Goal: Feedback & Contribution: Contribute content

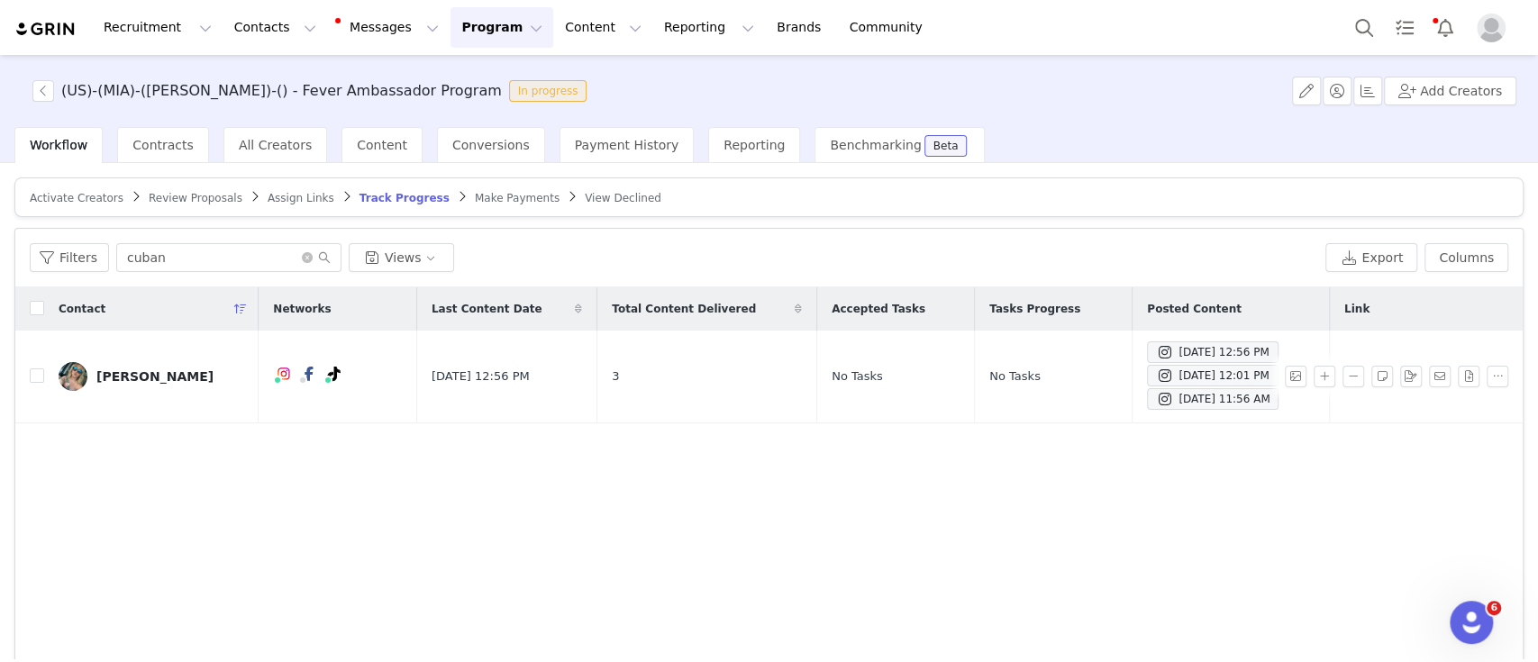
click at [1492, 32] on img "Profile" at bounding box center [1491, 28] width 29 height 29
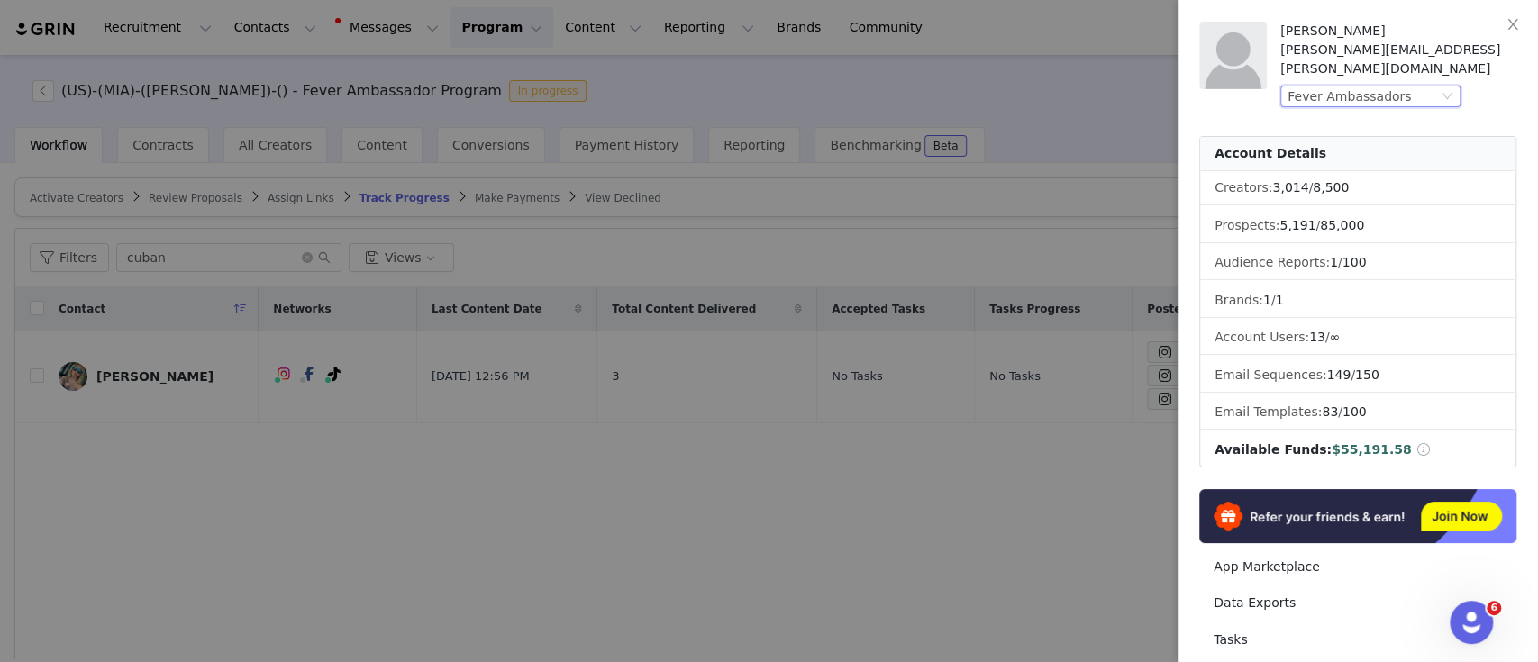
click at [1404, 86] on div "Fever Ambassadors" at bounding box center [1362, 96] width 150 height 20
click at [1103, 74] on div at bounding box center [769, 331] width 1538 height 662
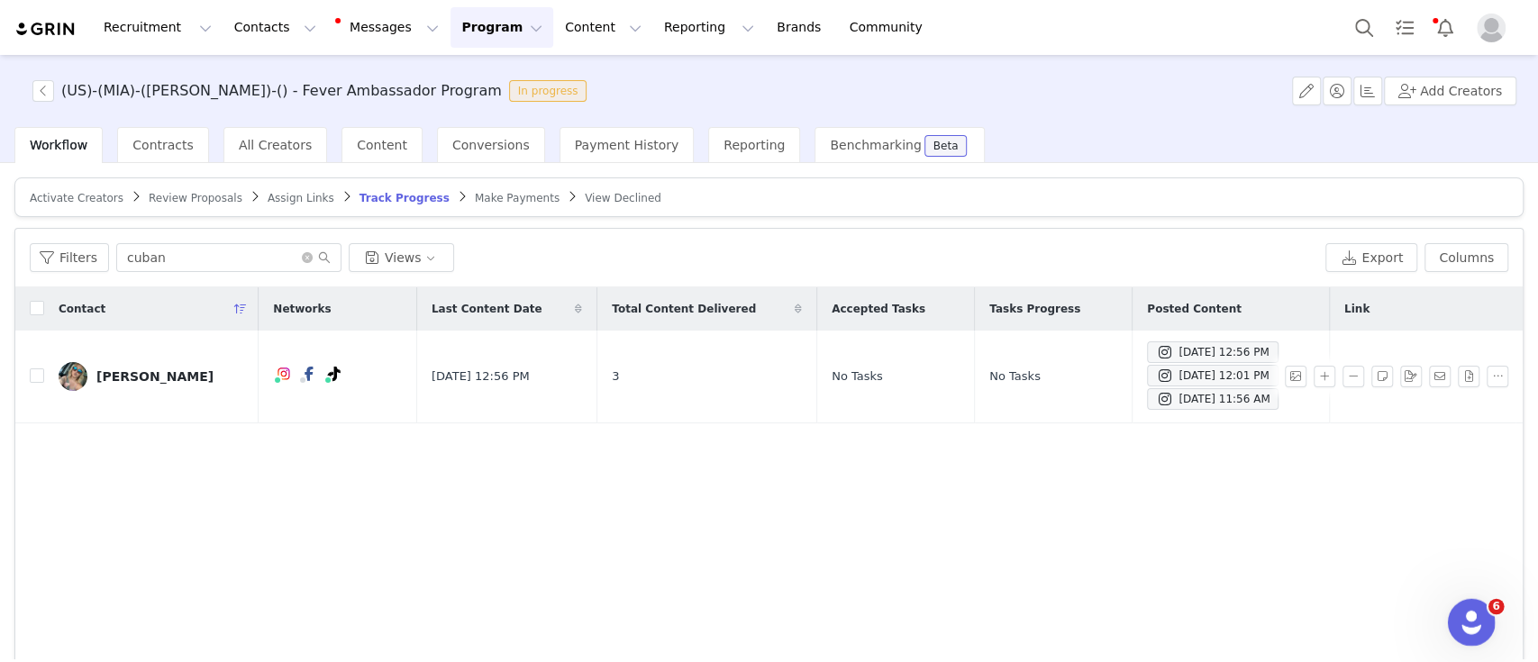
click at [1451, 624] on div "Open Intercom Messenger" at bounding box center [1468, 619] width 59 height 59
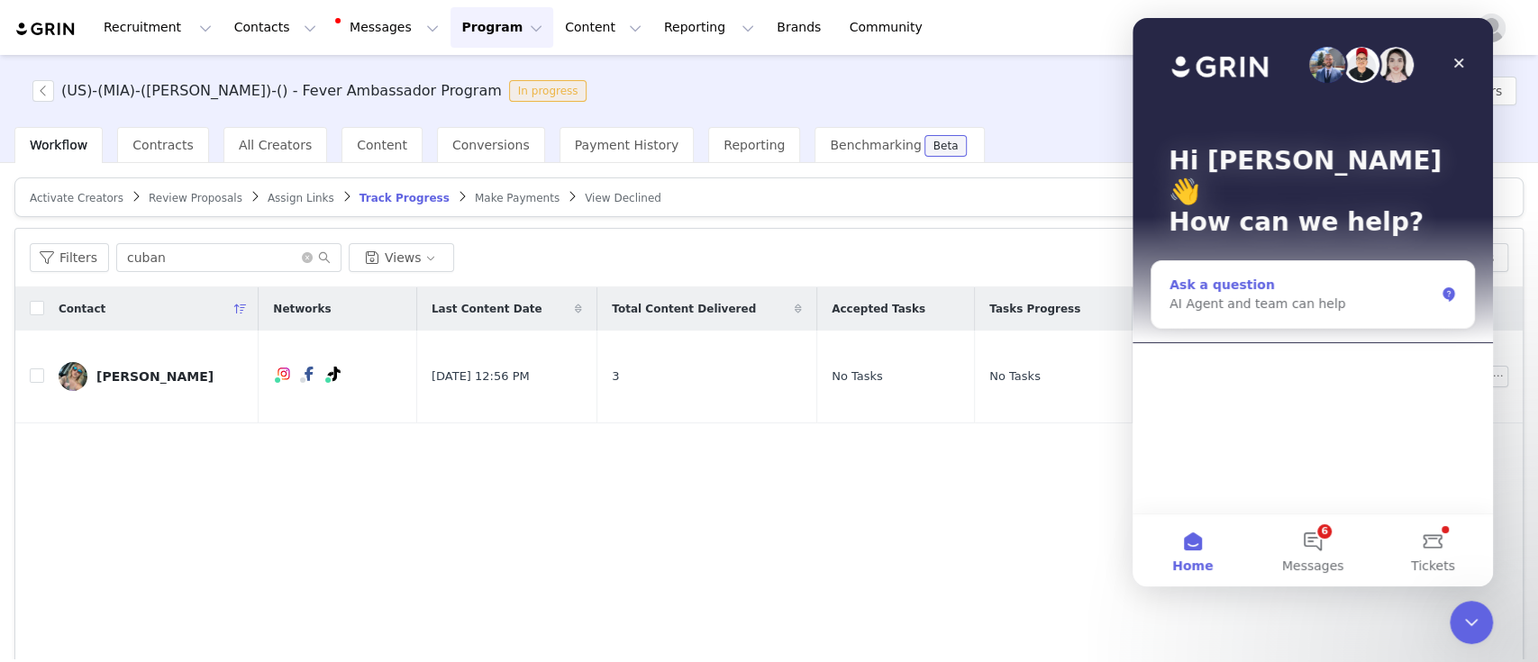
click at [1268, 295] on div "AI Agent and team can help" at bounding box center [1301, 304] width 265 height 19
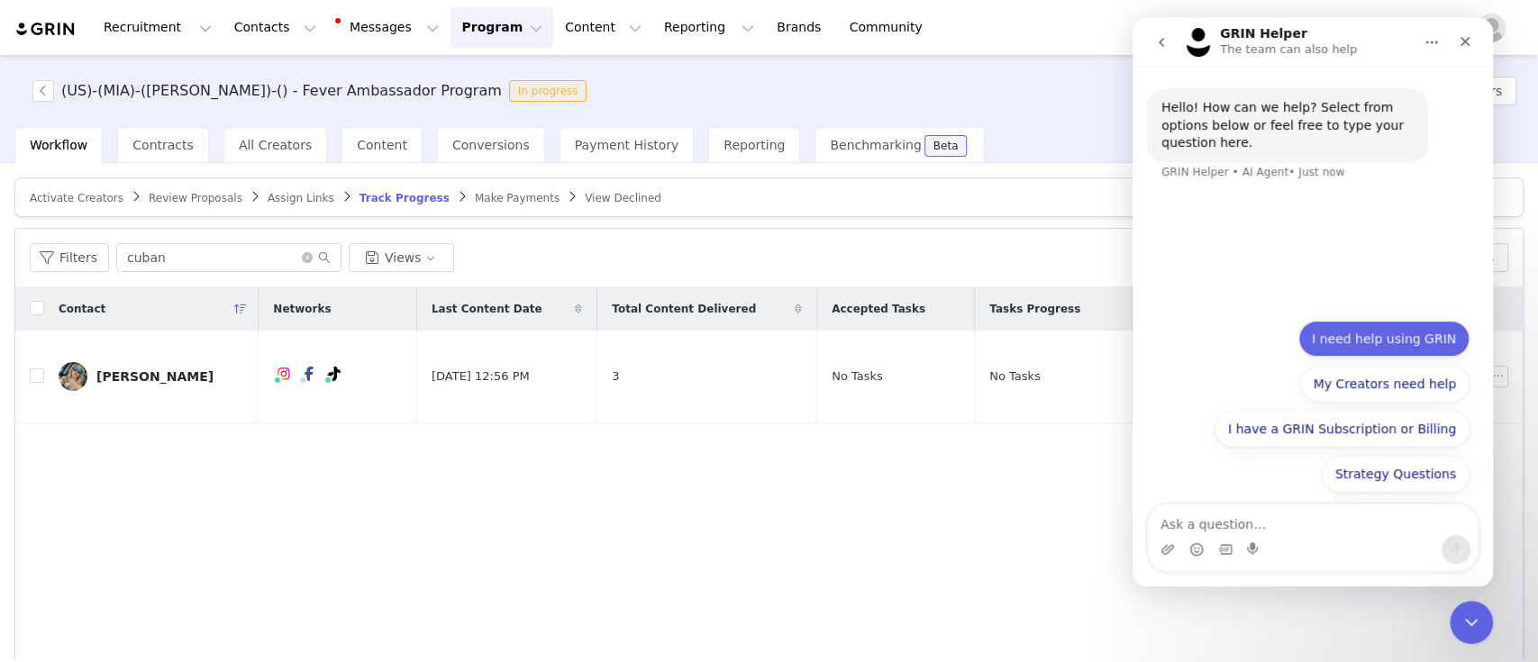
click at [1392, 342] on button "I need help using GRIN" at bounding box center [1383, 339] width 171 height 36
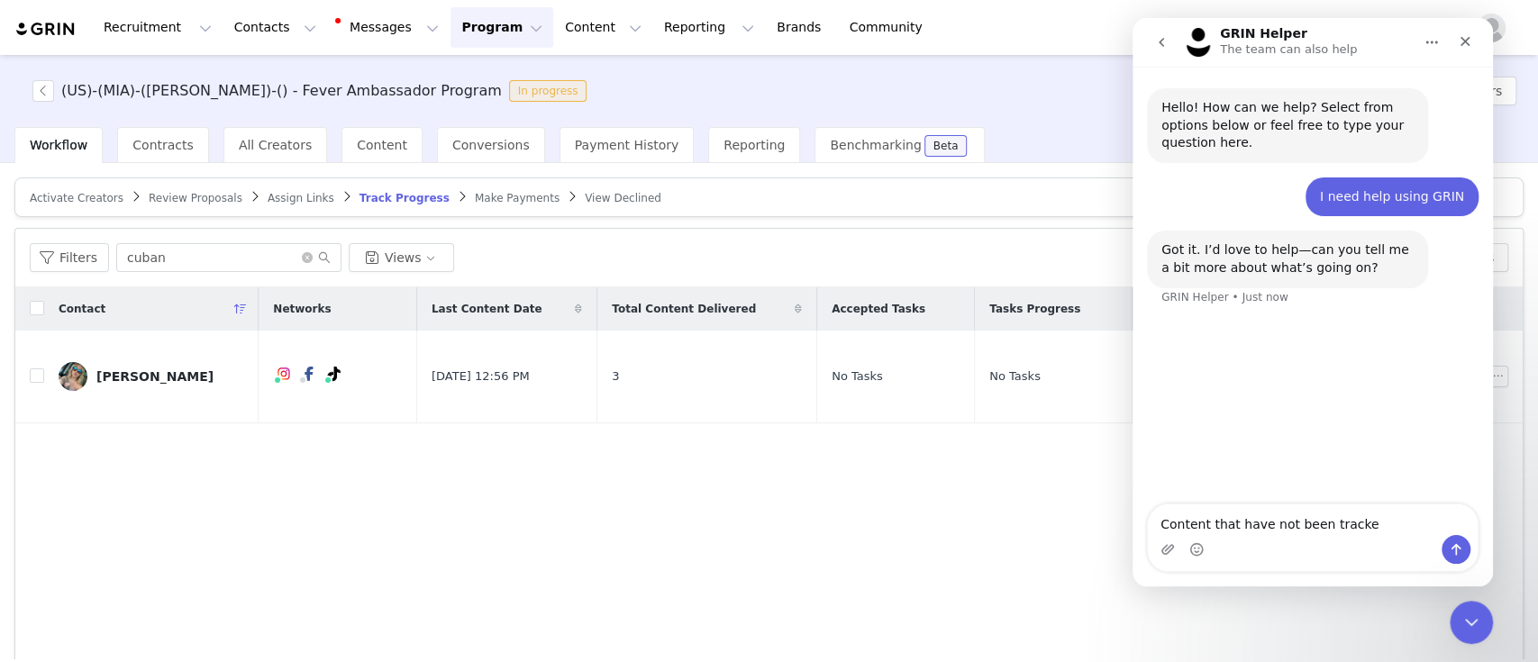
type textarea "Content that have not been tracked"
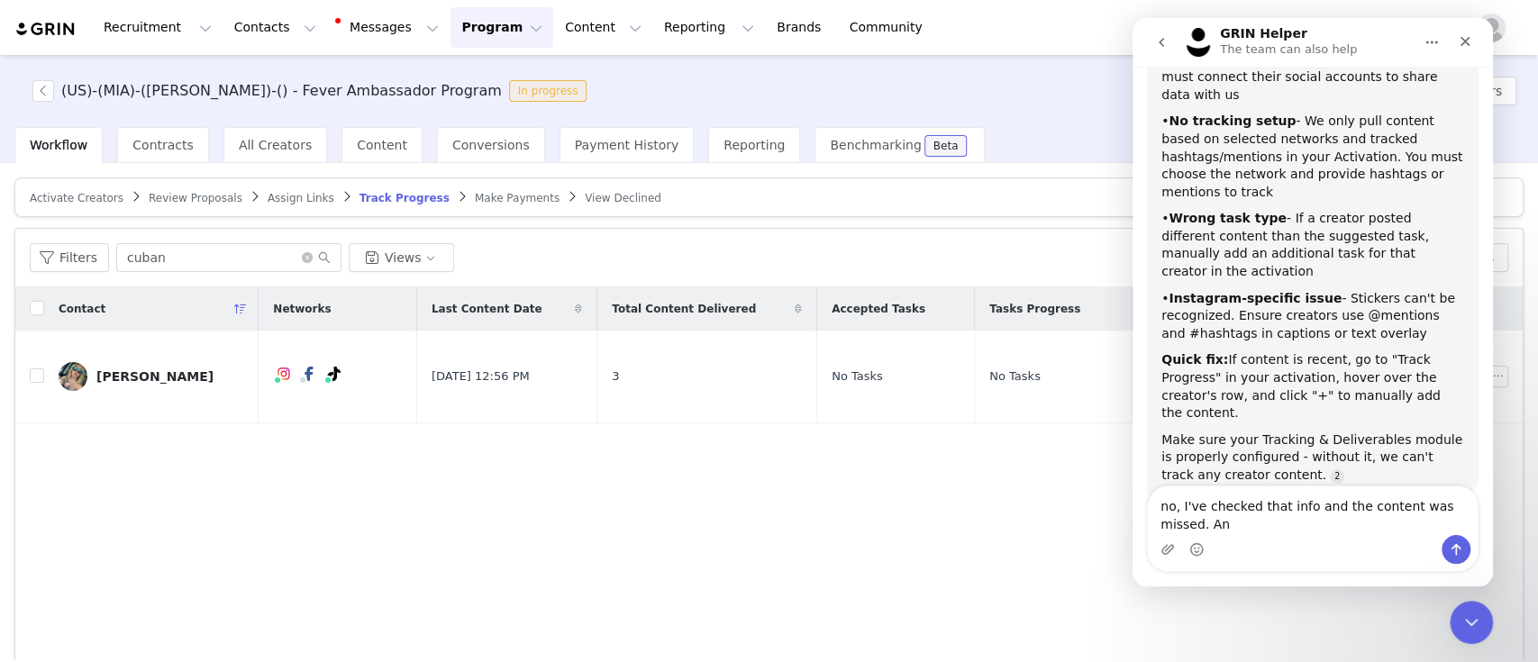
scroll to position [450, 0]
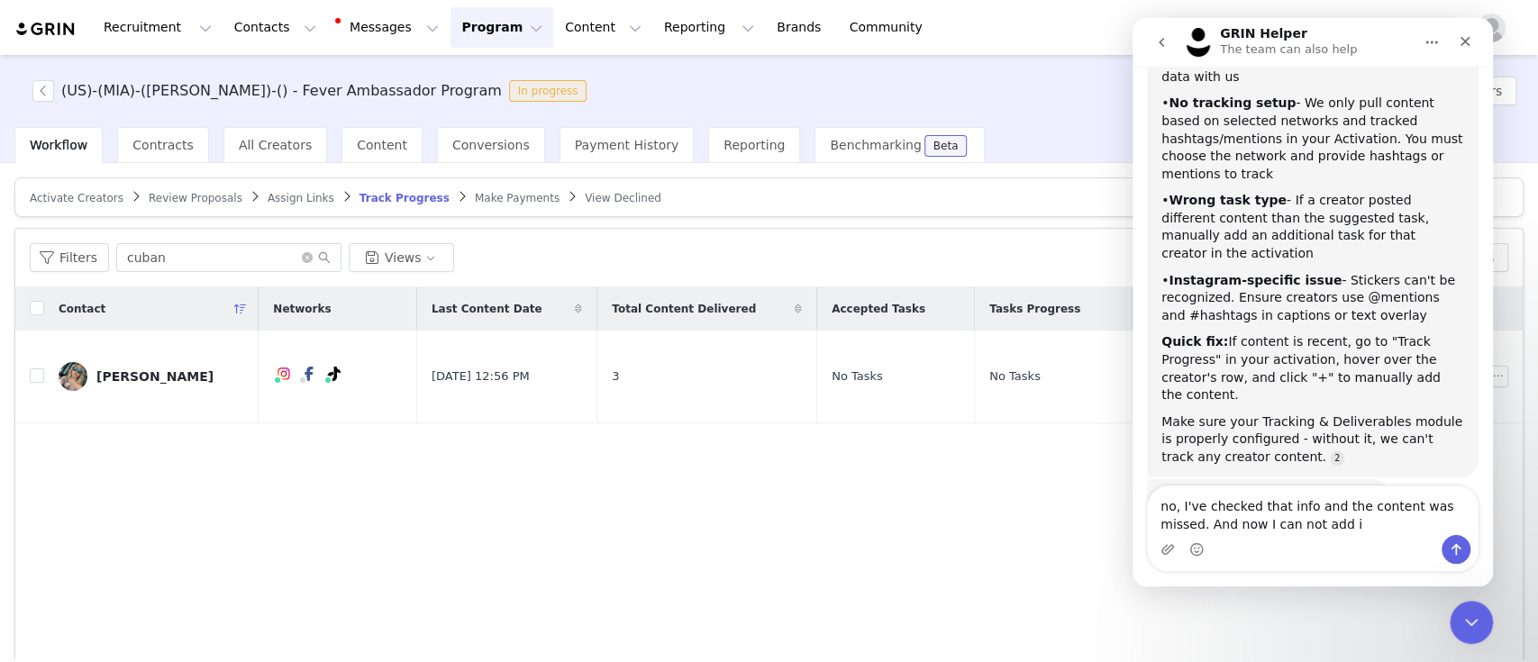
type textarea "no, I've checked that info and the content was missed. And now I can not add it"
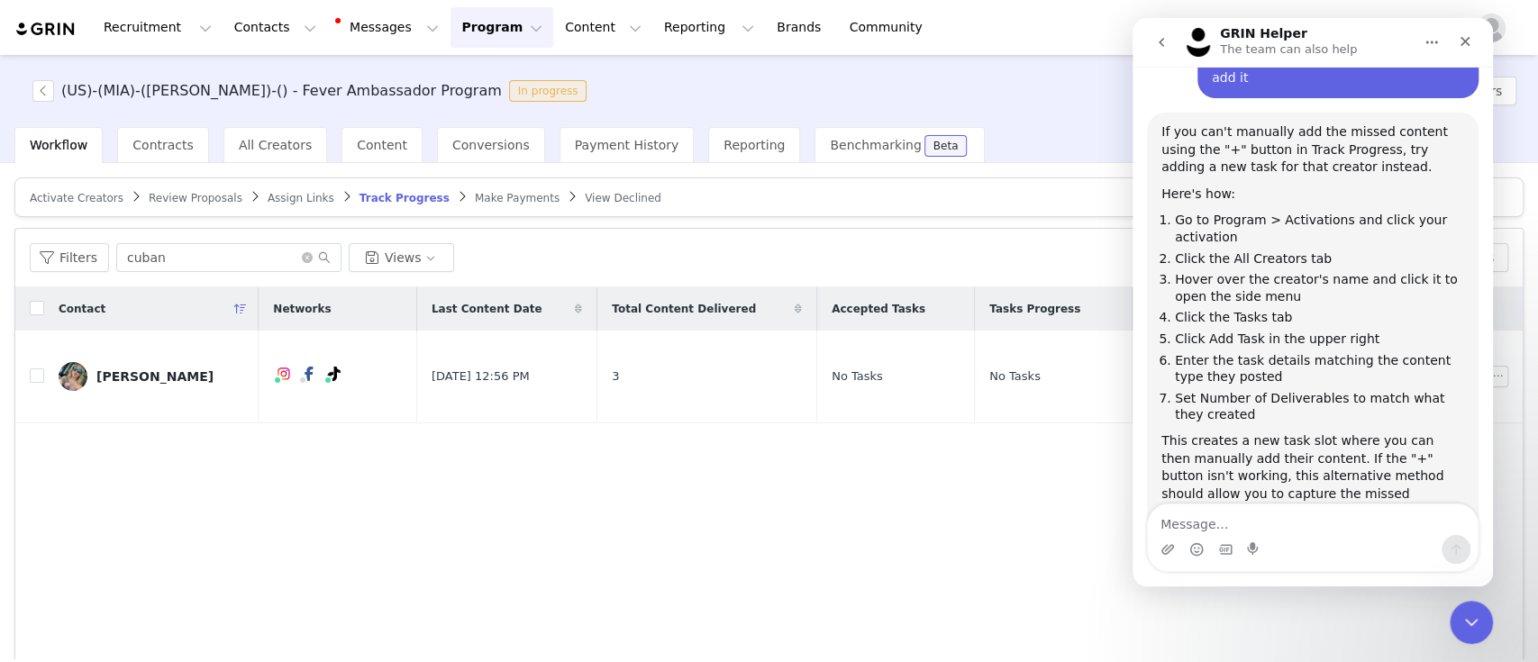
scroll to position [931, 0]
type textarea "no, i would like to speak with someone"
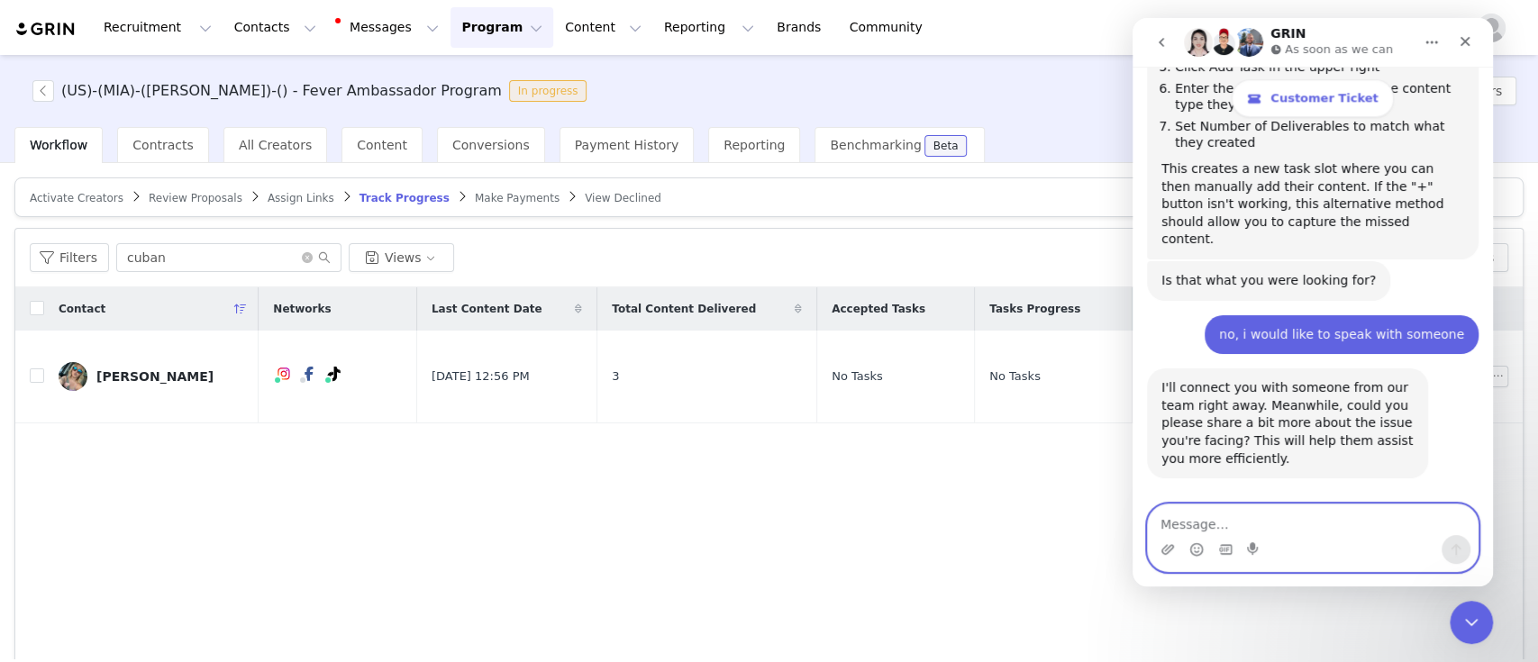
scroll to position [1519, 0]
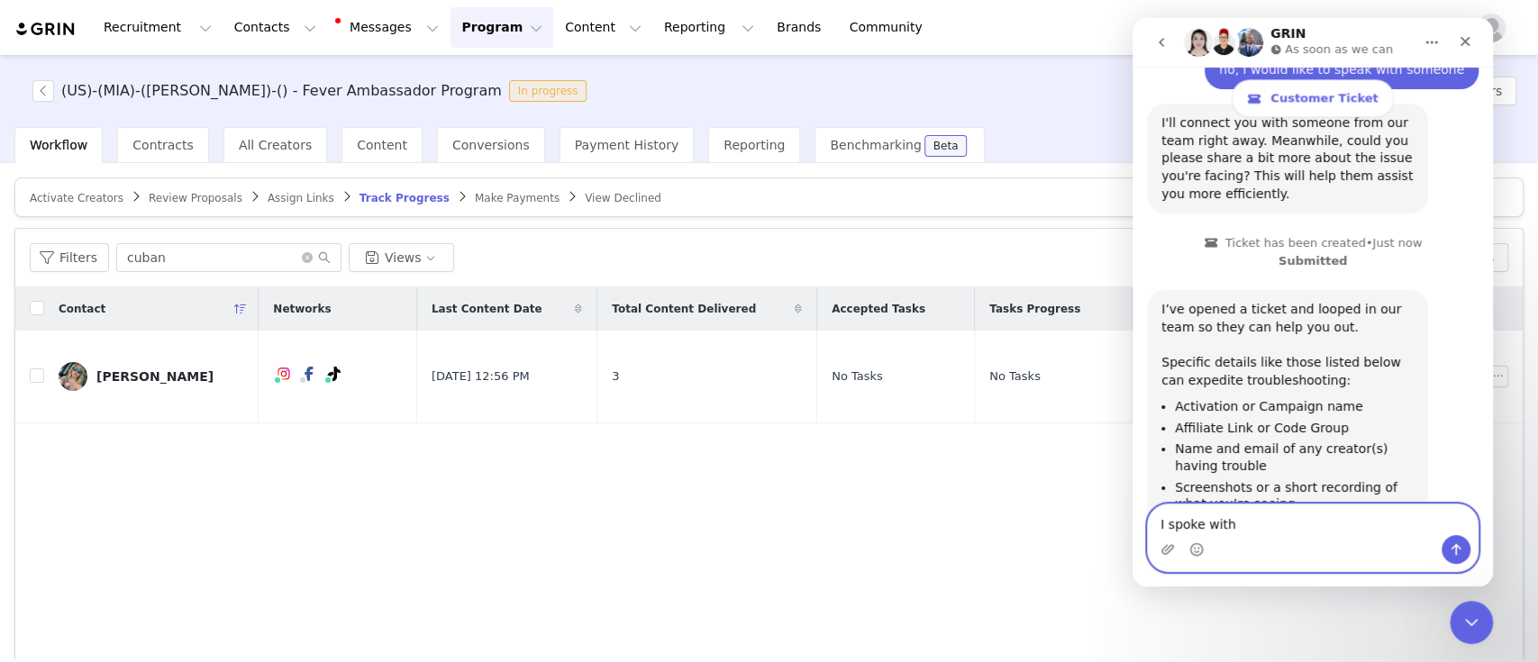
paste textarea "Hi @Renata Deli @Luci @guillermo.dominguez @Leonisa Rodriguez team!! I'm Sabri,…"
paste textarea "Chriscely from GRIN"
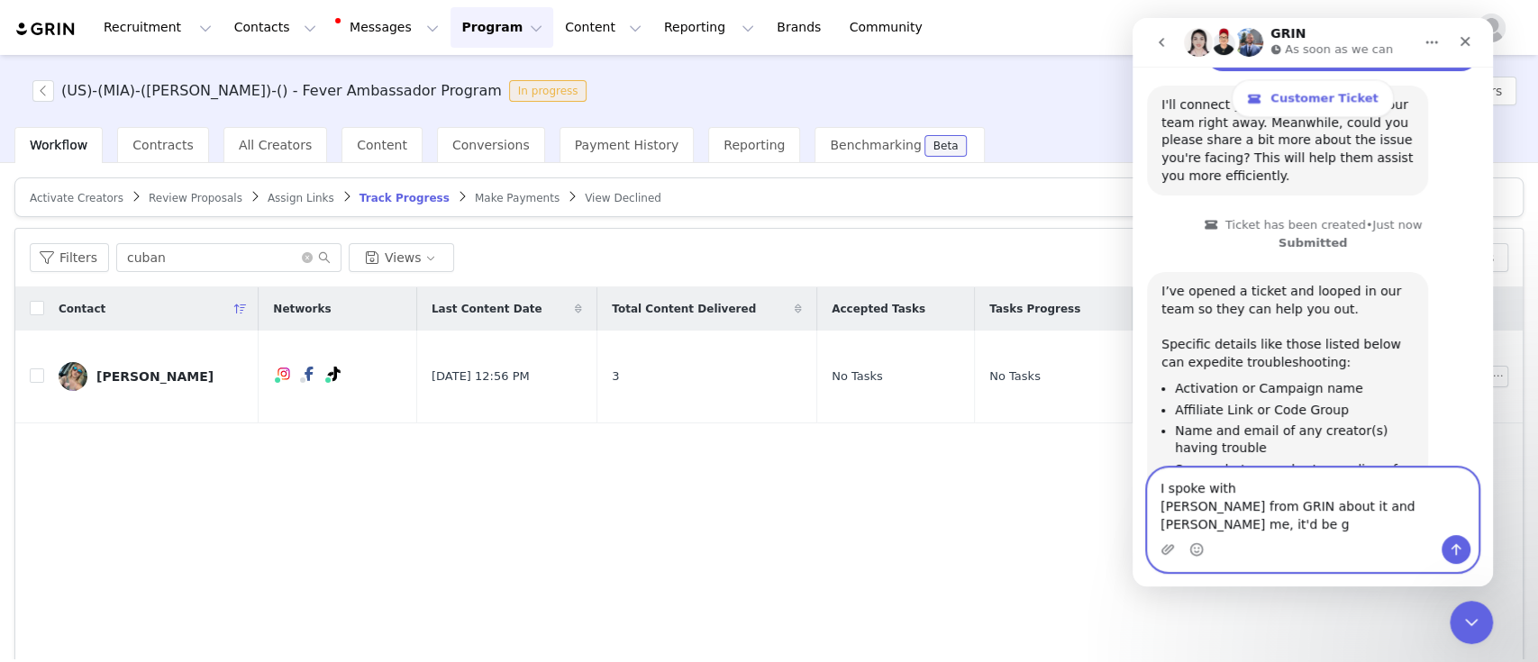
scroll to position [1555, 0]
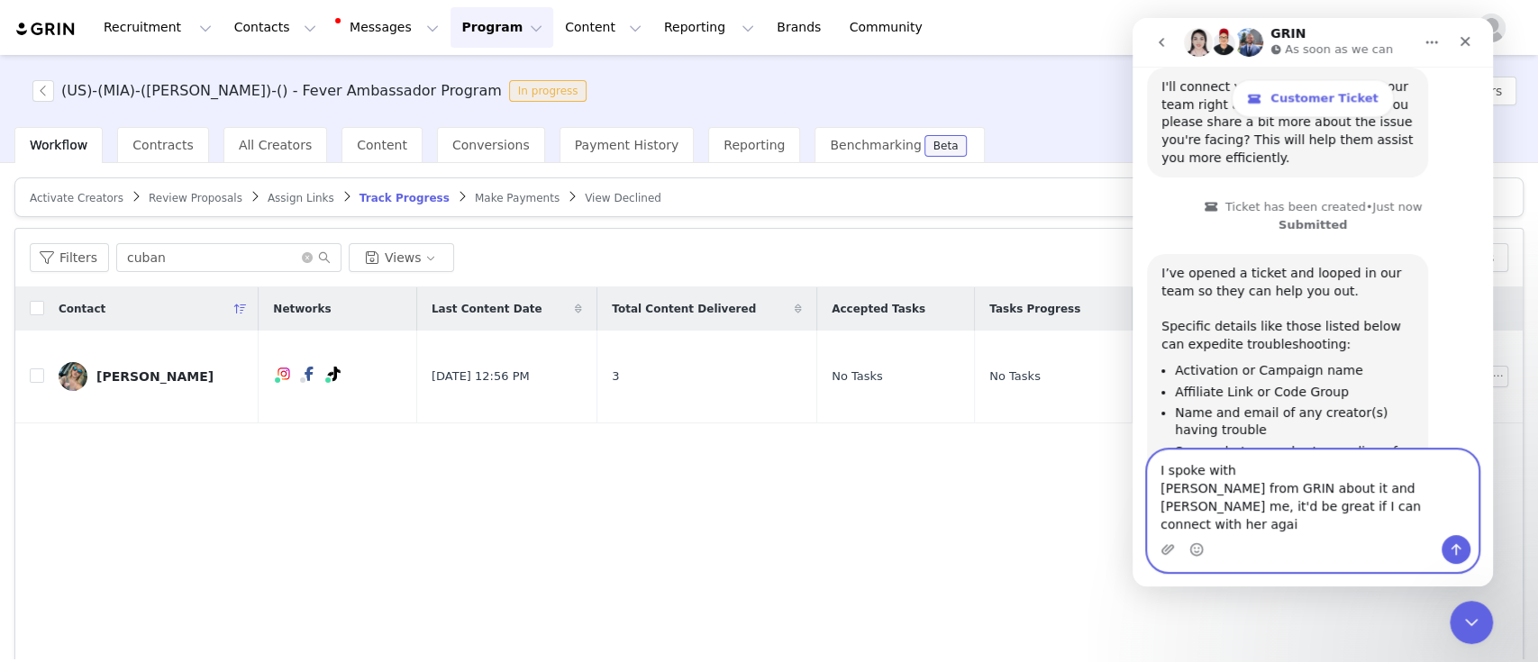
type textarea "I spoke with Chriscely from GRIN about it and shelhelped me, it'd be great if I…"
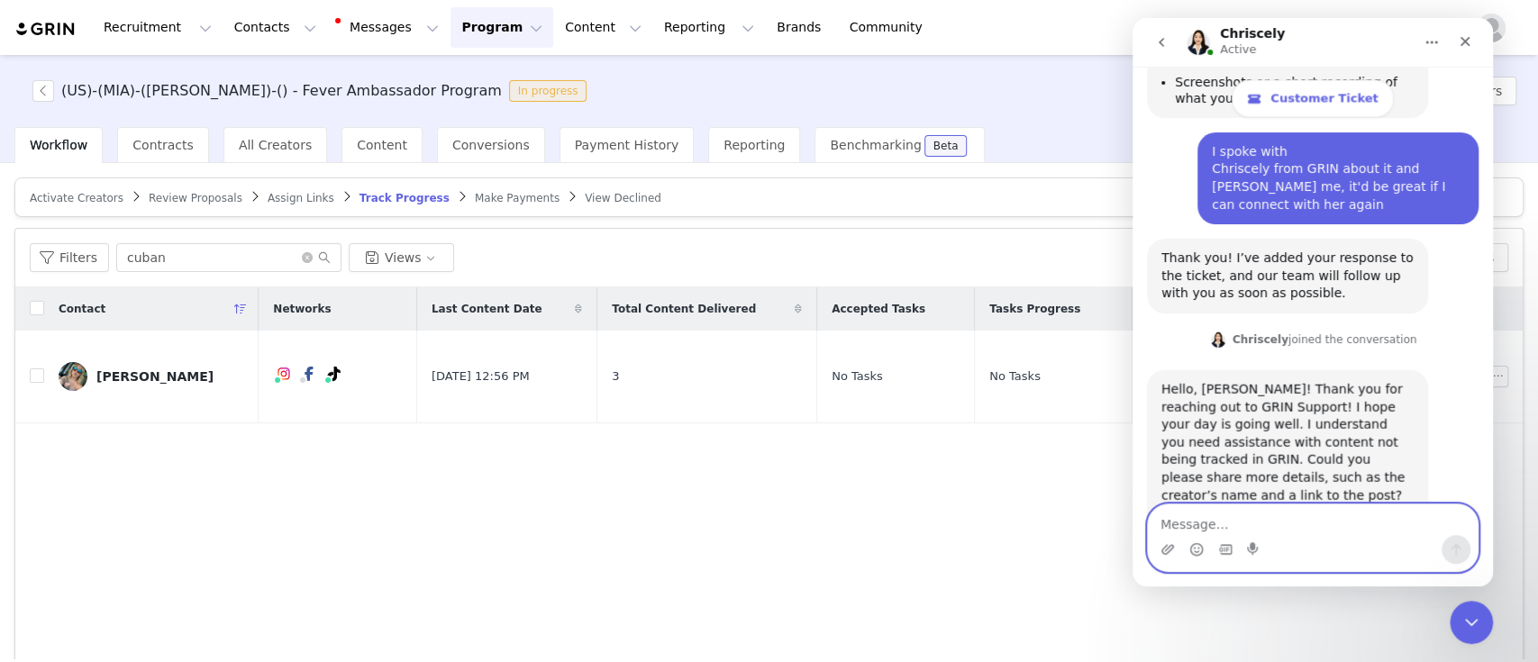
scroll to position [1927, 0]
click at [1299, 522] on textarea "Message…" at bounding box center [1313, 520] width 330 height 31
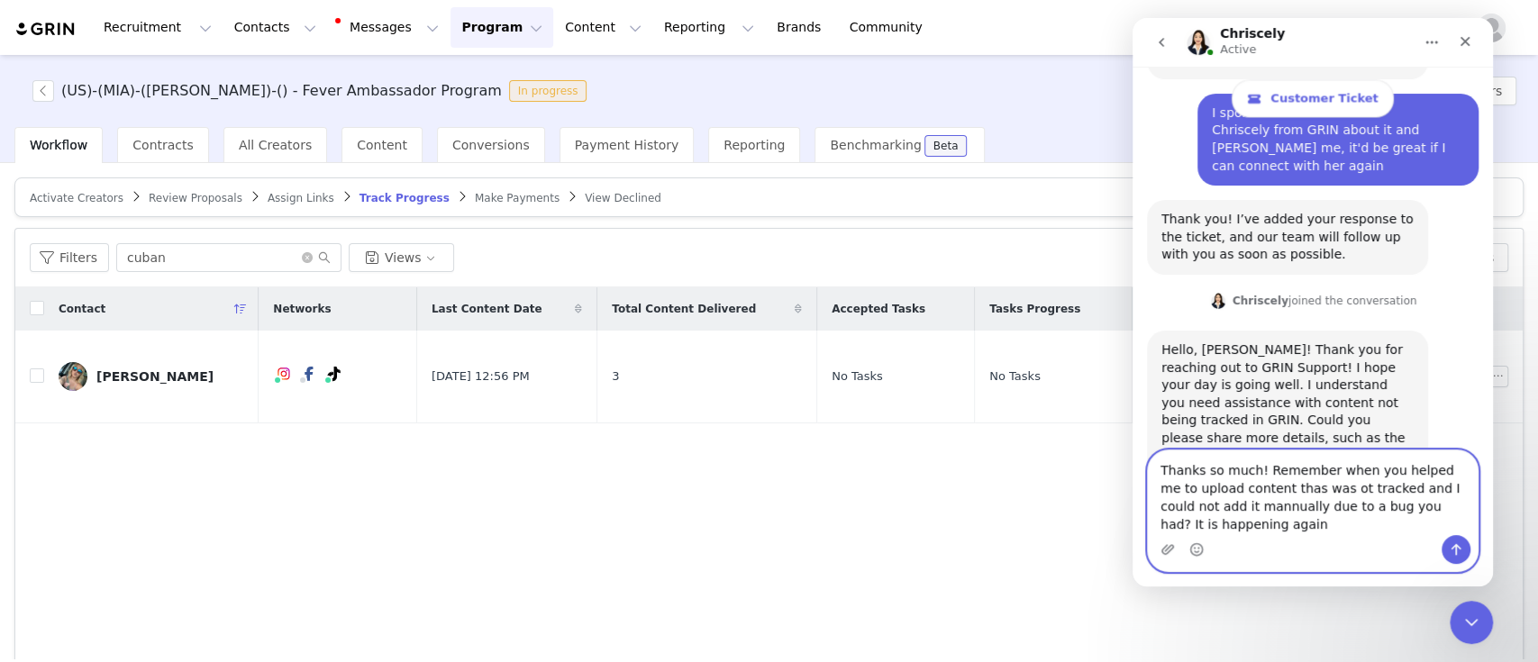
scroll to position [1982, 0]
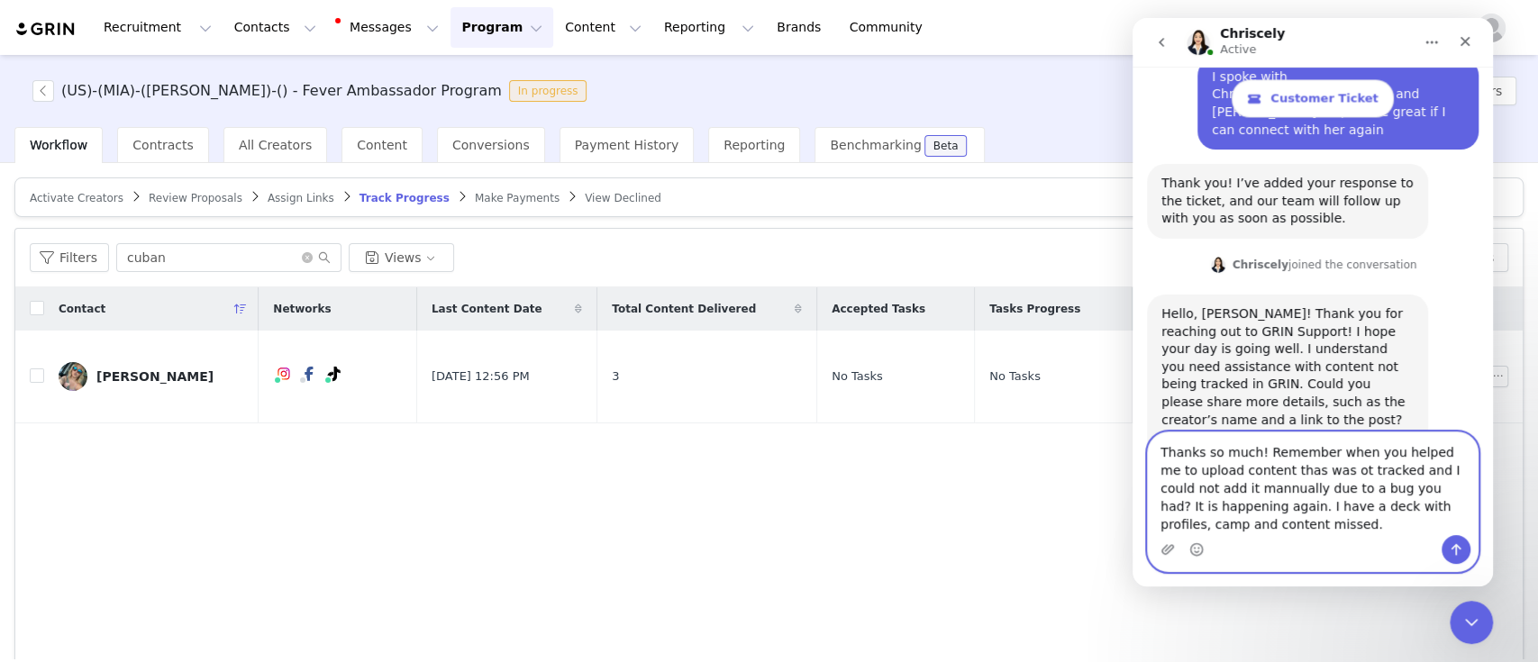
type textarea "Thanks so much! Remember when you helped me to upload content thas was ot track…"
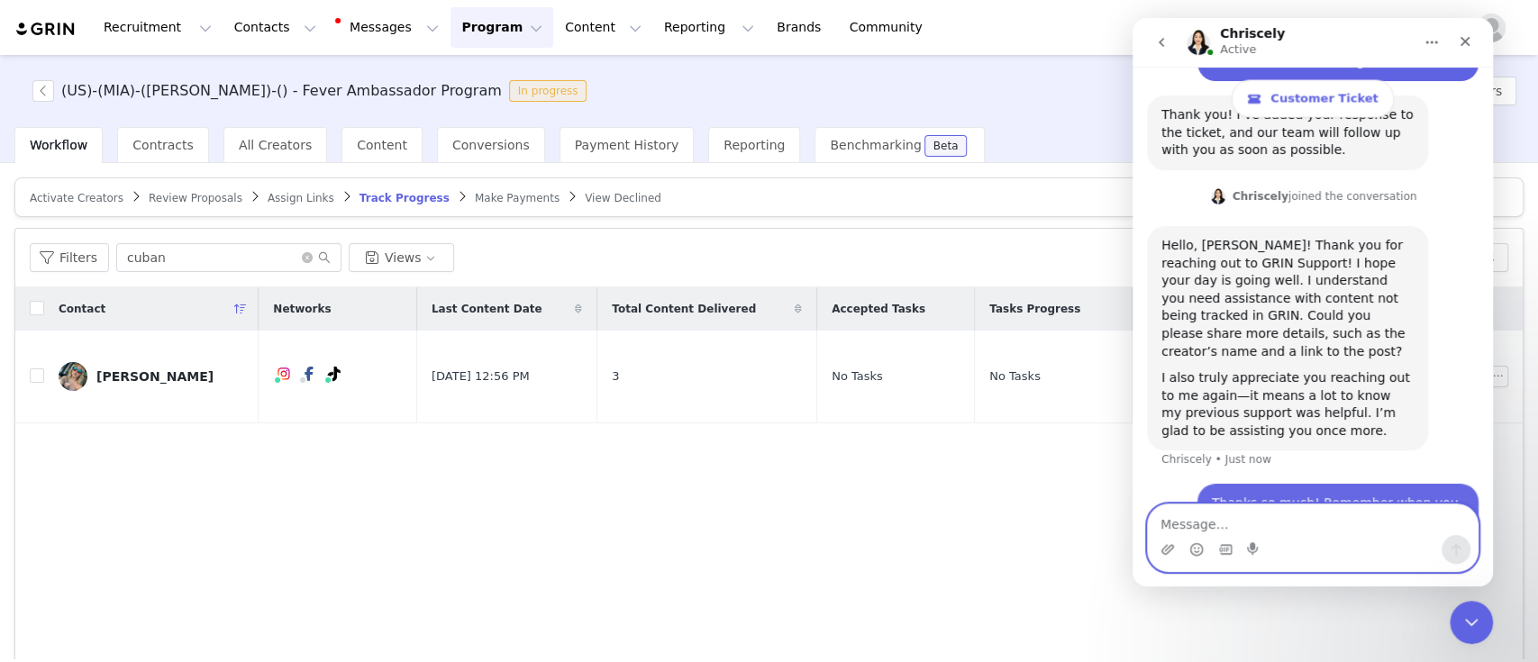
scroll to position [2069, 0]
click at [1460, 44] on icon "Close" at bounding box center [1465, 41] width 14 height 14
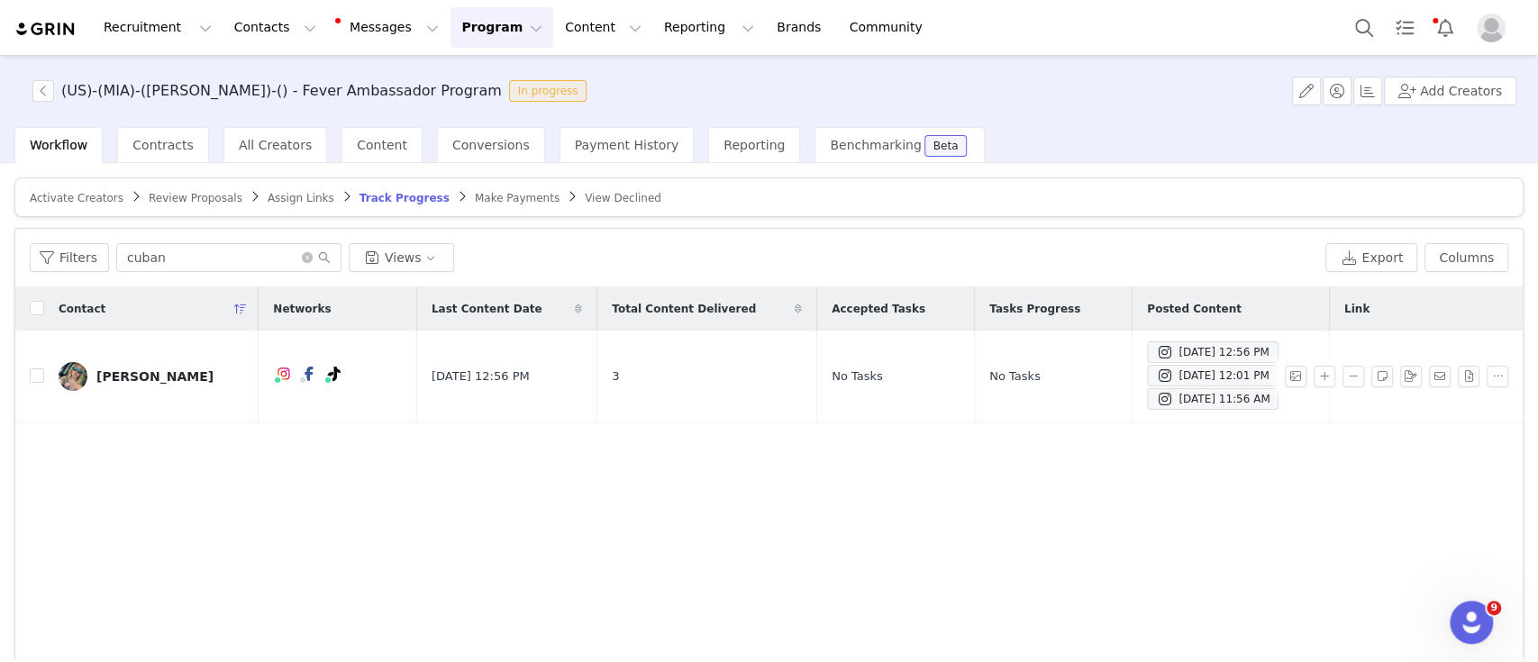
click at [450, 37] on button "Program Program" at bounding box center [501, 27] width 103 height 41
click at [459, 80] on p "Activations" at bounding box center [456, 79] width 69 height 19
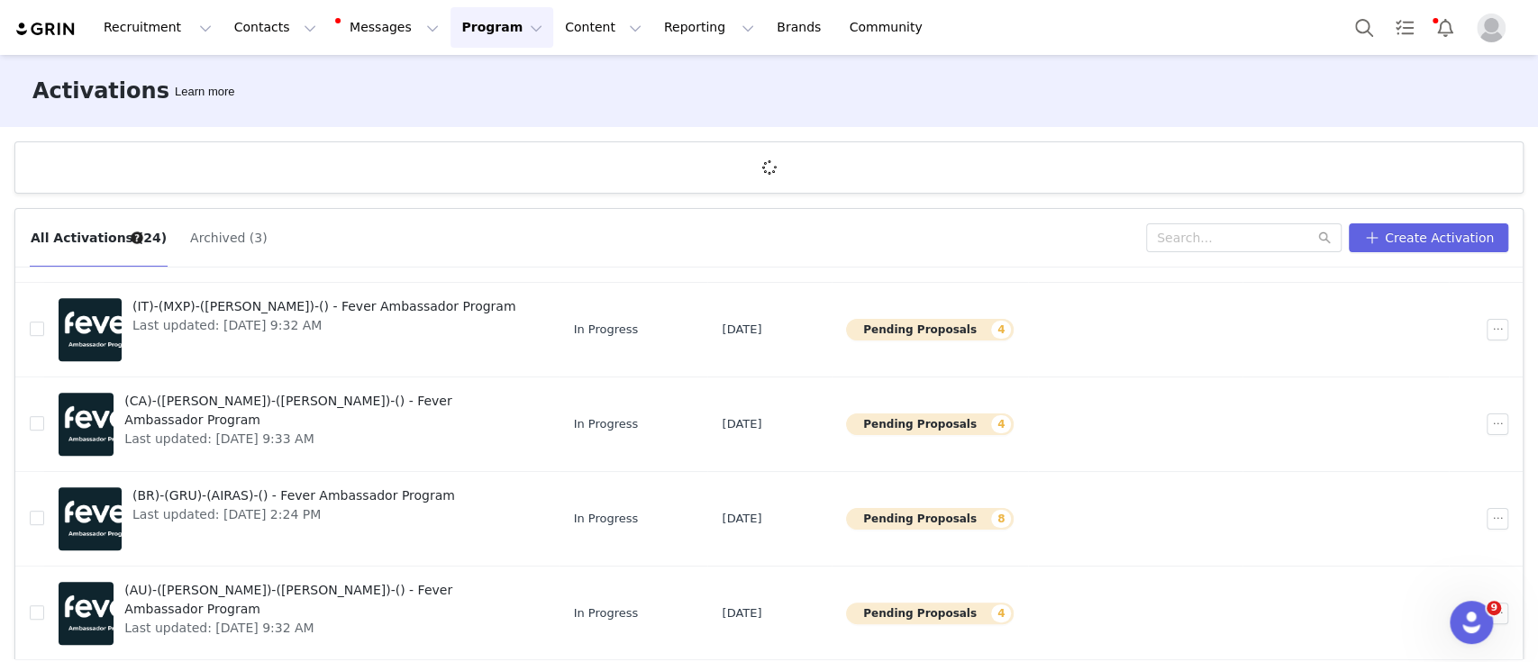
scroll to position [66, 0]
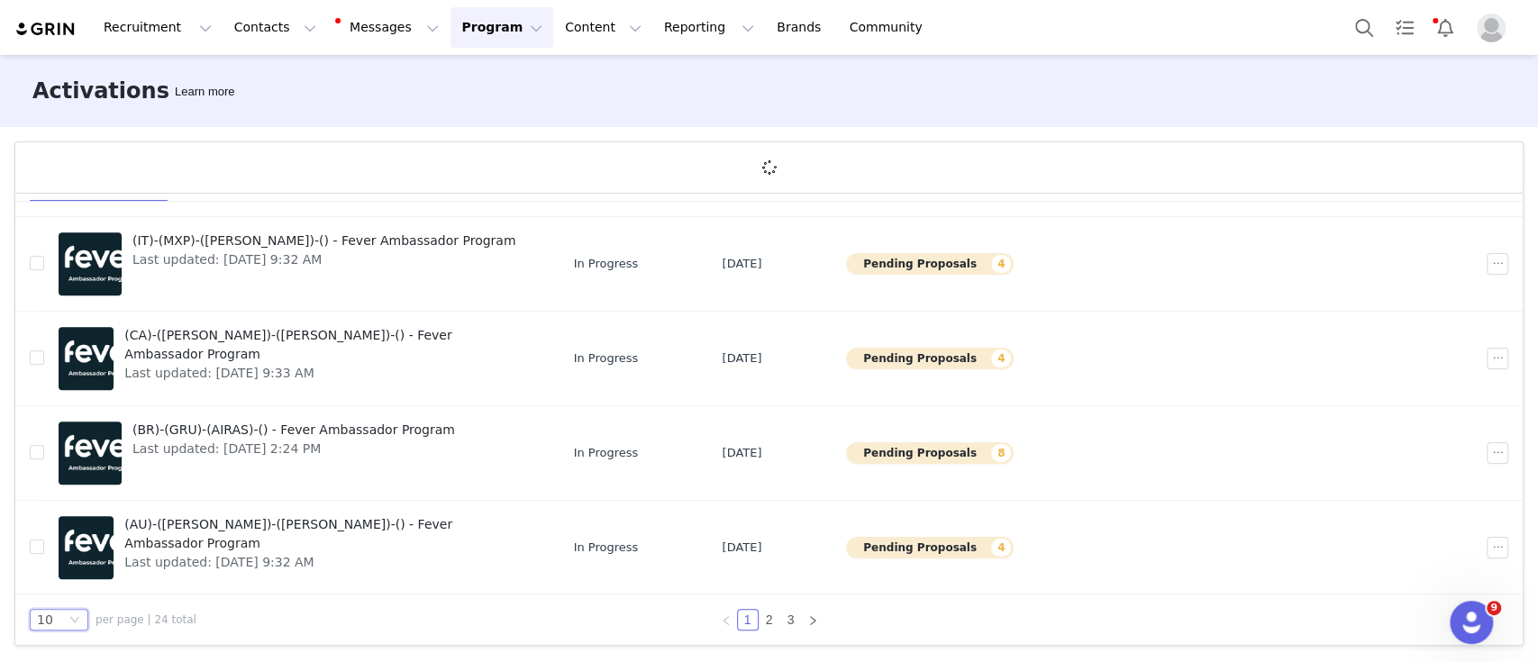
click at [80, 617] on div "10" at bounding box center [59, 620] width 59 height 22
click at [66, 594] on li "50" at bounding box center [59, 586] width 59 height 29
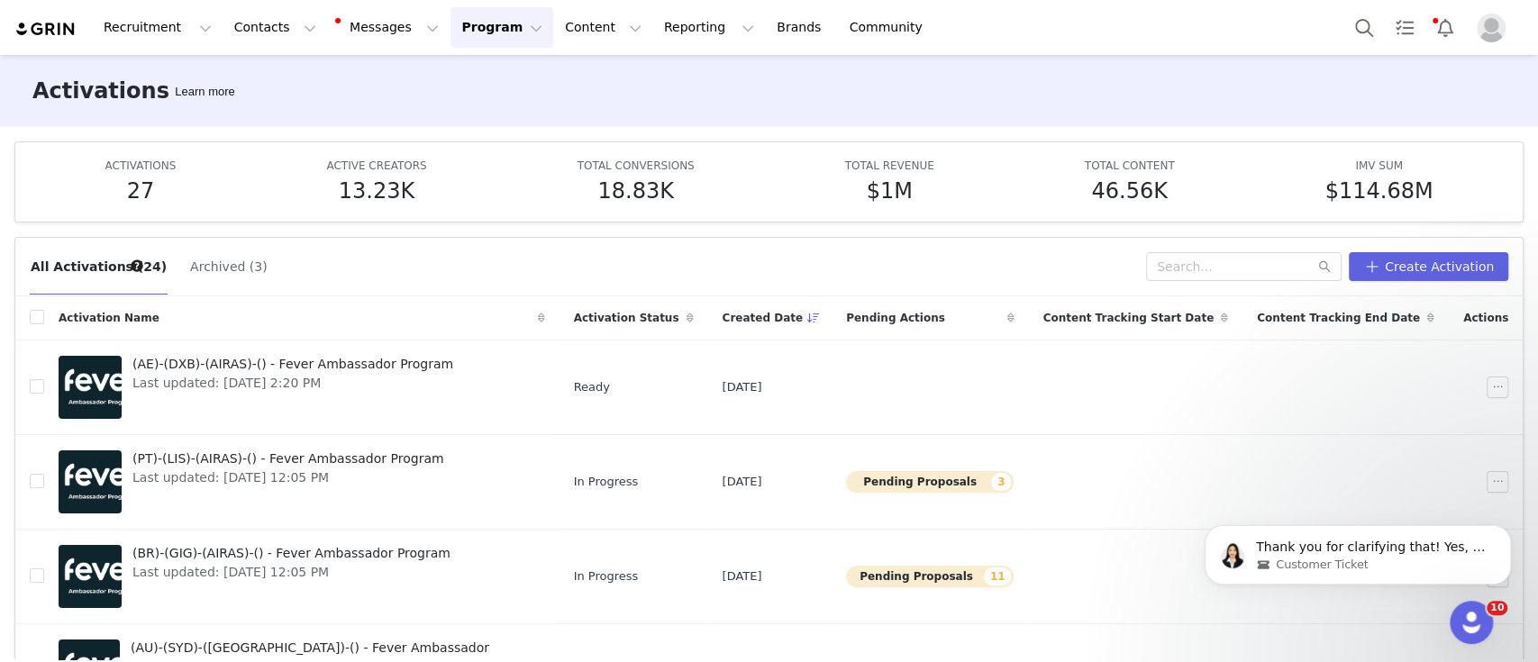
scroll to position [2238, 0]
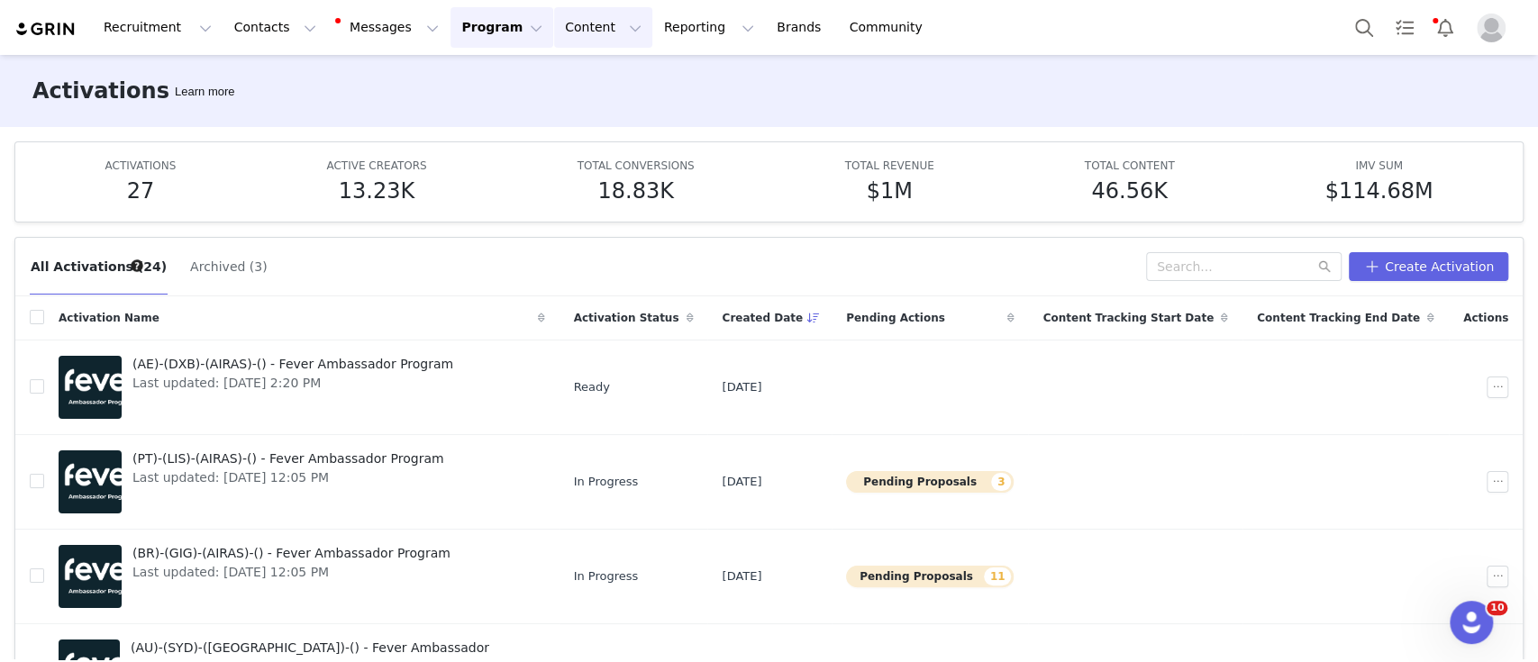
click at [563, 17] on button "Content Content" at bounding box center [603, 27] width 98 height 41
click at [577, 83] on p "Creator Content" at bounding box center [563, 79] width 101 height 19
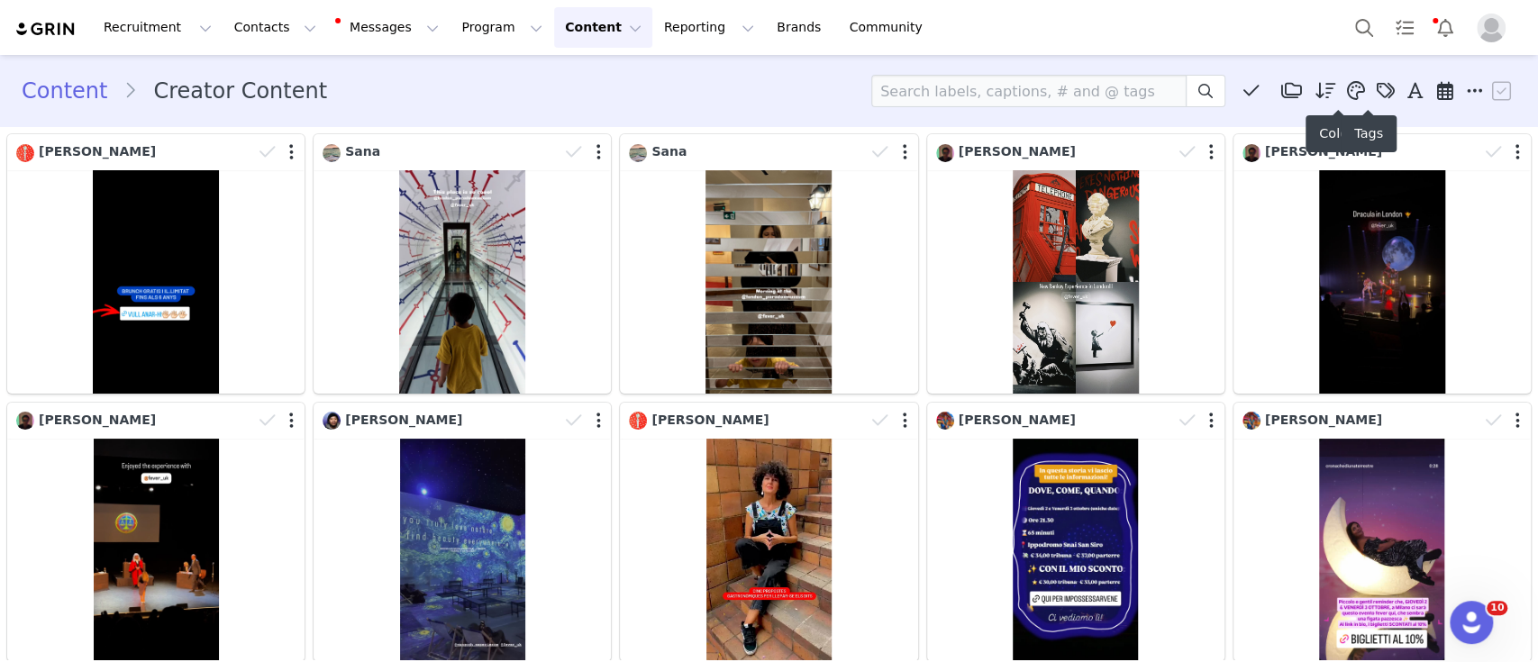
click at [1372, 90] on span at bounding box center [1385, 90] width 27 height 27
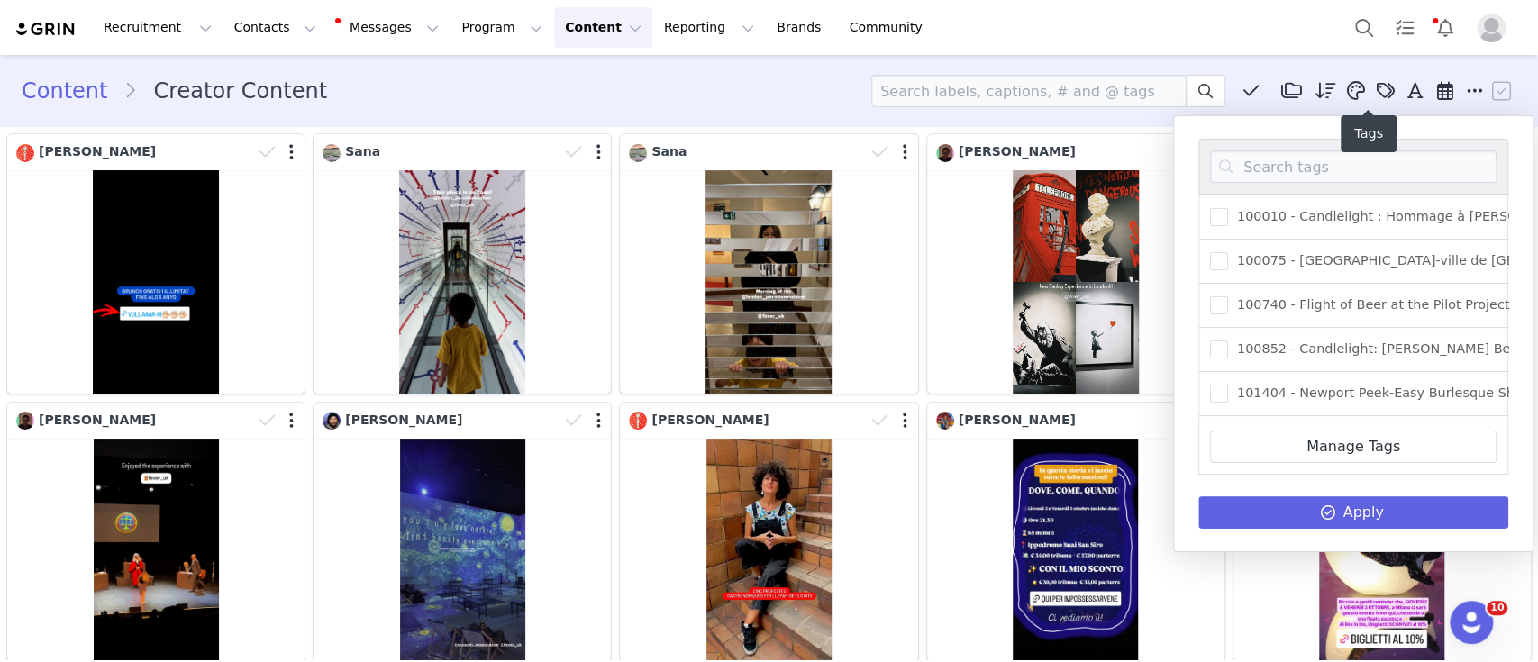
click at [1377, 90] on icon at bounding box center [1386, 91] width 18 height 18
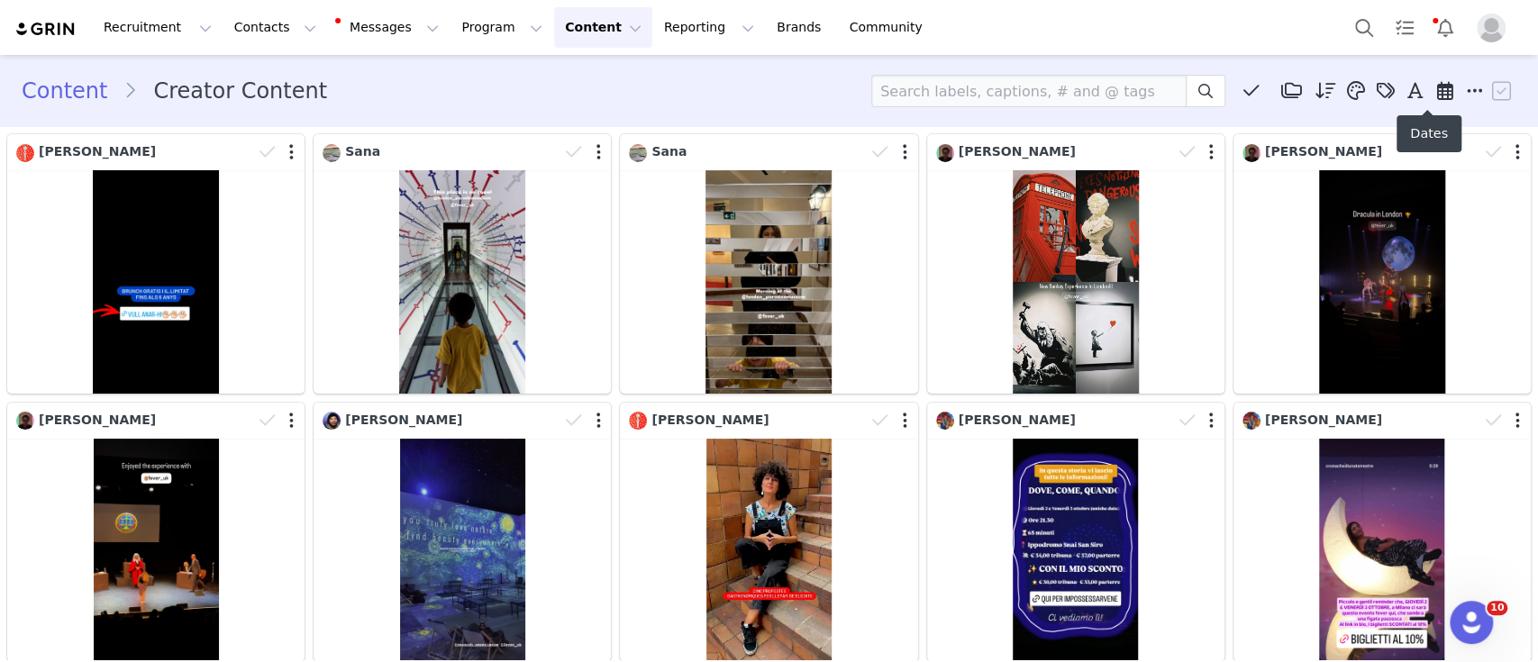
click at [1461, 90] on span at bounding box center [1474, 90] width 27 height 27
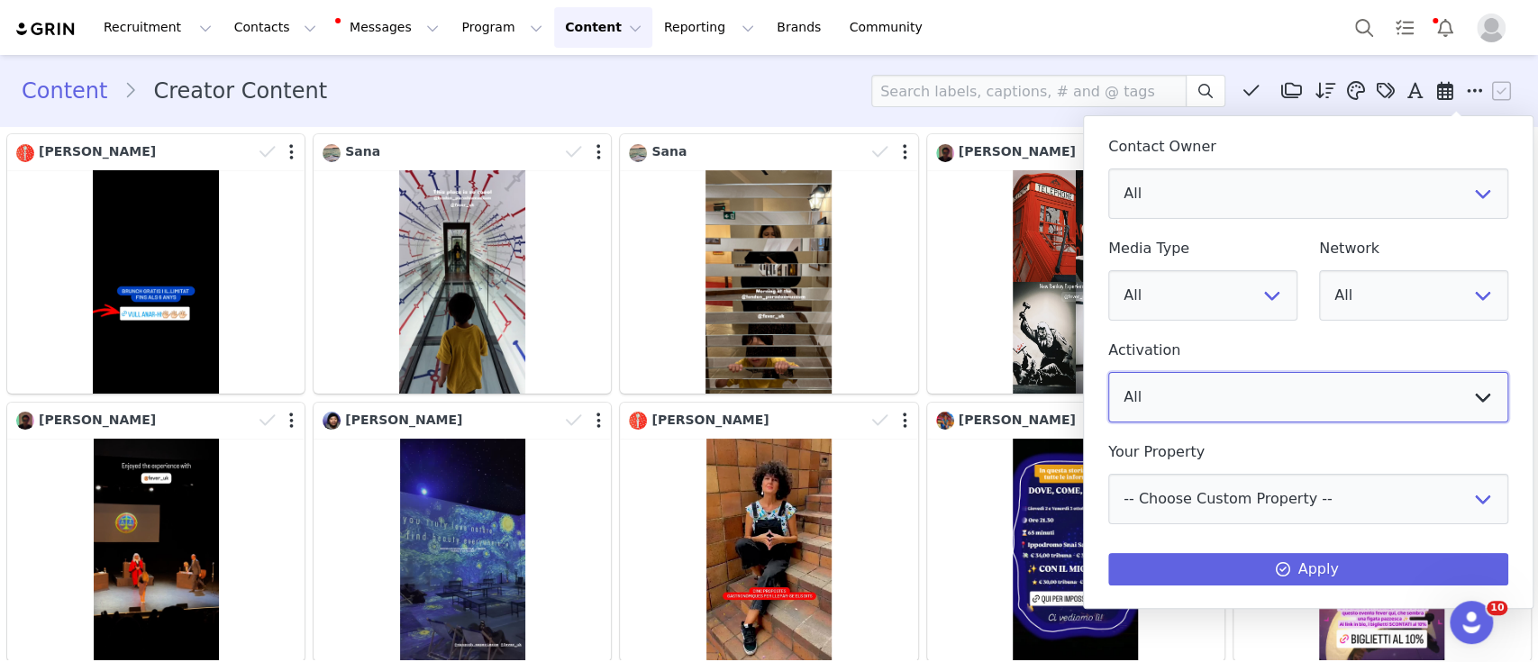
click at [1240, 377] on select "All (US)-(IAD)-(SOFIA)-() - Fever Ambassador Program (MX)-(MEX)-(SABRINA)-()- F…" at bounding box center [1308, 397] width 400 height 50
select select "f7a49347-8804-437f-92c0-a49f2ade9da0"
click at [1108, 372] on select "All (US)-(IAD)-(SOFIA)-() - Fever Ambassador Program (MX)-(MEX)-(SABRINA)-()- F…" at bounding box center [1308, 397] width 400 height 50
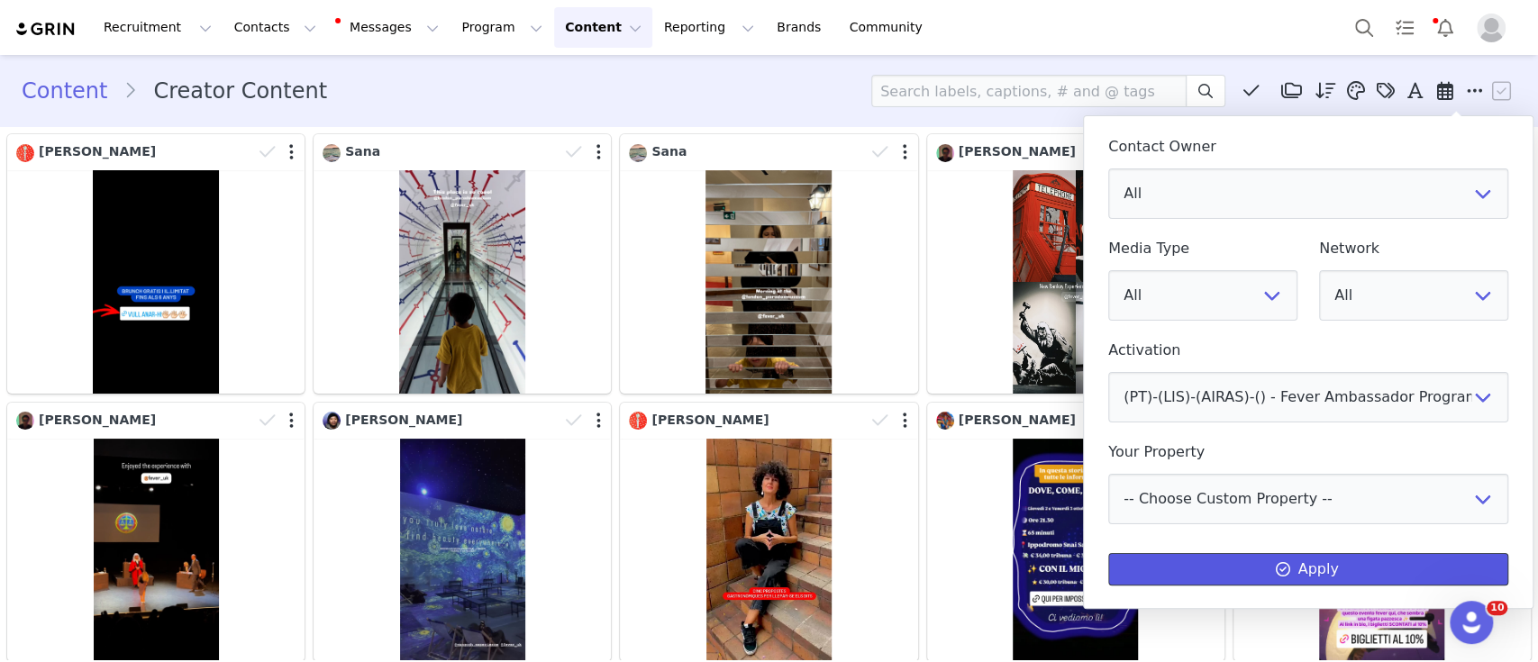
click at [1212, 570] on button "Apply" at bounding box center [1308, 569] width 400 height 32
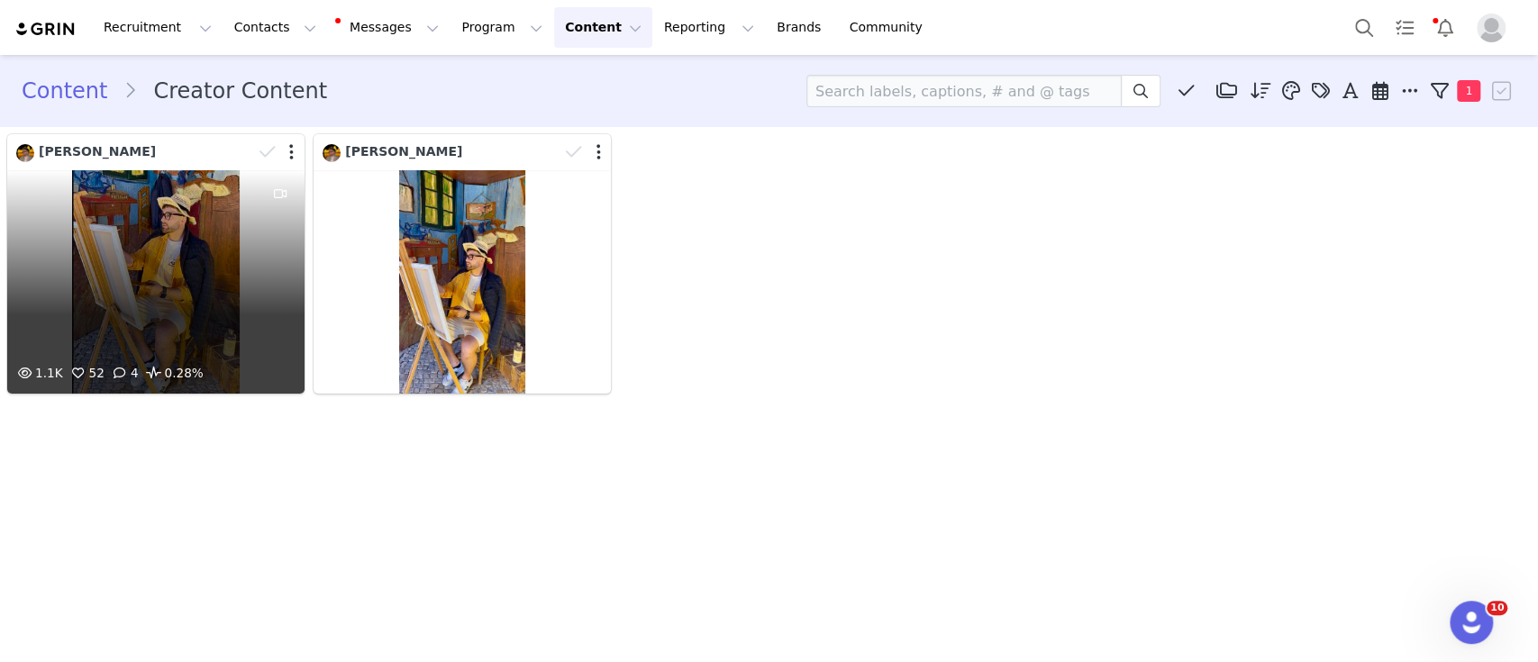
click at [231, 259] on div "1.1K 52 4 0.28%" at bounding box center [155, 281] width 297 height 223
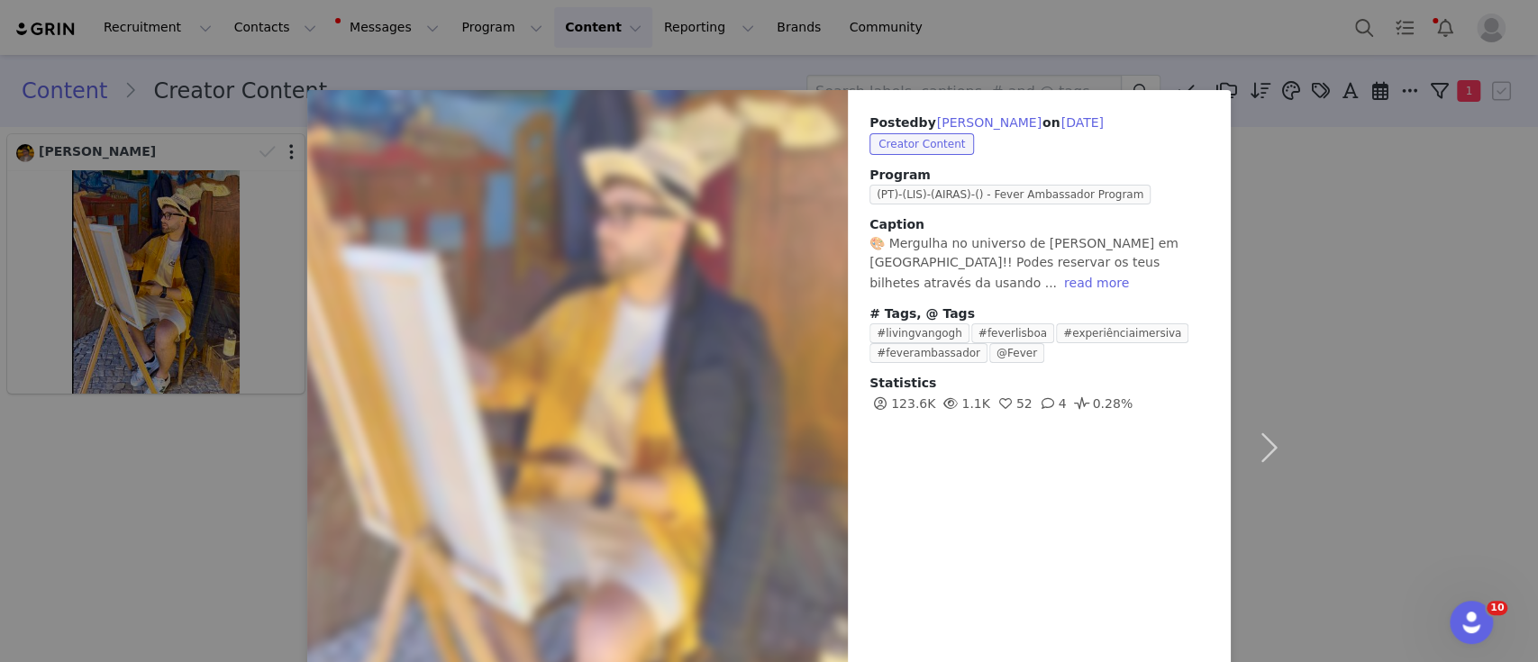
scroll to position [165, 0]
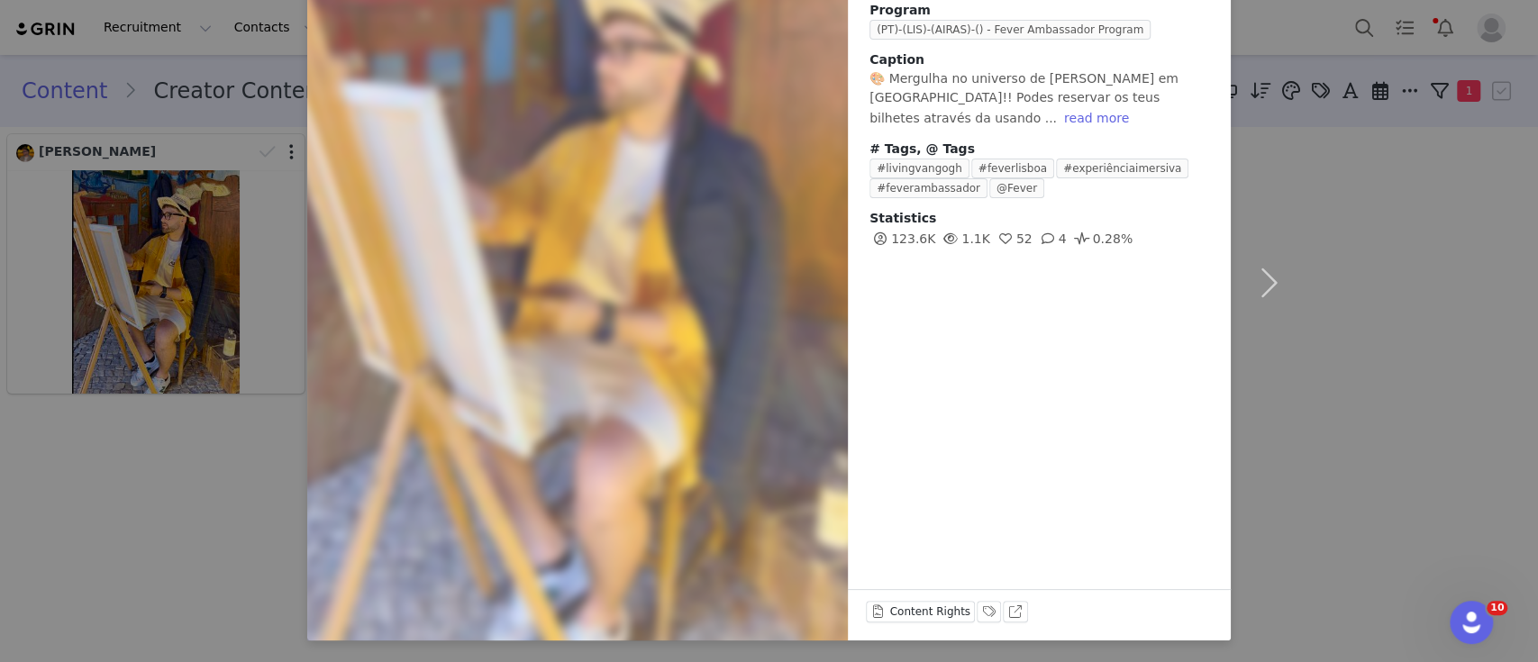
click at [1304, 505] on div "Posted by Tiago Rufino on Aug 25, 2025 Creator Content Program (PT)-(LIS)-(AIRA…" at bounding box center [769, 331] width 1538 height 662
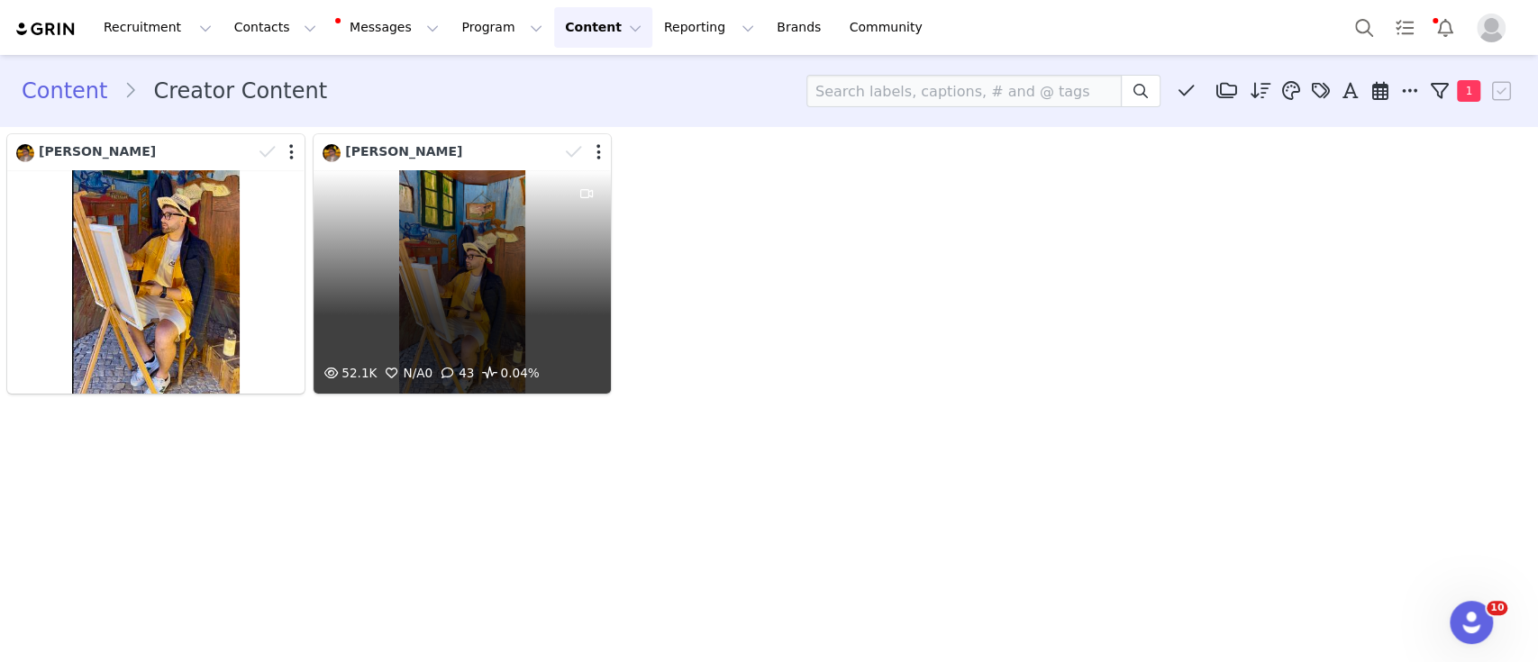
click at [328, 269] on div "52.1K N/A 0 43 0.04%" at bounding box center [462, 281] width 297 height 223
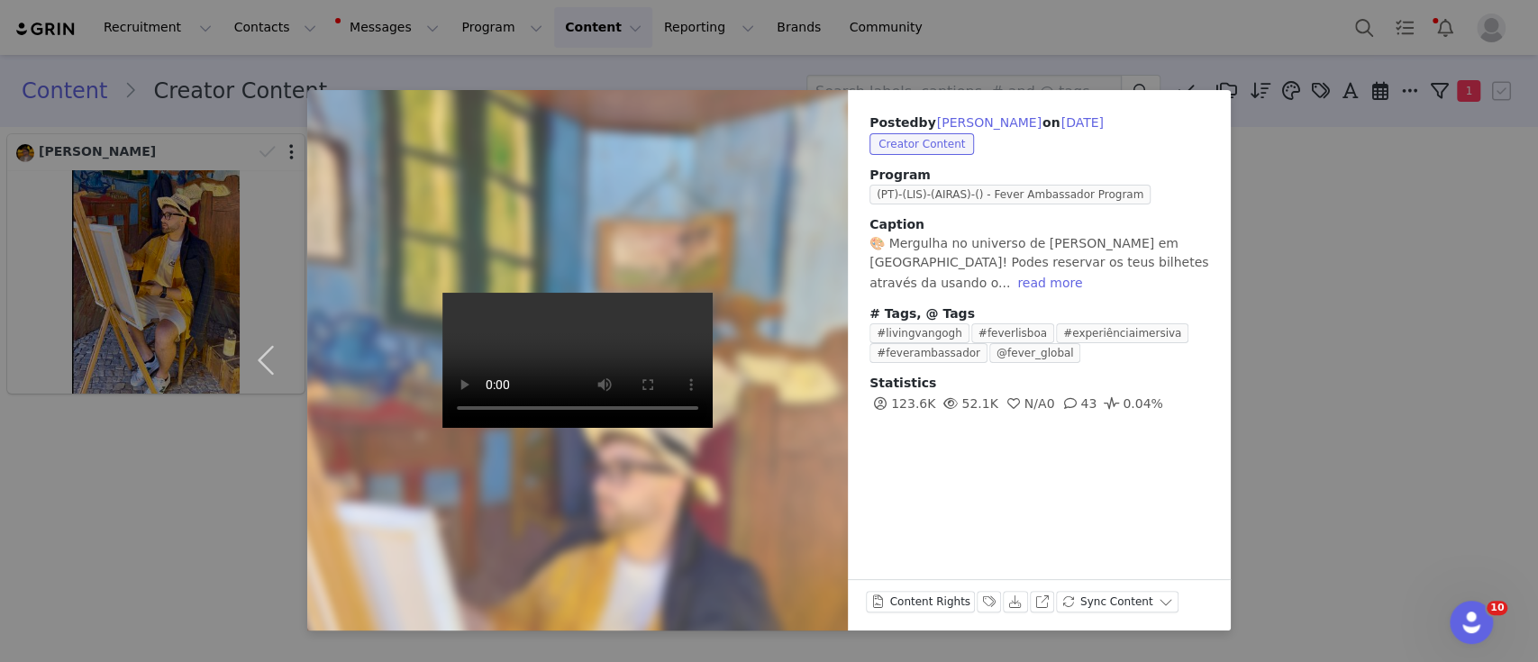
click at [1432, 372] on div "Posted by Tiago Rufino on Aug 25, 2025 Creator Content Program (PT)-(LIS)-(AIRA…" at bounding box center [769, 331] width 1538 height 662
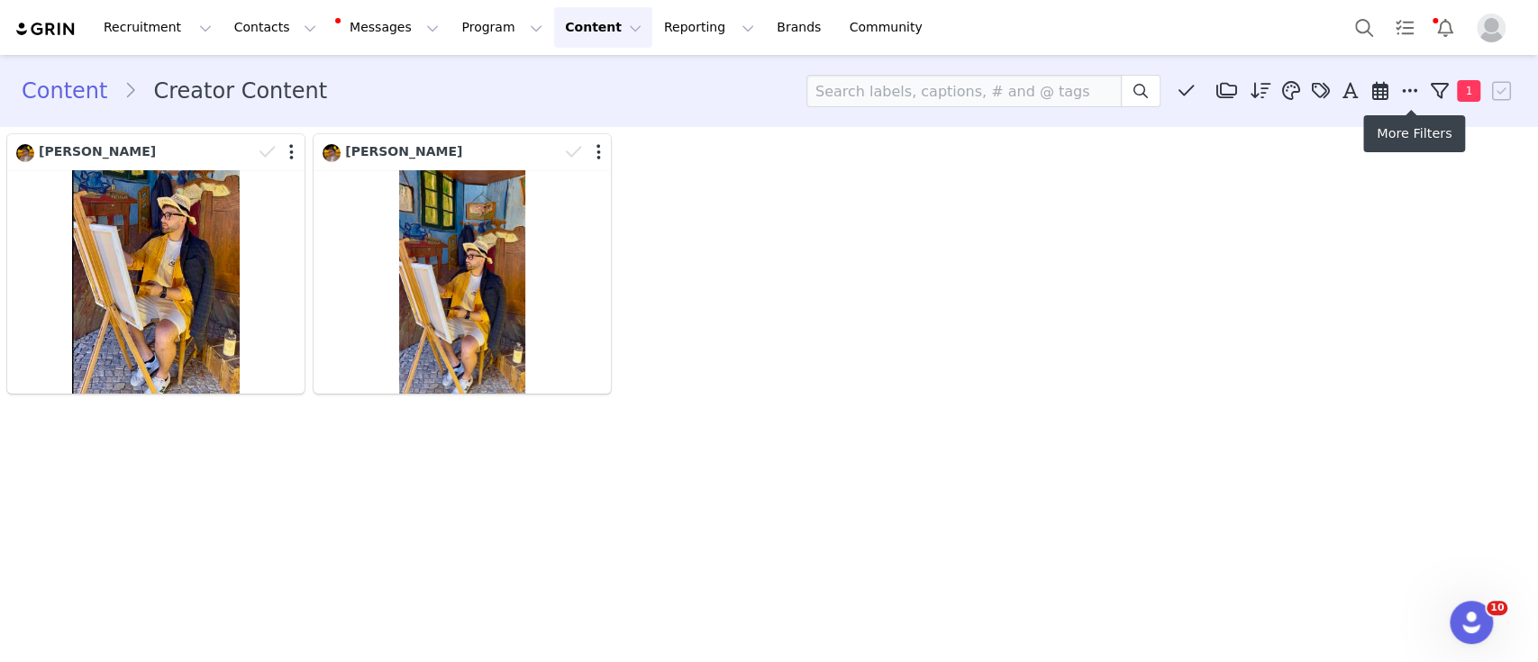
click at [1410, 86] on icon at bounding box center [1409, 91] width 16 height 18
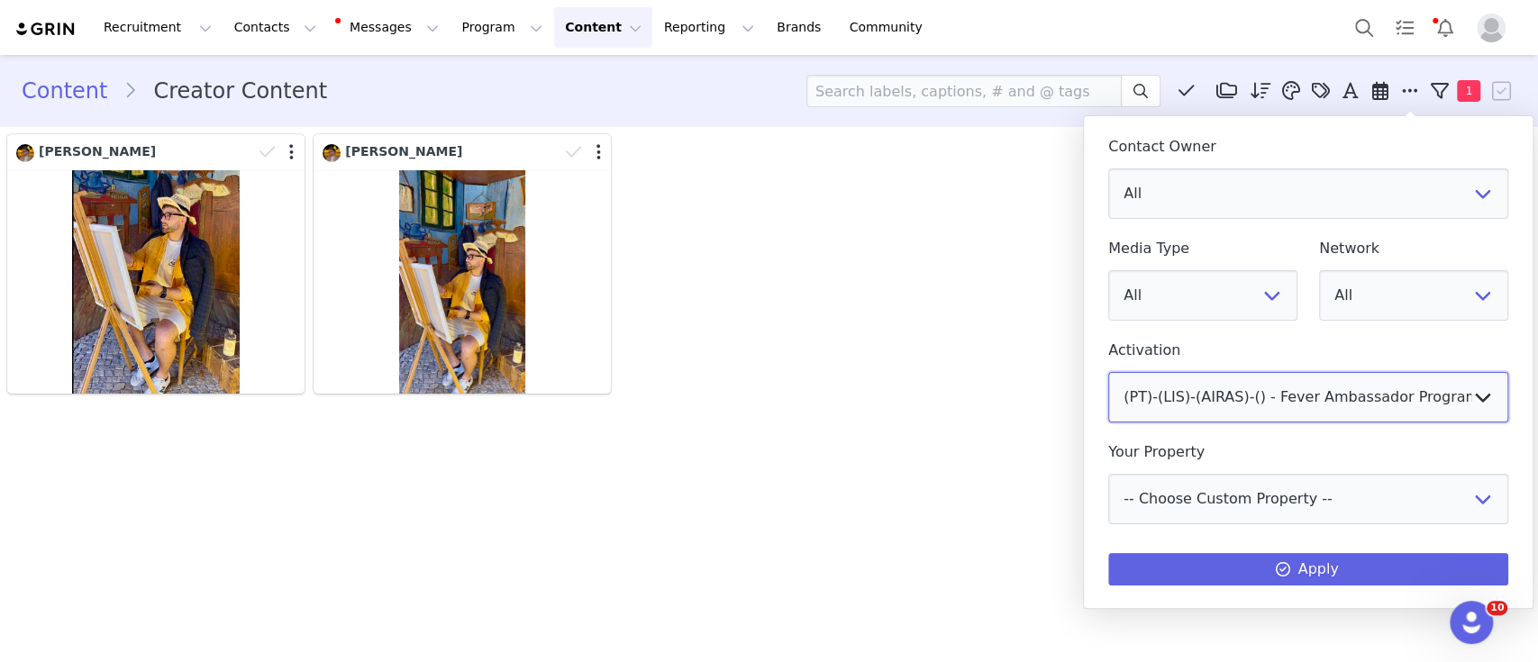
click at [1254, 403] on select "All (US)-(IAD)-(SOFIA)-() - Fever Ambassador Program (MX)-(MEX)-(SABRINA)-()- F…" at bounding box center [1308, 397] width 400 height 50
select select "f3ef5616-39ab-43f0-bcb6-8d9969ab2dad"
click at [1108, 372] on select "All (US)-(IAD)-(SOFIA)-() - Fever Ambassador Program (MX)-(MEX)-(SABRINA)-()- F…" at bounding box center [1308, 397] width 400 height 50
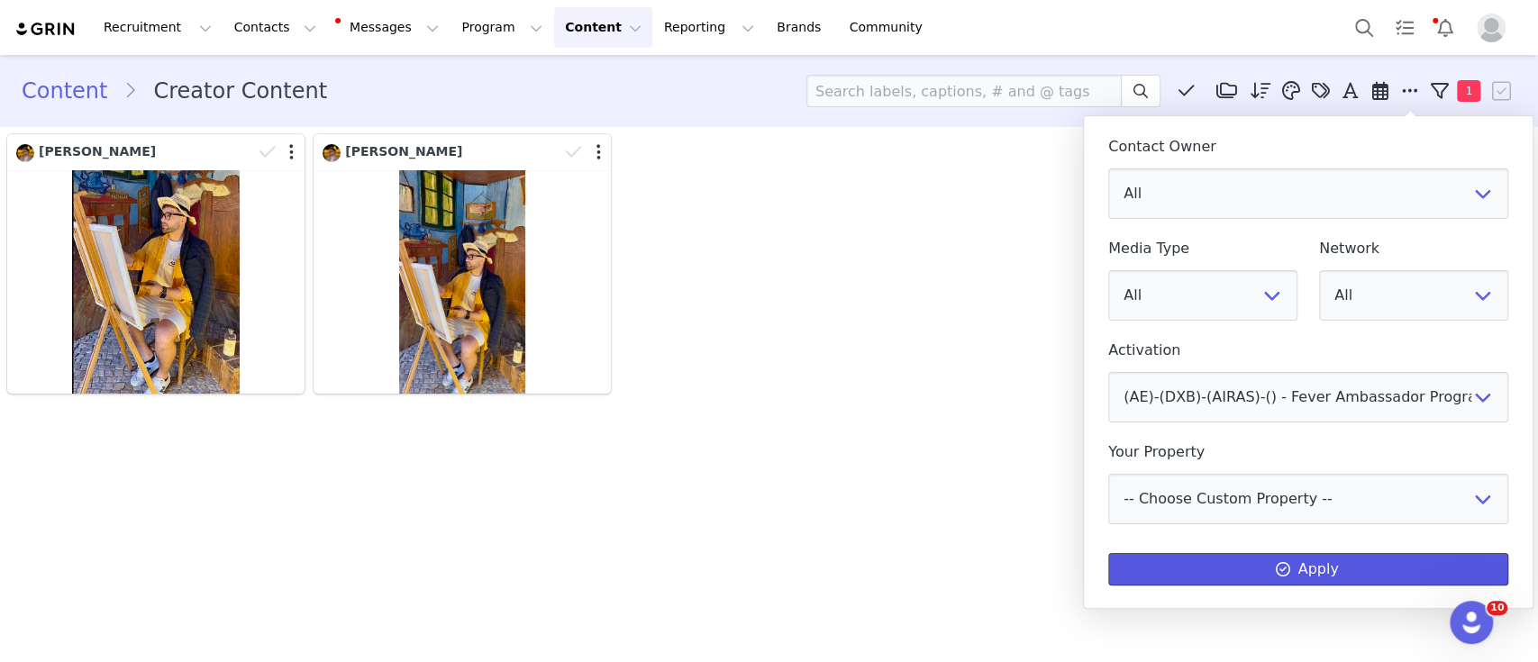
click at [1214, 565] on button "Apply" at bounding box center [1308, 569] width 400 height 32
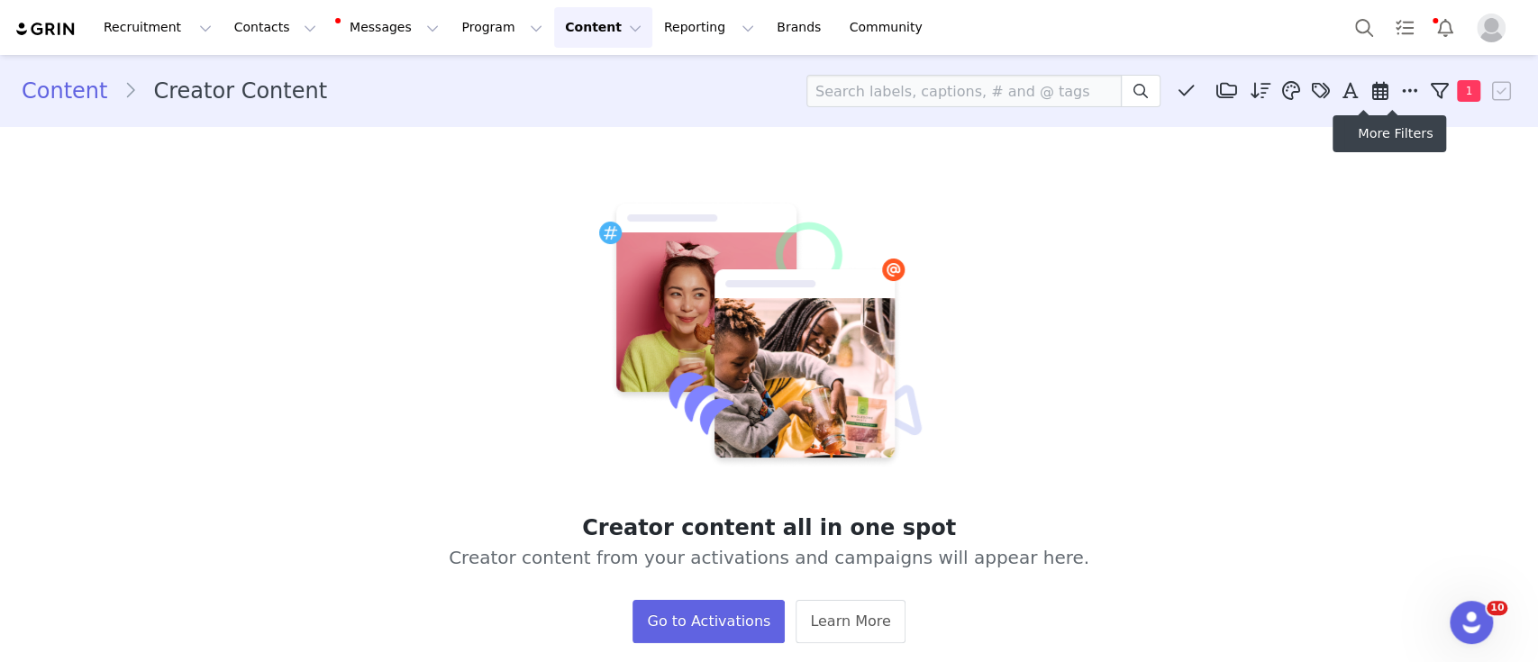
click at [1401, 87] on icon at bounding box center [1409, 91] width 16 height 18
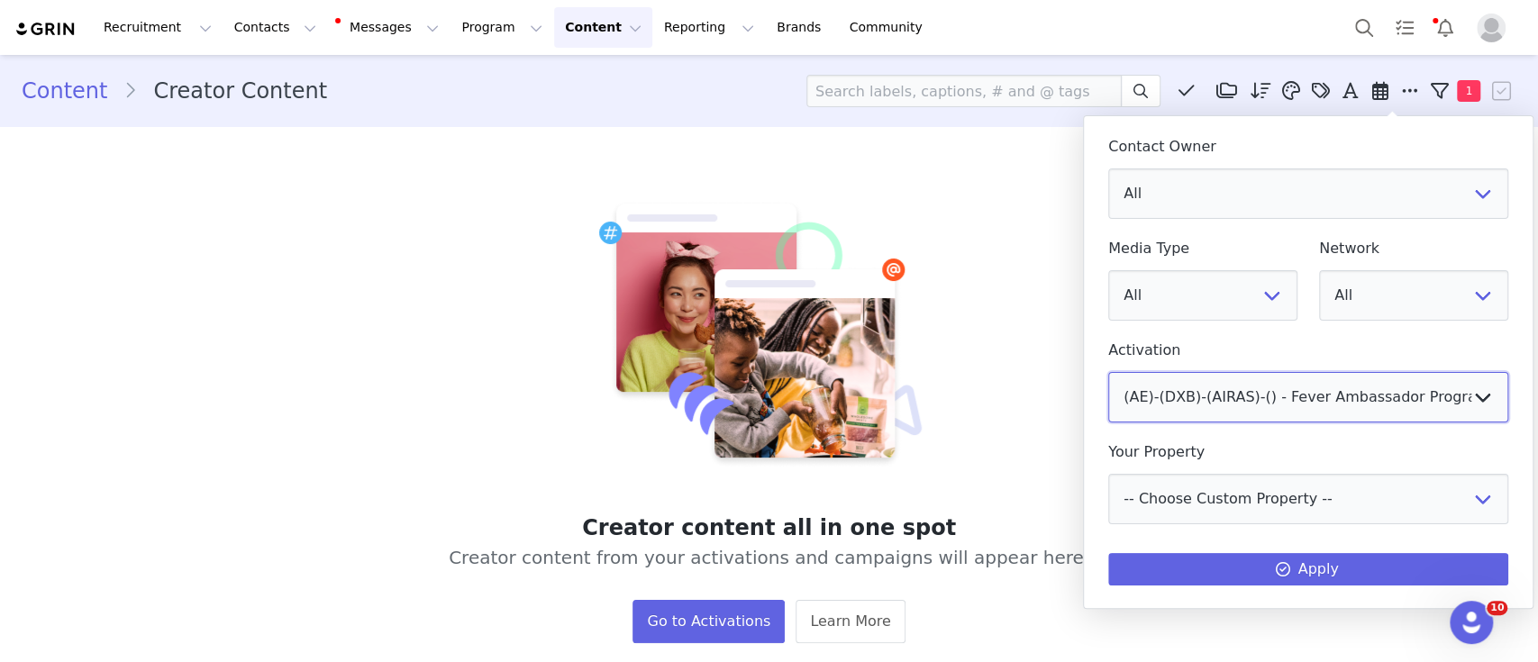
click at [1313, 385] on select "All (US)-(IAD)-(SOFIA)-() - Fever Ambassador Program (MX)-(MEX)-(SABRINA)-()- F…" at bounding box center [1308, 397] width 400 height 50
select select "a8b09b5a-a2e6-47d3-9c52-0beea785aecb"
click at [1108, 372] on select "All (US)-(IAD)-(SOFIA)-() - Fever Ambassador Program (MX)-(MEX)-(SABRINA)-()- F…" at bounding box center [1308, 397] width 400 height 50
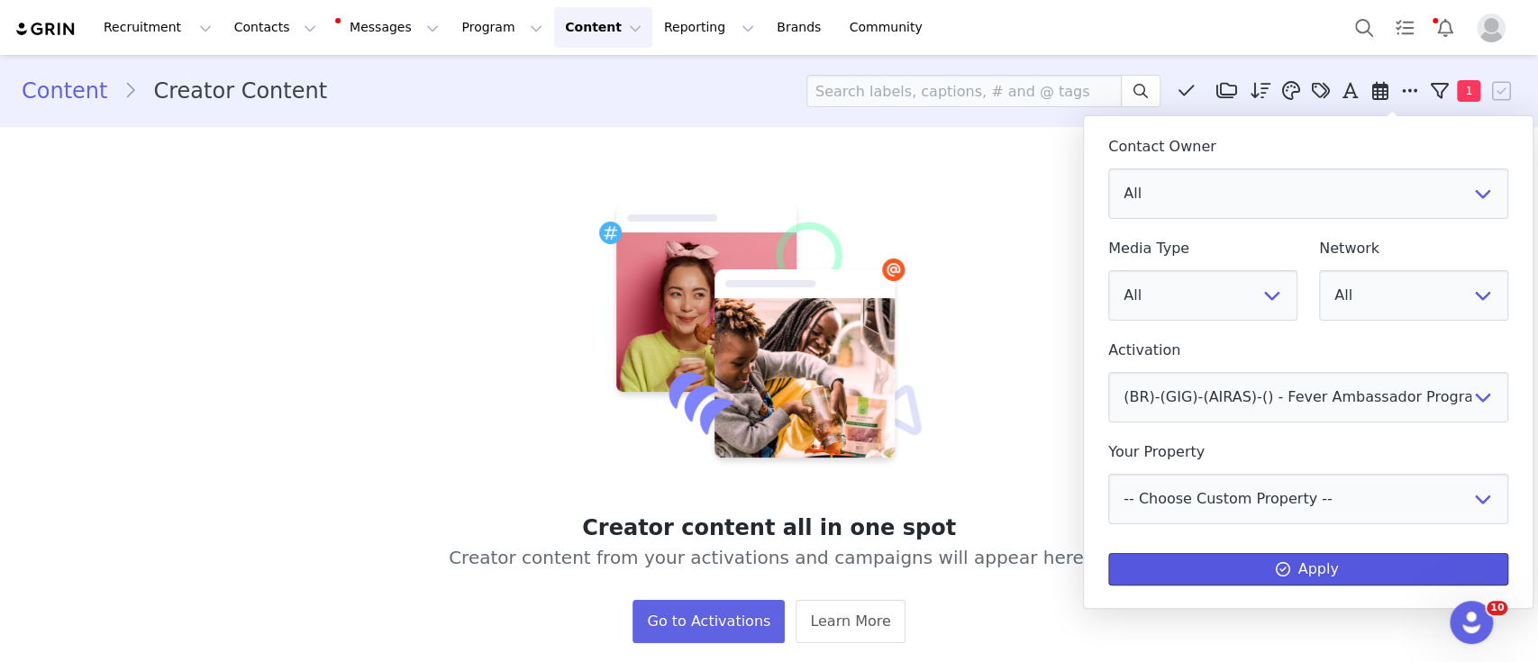
click at [1220, 567] on button "Apply" at bounding box center [1308, 569] width 400 height 32
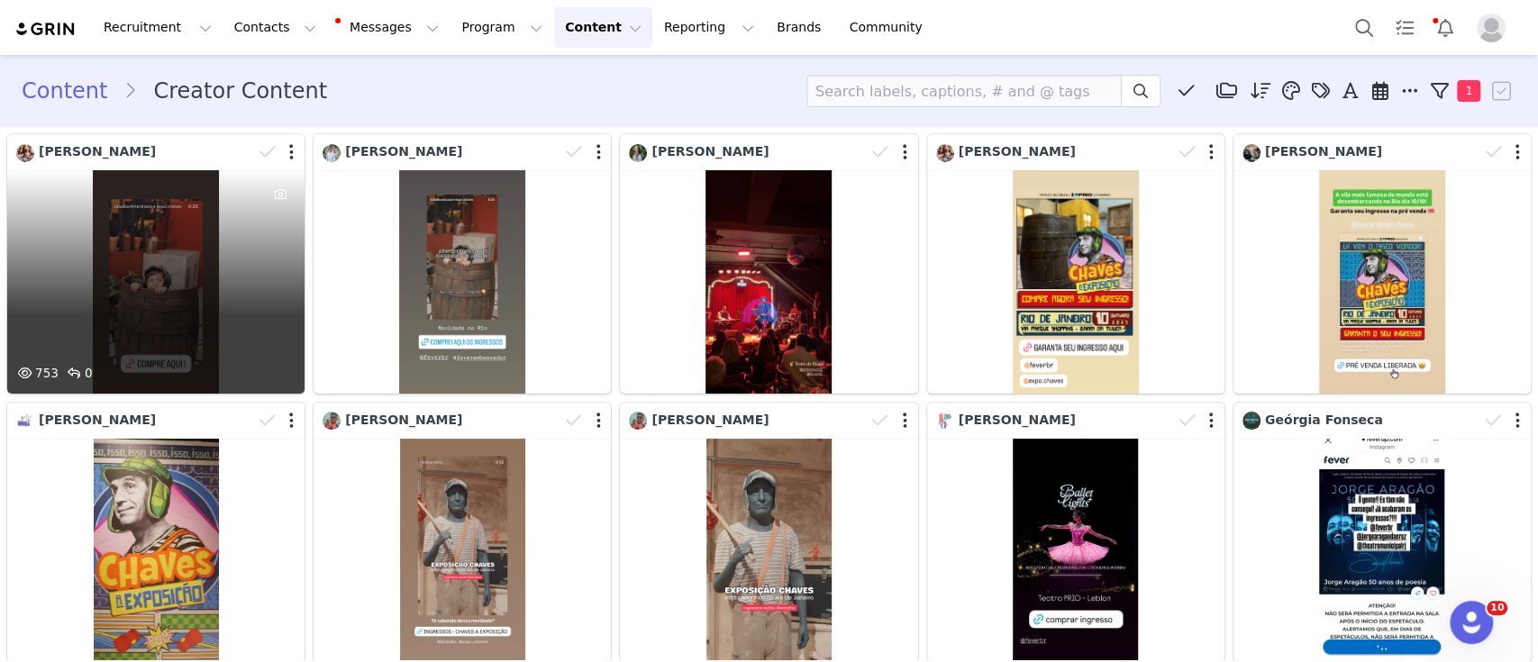
click at [166, 256] on div "753 0" at bounding box center [155, 281] width 297 height 223
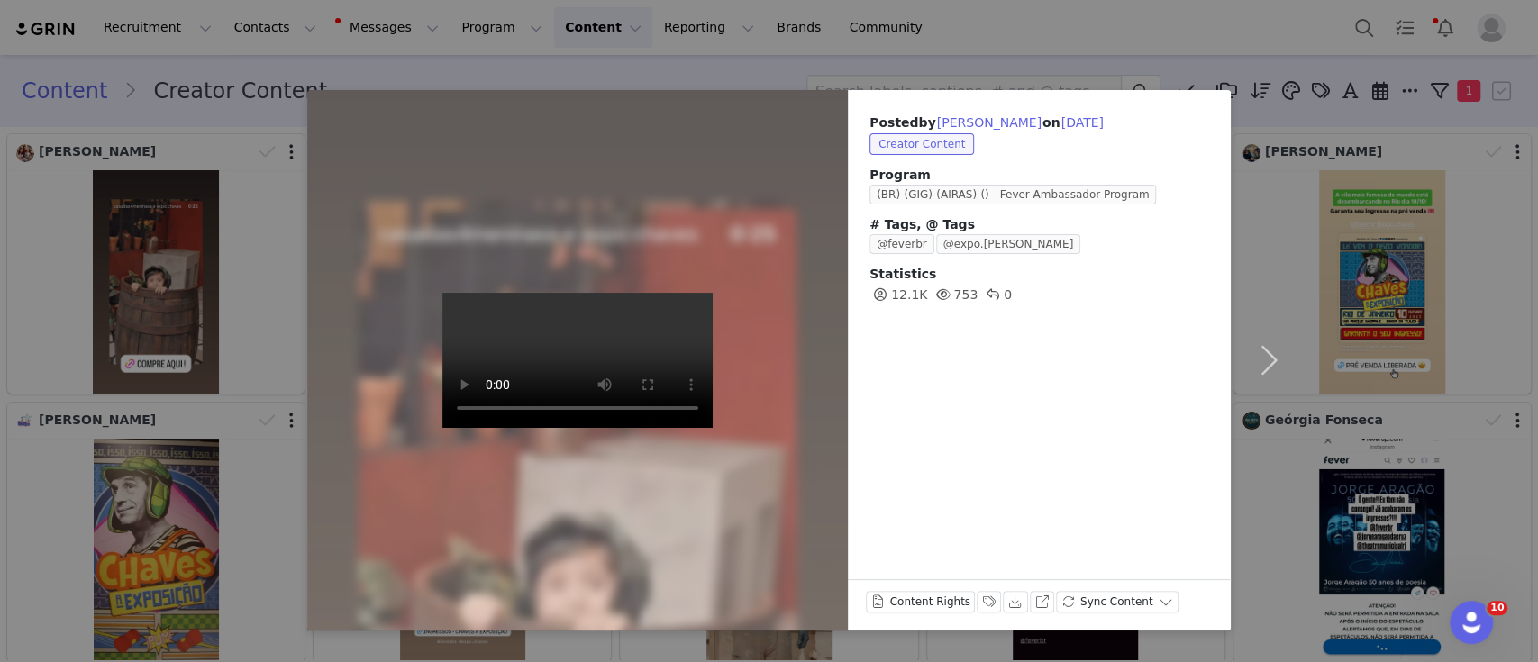
click at [1053, 36] on div "Posted by Aline Ferreira on Sep 28, 2025 Creator Content Program (BR)-(GIG)-(AI…" at bounding box center [769, 331] width 1538 height 662
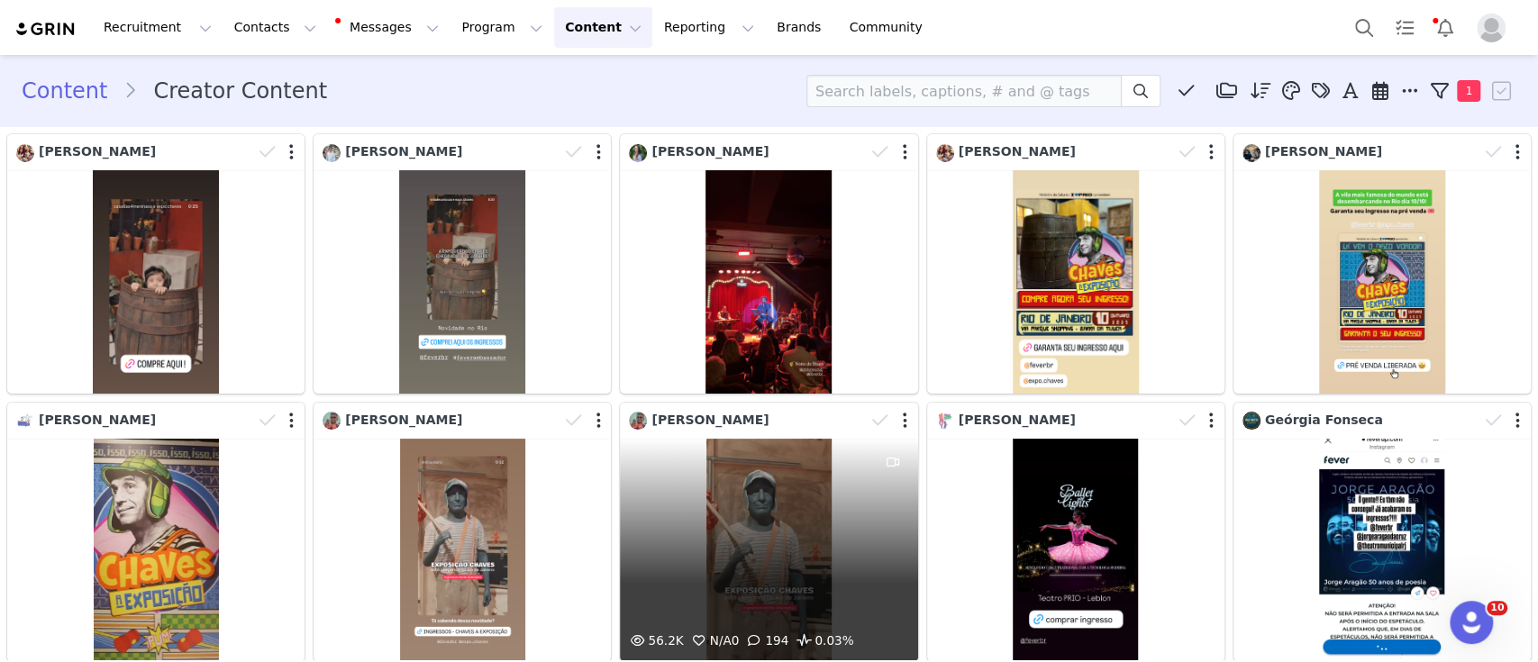
click at [728, 495] on div "56.2K N/A 0 194 0.03%" at bounding box center [768, 550] width 297 height 223
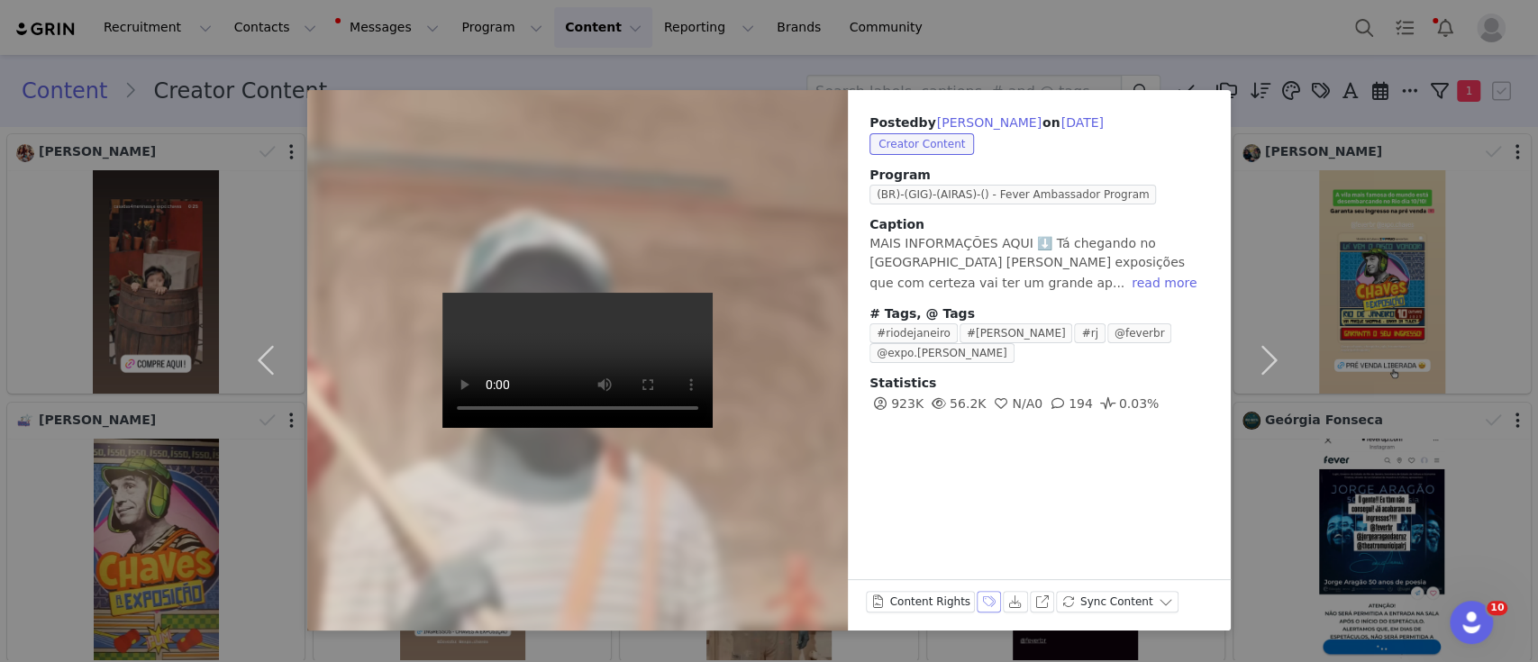
click at [982, 596] on button "Labels & Tags" at bounding box center [989, 602] width 25 height 22
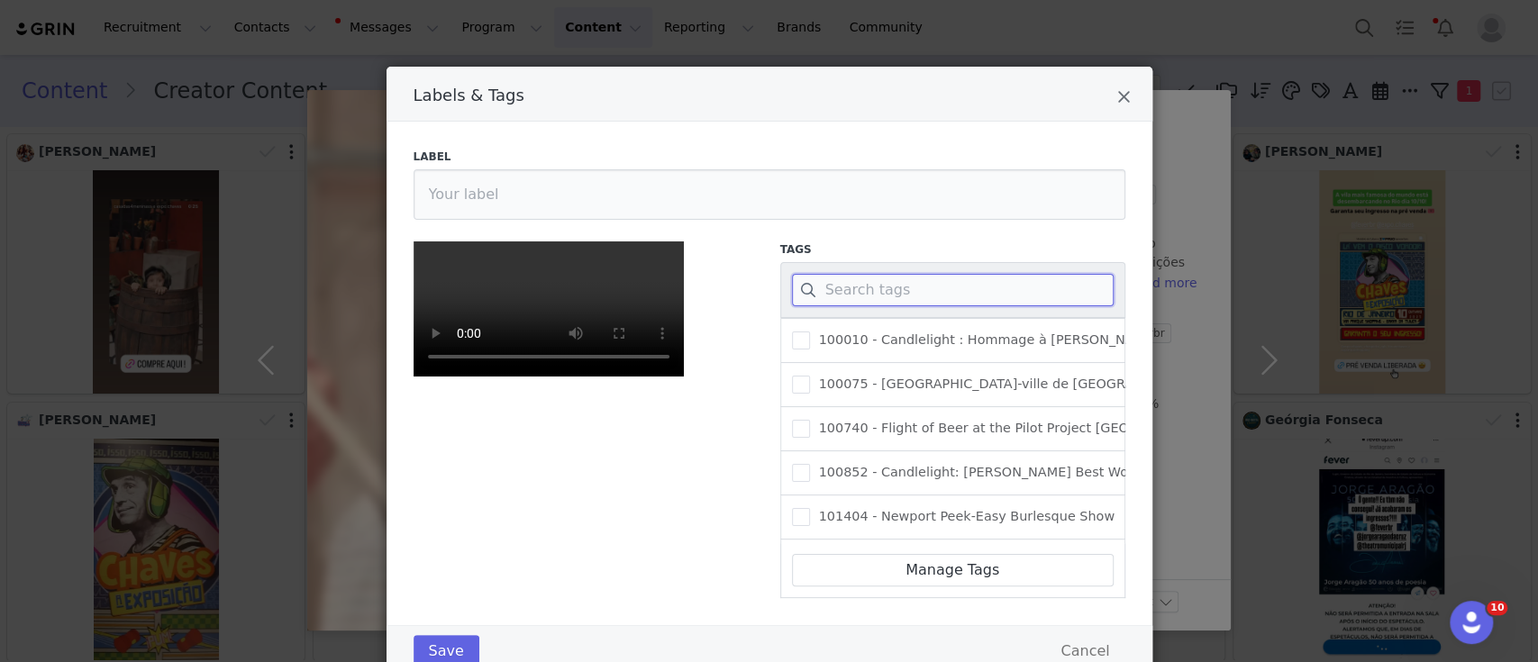
click at [887, 296] on input "Labels & Tags" at bounding box center [953, 290] width 322 height 32
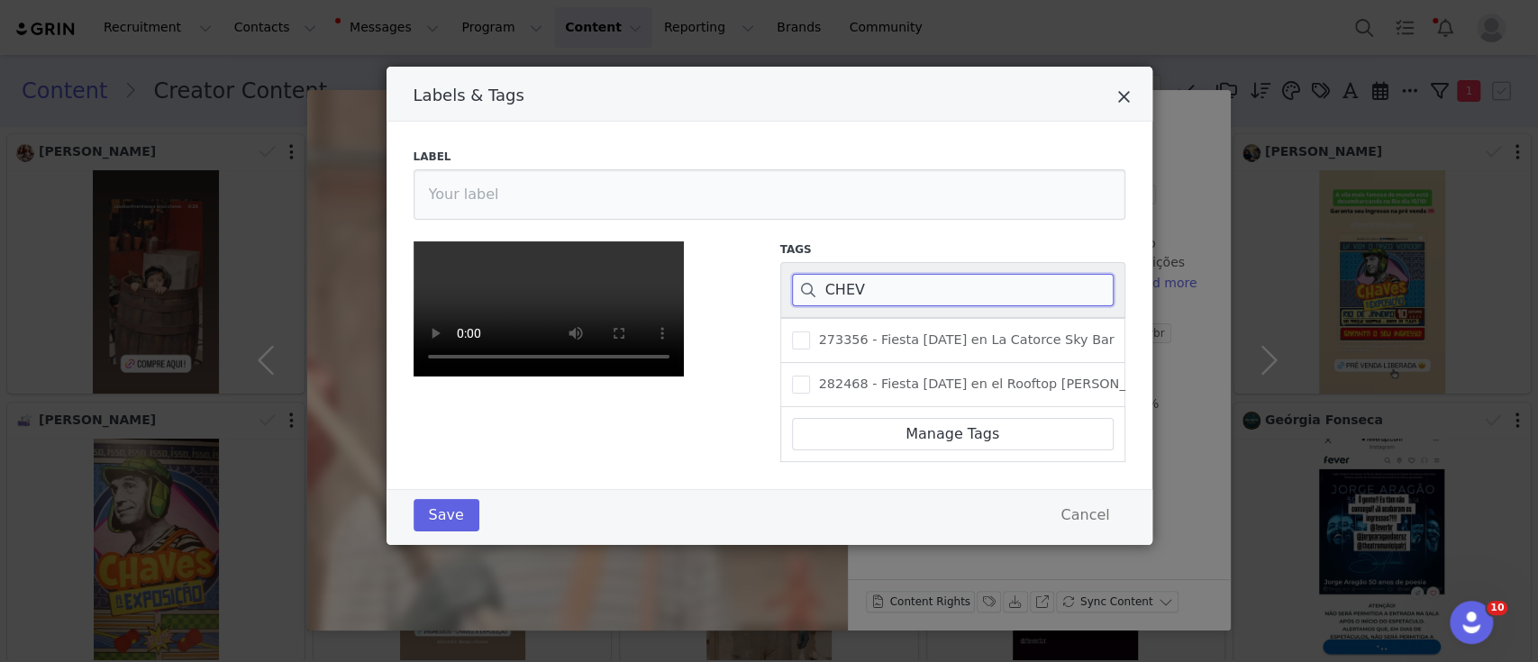
type input "CHEV"
click at [1117, 91] on icon "Close" at bounding box center [1124, 97] width 14 height 18
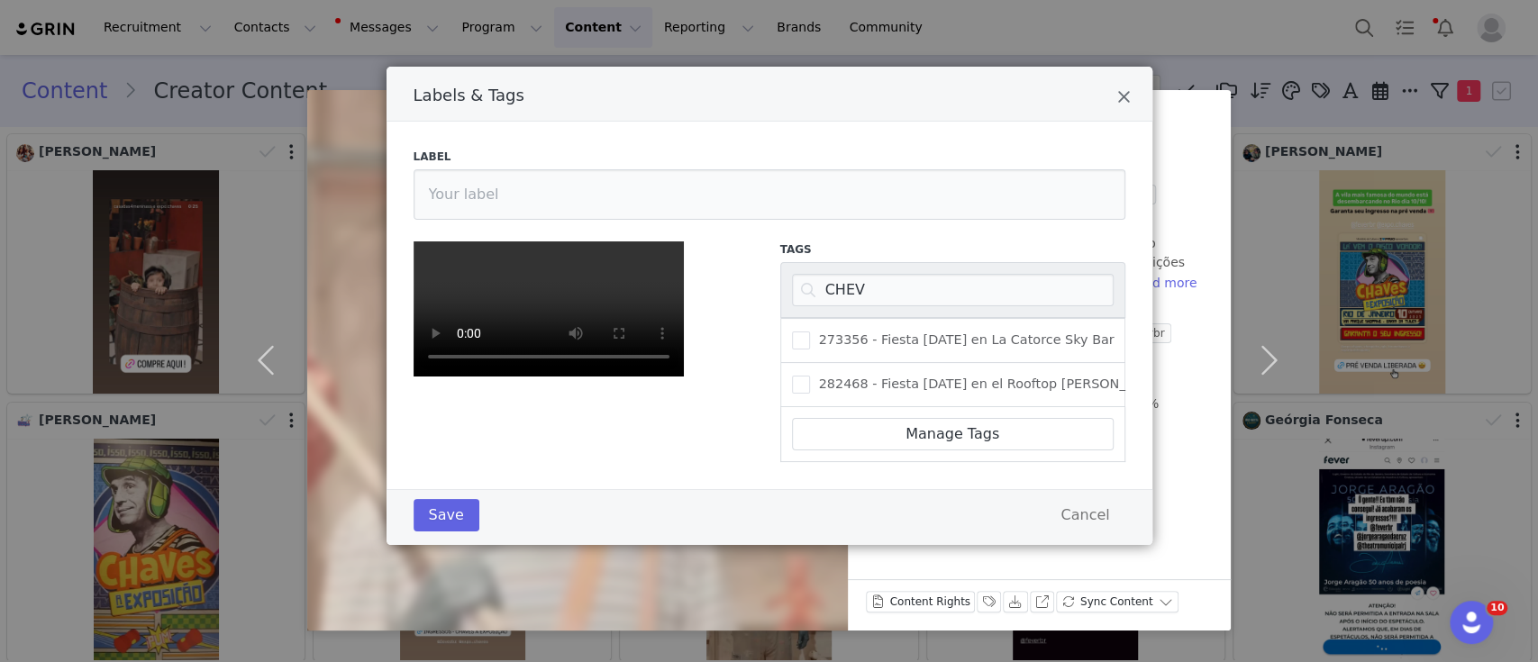
click at [1009, 46] on div at bounding box center [769, 331] width 1538 height 662
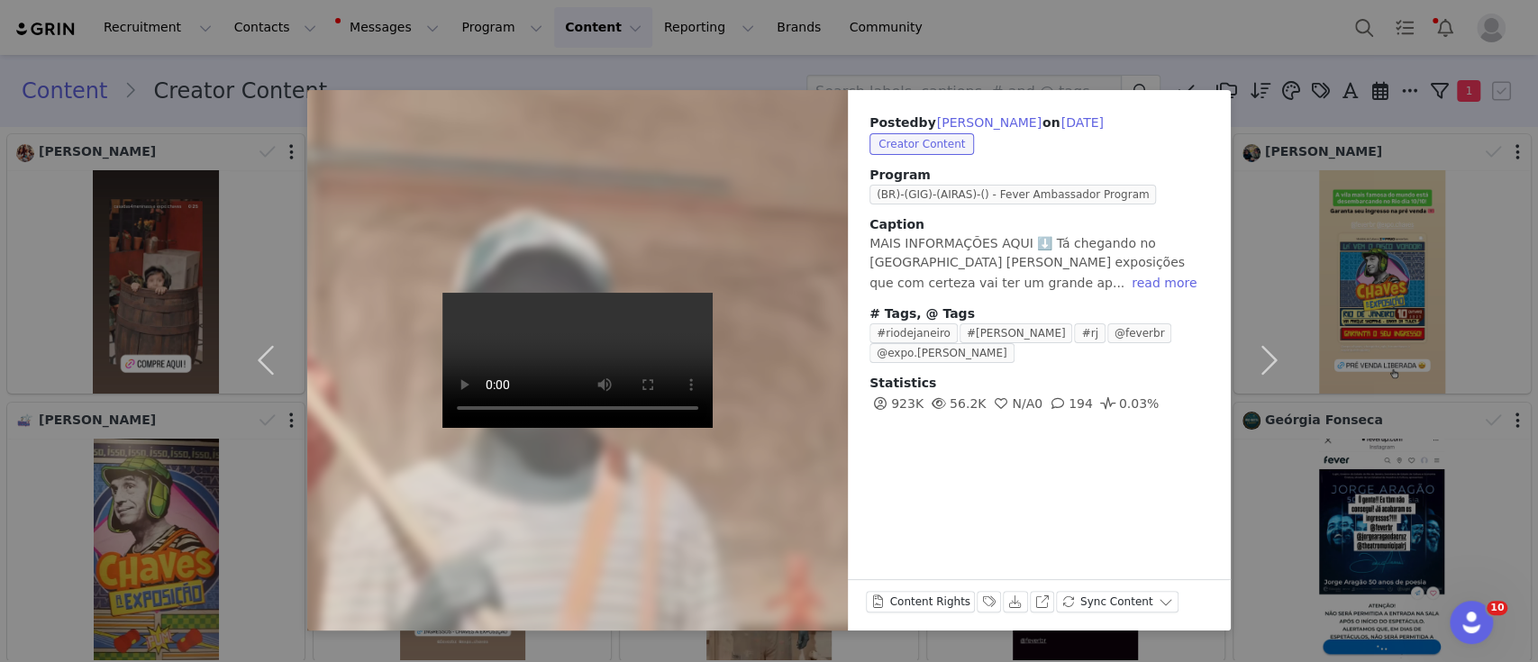
click at [930, 53] on div "Posted by Diego Soares on Sep 25, 2025 Creator Content Program (BR)-(GIG)-(AIRA…" at bounding box center [769, 331] width 1538 height 662
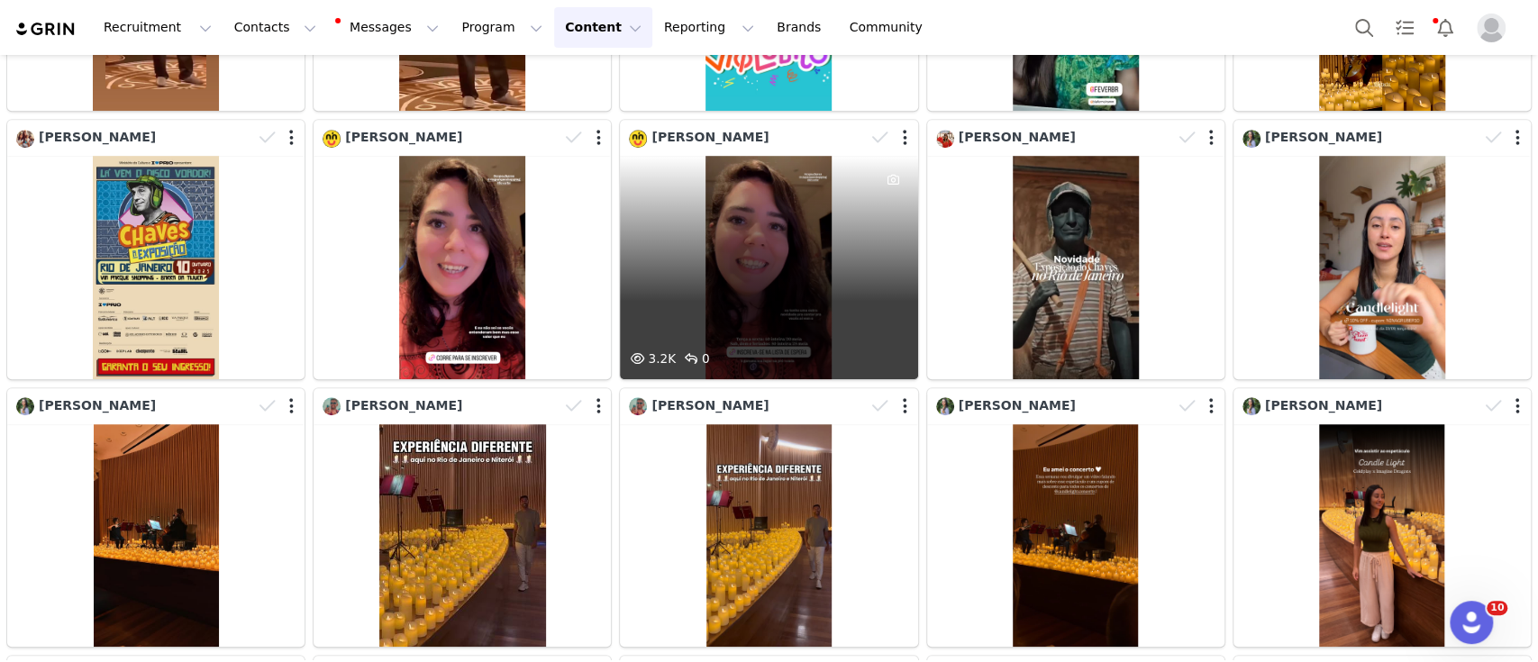
scroll to position [0, 0]
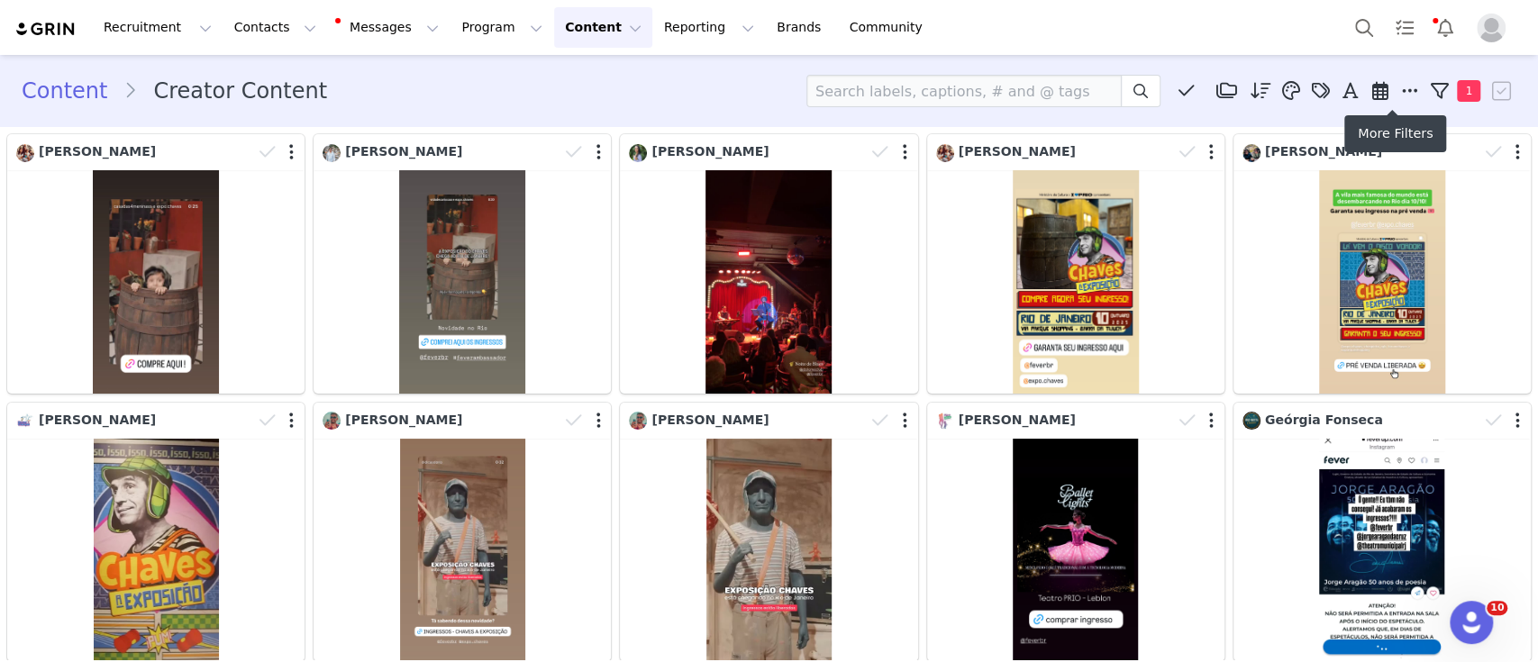
click at [1401, 86] on icon at bounding box center [1409, 91] width 16 height 18
select select "a8b09b5a-a2e6-47d3-9c52-0beea785aecb"
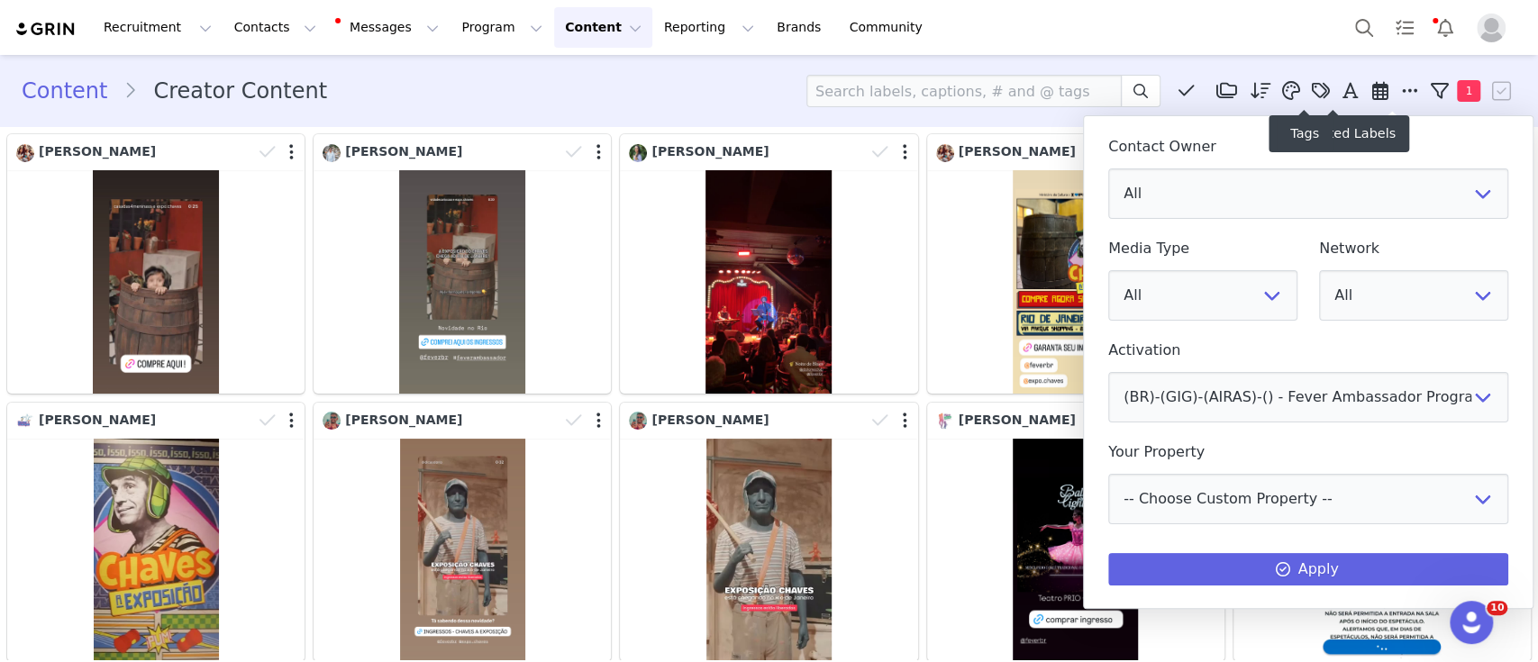
click at [1311, 84] on icon at bounding box center [1320, 91] width 18 height 18
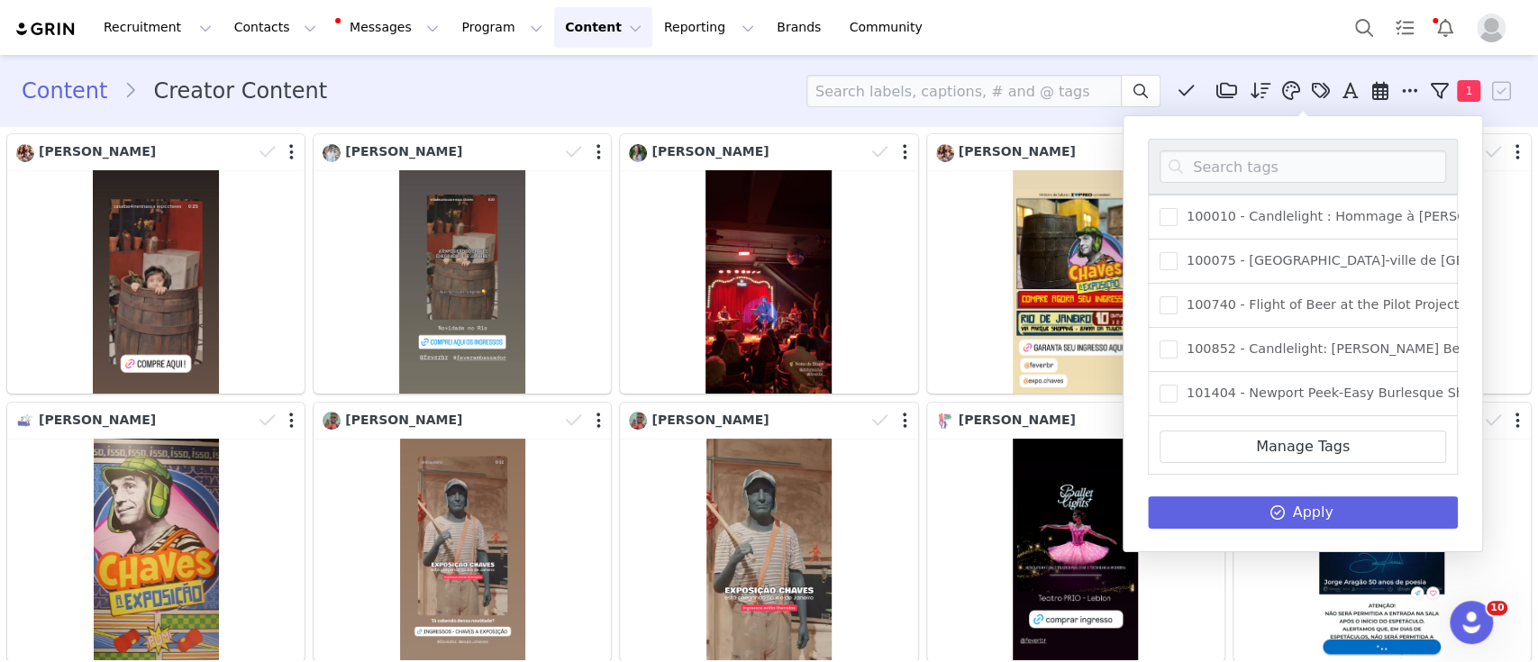
click at [623, 100] on div "Content Creator Content Media Library (0) Folders No folders have been created …" at bounding box center [769, 91] width 1495 height 32
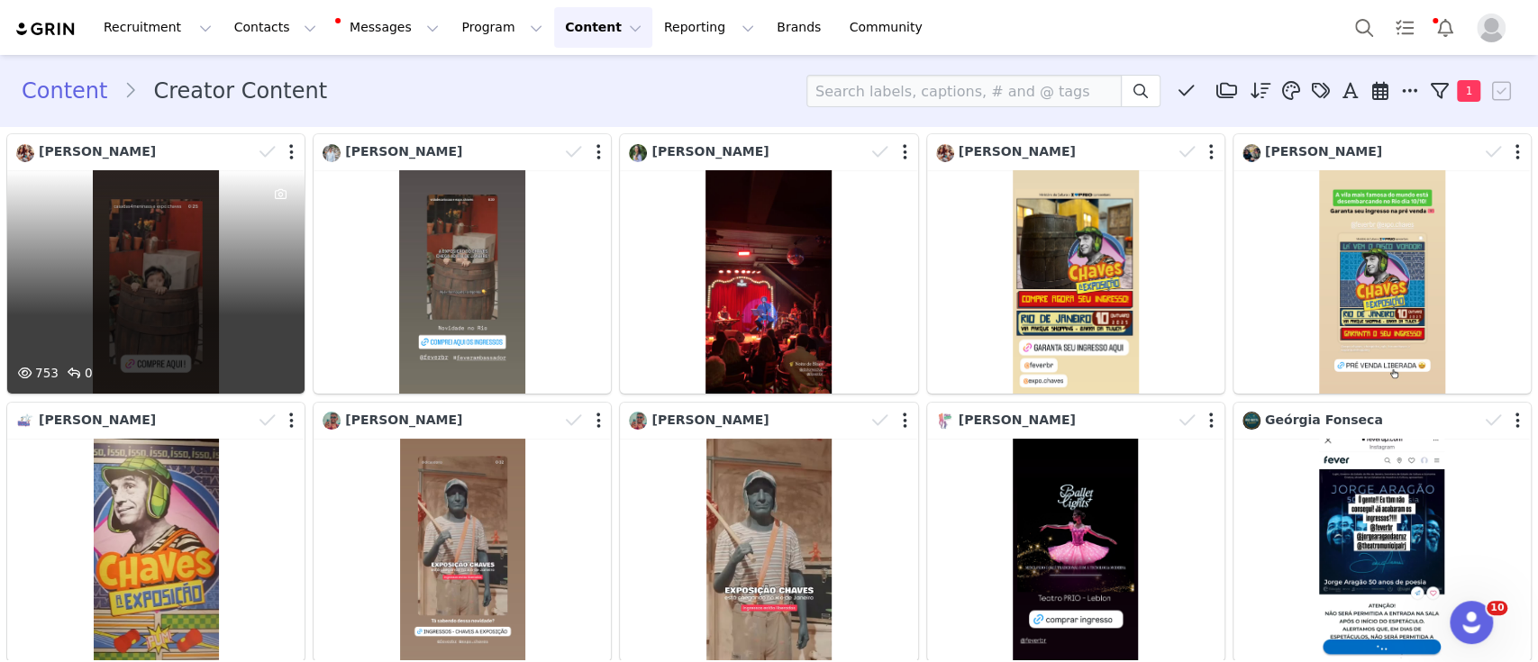
click at [130, 202] on div "753 0" at bounding box center [155, 281] width 297 height 223
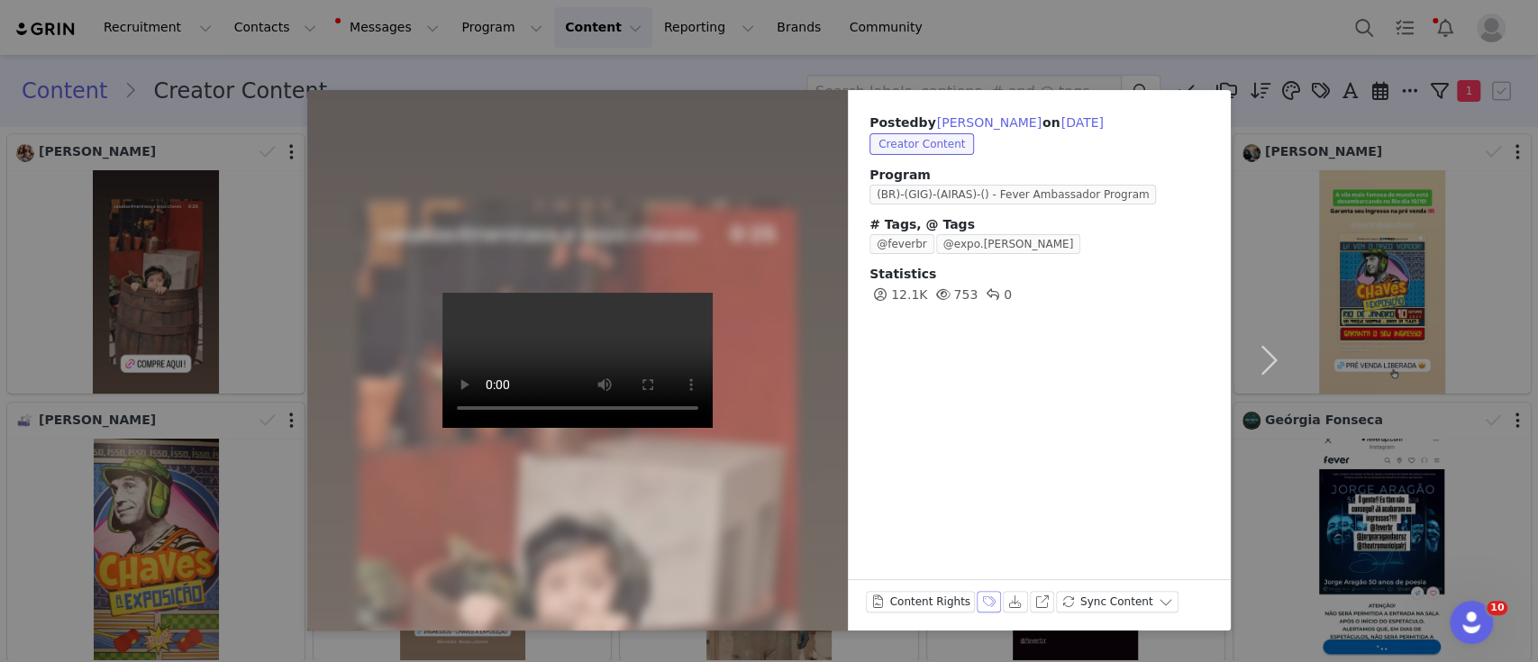
click at [977, 602] on button "Labels & Tags" at bounding box center [989, 602] width 25 height 22
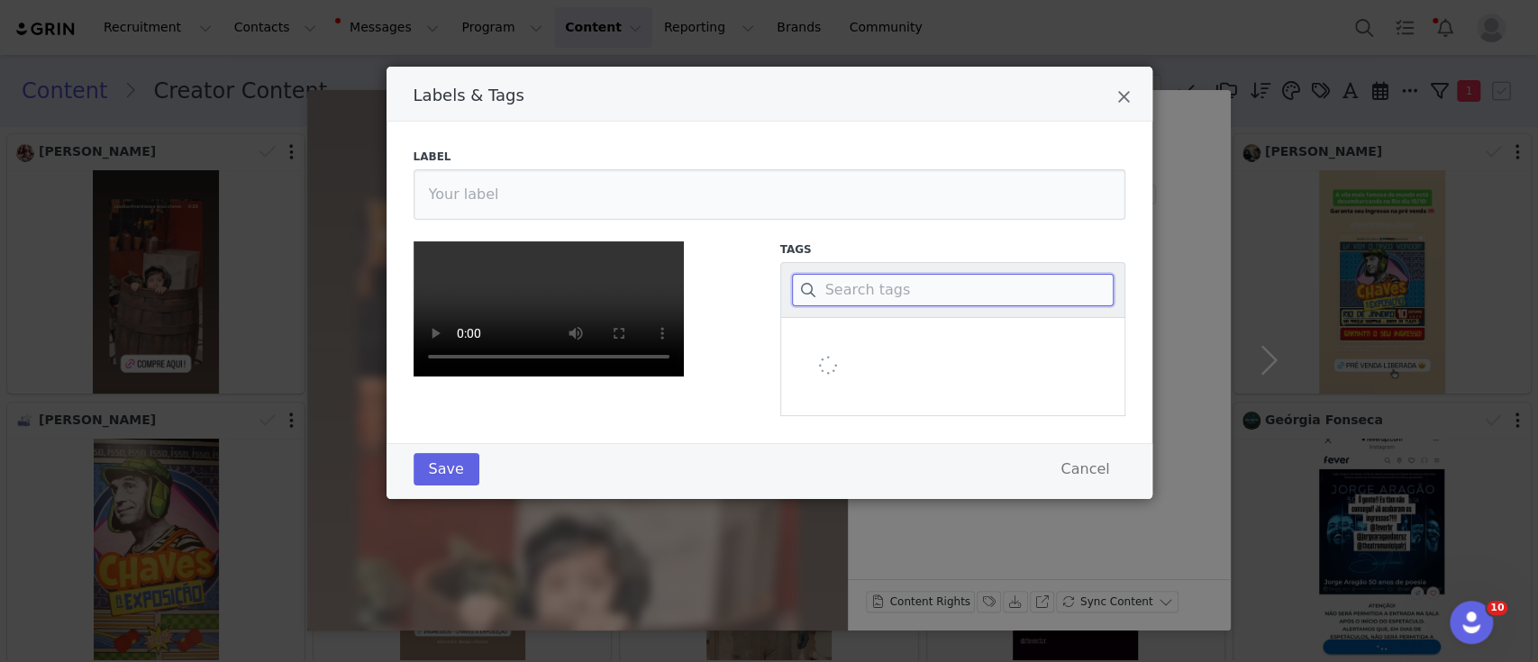
click at [905, 287] on input "Labels & Tags" at bounding box center [953, 290] width 322 height 32
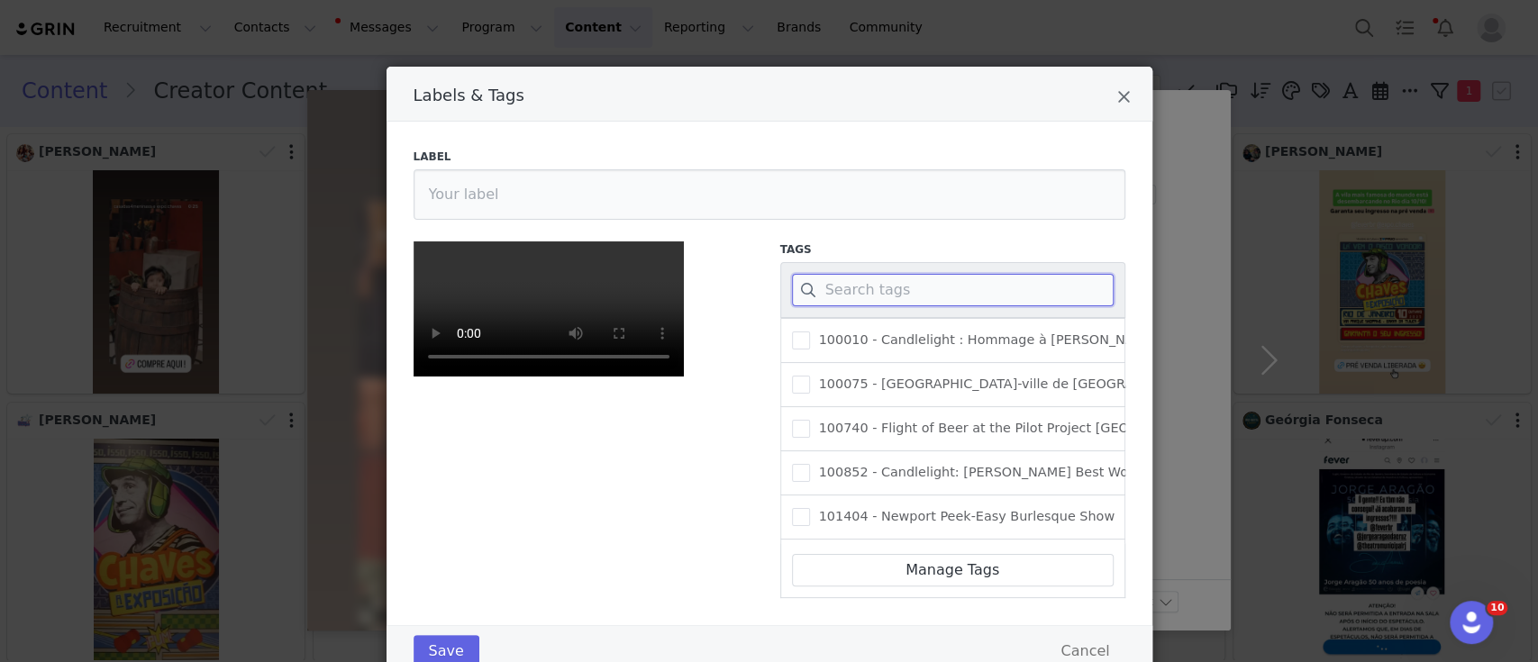
paste input "437471"
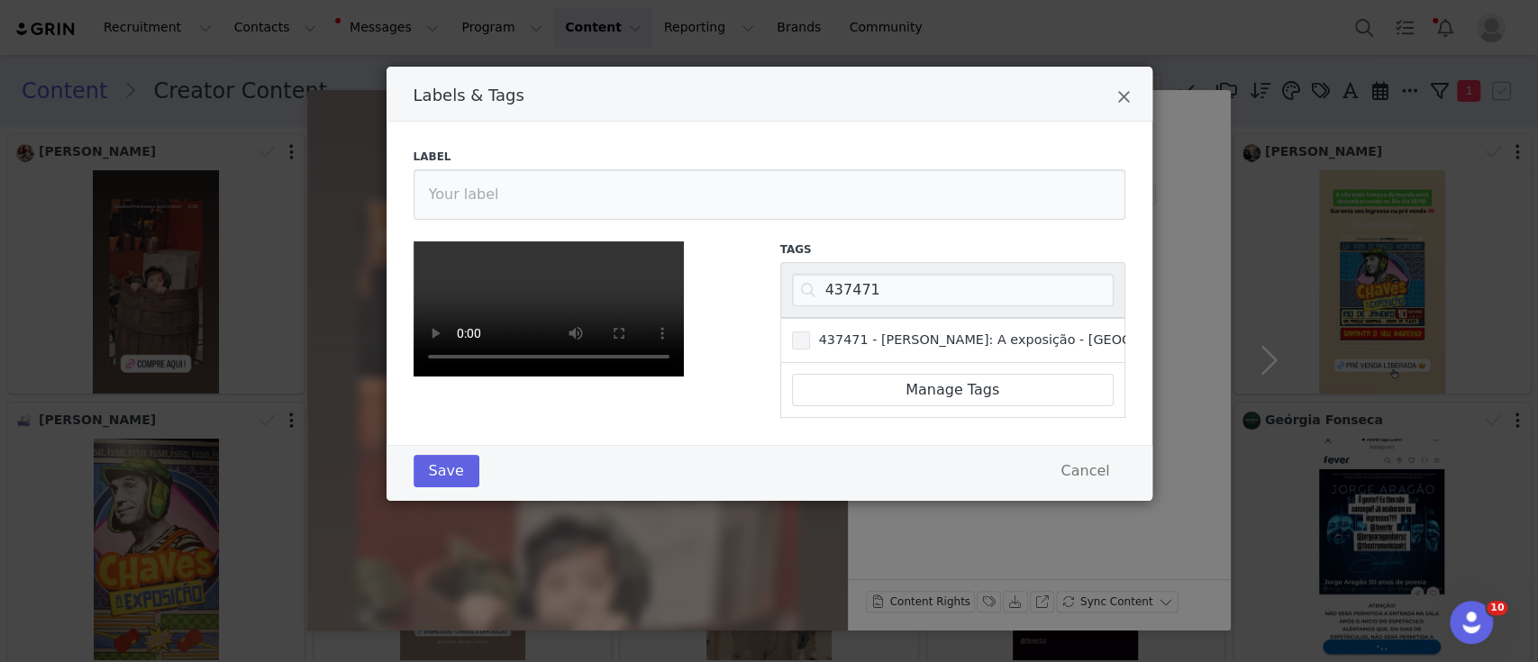
click at [810, 339] on span "437471 - [PERSON_NAME]: A exposição - [GEOGRAPHIC_DATA]" at bounding box center [1017, 340] width 414 height 17
click at [810, 332] on input "437471 - [PERSON_NAME]: A exposição - [GEOGRAPHIC_DATA]" at bounding box center [810, 332] width 0 height 0
click at [416, 487] on button "Save" at bounding box center [447, 471] width 66 height 32
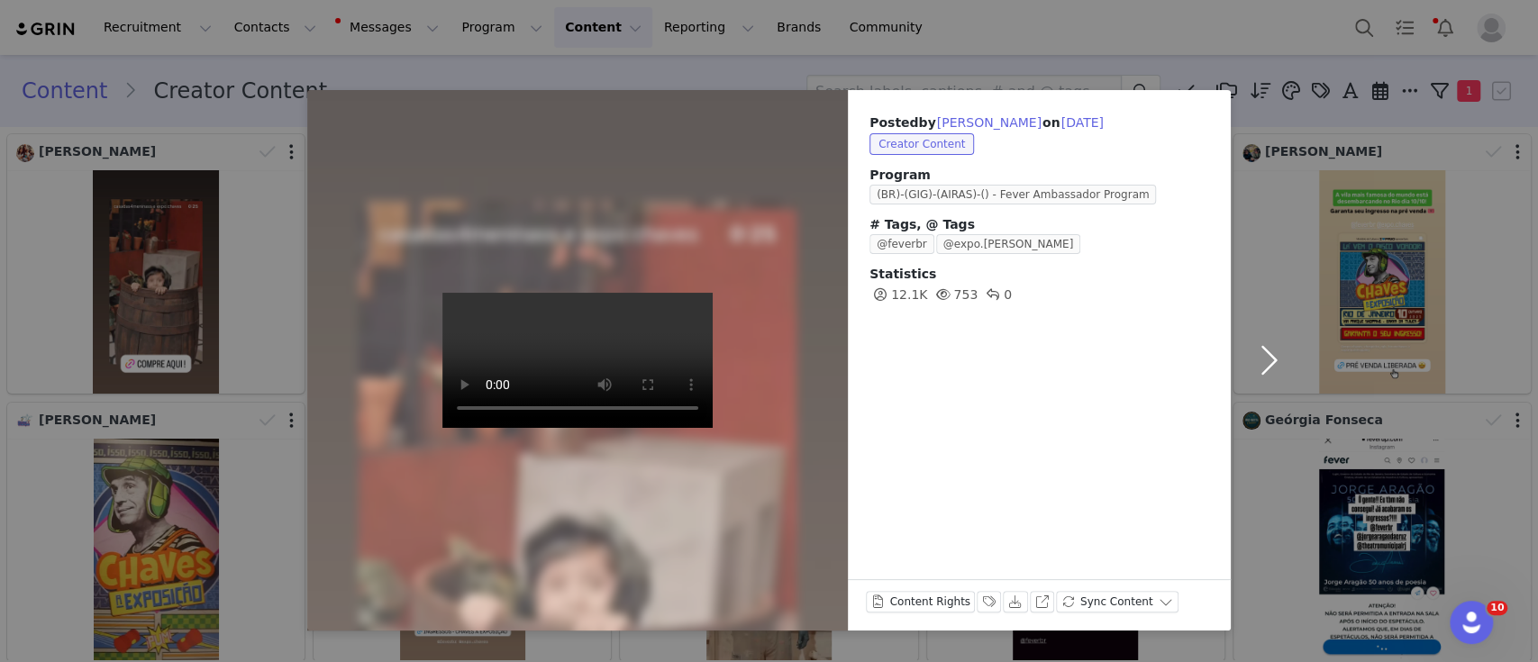
click at [1269, 354] on button "button" at bounding box center [1269, 360] width 76 height 541
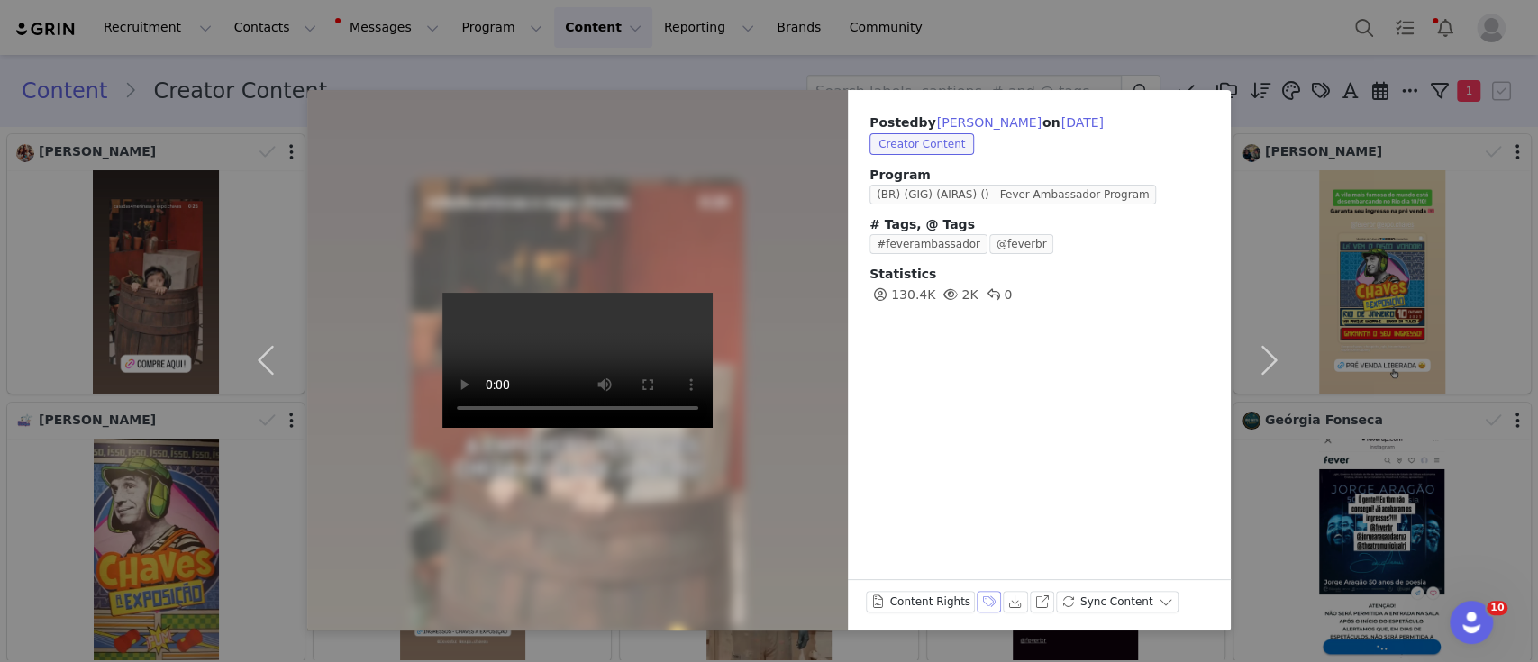
click at [977, 598] on button "Labels & Tags" at bounding box center [989, 602] width 25 height 22
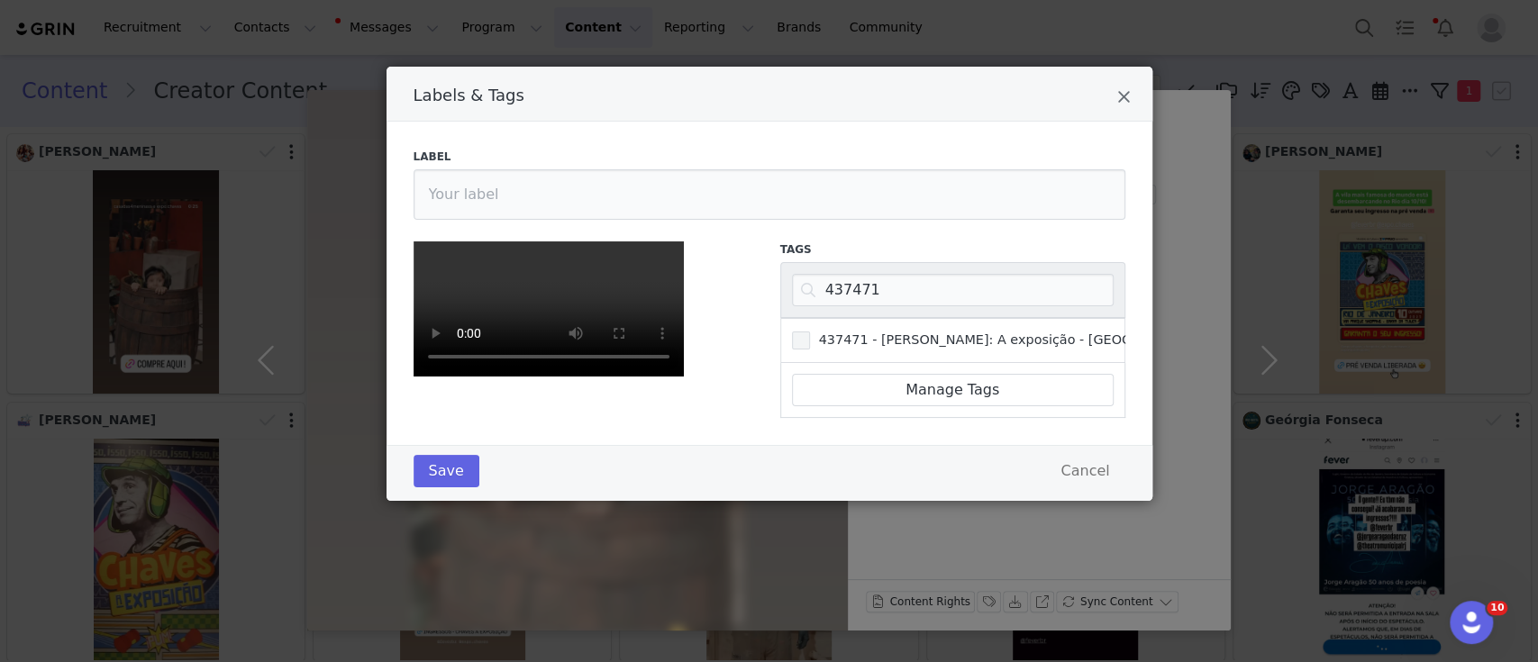
click at [794, 332] on span "Labels & Tags" at bounding box center [801, 341] width 18 height 18
click at [810, 332] on input "437471 - [PERSON_NAME]: A exposição - [GEOGRAPHIC_DATA]" at bounding box center [810, 332] width 0 height 0
click at [446, 487] on button "Save" at bounding box center [447, 471] width 66 height 32
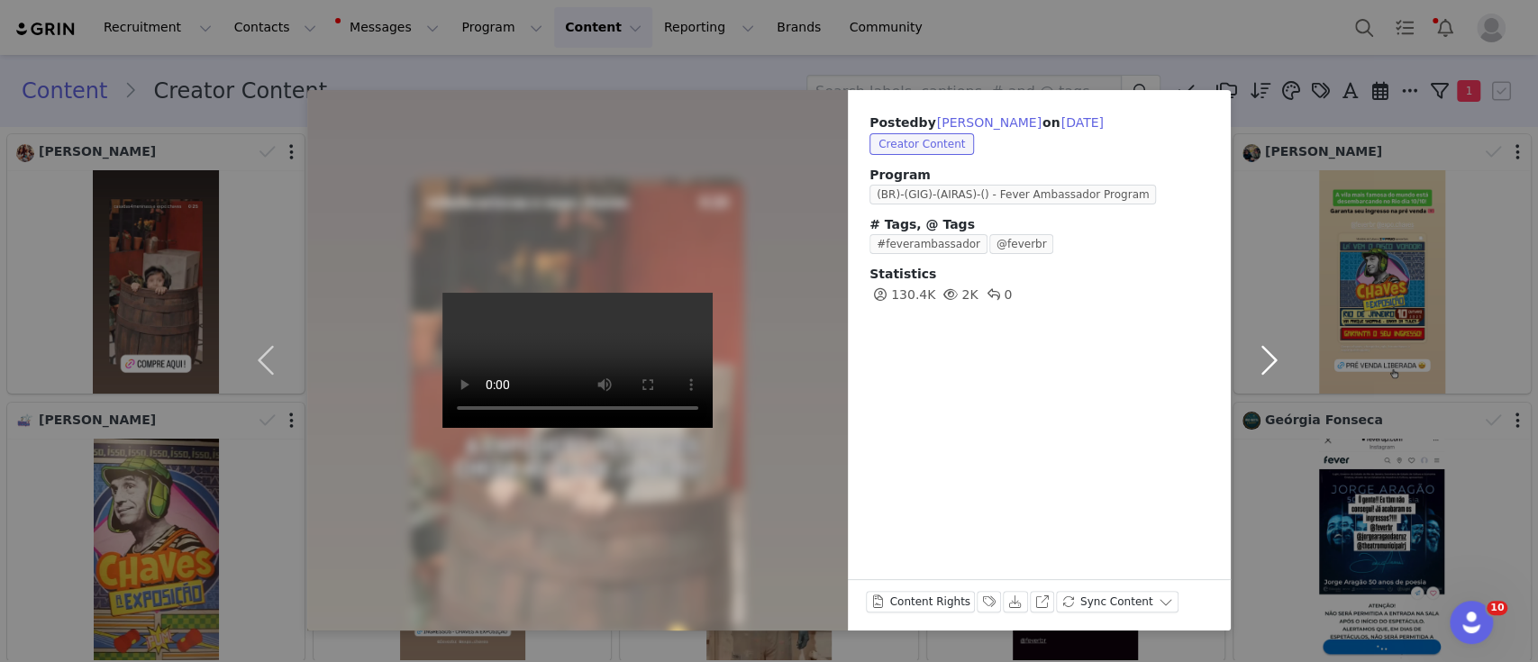
click at [1269, 357] on button "button" at bounding box center [1269, 360] width 76 height 541
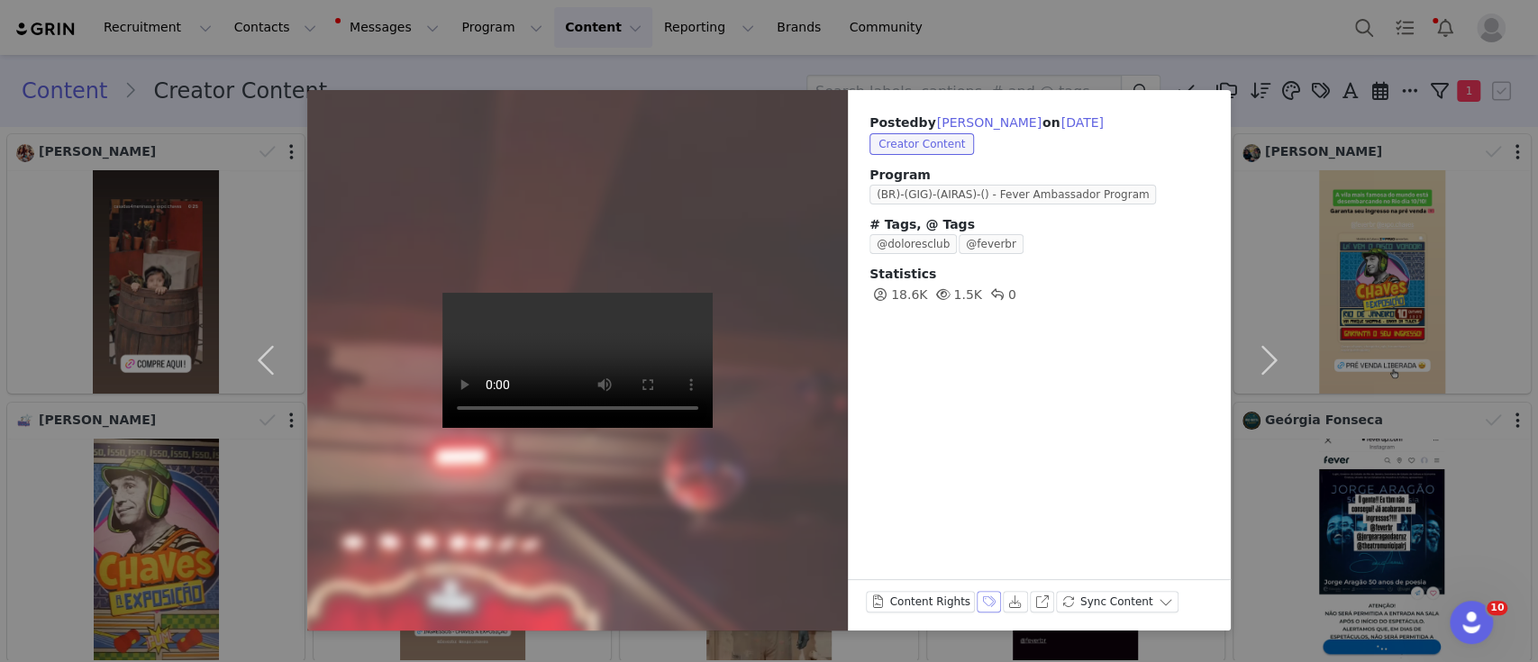
click at [979, 591] on button "Labels & Tags" at bounding box center [989, 602] width 25 height 22
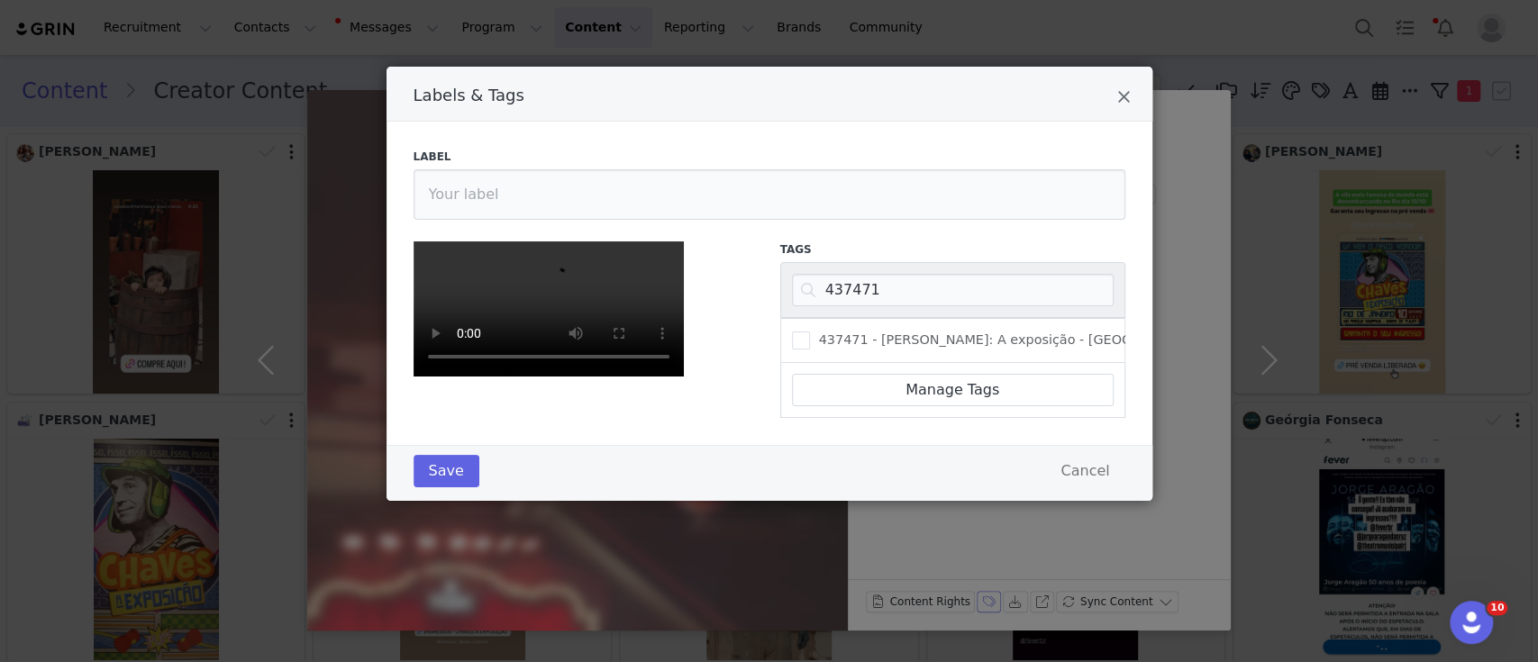
scroll to position [0, 0]
click at [839, 293] on input "437471" at bounding box center [953, 290] width 322 height 32
click at [796, 332] on span "Labels & Tags" at bounding box center [801, 341] width 18 height 18
click at [810, 332] on input "282636 - The Jazz Room: Uma viagem pelo coração de [GEOGRAPHIC_DATA]" at bounding box center [810, 332] width 0 height 0
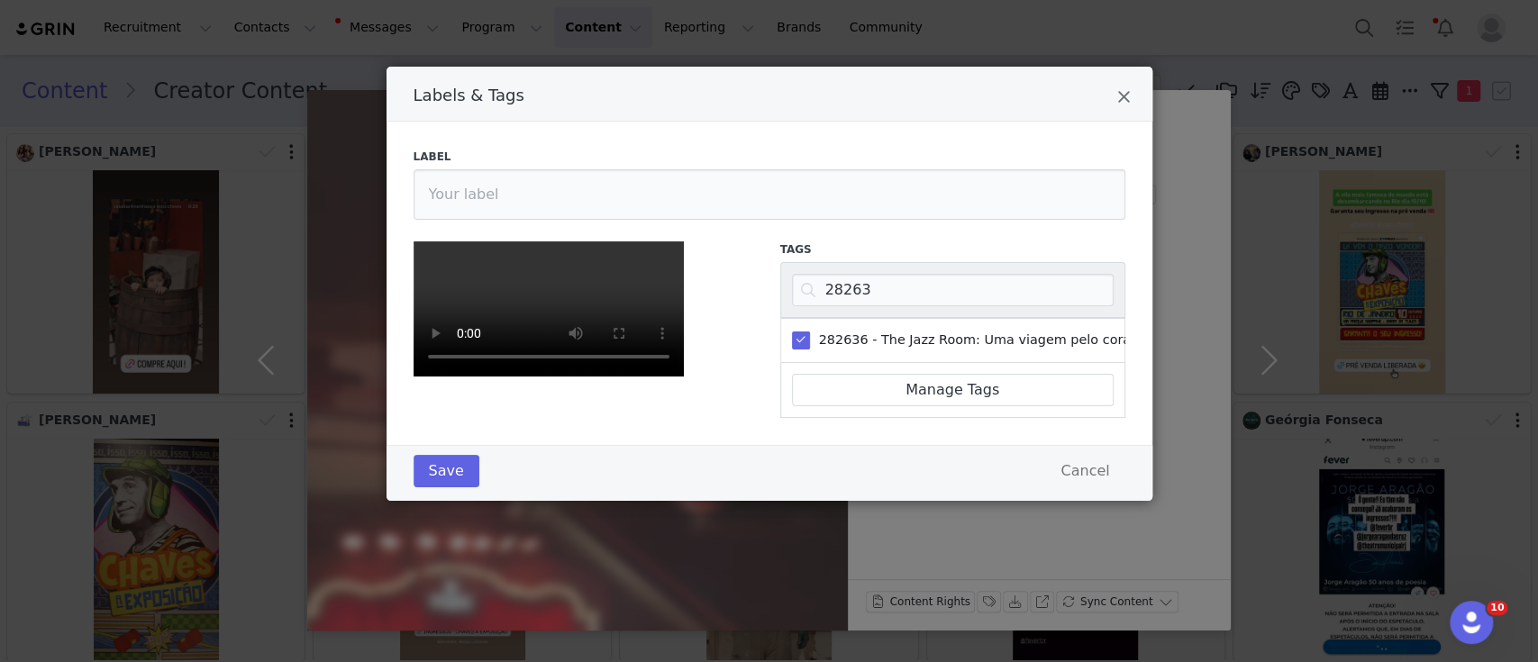
scroll to position [320, 0]
click at [448, 487] on button "Save" at bounding box center [447, 471] width 66 height 32
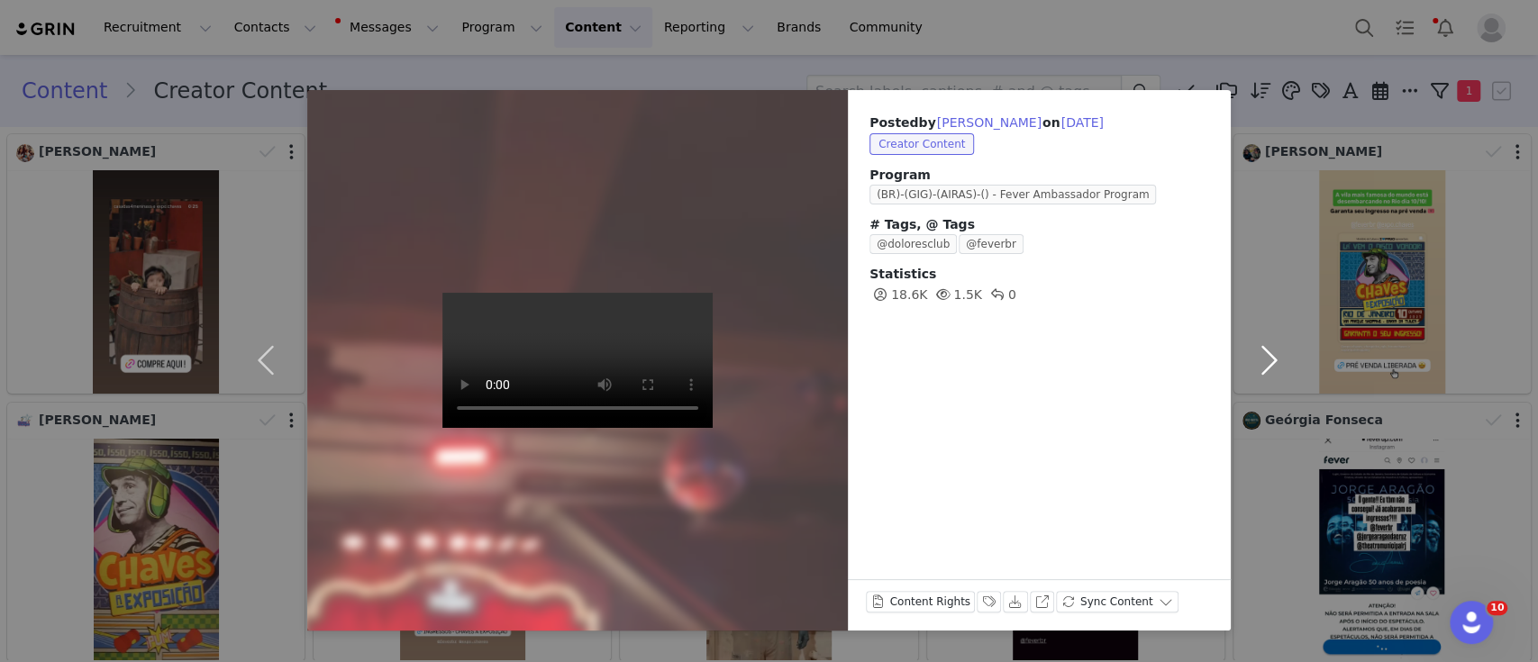
click at [1270, 351] on button "button" at bounding box center [1269, 360] width 76 height 541
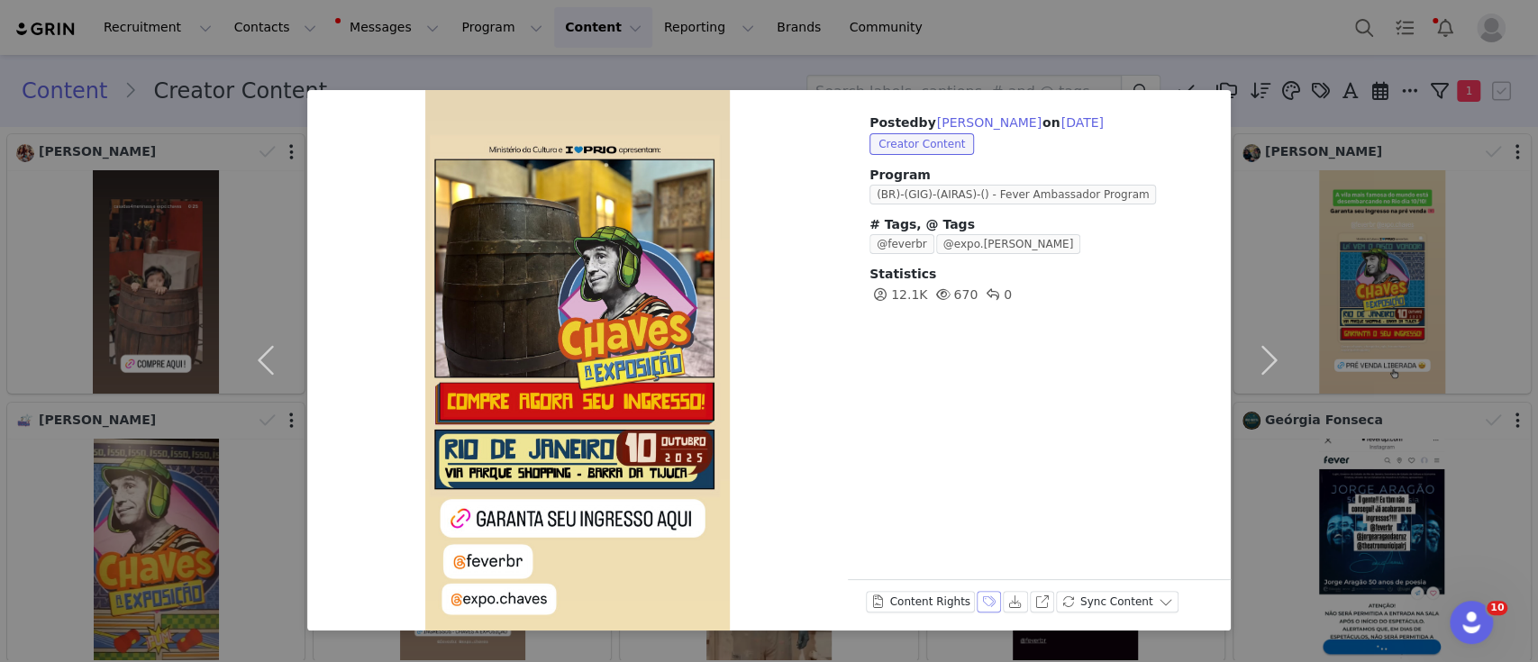
click at [981, 602] on button "Labels & Tags" at bounding box center [989, 602] width 25 height 22
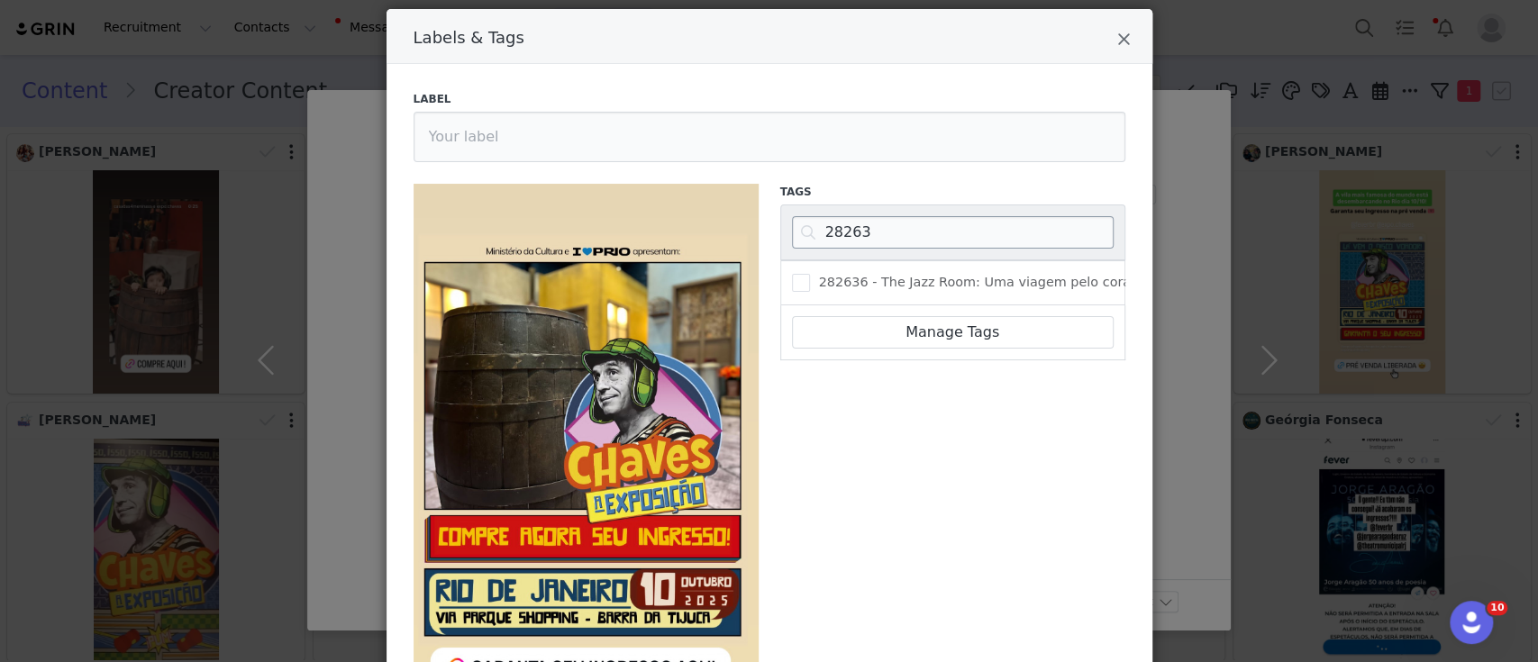
scroll to position [50, 0]
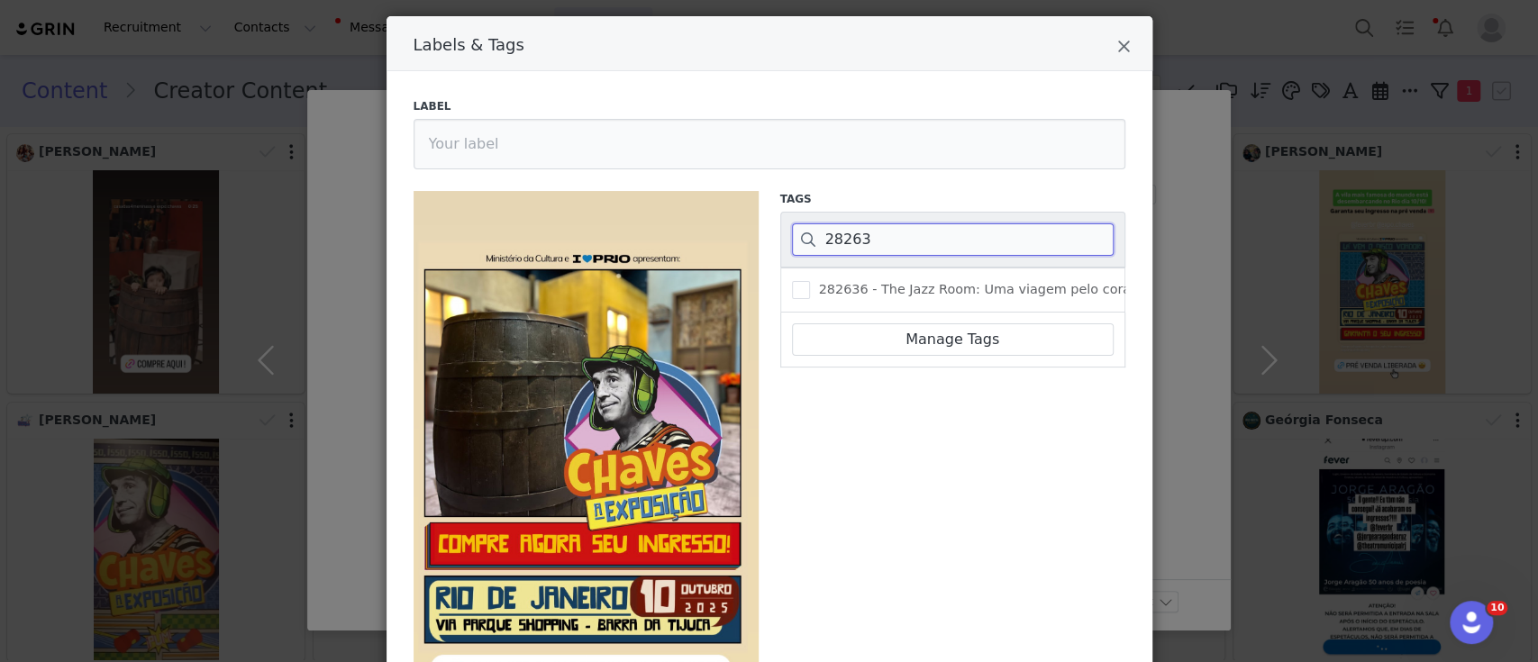
click at [840, 234] on input "28263" at bounding box center [953, 239] width 322 height 32
click at [799, 292] on span "Labels & Tags" at bounding box center [801, 290] width 18 height 18
click at [810, 281] on input "437471 - [PERSON_NAME]: A exposição - [GEOGRAPHIC_DATA]" at bounding box center [810, 281] width 0 height 0
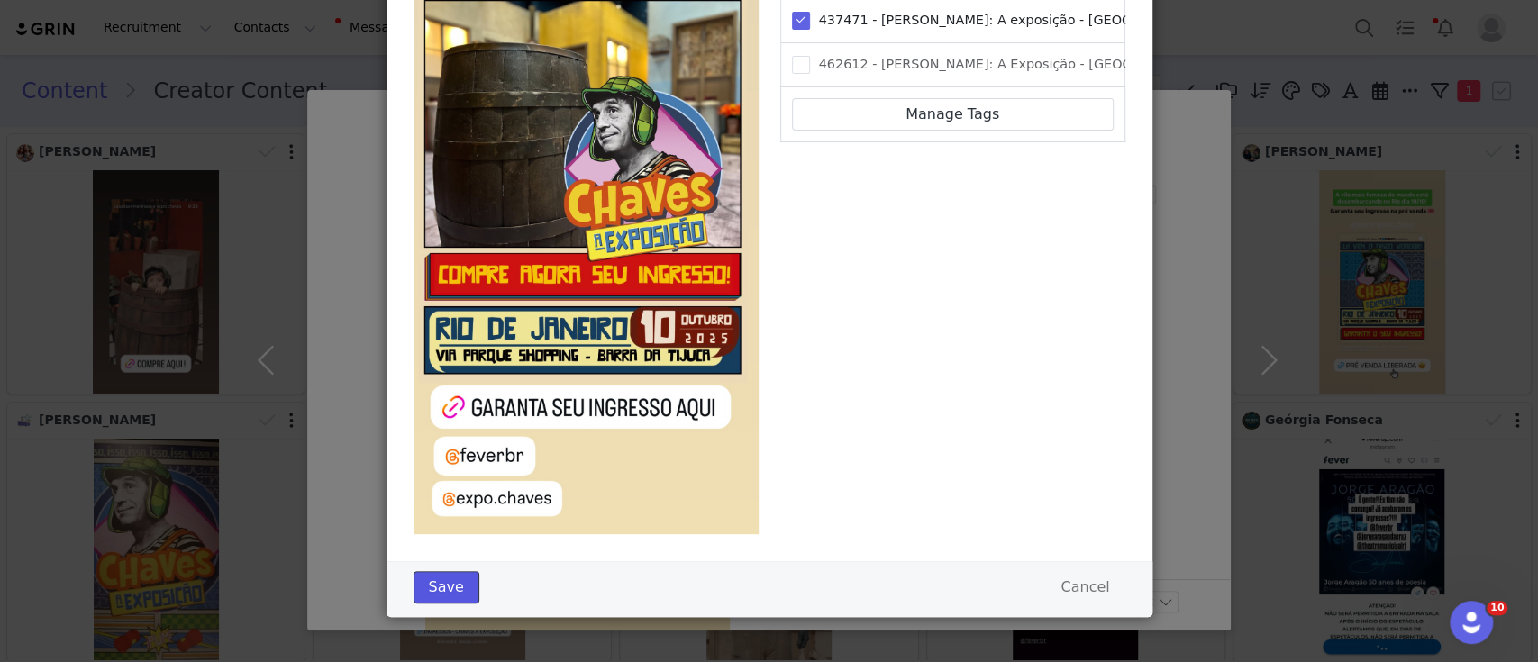
click at [437, 589] on button "Save" at bounding box center [447, 587] width 66 height 32
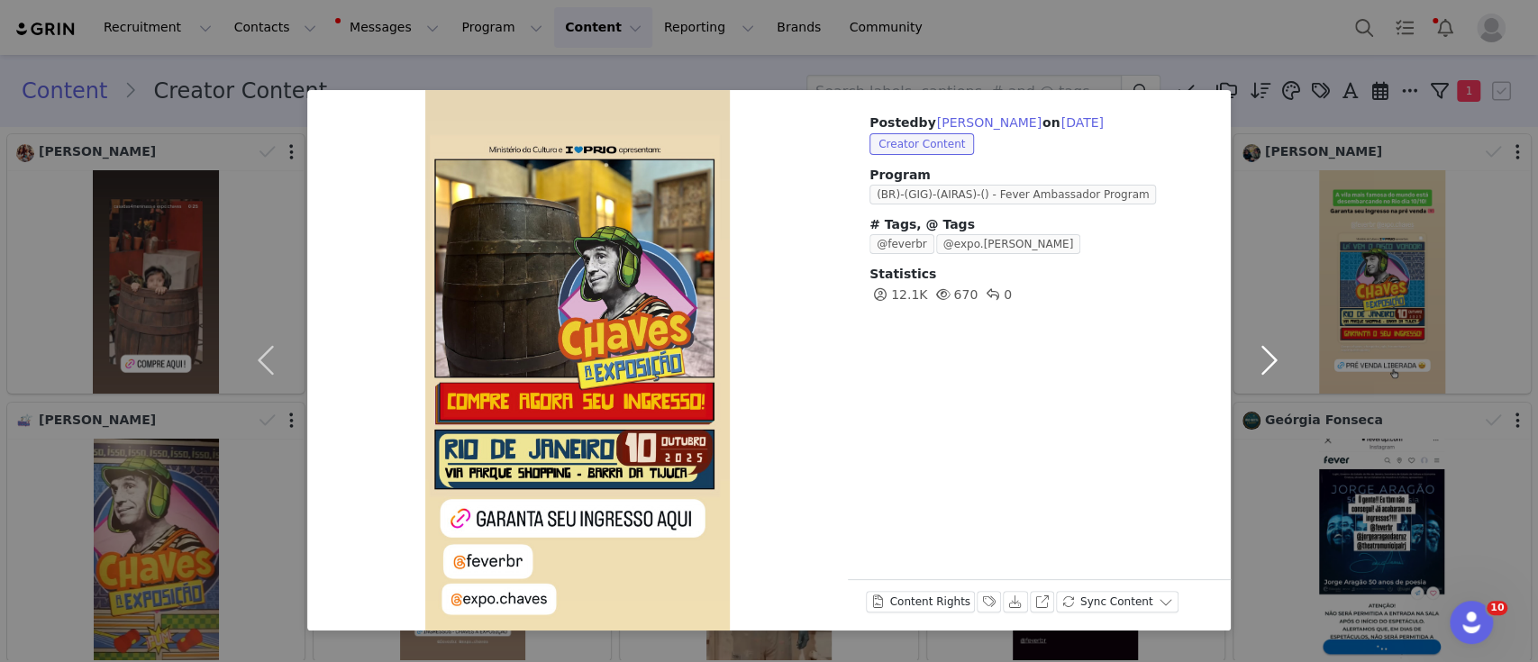
click at [1260, 356] on button "button" at bounding box center [1269, 360] width 76 height 541
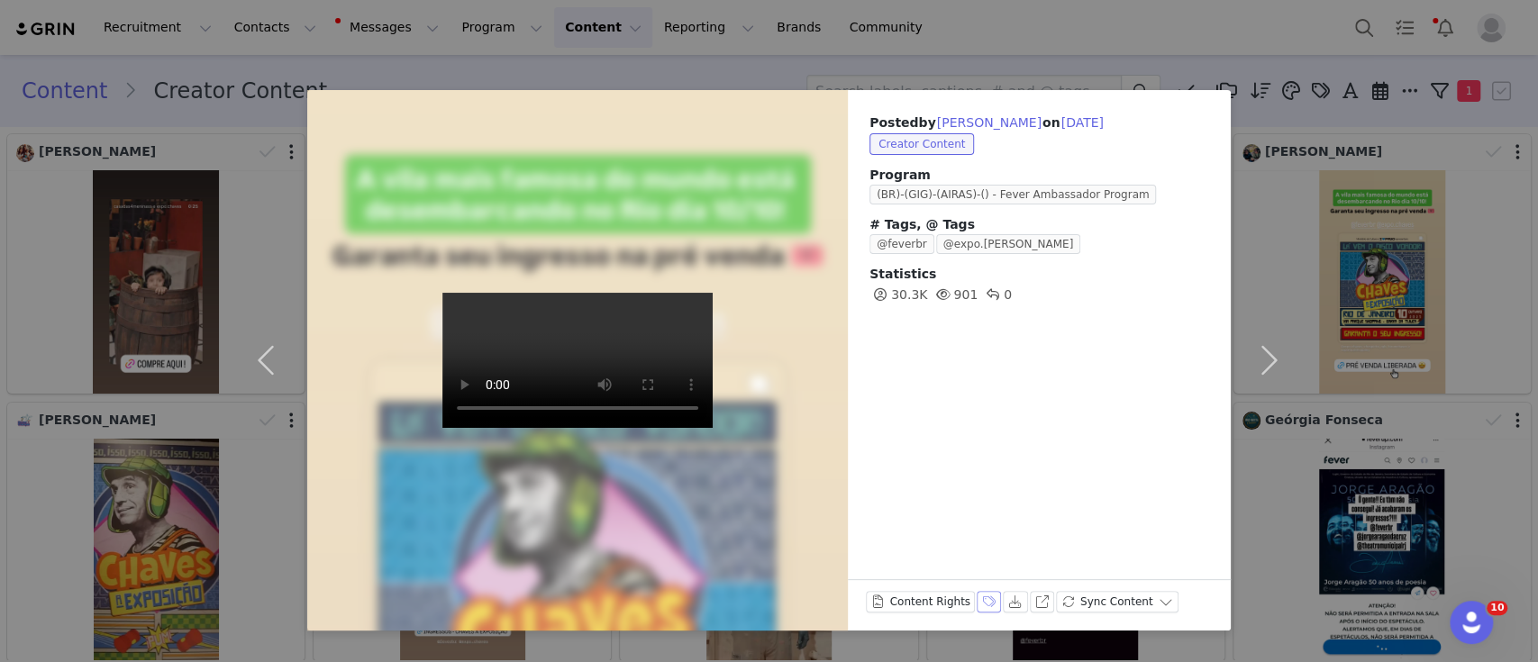
click at [977, 603] on button "Labels & Tags" at bounding box center [989, 602] width 25 height 22
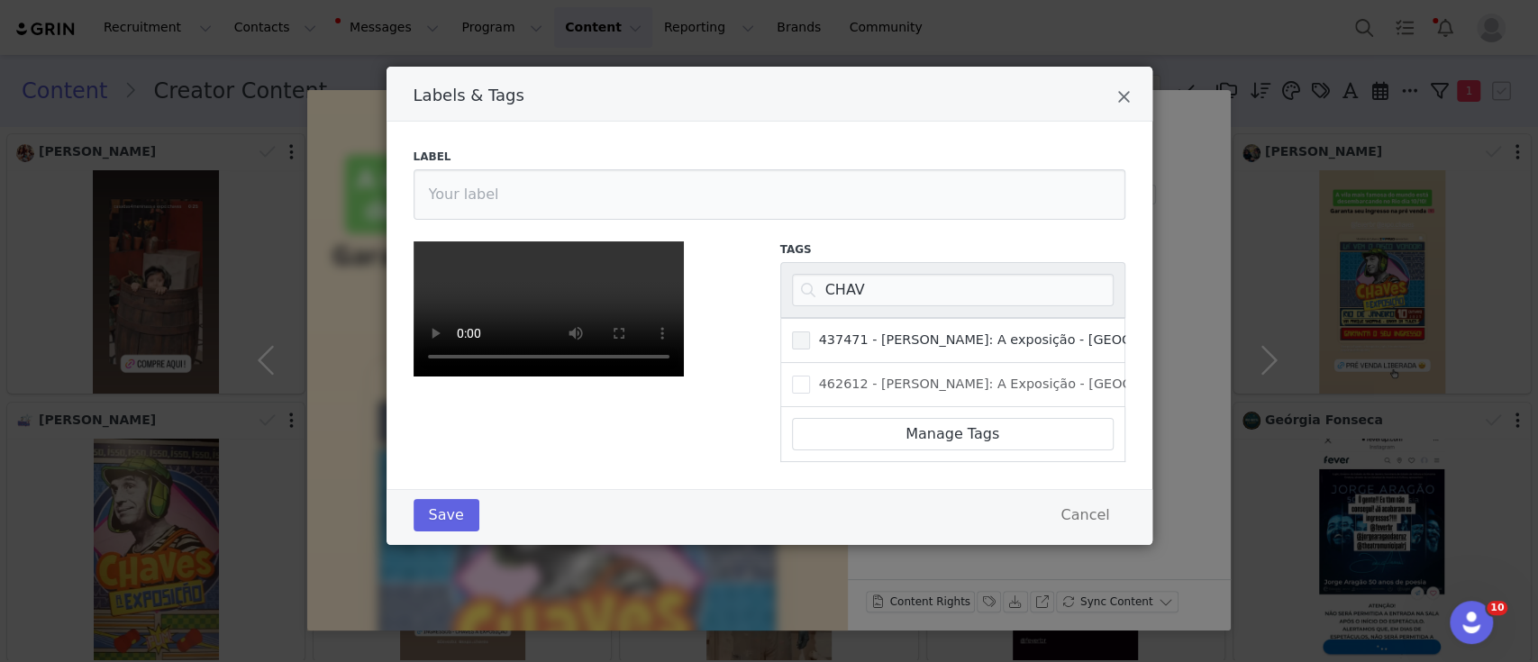
click at [796, 332] on span "Labels & Tags" at bounding box center [801, 341] width 18 height 18
click at [810, 332] on input "437471 - [PERSON_NAME]: A exposição - [GEOGRAPHIC_DATA]" at bounding box center [810, 332] width 0 height 0
click at [414, 532] on button "Save" at bounding box center [447, 515] width 66 height 32
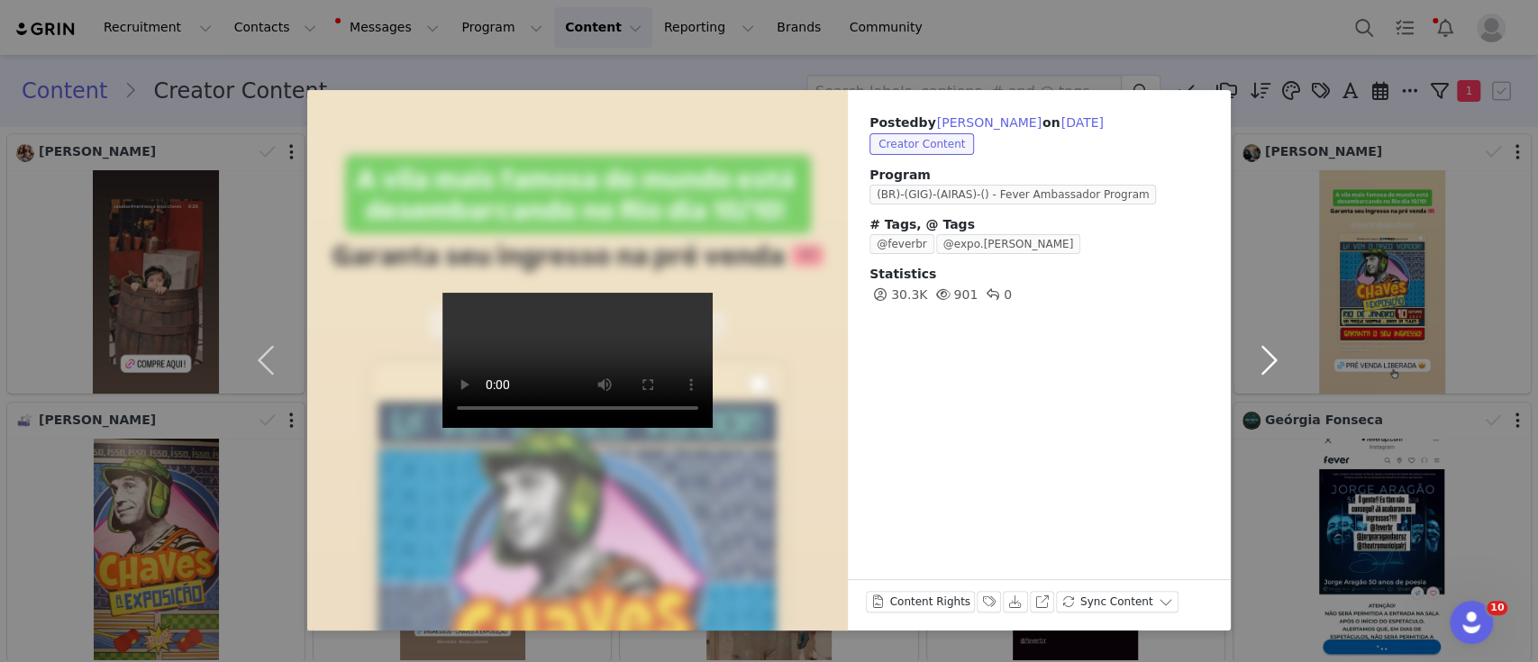
click at [1267, 351] on button "button" at bounding box center [1269, 360] width 76 height 541
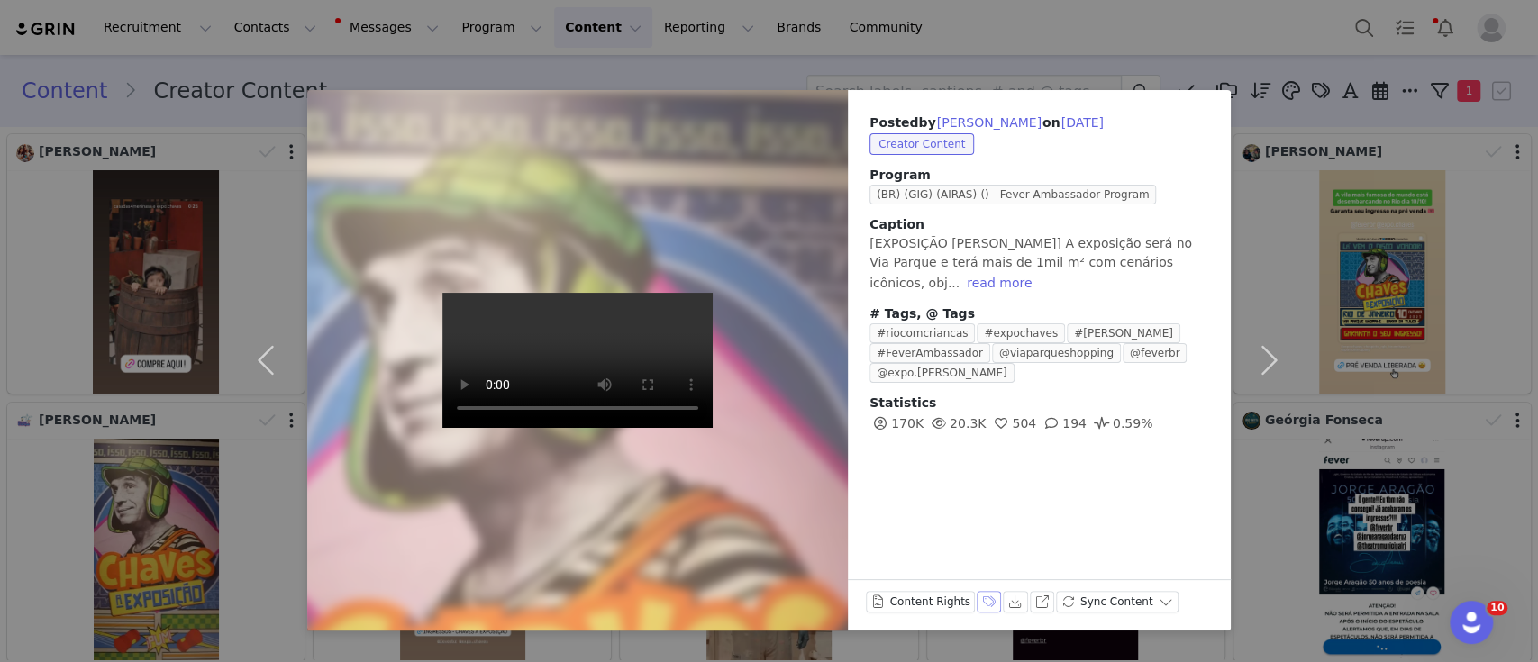
click at [977, 602] on button "Labels & Tags" at bounding box center [989, 602] width 25 height 22
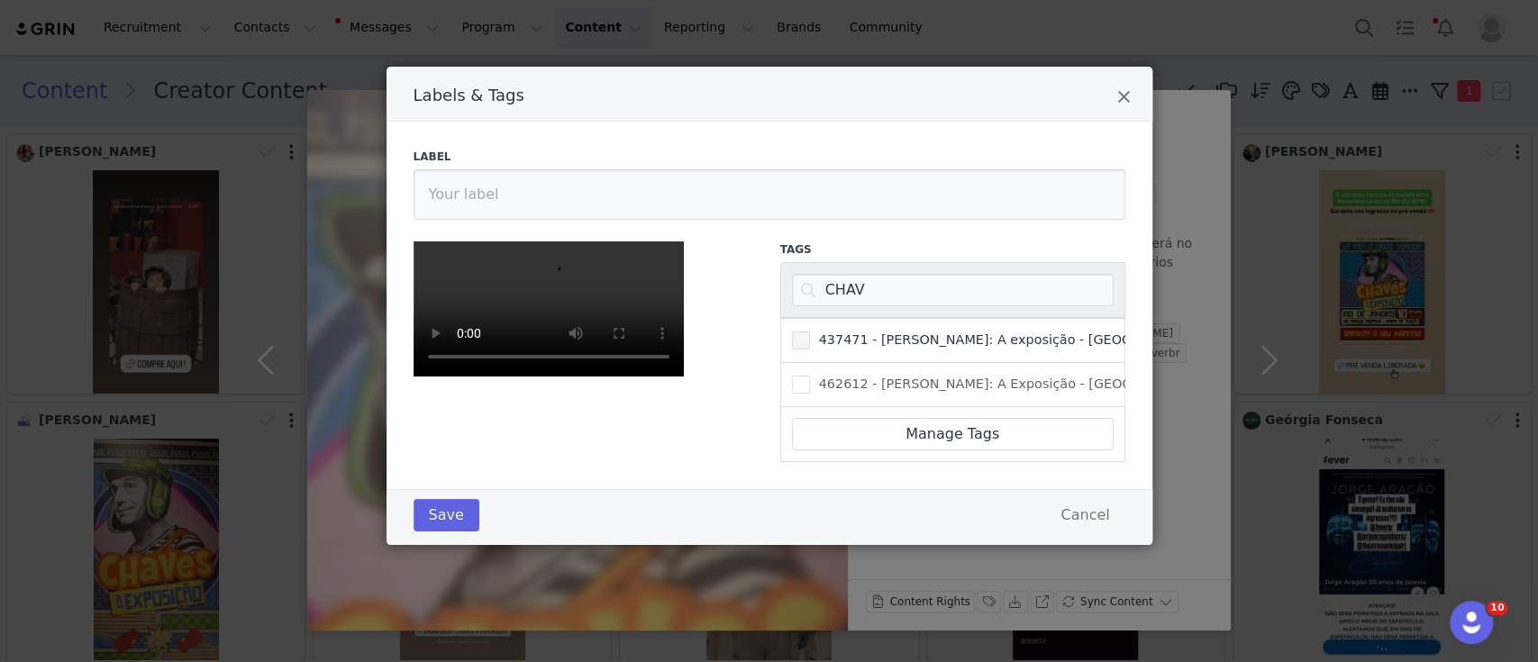
click at [793, 332] on span "Labels & Tags" at bounding box center [801, 341] width 18 height 18
click at [810, 332] on input "437471 - [PERSON_NAME]: A exposição - [GEOGRAPHIC_DATA]" at bounding box center [810, 332] width 0 height 0
click at [443, 532] on button "Save" at bounding box center [447, 515] width 66 height 32
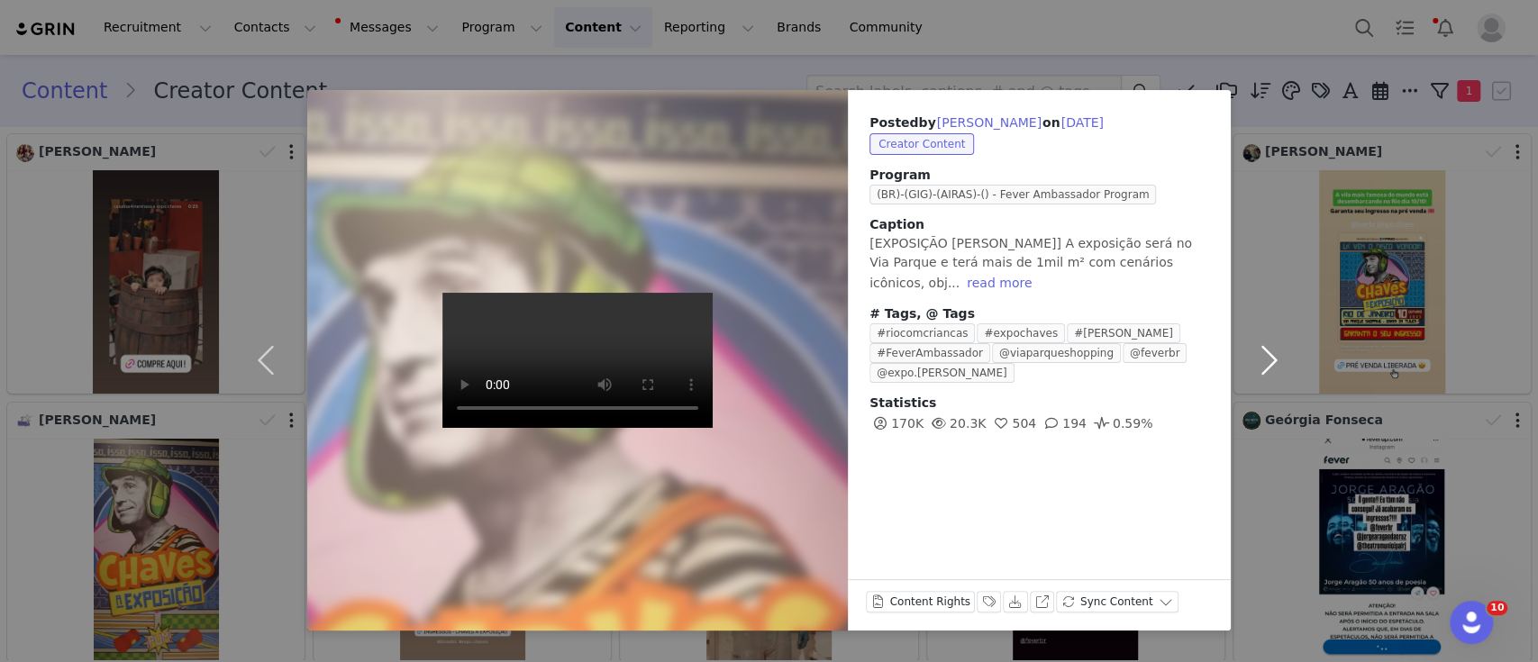
click at [1276, 357] on button "button" at bounding box center [1269, 360] width 76 height 541
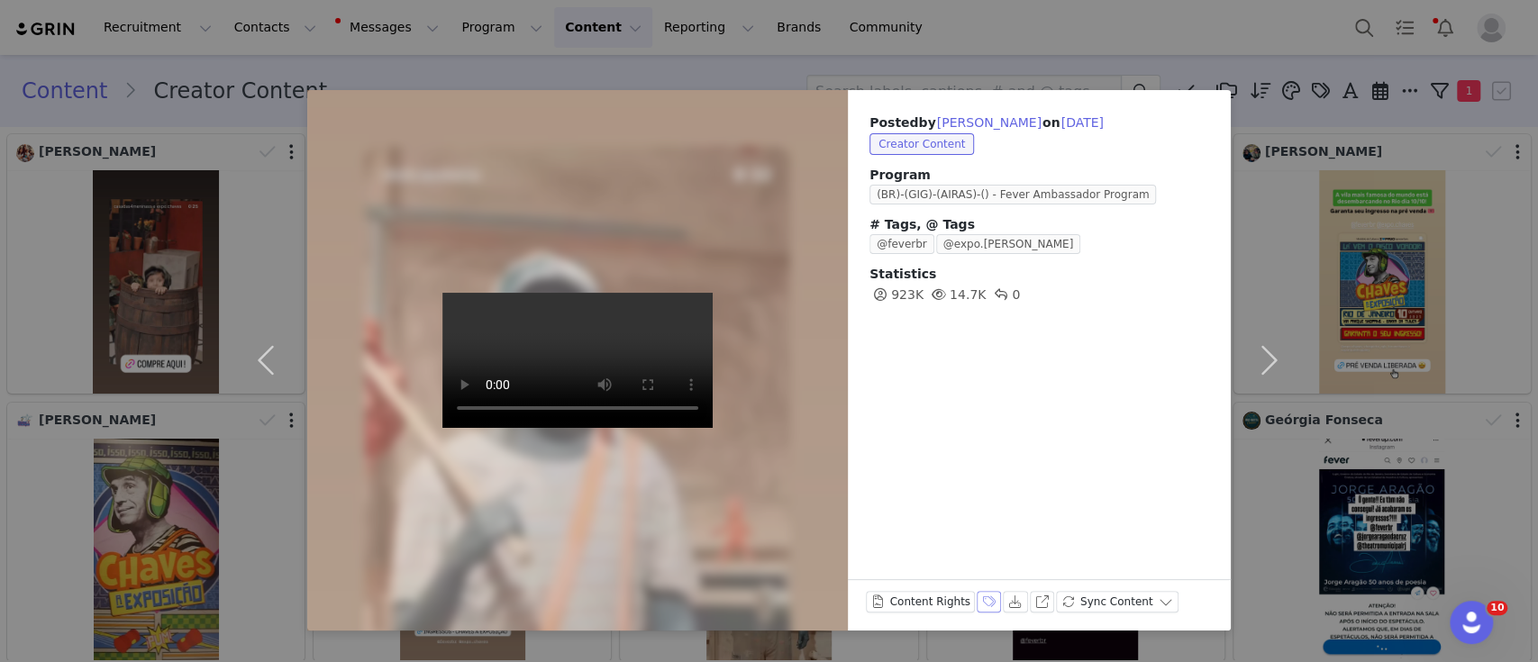
click at [980, 601] on button "Labels & Tags" at bounding box center [989, 602] width 25 height 22
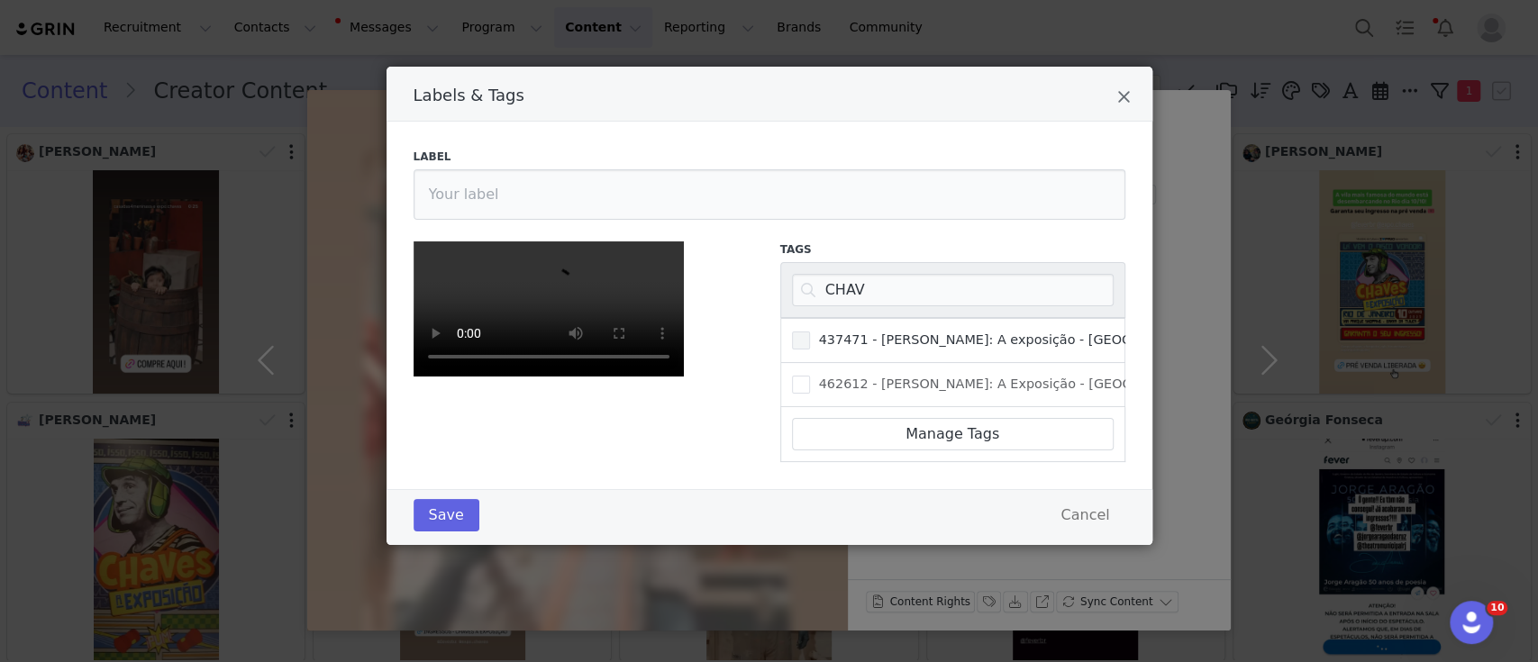
click at [800, 330] on label "437471 - [PERSON_NAME]: A exposição - [GEOGRAPHIC_DATA]" at bounding box center [1008, 341] width 432 height 22
click at [810, 332] on input "437471 - [PERSON_NAME]: A exposição - [GEOGRAPHIC_DATA]" at bounding box center [810, 332] width 0 height 0
click at [434, 545] on div "Save Cancel" at bounding box center [770, 517] width 766 height 56
click at [425, 532] on button "Save" at bounding box center [447, 515] width 66 height 32
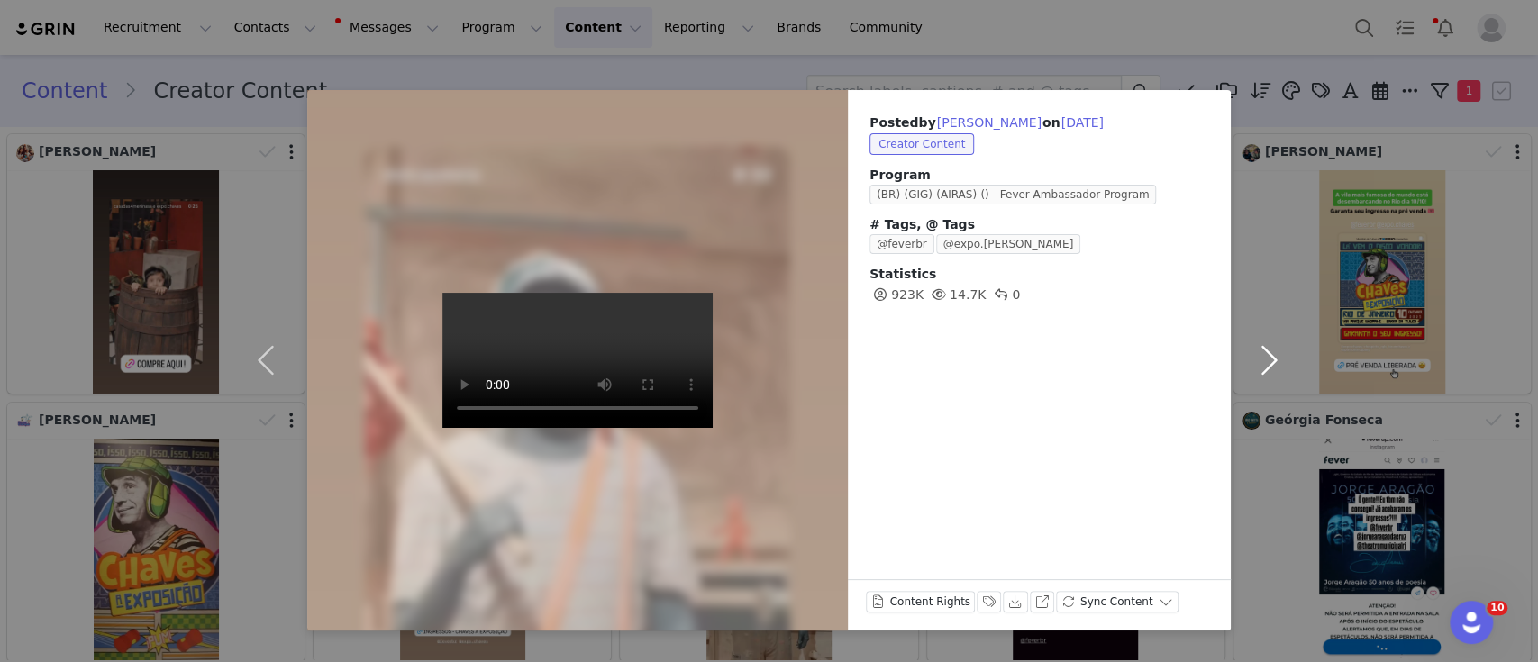
click at [1269, 353] on button "button" at bounding box center [1269, 360] width 76 height 541
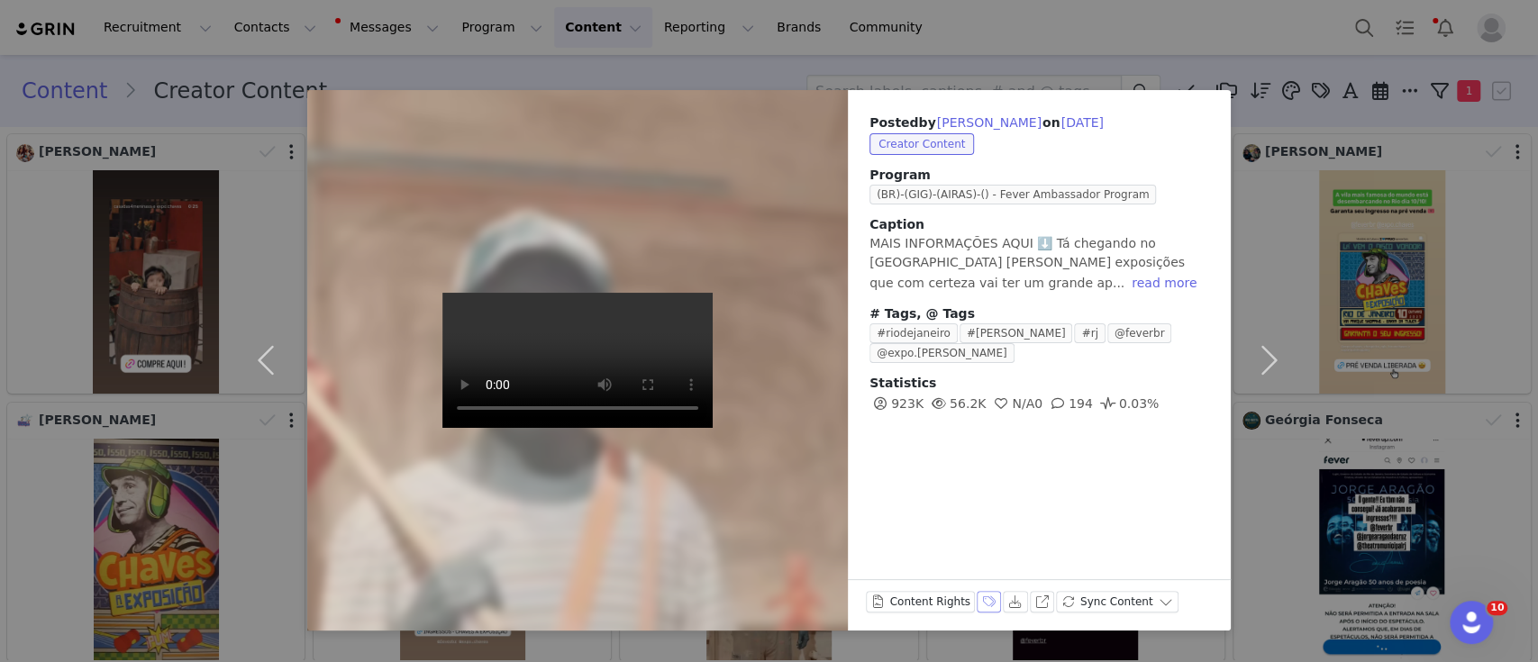
click at [980, 598] on button "Labels & Tags" at bounding box center [989, 602] width 25 height 22
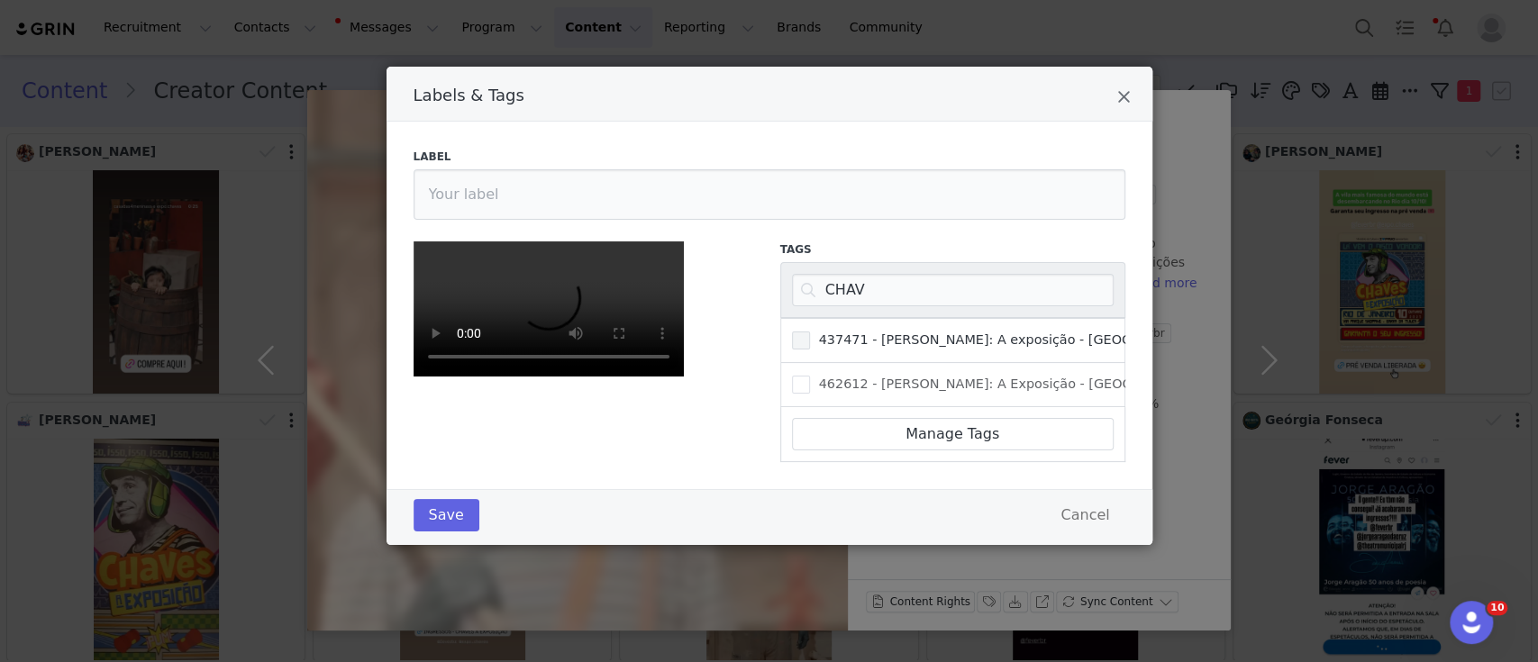
click at [799, 332] on span "Labels & Tags" at bounding box center [801, 341] width 18 height 18
click at [810, 332] on input "437471 - [PERSON_NAME]: A exposição - [GEOGRAPHIC_DATA]" at bounding box center [810, 332] width 0 height 0
click at [431, 532] on button "Save" at bounding box center [447, 515] width 66 height 32
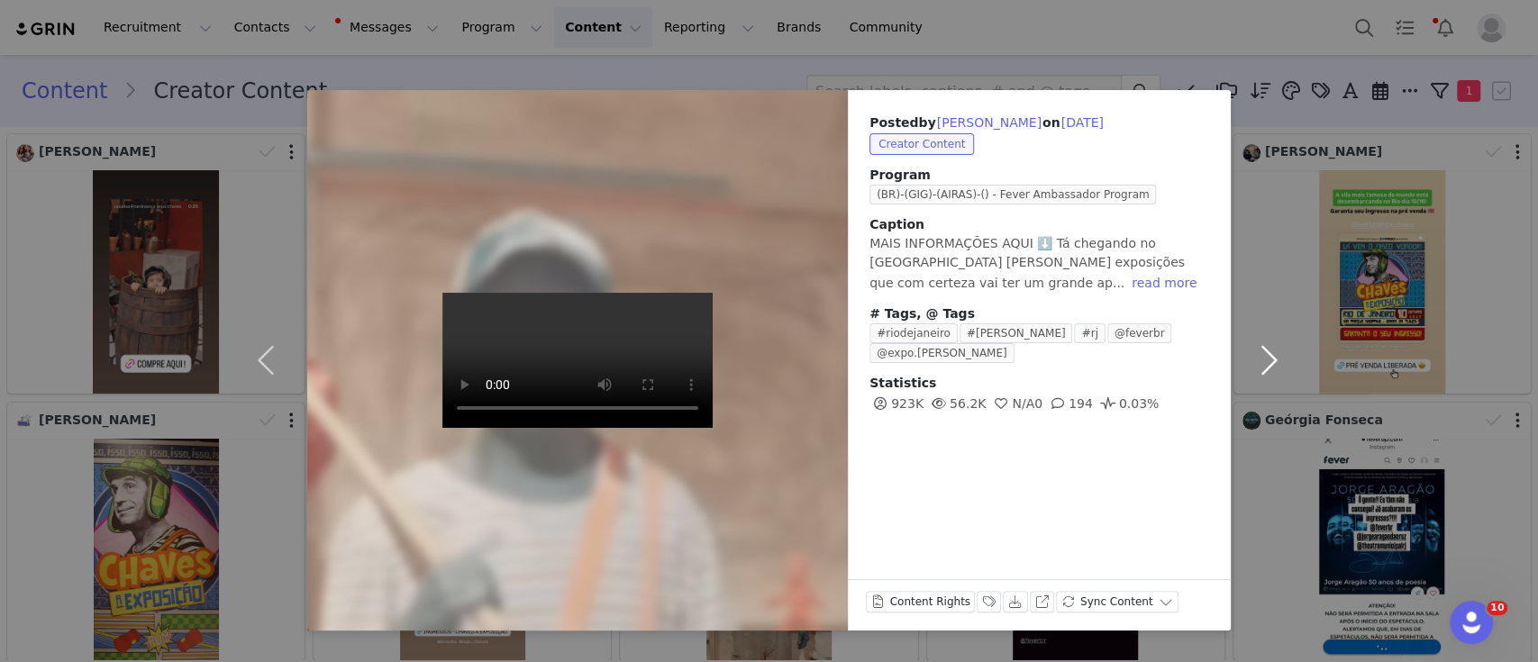
click at [1267, 366] on button "button" at bounding box center [1269, 360] width 76 height 541
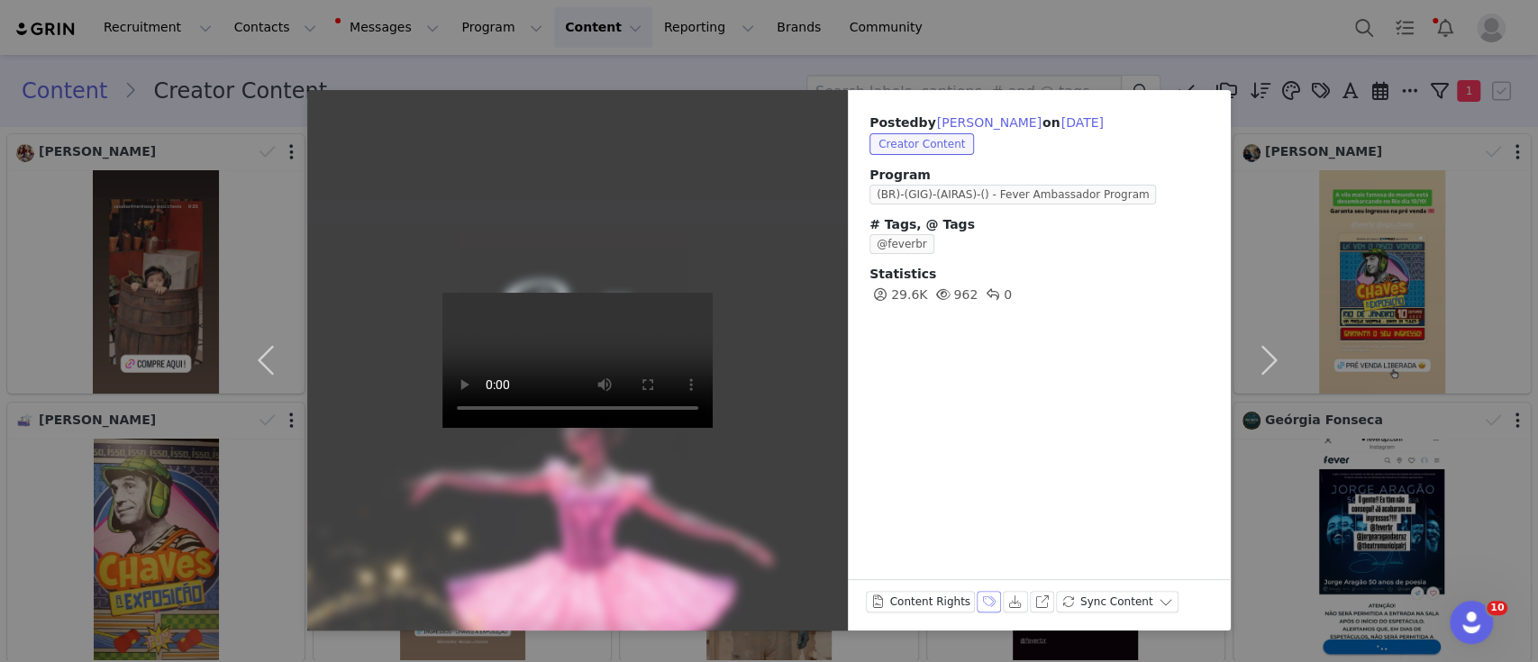
click at [982, 602] on button "Labels & Tags" at bounding box center [989, 602] width 25 height 22
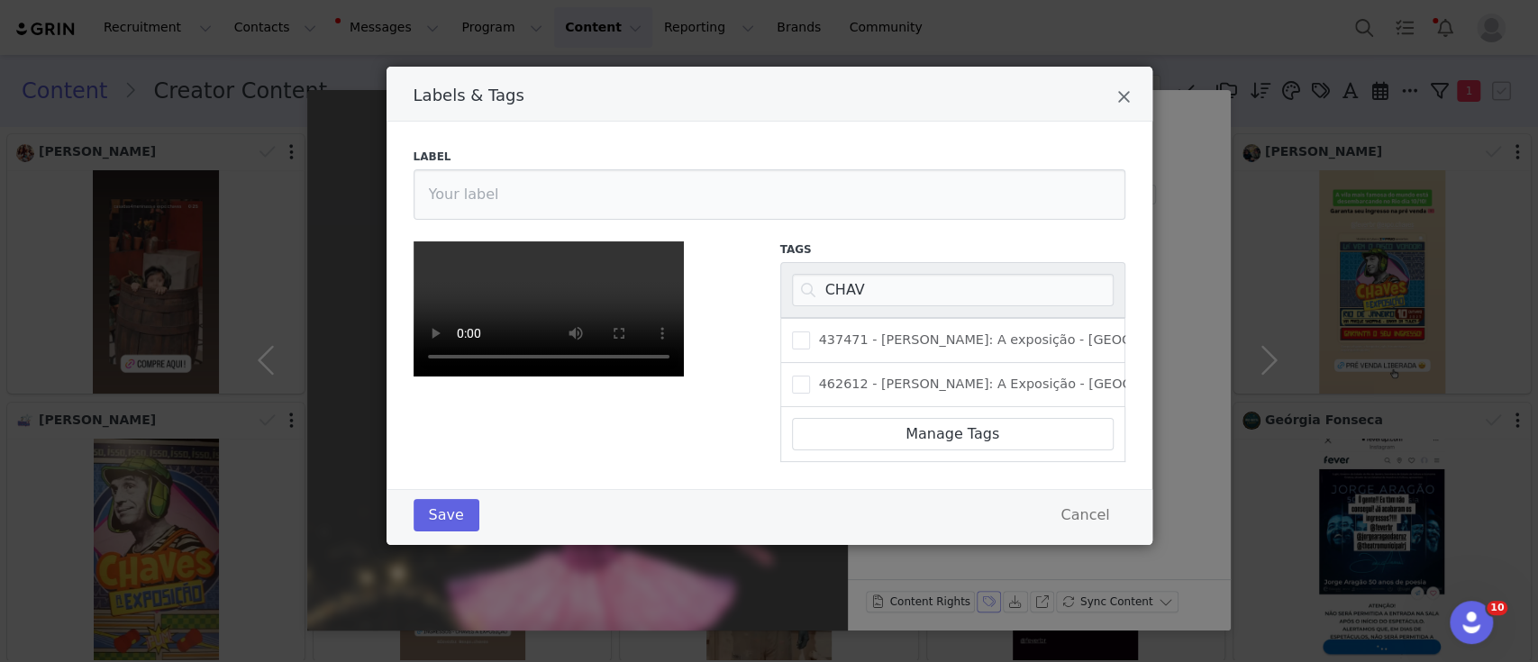
scroll to position [0, 0]
click at [848, 285] on input "CHAV" at bounding box center [953, 290] width 322 height 32
paste input "250690"
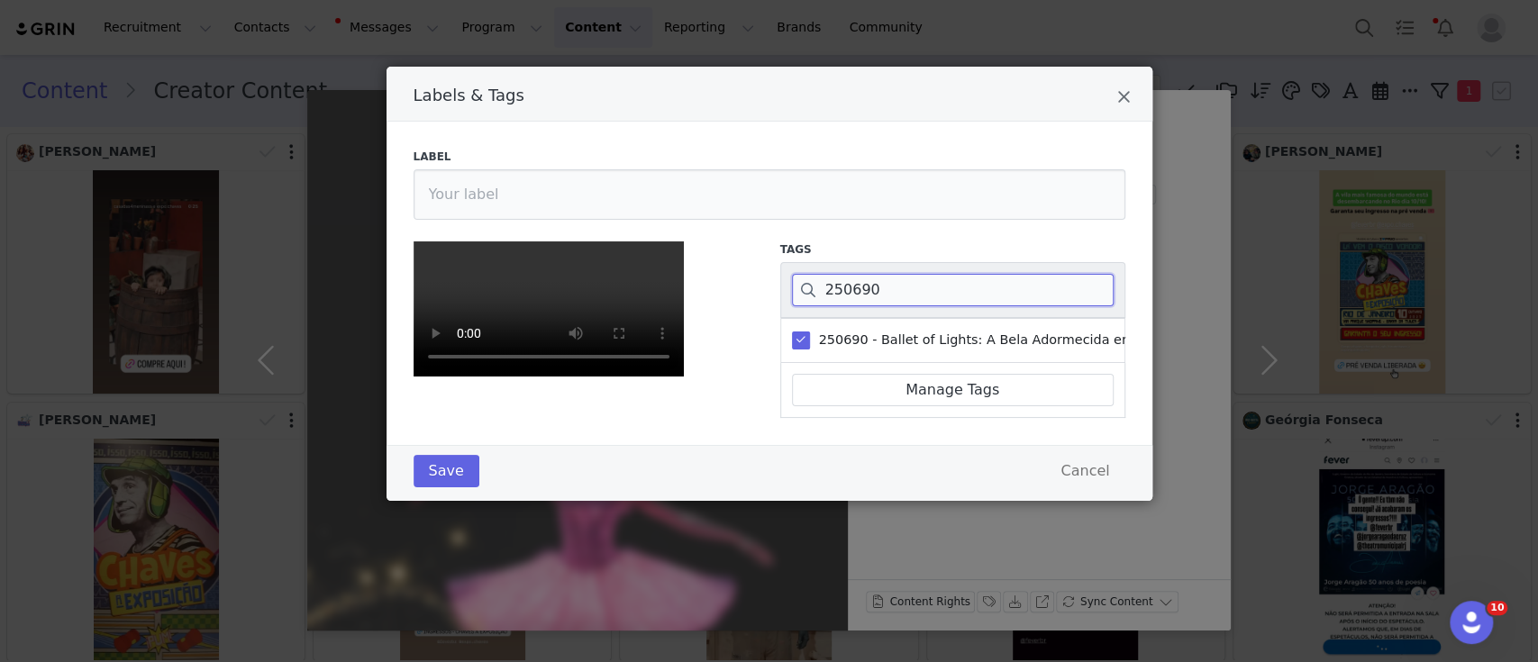
scroll to position [321, 0]
click at [447, 487] on button "Save" at bounding box center [447, 471] width 66 height 32
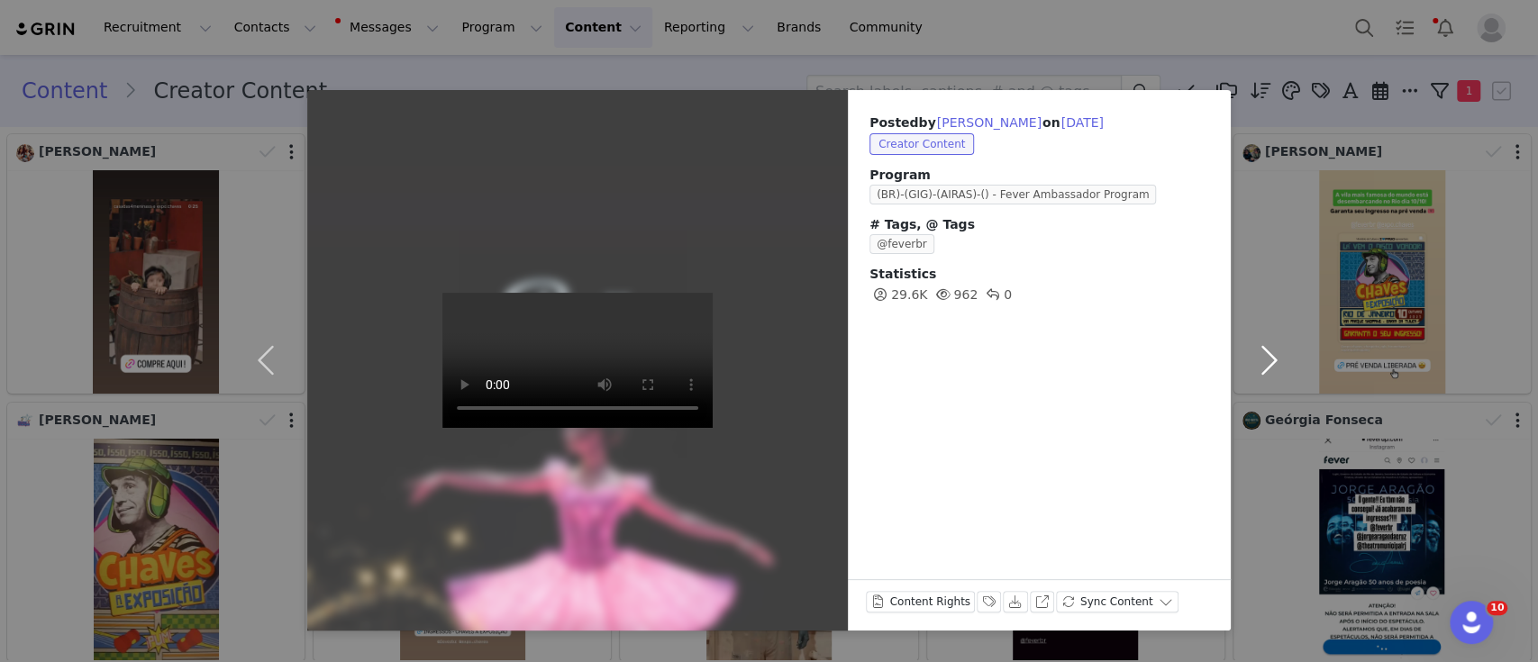
click at [1261, 362] on button "button" at bounding box center [1269, 360] width 76 height 541
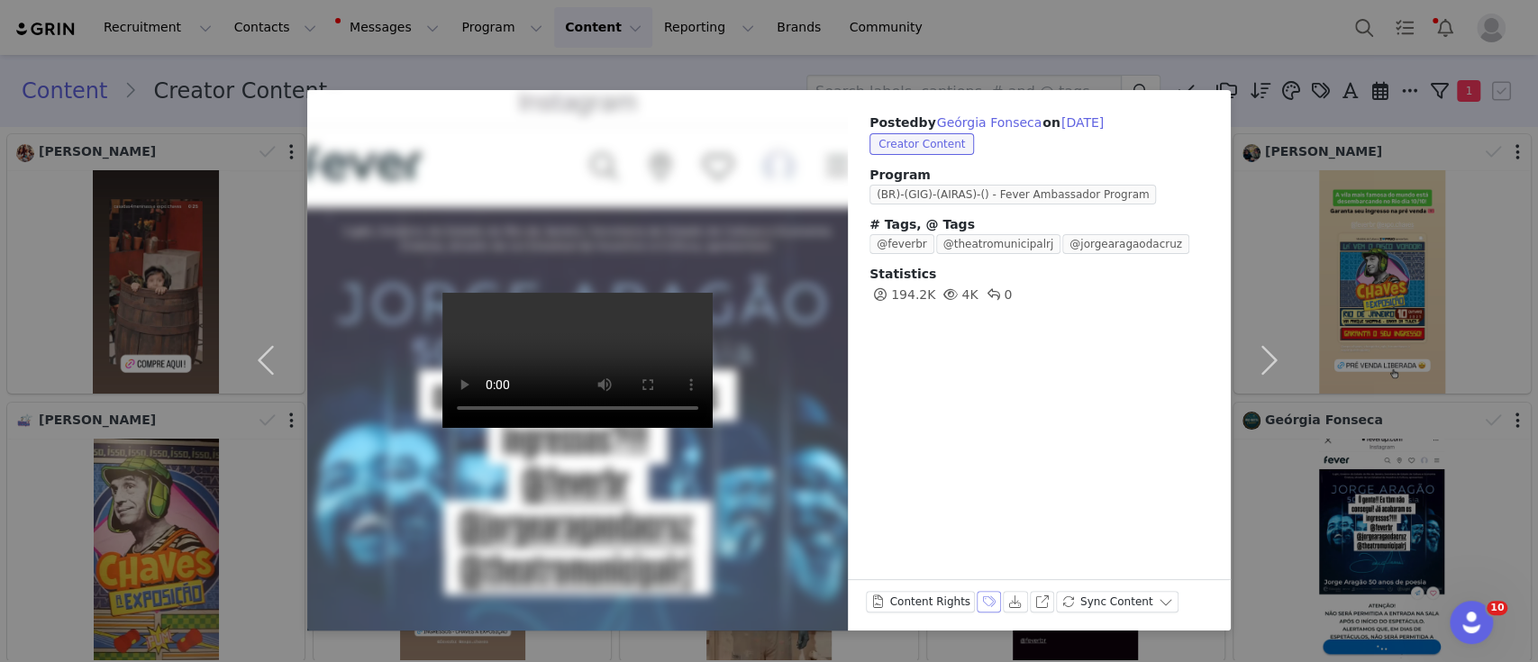
click at [980, 600] on button "Labels & Tags" at bounding box center [989, 602] width 25 height 22
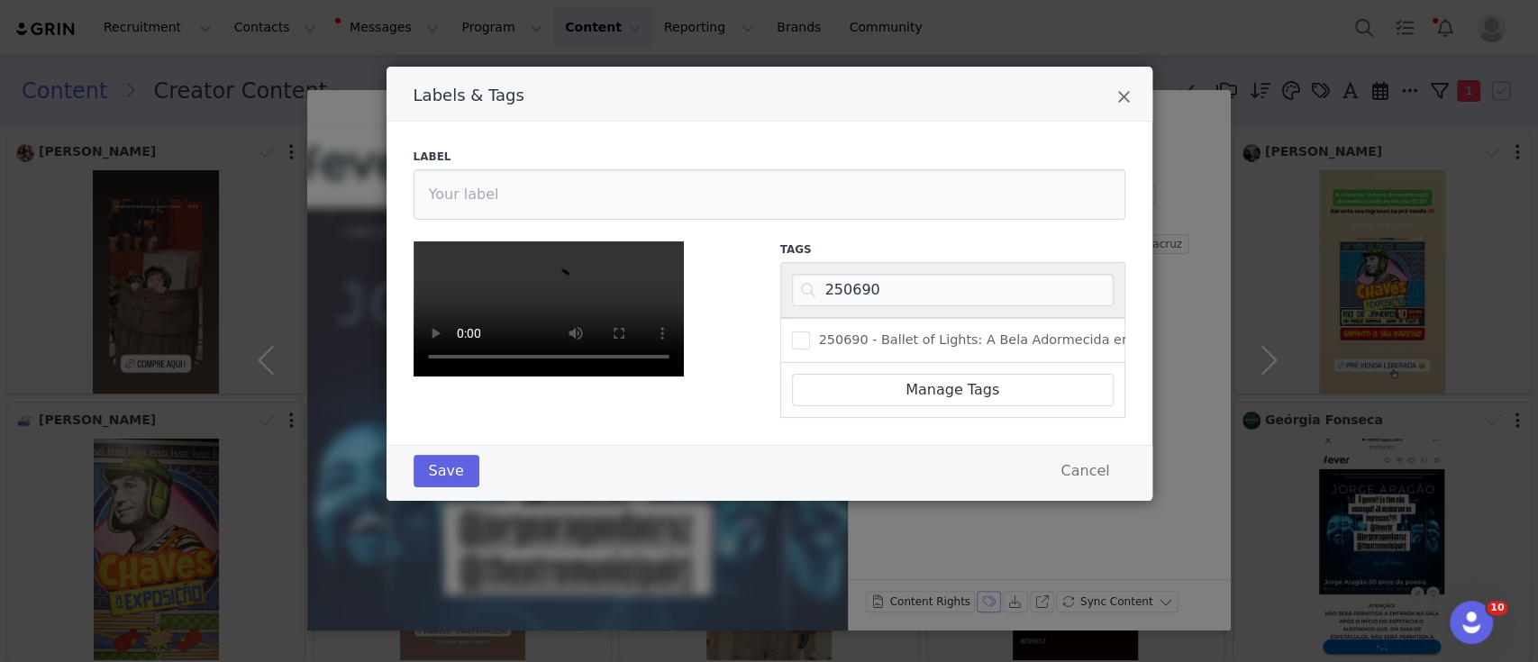
scroll to position [74, 0]
click at [869, 274] on input "250690" at bounding box center [953, 290] width 322 height 32
type input "JORGE"
click at [894, 274] on input "JORGE" at bounding box center [953, 290] width 322 height 32
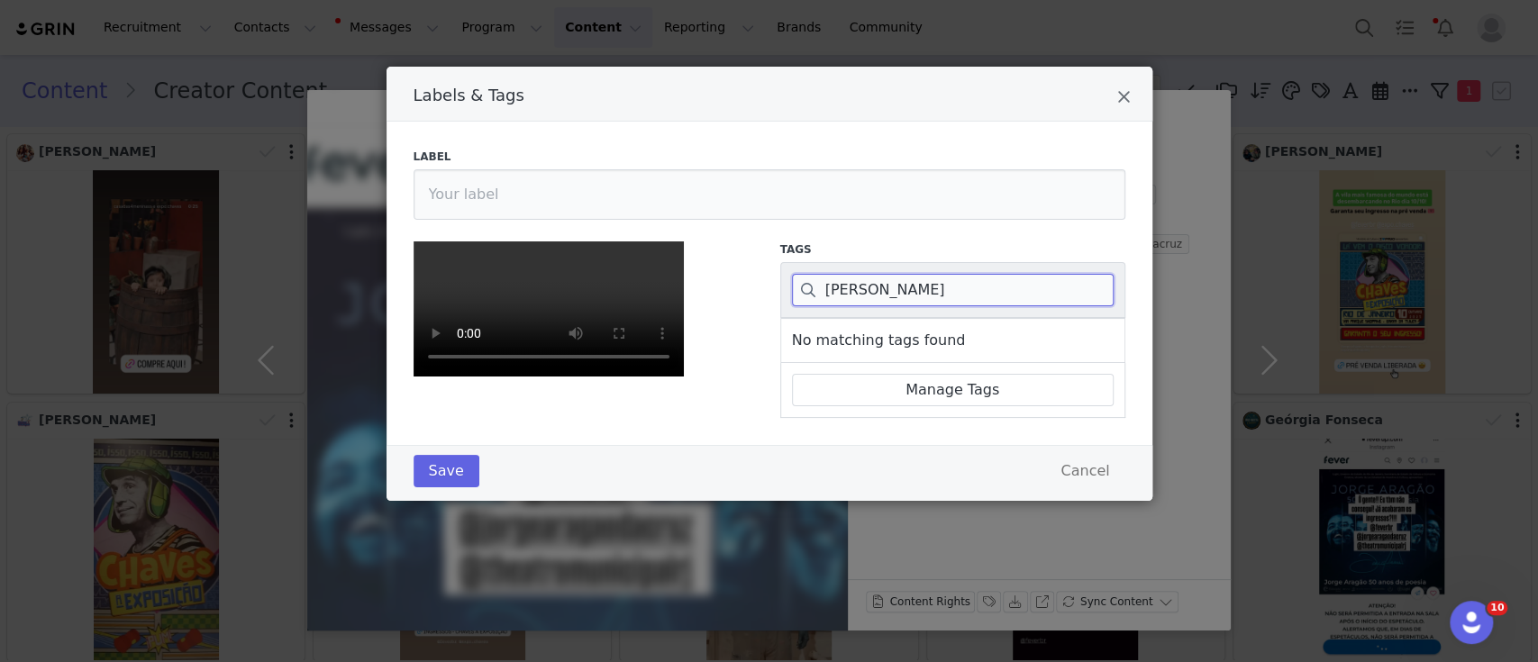
click at [894, 274] on input "JORGE" at bounding box center [953, 290] width 322 height 32
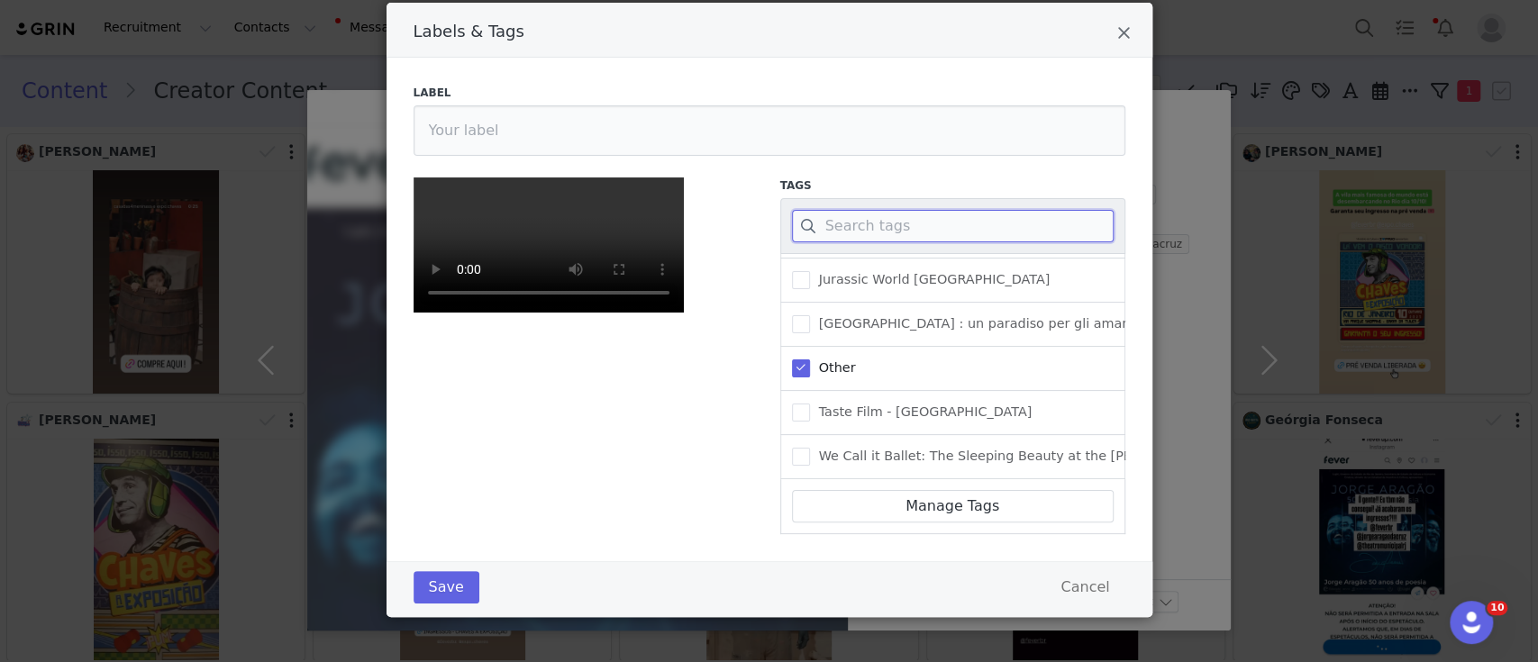
scroll to position [320, 0]
click at [449, 587] on button "Save" at bounding box center [447, 587] width 66 height 32
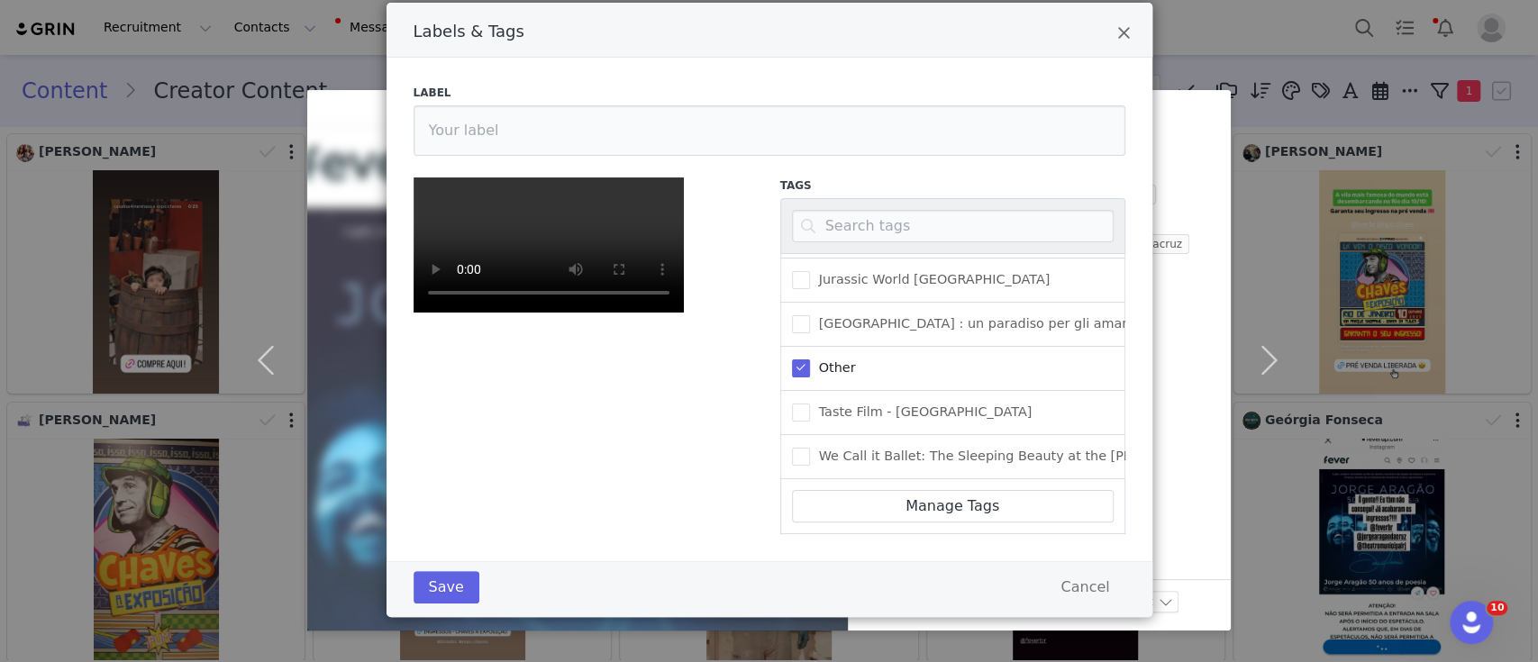
click at [1271, 354] on div "Labels & Tags Label Tags 100010 - Candlelight : Hommage à Ludovico Einaudi 1000…" at bounding box center [769, 331] width 1538 height 662
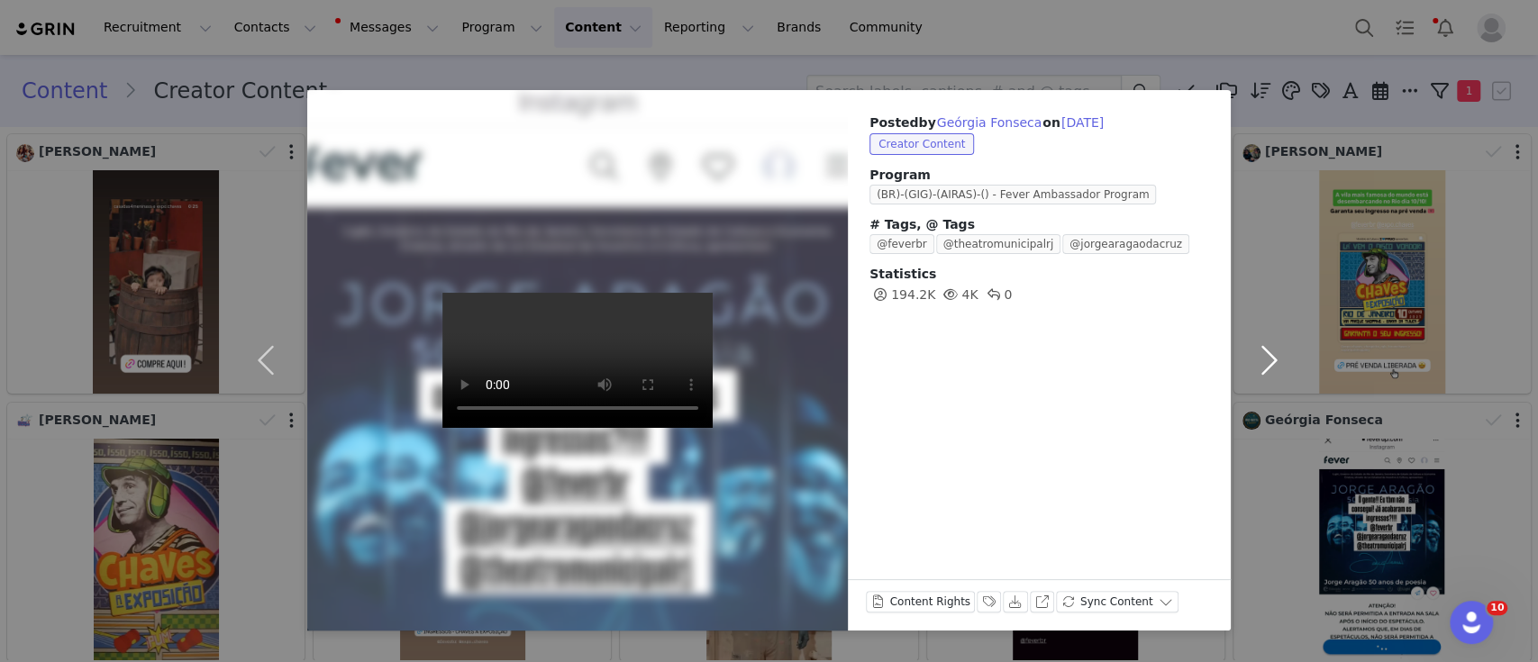
click at [1271, 355] on button "button" at bounding box center [1269, 360] width 76 height 541
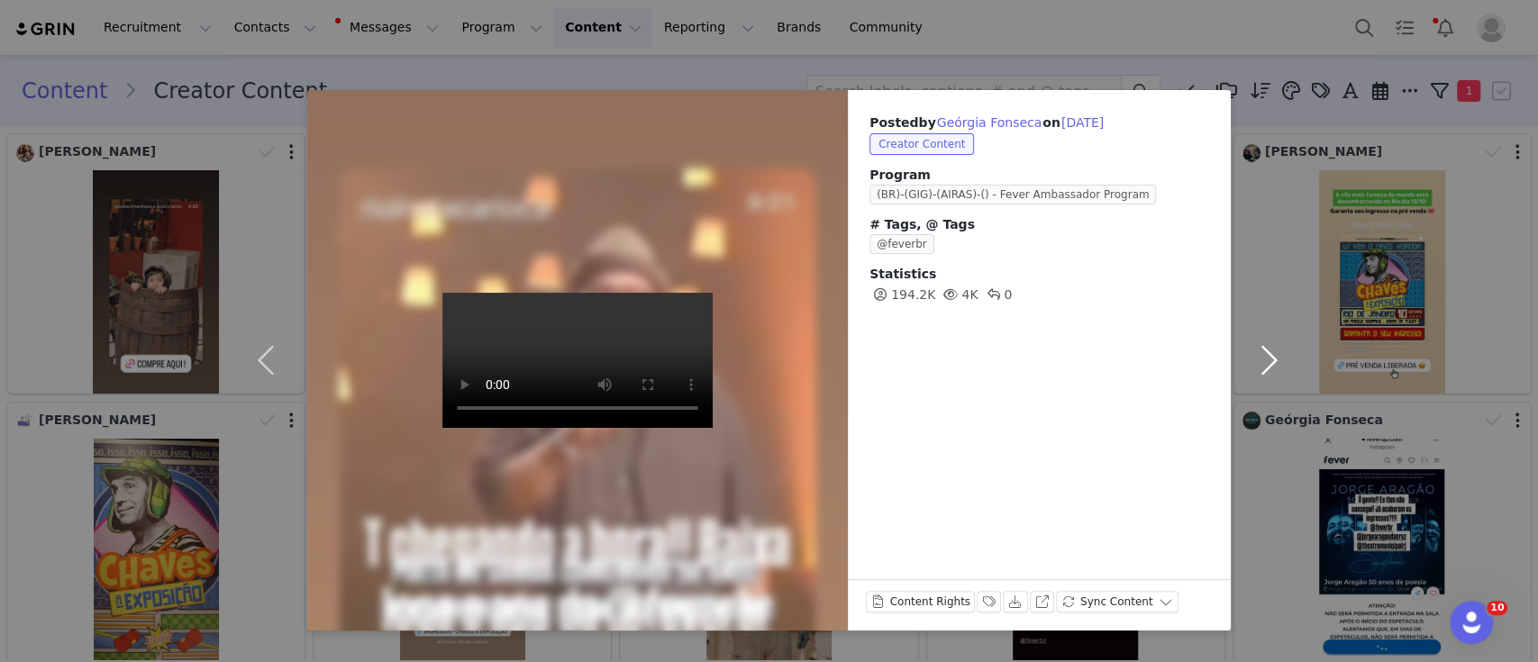
click at [1275, 367] on button "button" at bounding box center [1269, 360] width 76 height 541
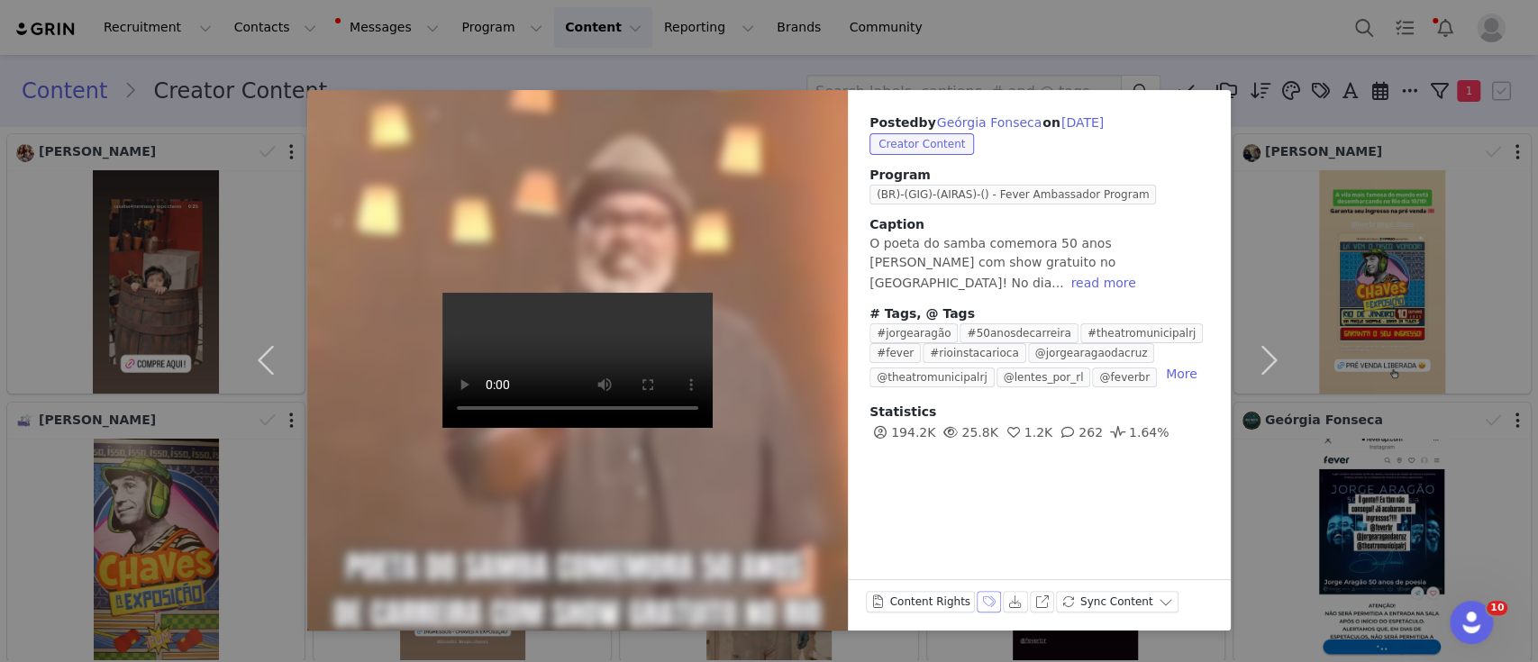
click at [980, 600] on button "Labels & Tags" at bounding box center [989, 602] width 25 height 22
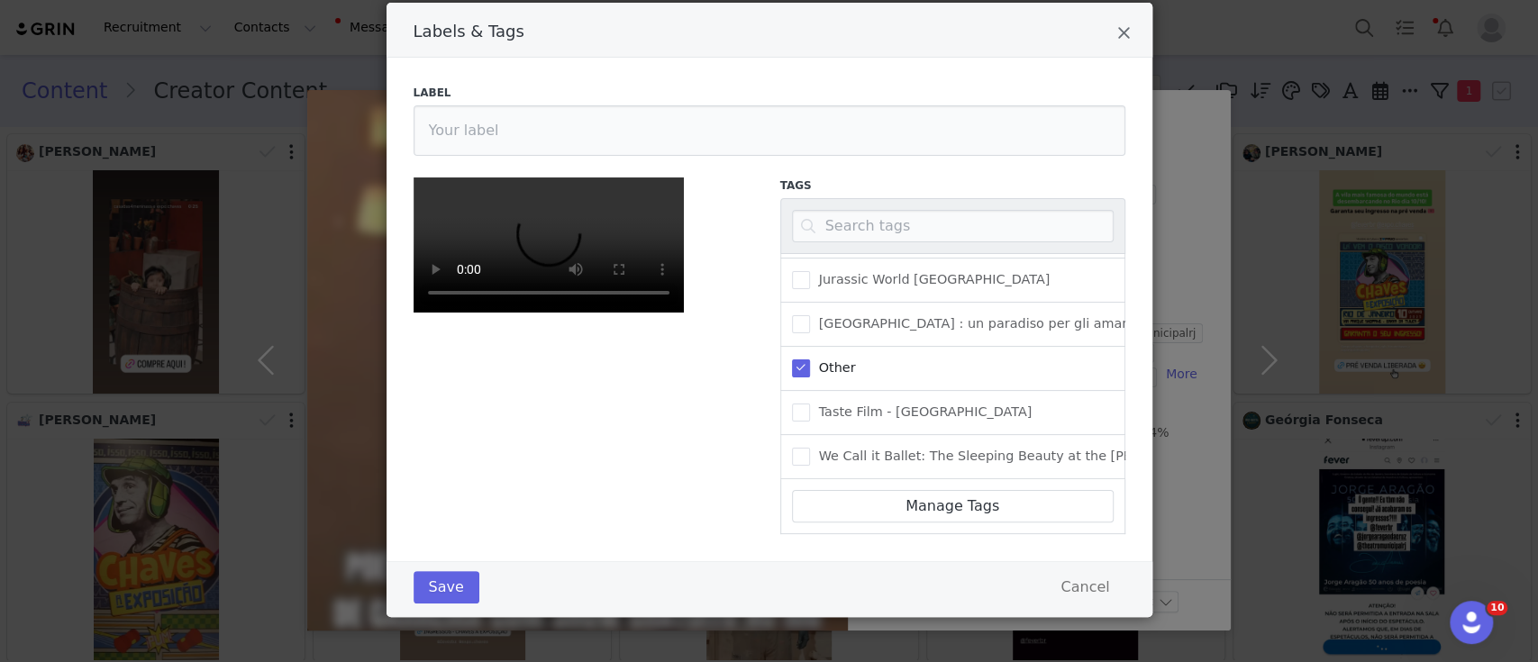
click at [858, 380] on div "Tags 100010 - Candlelight : Hommage à Ludovico Einaudi 100075 - La vieille-vill…" at bounding box center [952, 356] width 367 height 378
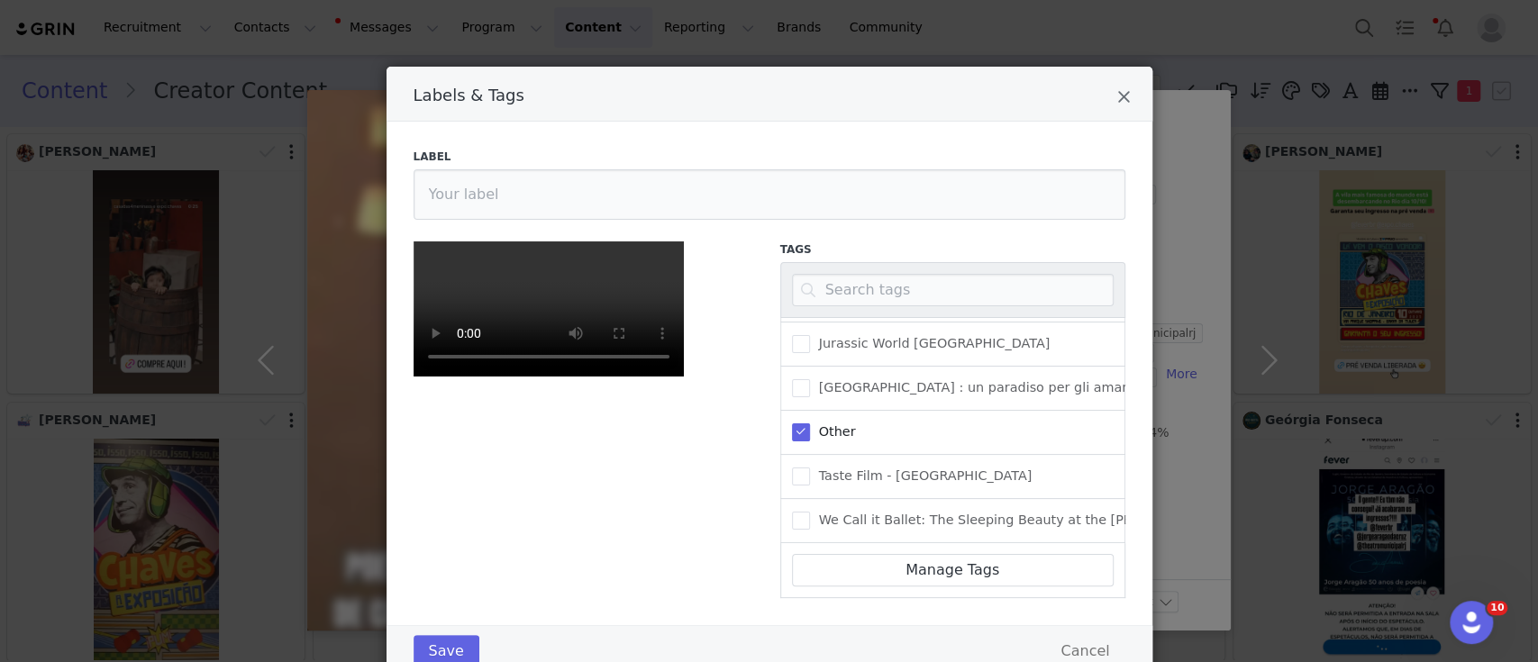
click at [1117, 92] on icon "Close" at bounding box center [1124, 97] width 14 height 18
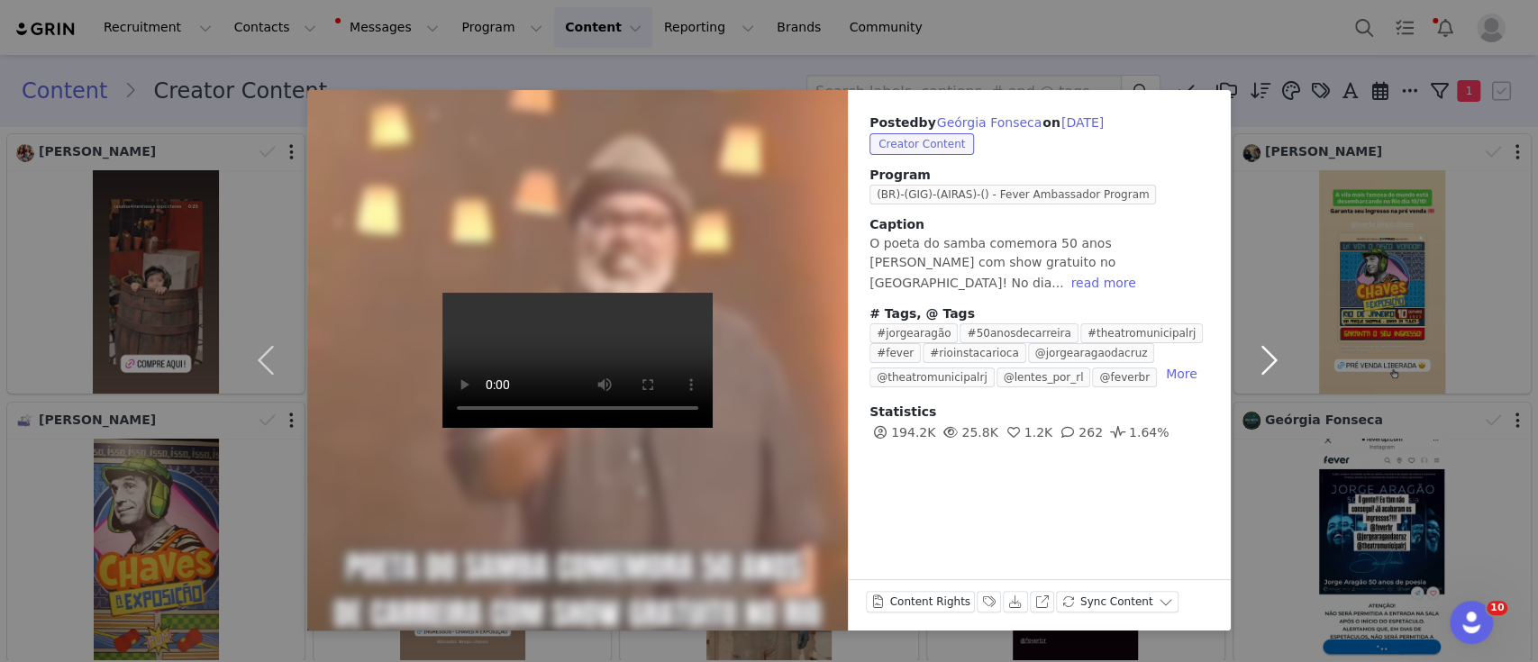
click at [1272, 359] on button "button" at bounding box center [1269, 360] width 76 height 541
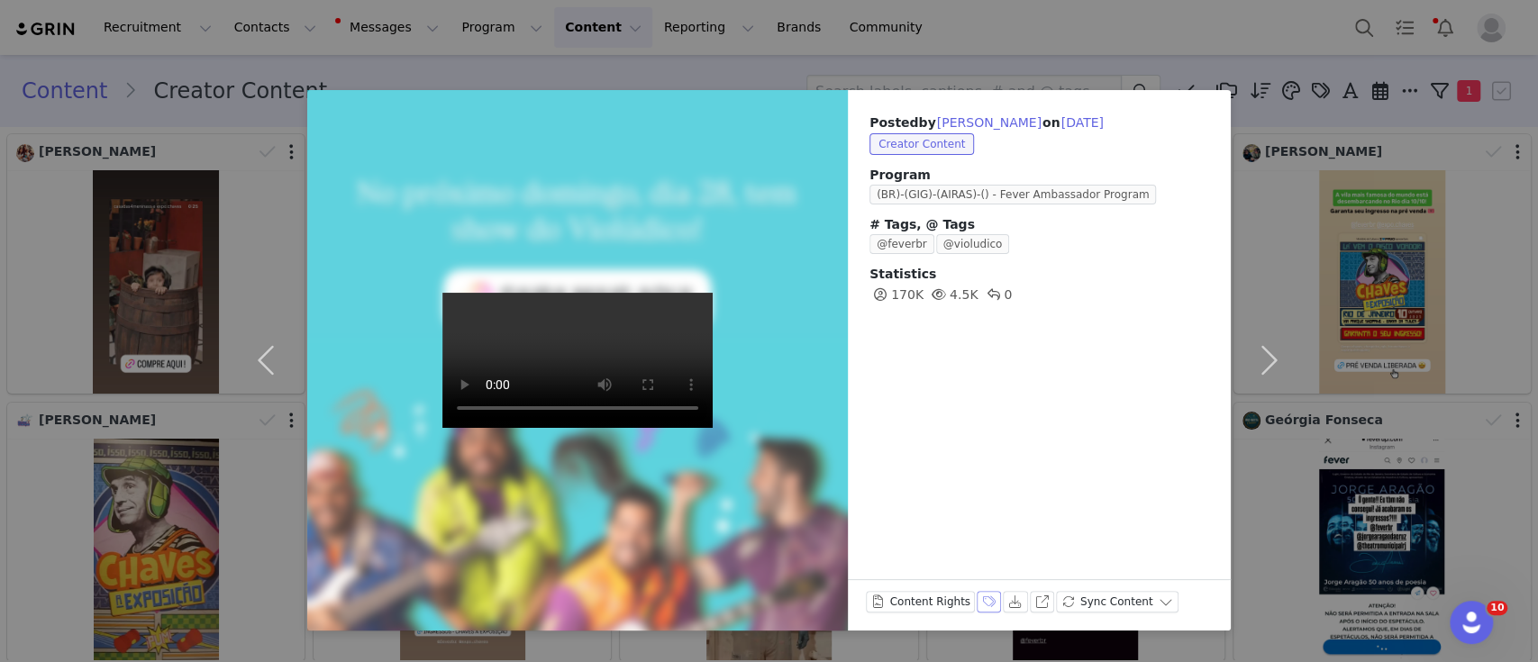
click at [980, 602] on button "Labels & Tags" at bounding box center [989, 602] width 25 height 22
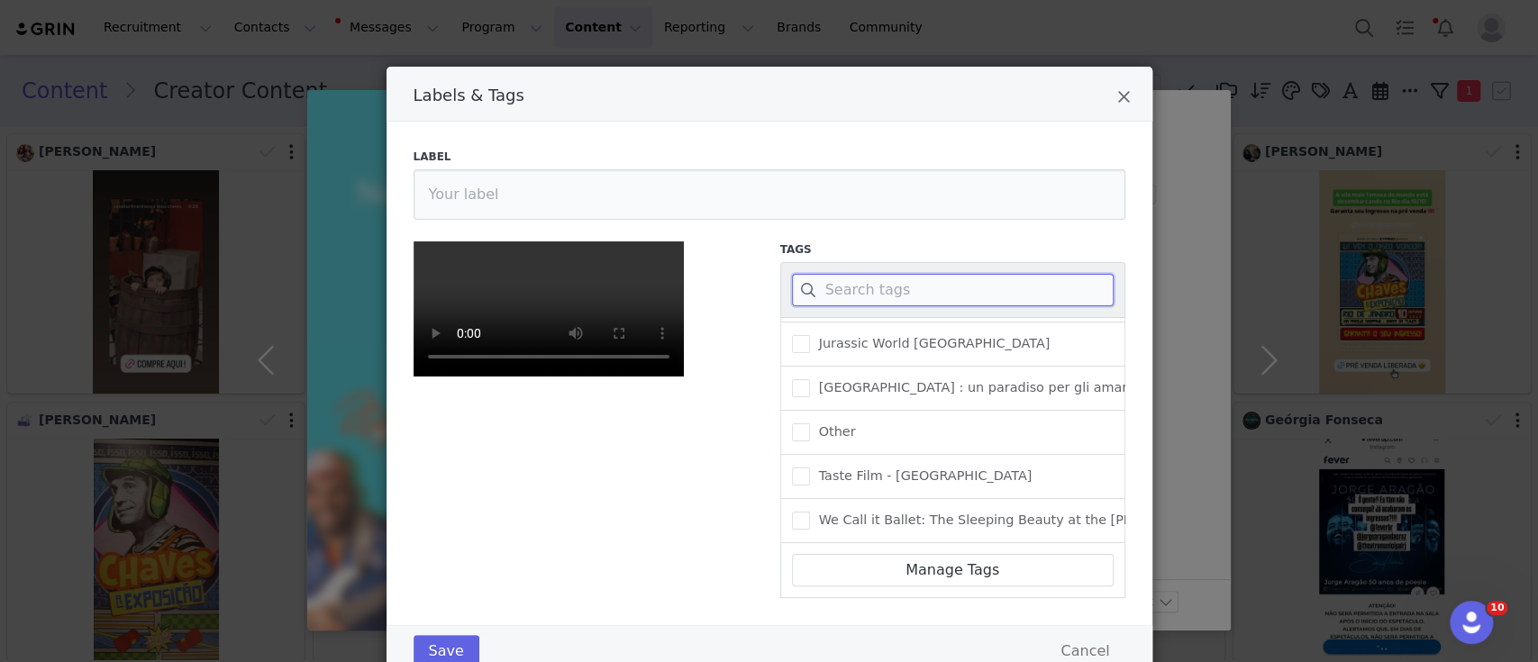
click at [872, 284] on input "Labels & Tags" at bounding box center [953, 290] width 322 height 32
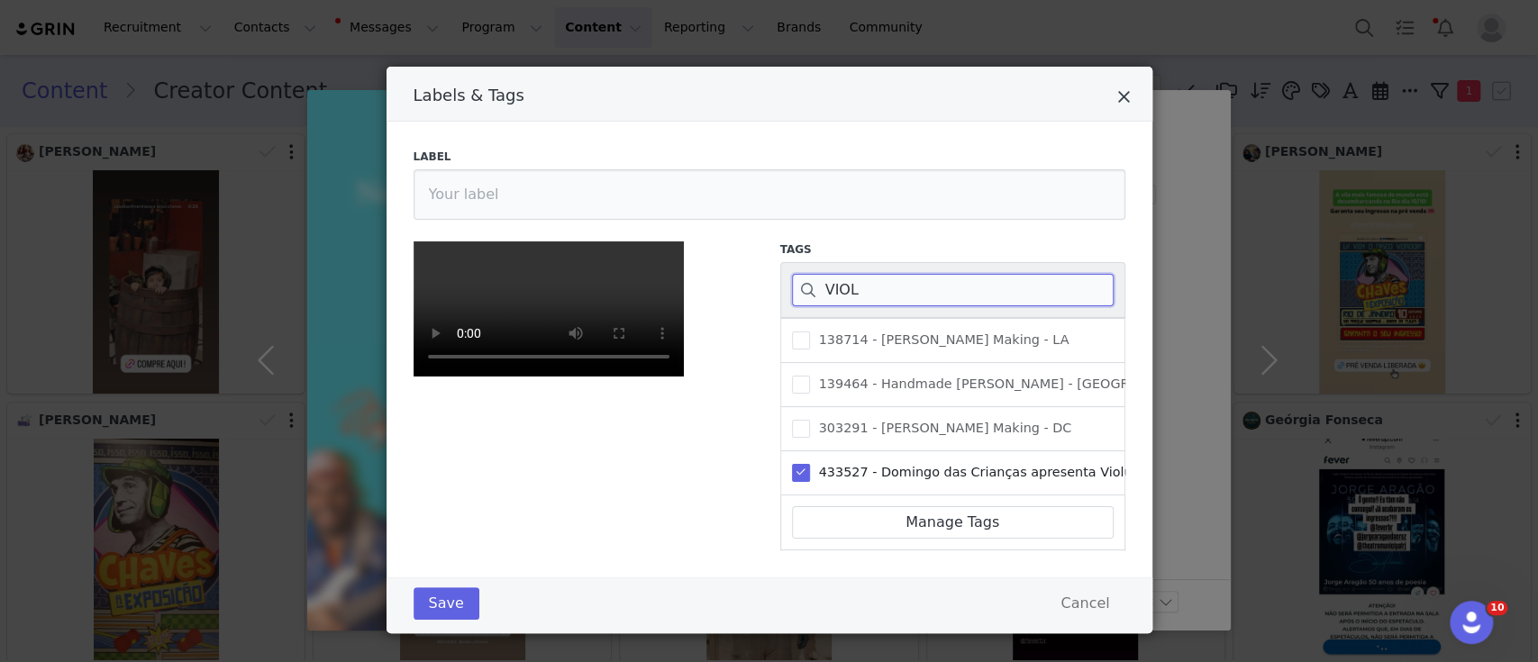
type input "VIOL"
click at [1117, 97] on icon "Close" at bounding box center [1124, 97] width 14 height 18
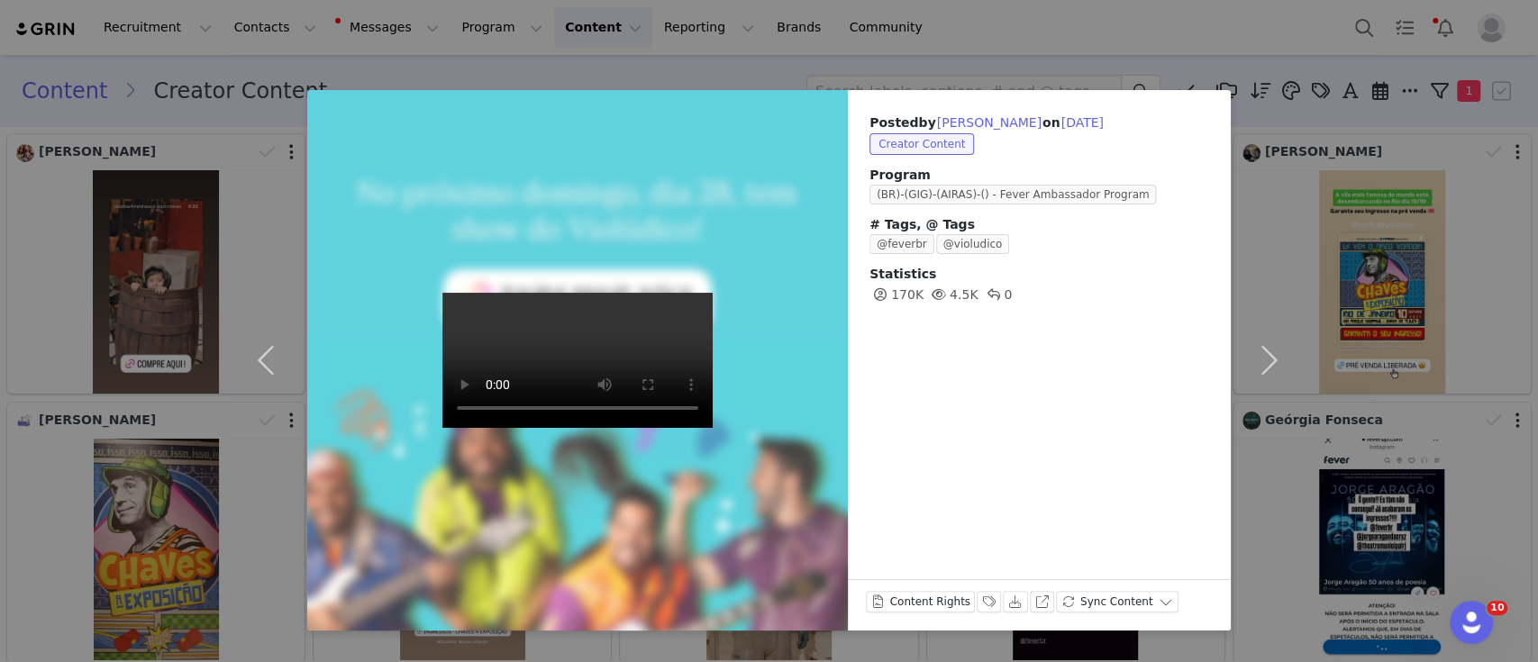
click at [964, 50] on div "Posted by Natália Rocha on Sep 22, 2025 Creator Content Program (BR)-(GIG)-(AIR…" at bounding box center [769, 331] width 1538 height 662
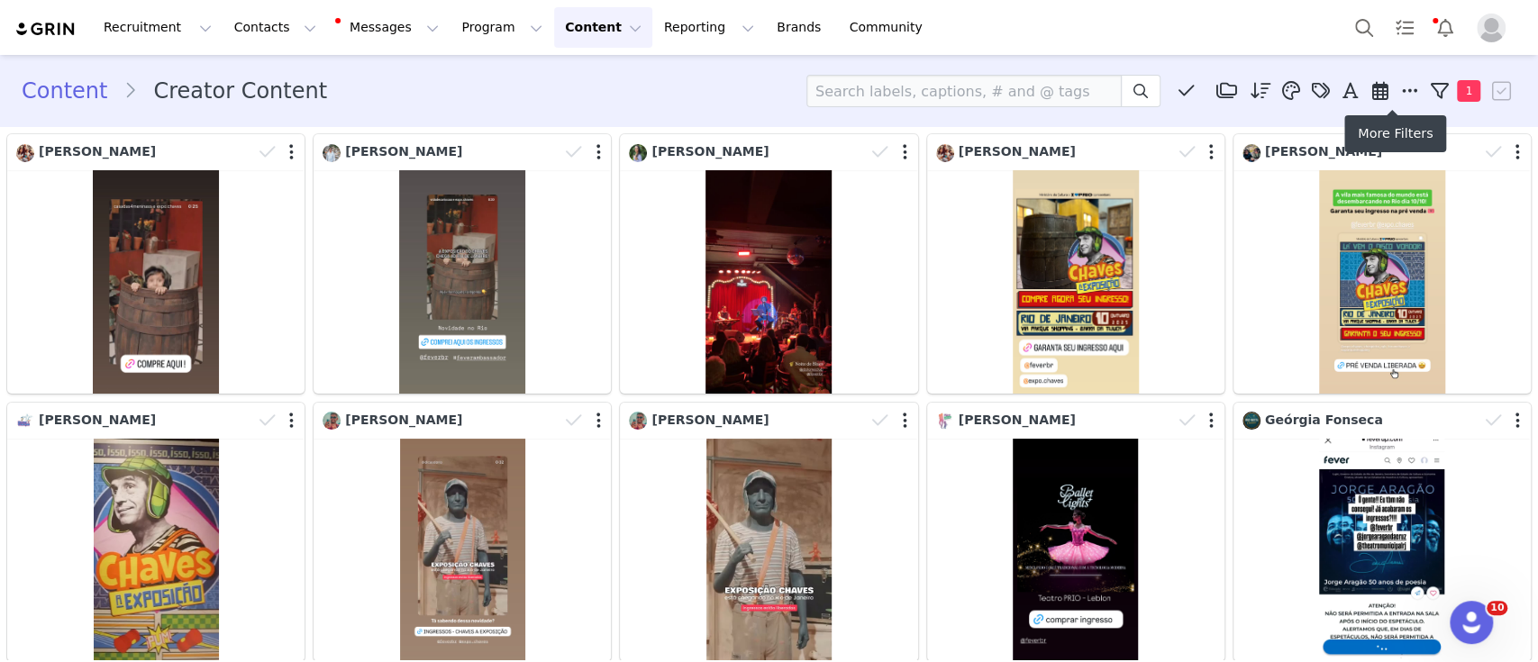
click at [1401, 96] on icon at bounding box center [1409, 91] width 16 height 18
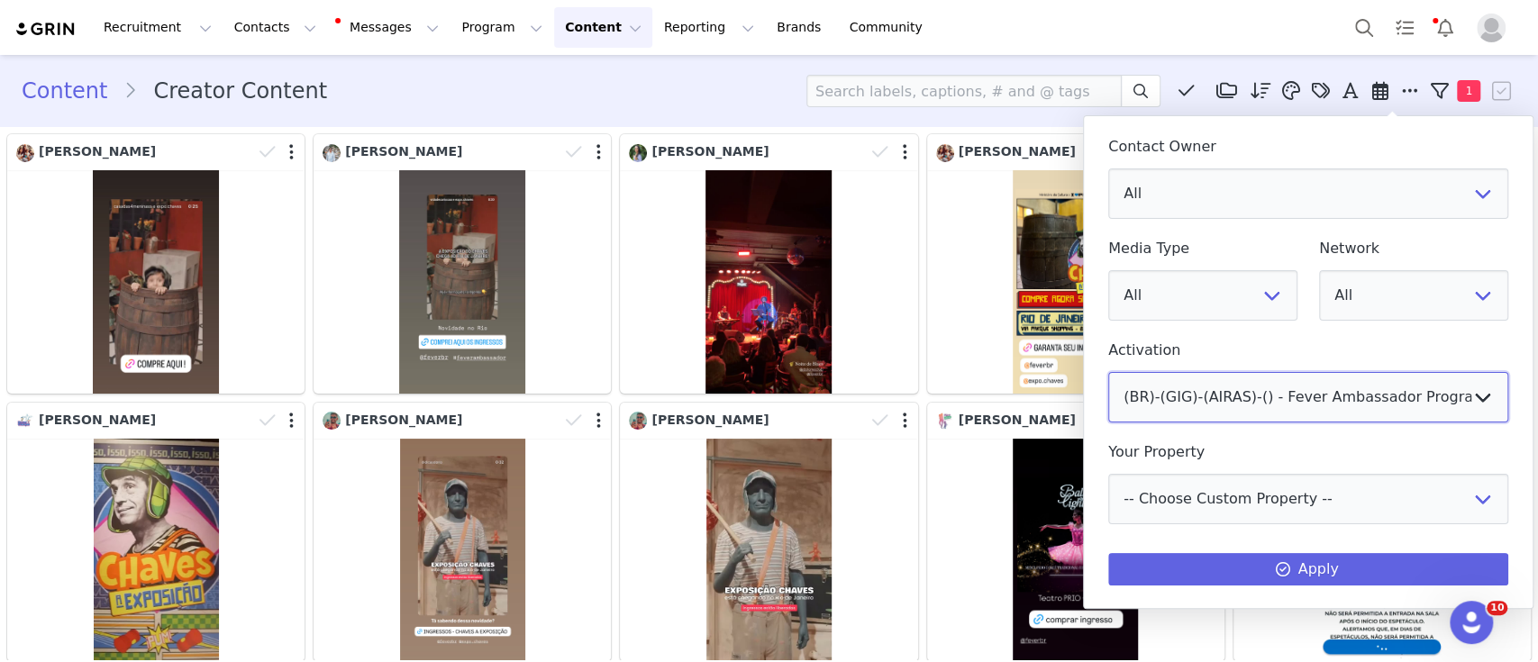
click at [1267, 396] on select "All (US)-(IAD)-(SOFIA)-() - Fever Ambassador Program (MX)-(MEX)-(SABRINA)-()- F…" at bounding box center [1308, 397] width 400 height 50
select select "6de2f6d3-f07c-4967-b42b-81fe0c808c5a"
click at [1108, 372] on select "All (US)-(IAD)-(SOFIA)-() - Fever Ambassador Program (MX)-(MEX)-(SABRINA)-()- F…" at bounding box center [1308, 397] width 400 height 50
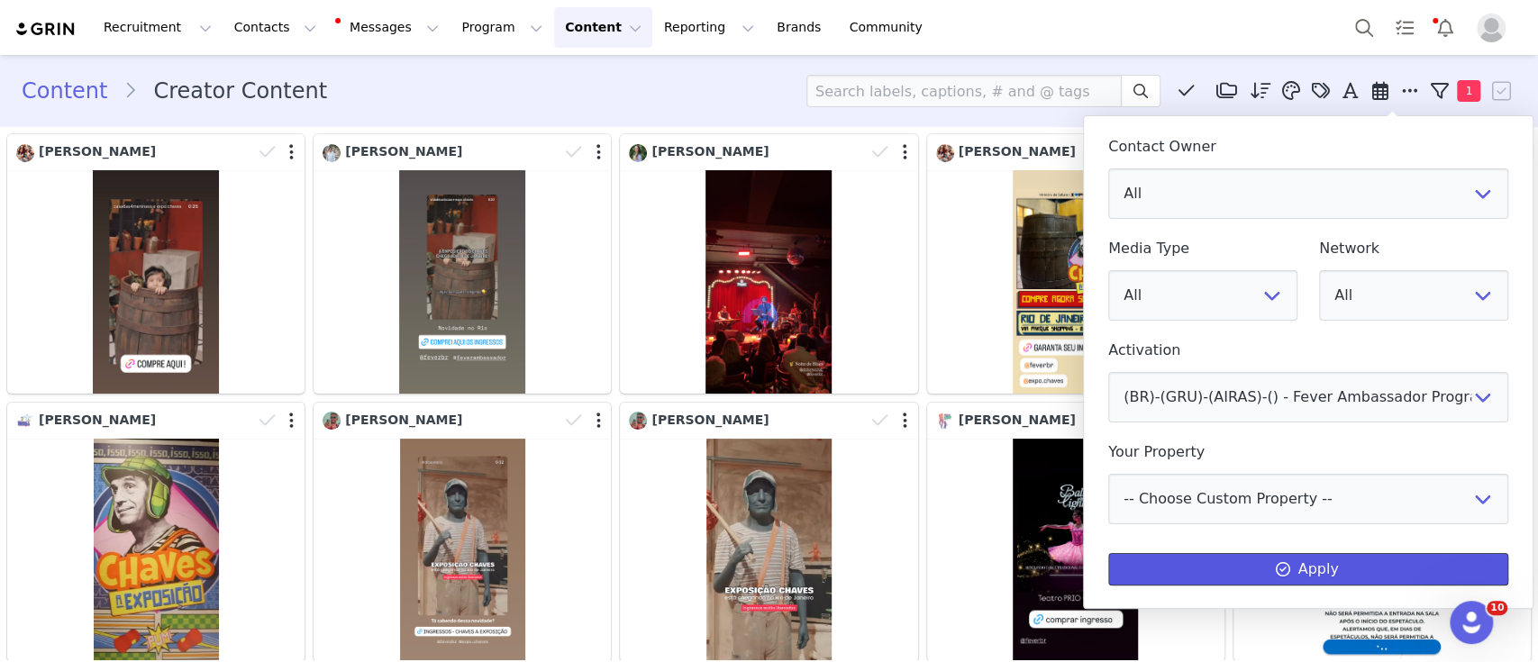
click at [1183, 557] on button "Apply" at bounding box center [1308, 569] width 400 height 32
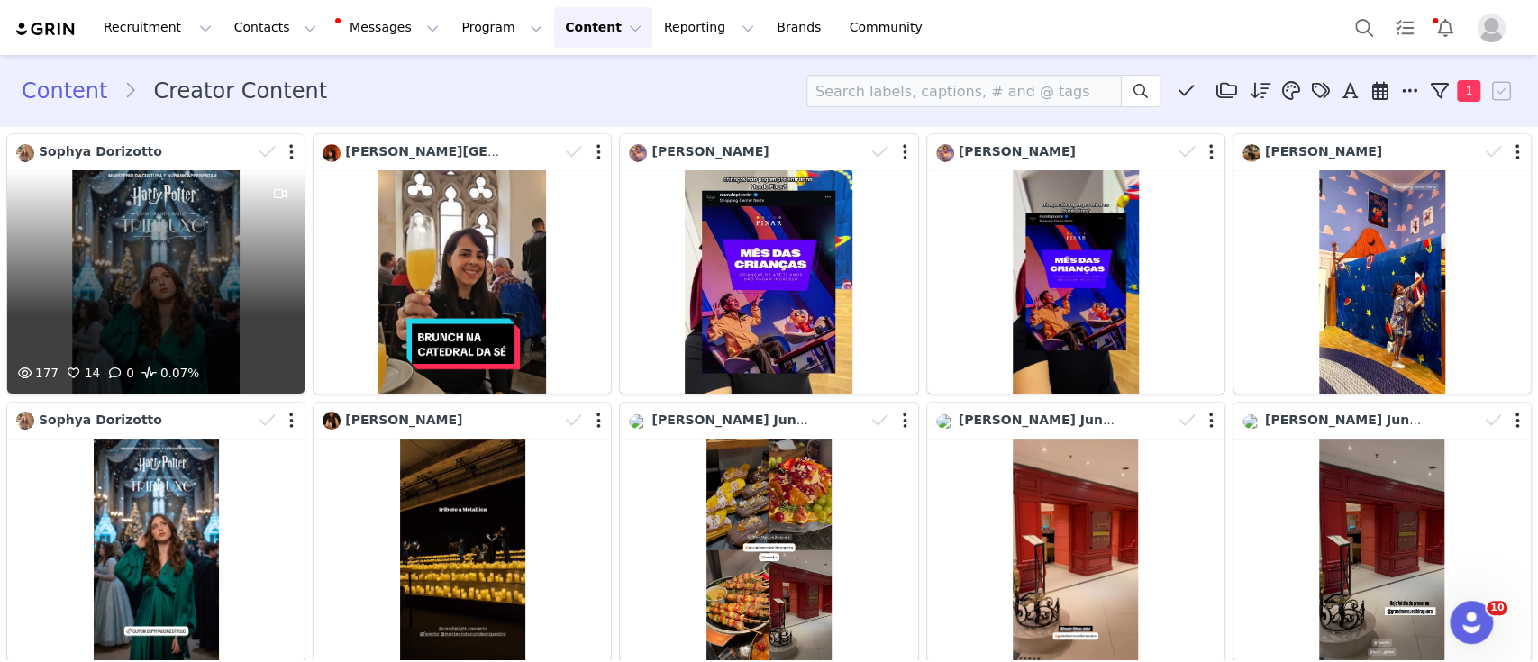
click at [164, 290] on div "177 14 0 0.07%" at bounding box center [155, 281] width 297 height 223
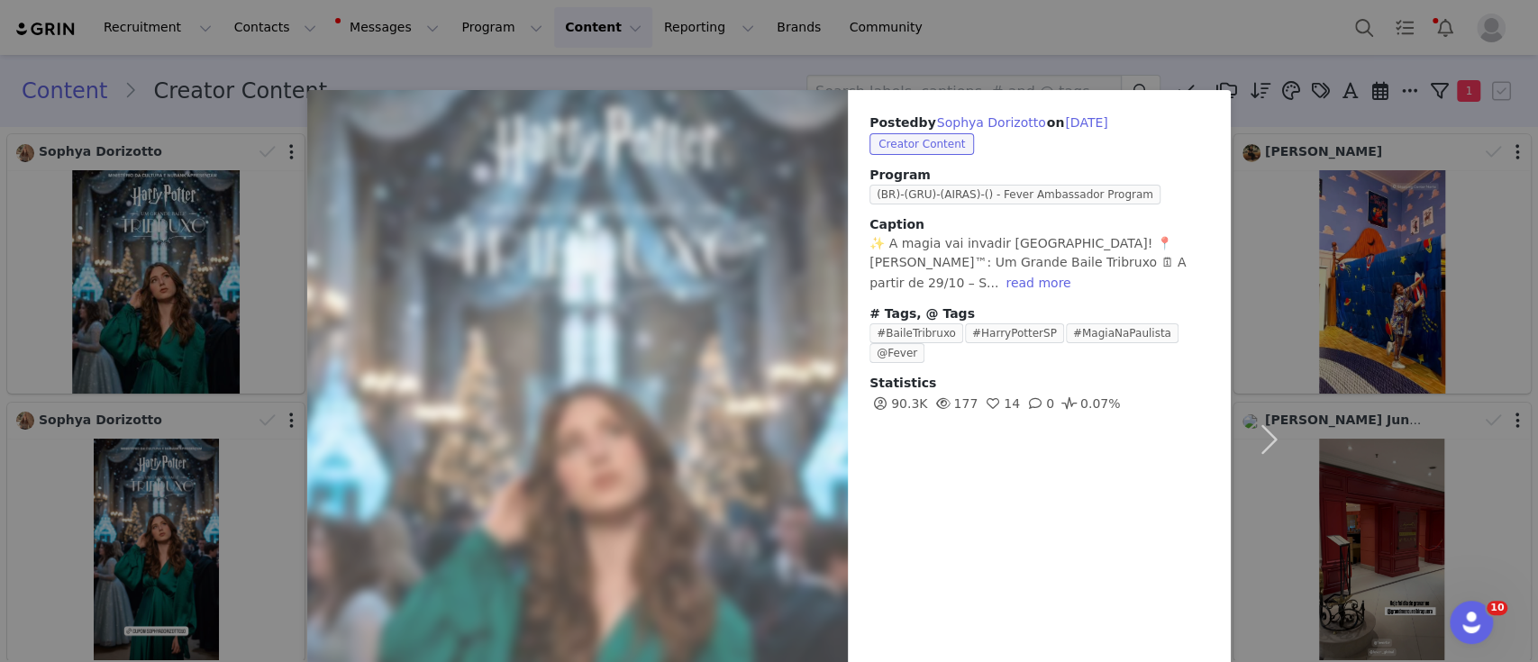
scroll to position [147, 0]
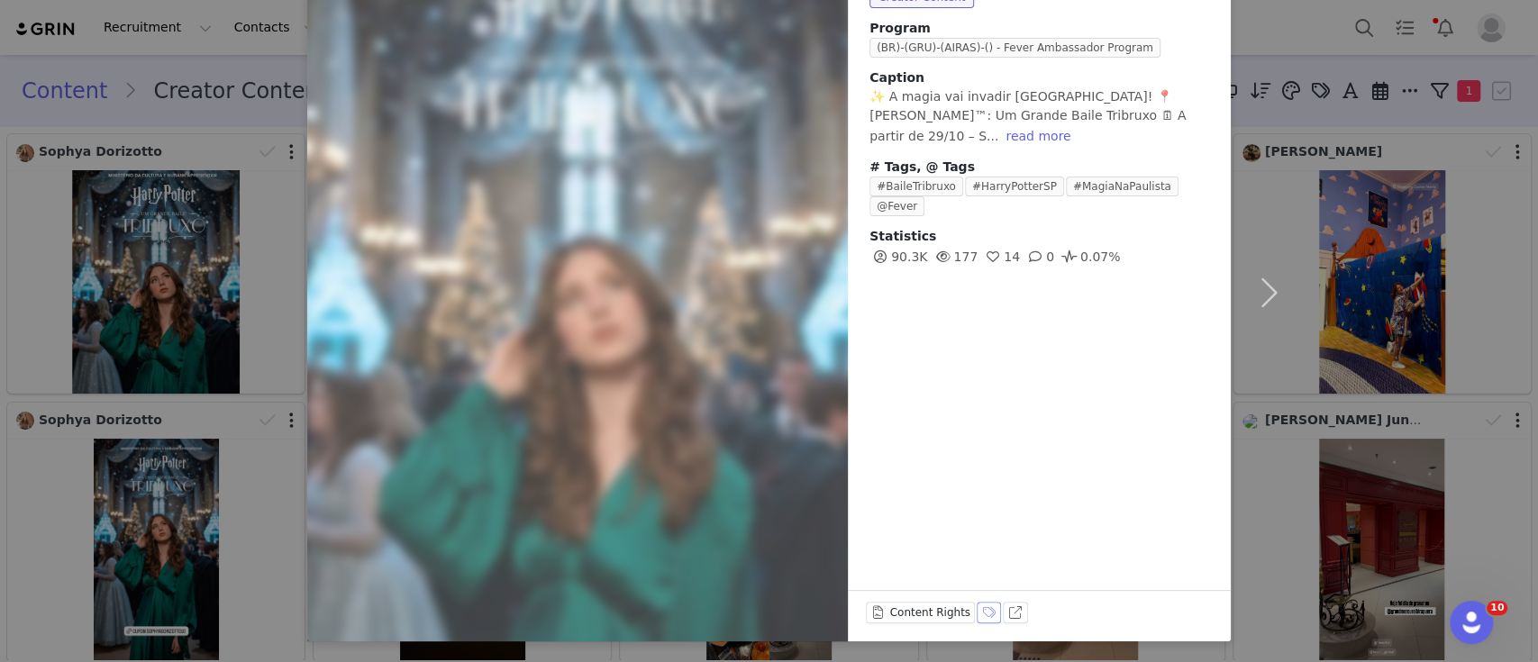
click at [977, 614] on button "Labels & Tags" at bounding box center [989, 613] width 25 height 22
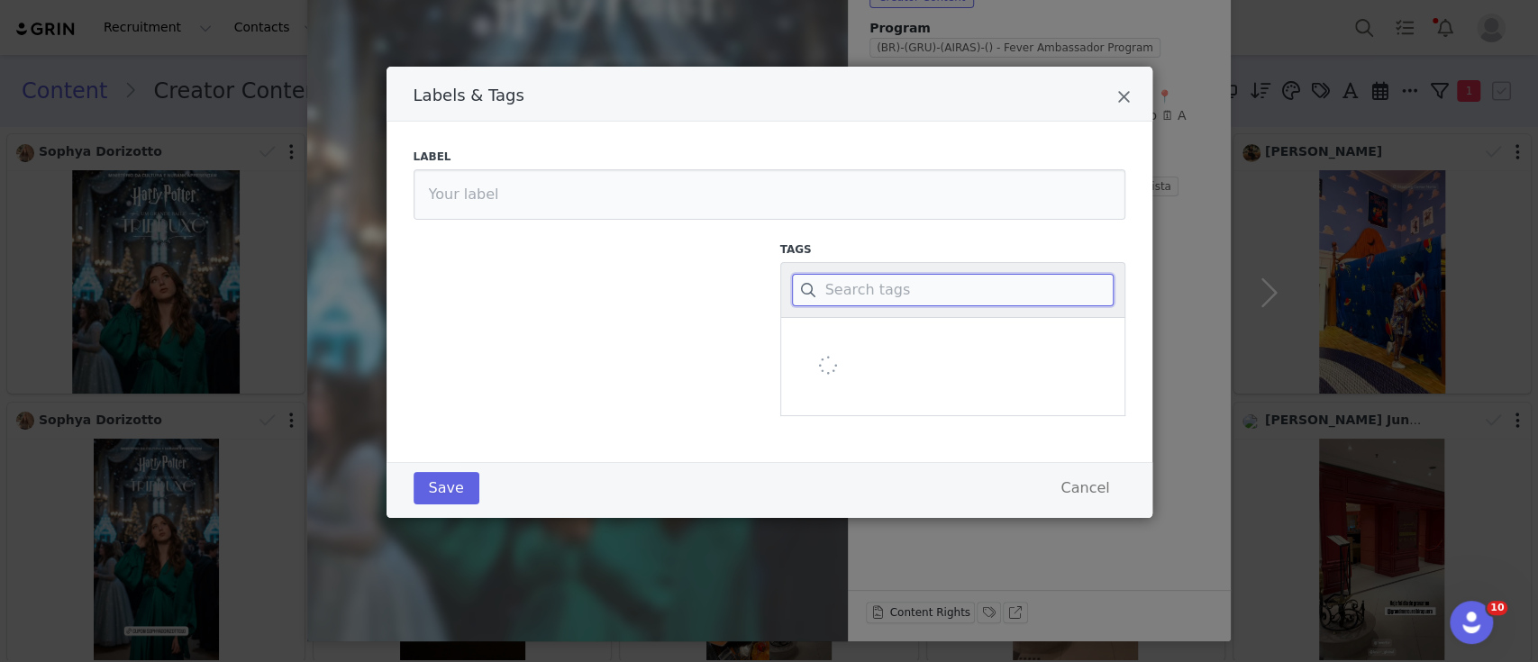
click at [846, 303] on input "Labels & Tags" at bounding box center [953, 290] width 322 height 32
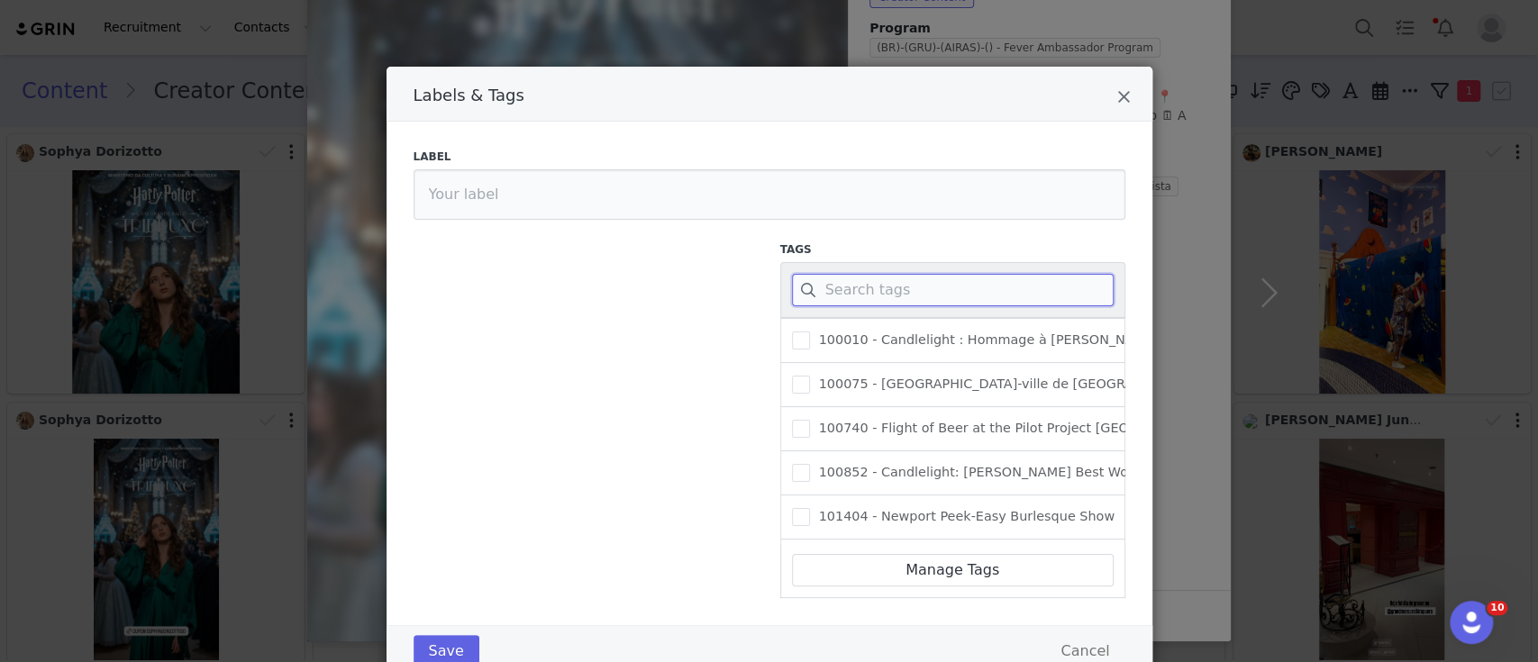
click at [840, 289] on input "Labels & Tags" at bounding box center [953, 290] width 322 height 32
paste input "404962"
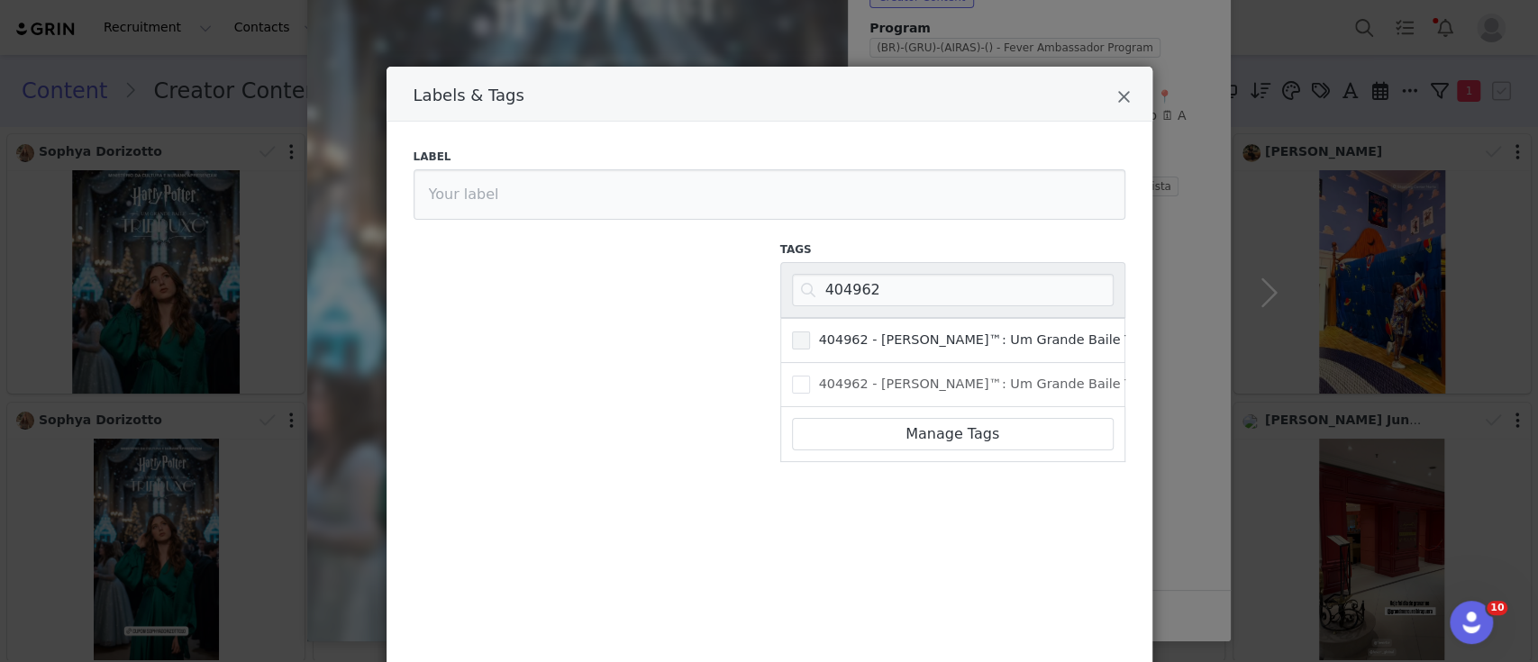
click at [795, 337] on span "Labels & Tags" at bounding box center [801, 341] width 18 height 18
click at [810, 332] on input "404962 - [PERSON_NAME]™: Um Grande Baile Tribruxo" at bounding box center [810, 332] width 0 height 0
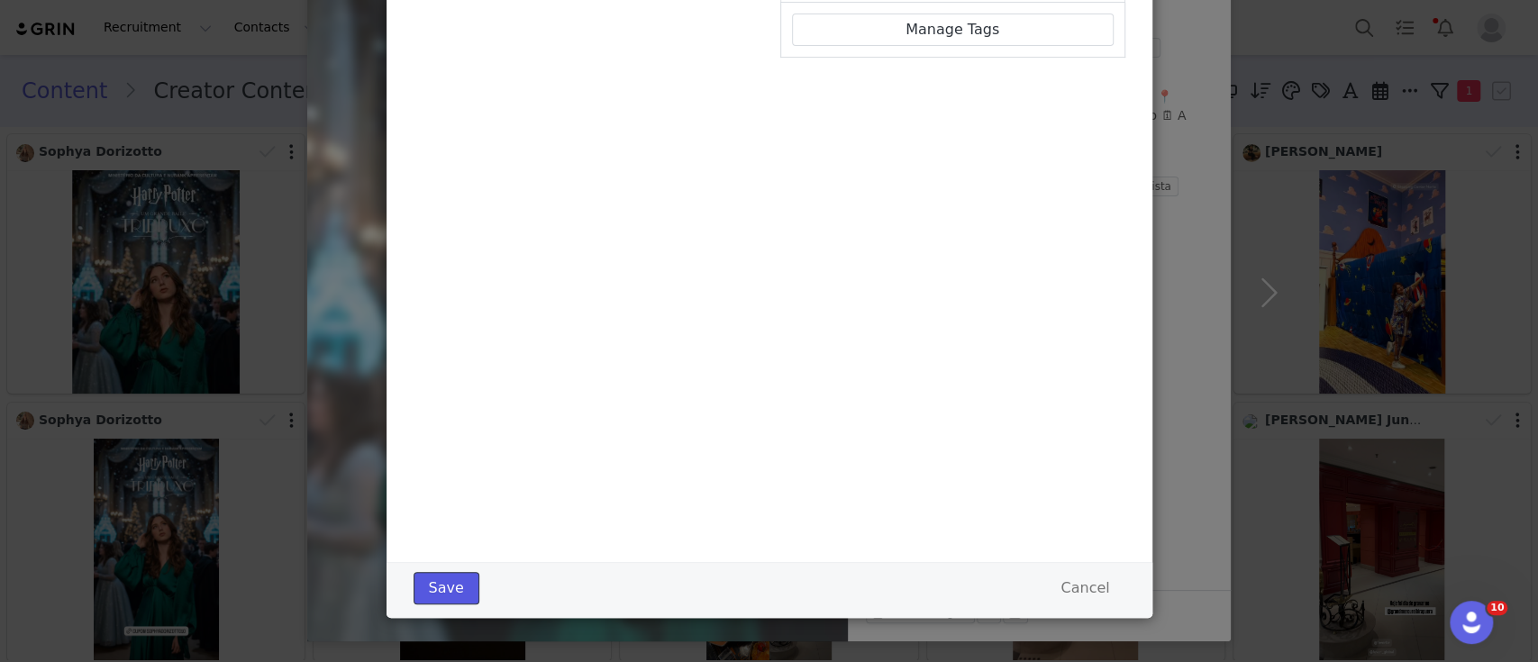
click at [447, 585] on button "Save" at bounding box center [447, 588] width 66 height 32
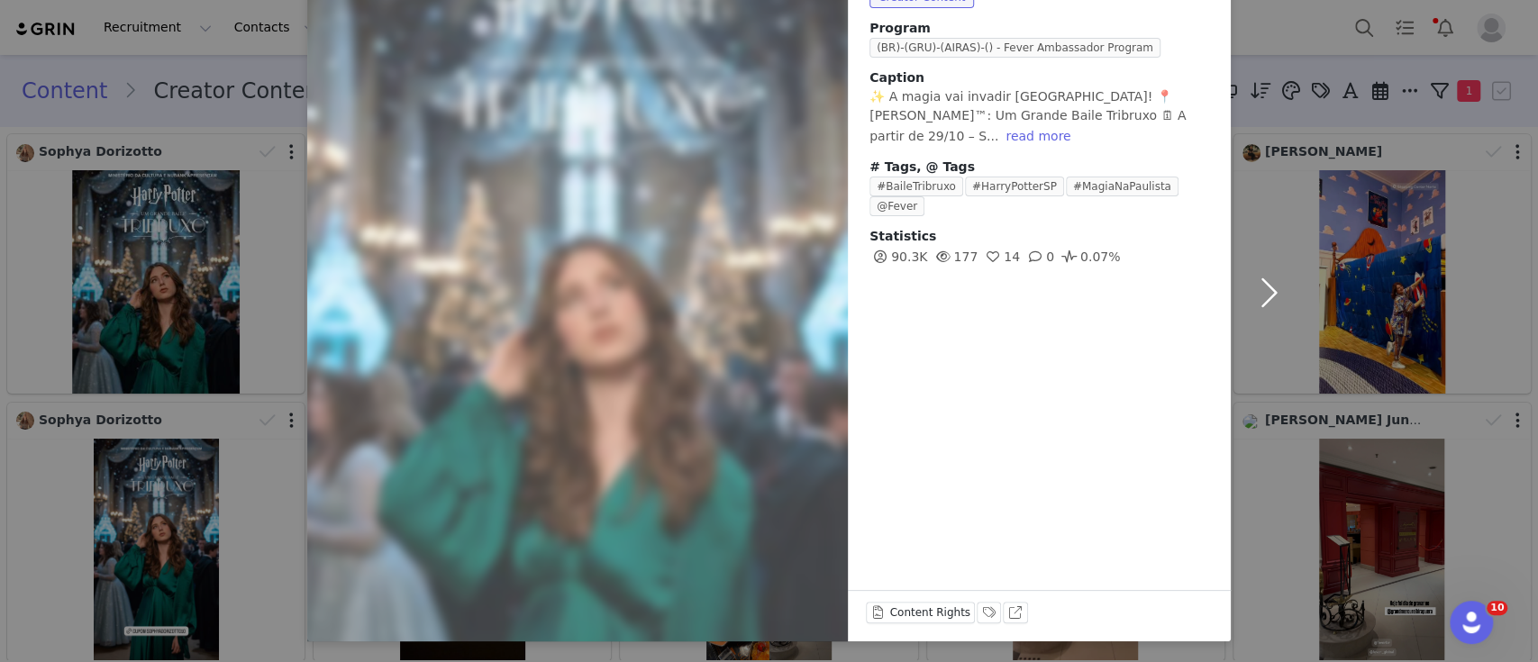
click at [1263, 279] on button "button" at bounding box center [1269, 292] width 76 height 698
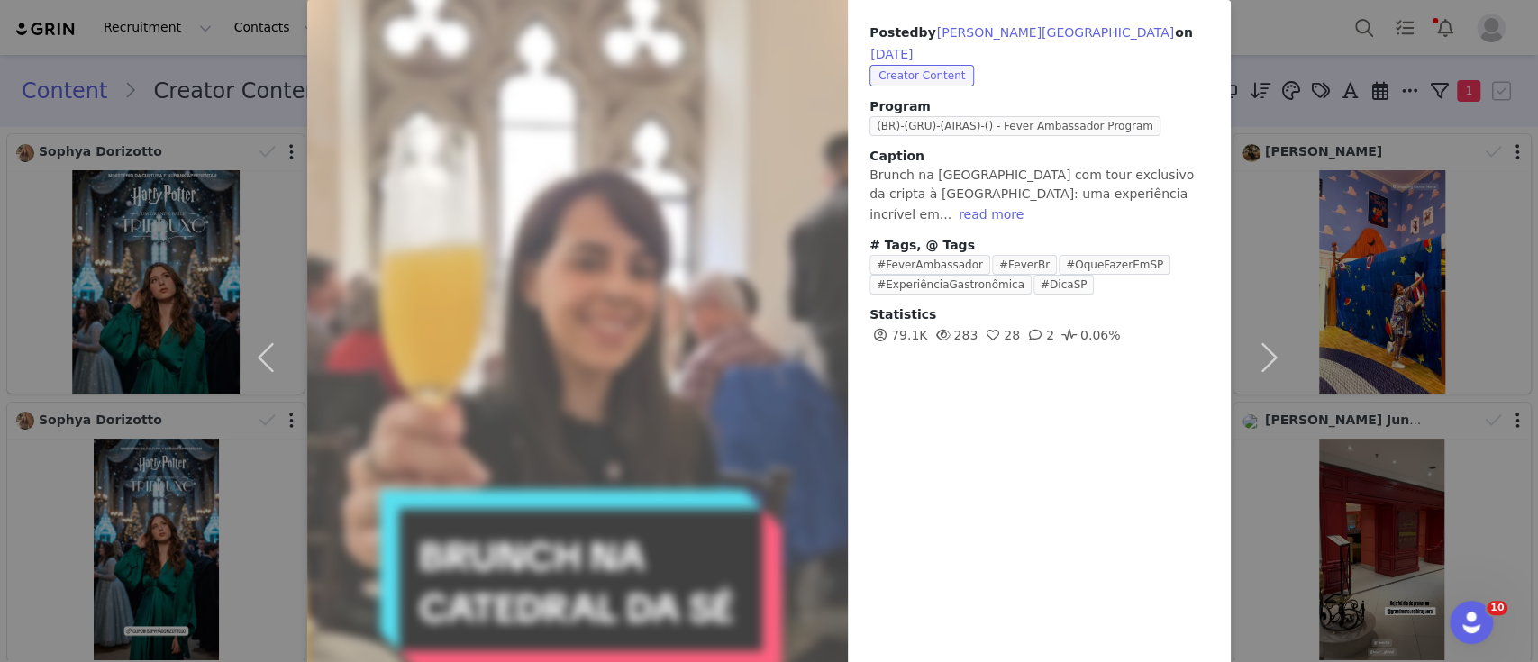
scroll to position [92, 0]
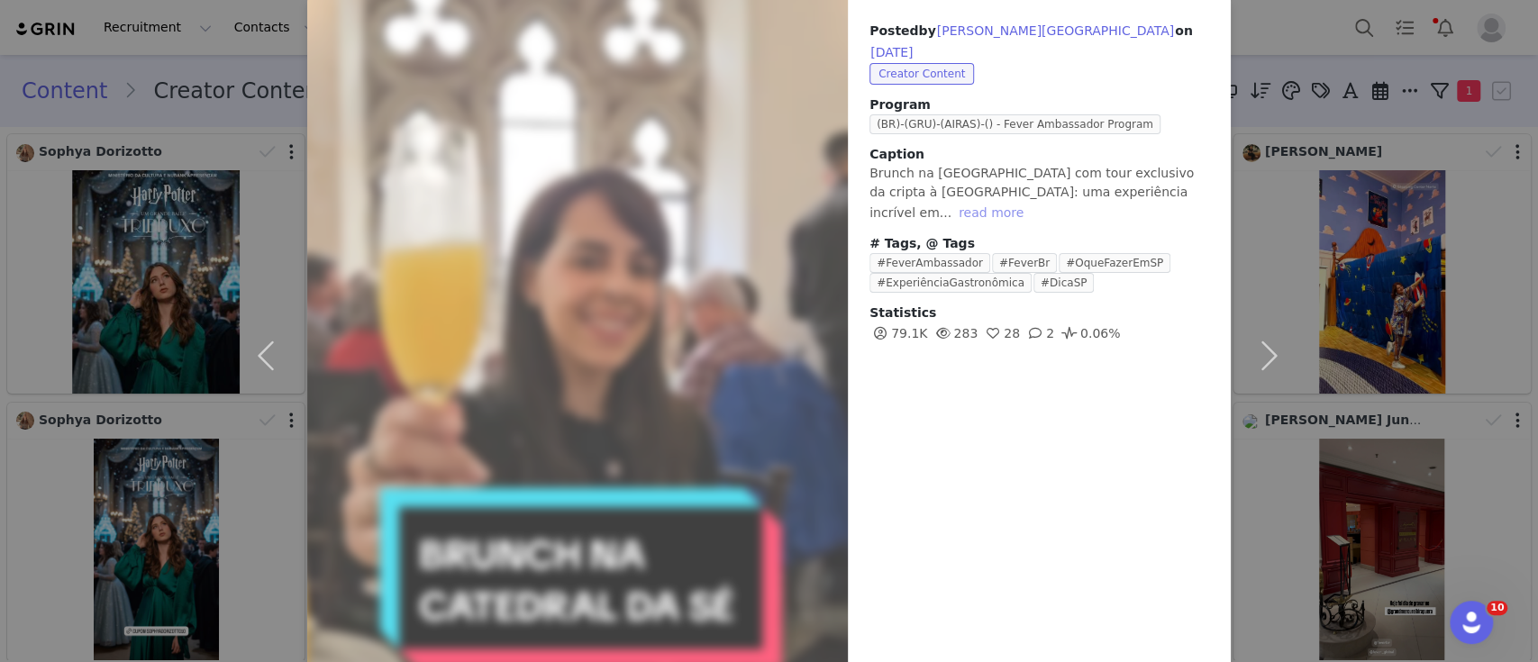
click at [1031, 202] on button "read more" at bounding box center [990, 213] width 79 height 22
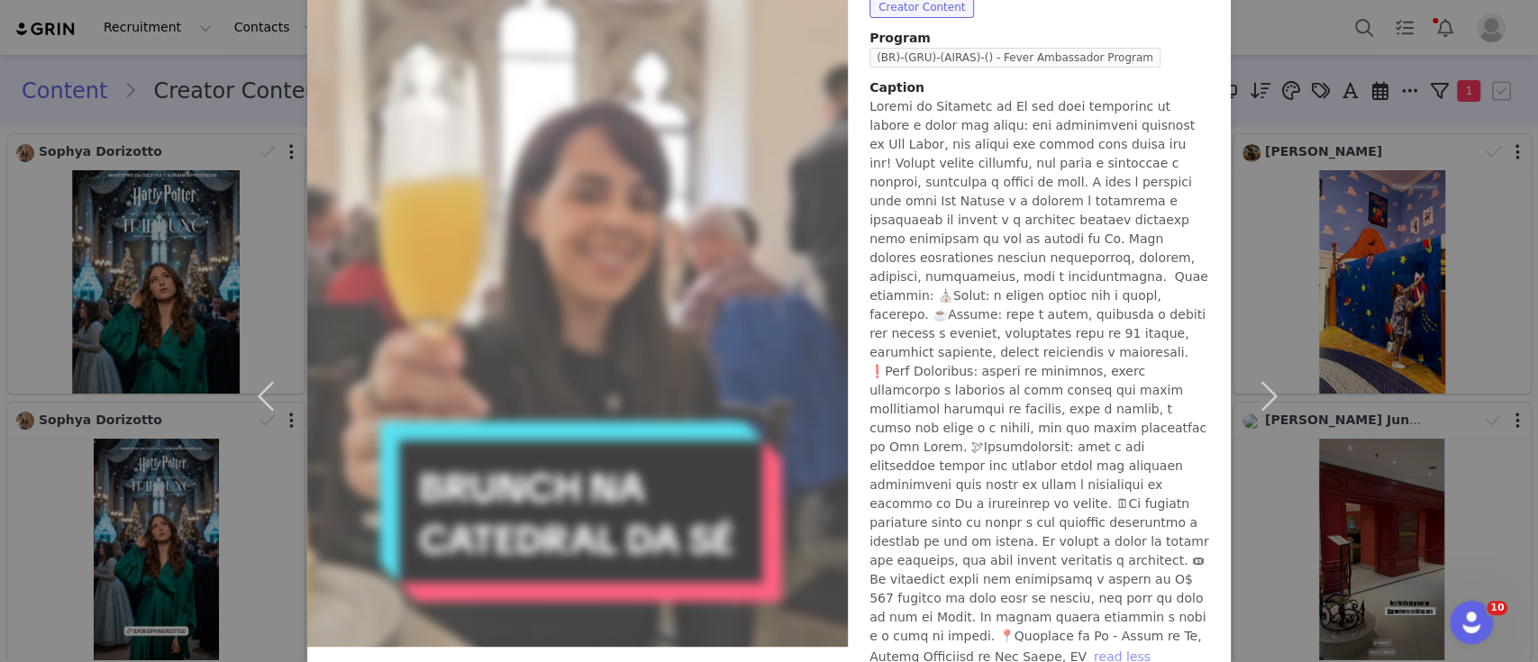
scroll to position [300, 0]
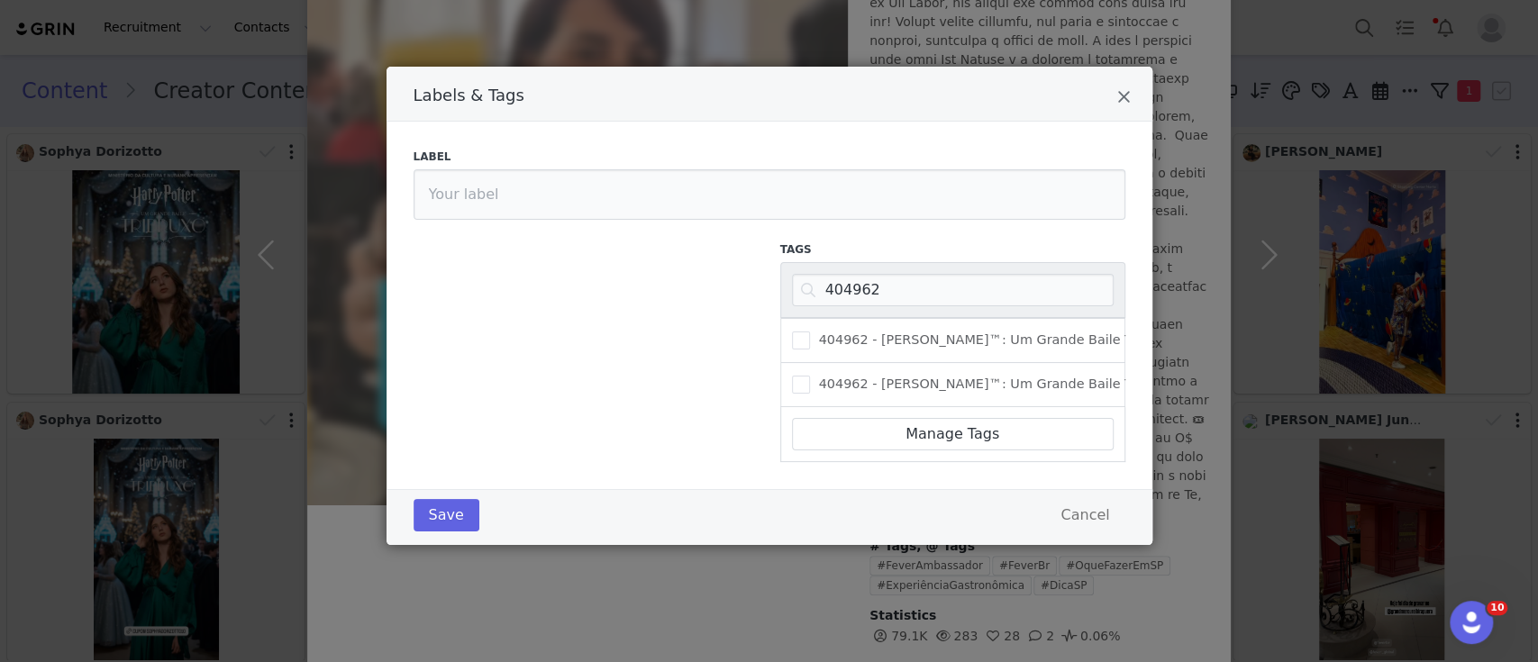
scroll to position [0, 0]
click at [890, 295] on input "404962" at bounding box center [953, 290] width 322 height 32
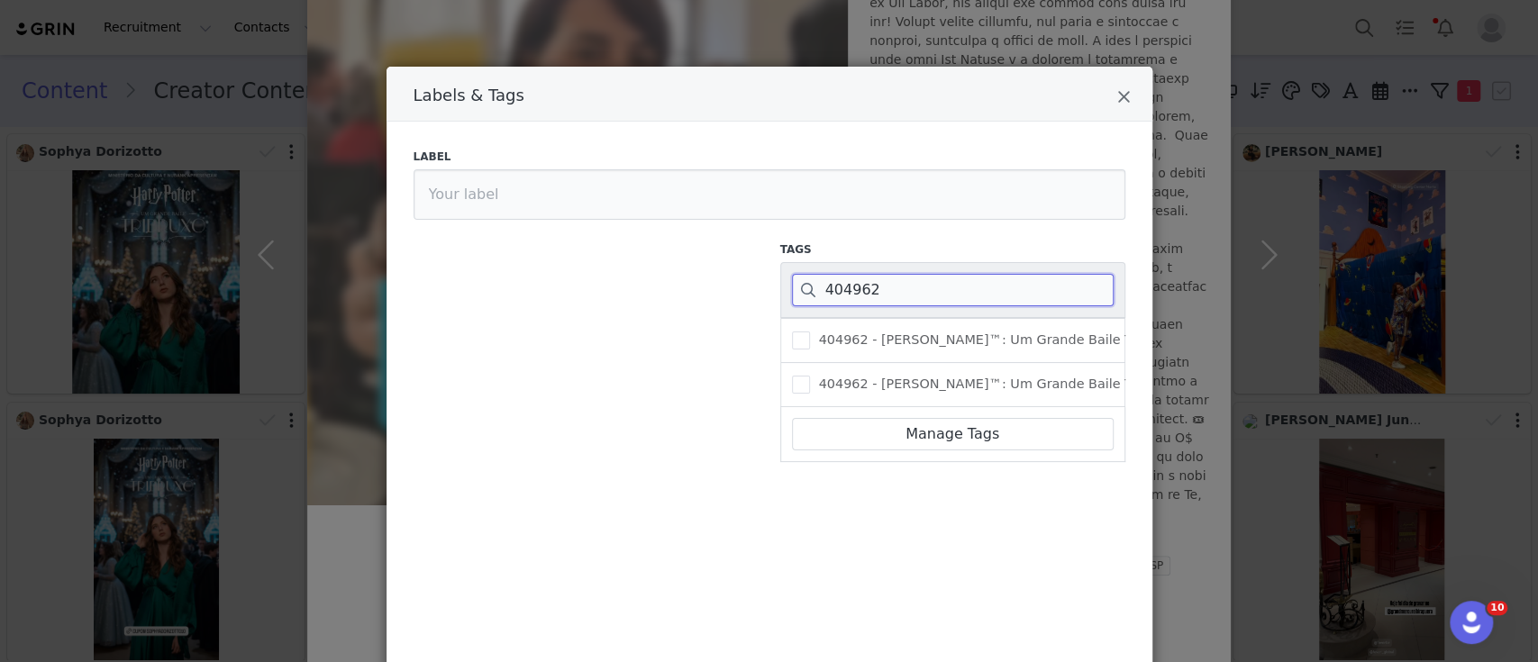
paste input "124021"
type input "124021"
click at [795, 335] on span "Labels & Tags" at bounding box center [801, 341] width 18 height 18
click at [810, 332] on input "124021 - Brunch e Tour na [GEOGRAPHIC_DATA]" at bounding box center [810, 332] width 0 height 0
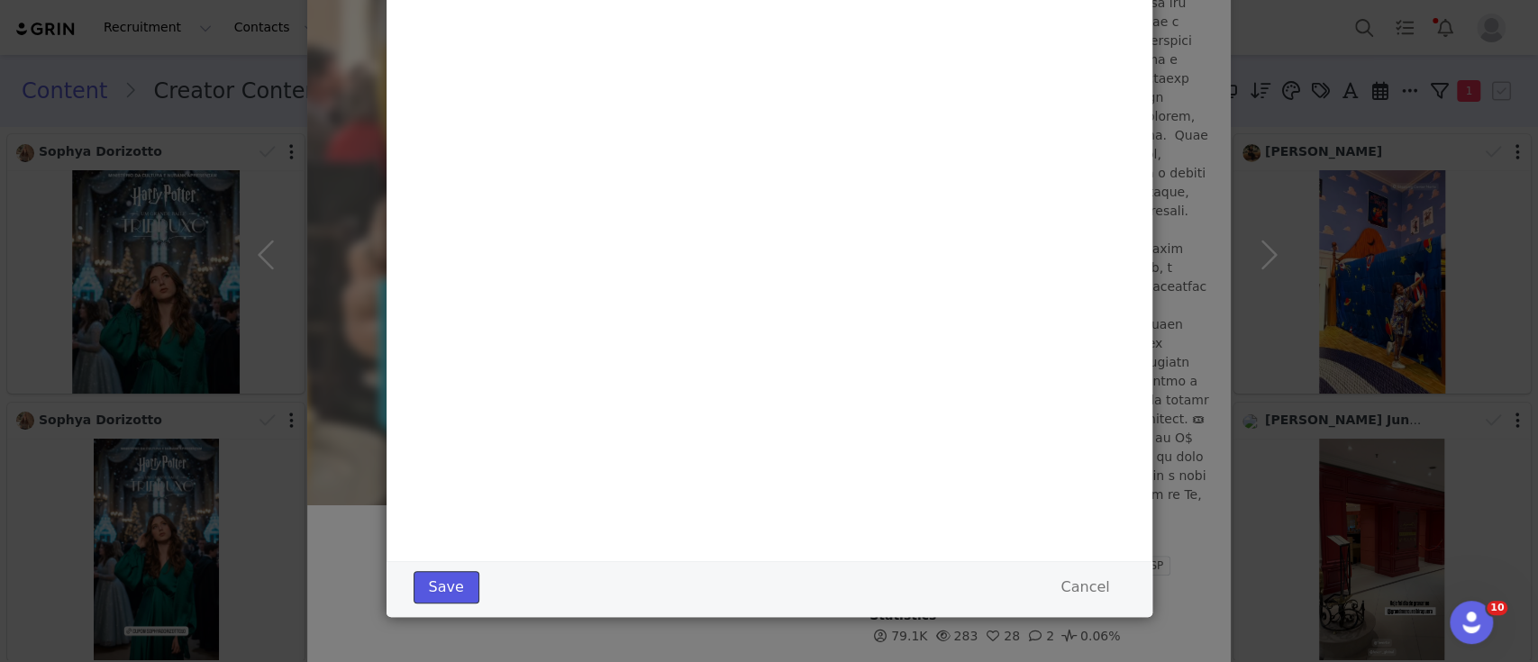
click at [435, 586] on button "Save" at bounding box center [447, 587] width 66 height 32
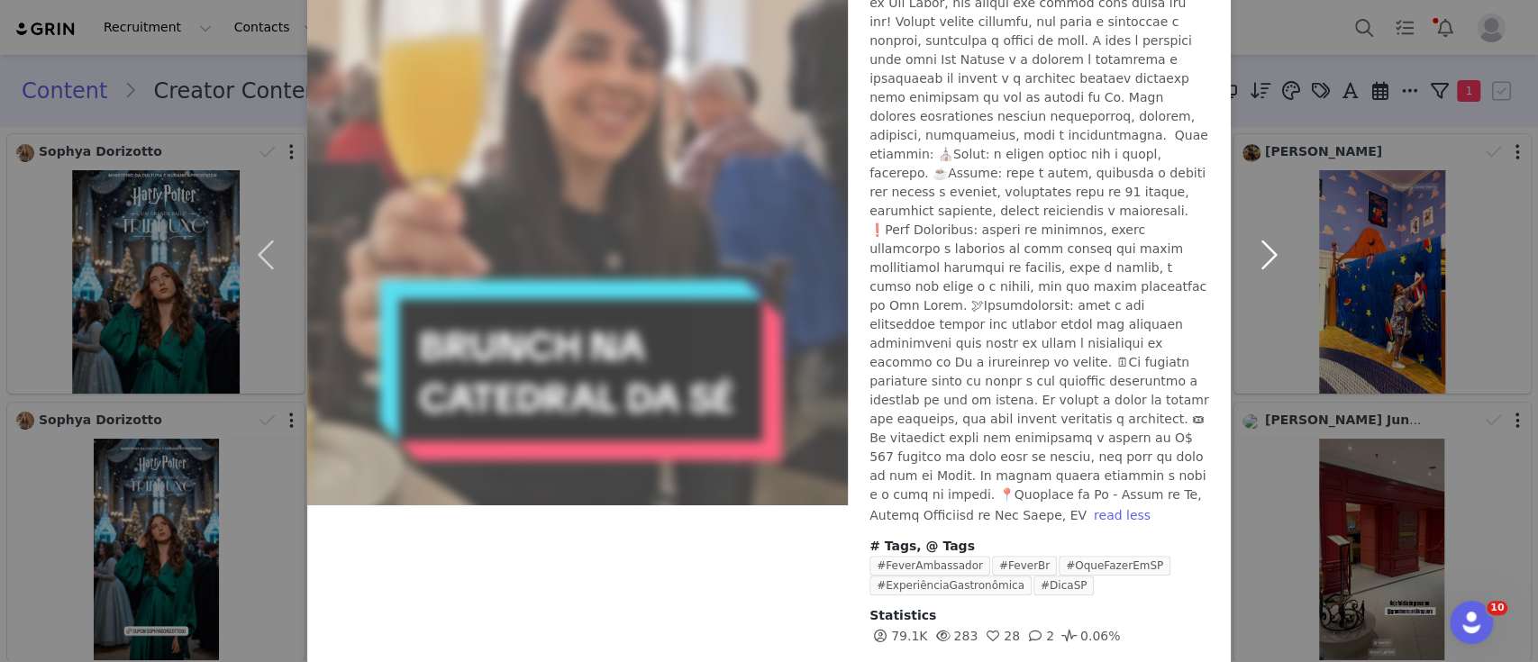
click at [1271, 216] on button "button" at bounding box center [1269, 255] width 76 height 930
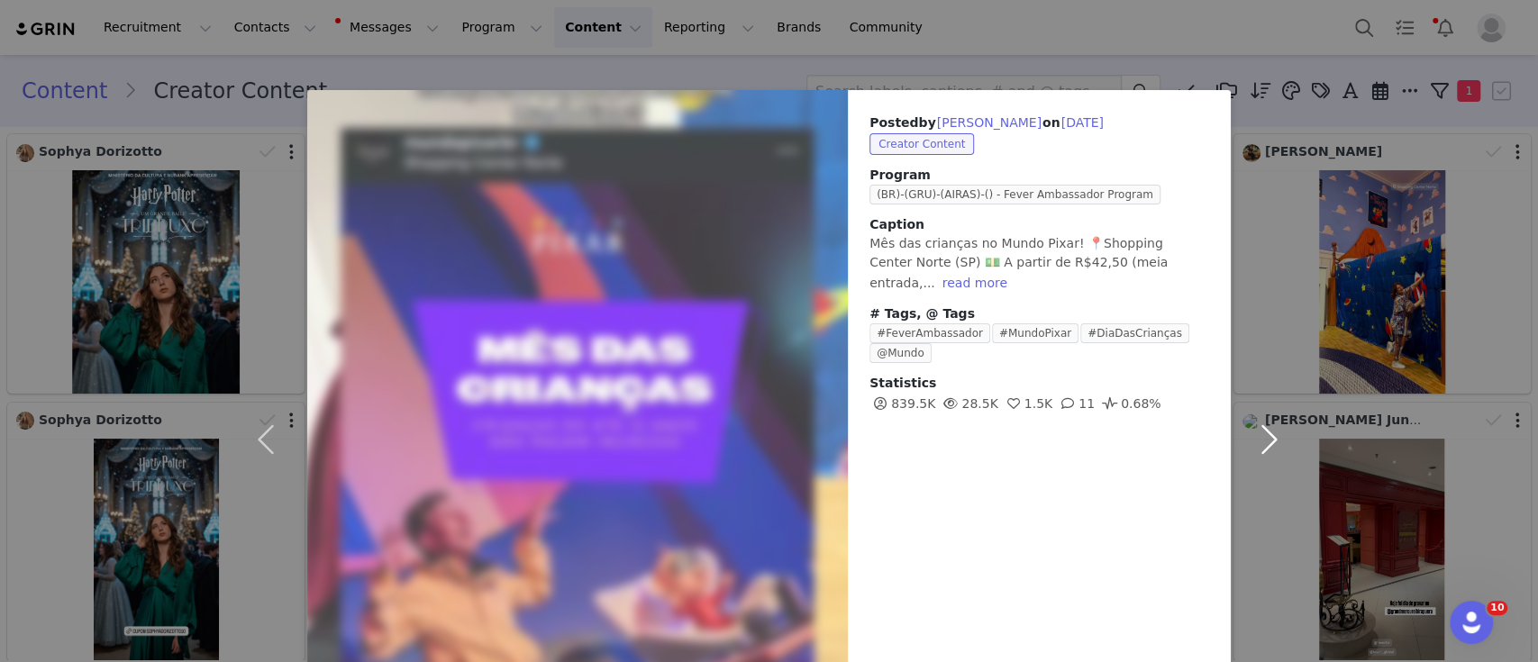
scroll to position [147, 0]
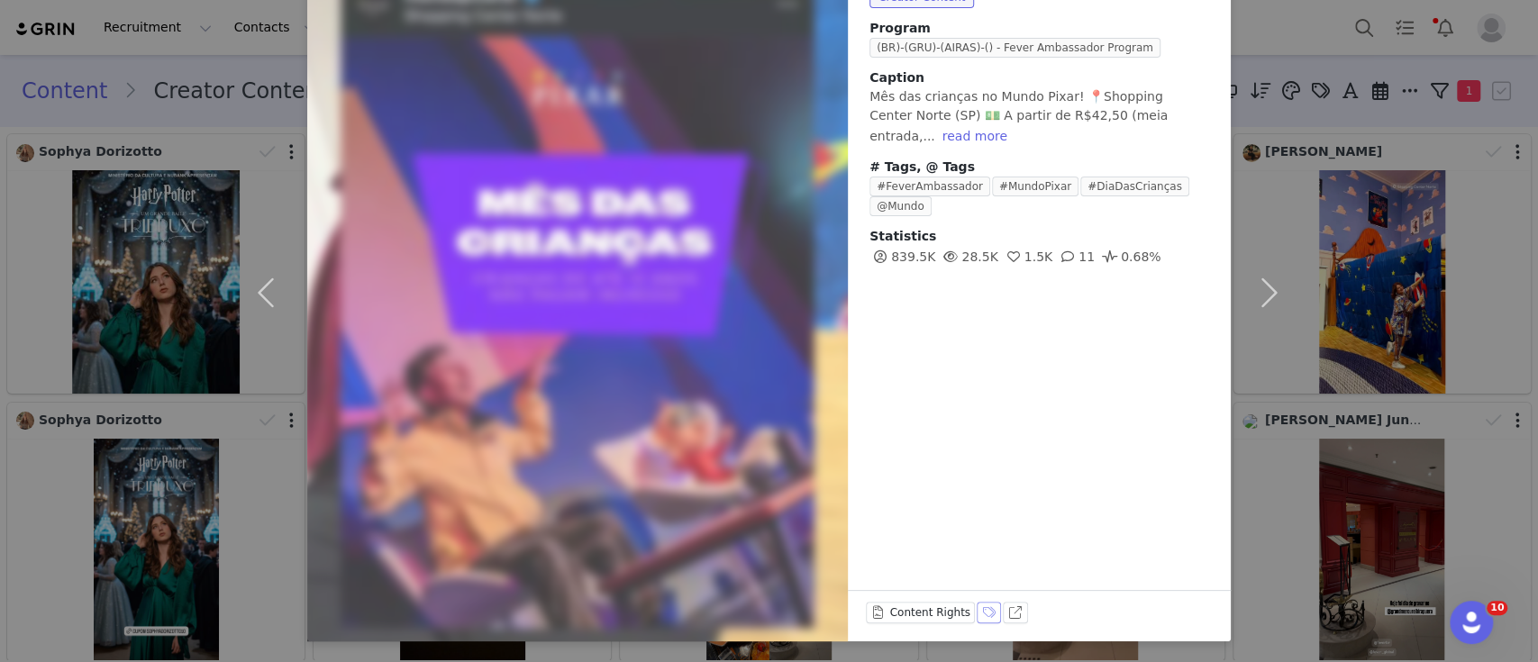
click at [977, 613] on button "Labels & Tags" at bounding box center [989, 613] width 25 height 22
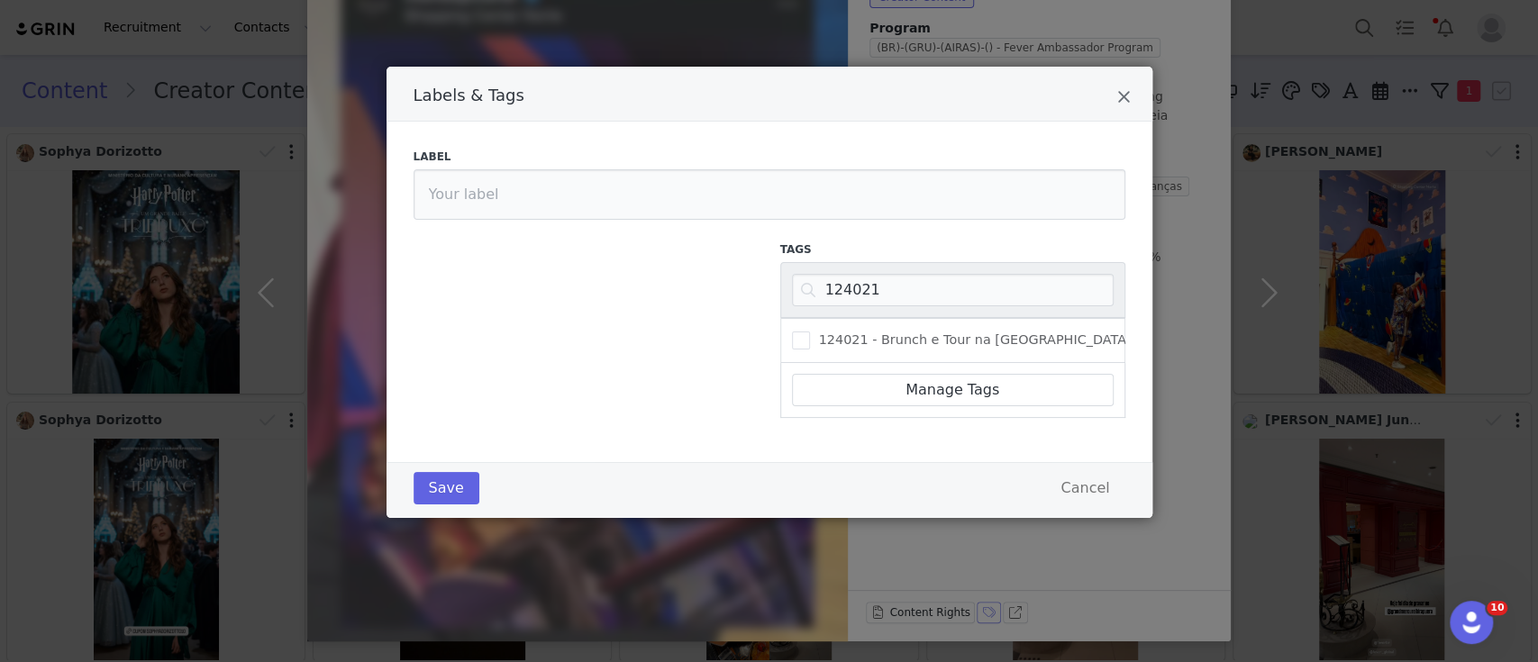
scroll to position [0, 0]
click at [865, 286] on input "124021" at bounding box center [953, 290] width 322 height 32
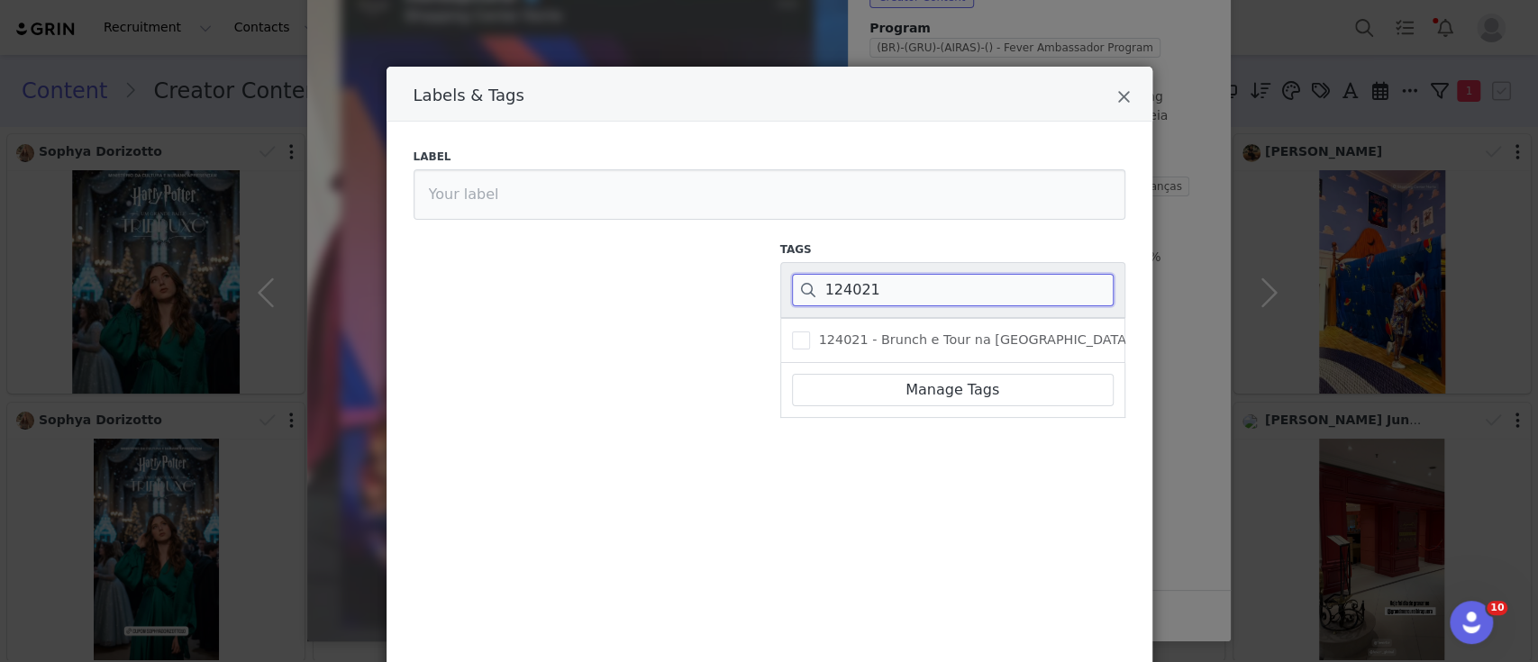
click at [865, 286] on input "124021" at bounding box center [953, 290] width 322 height 32
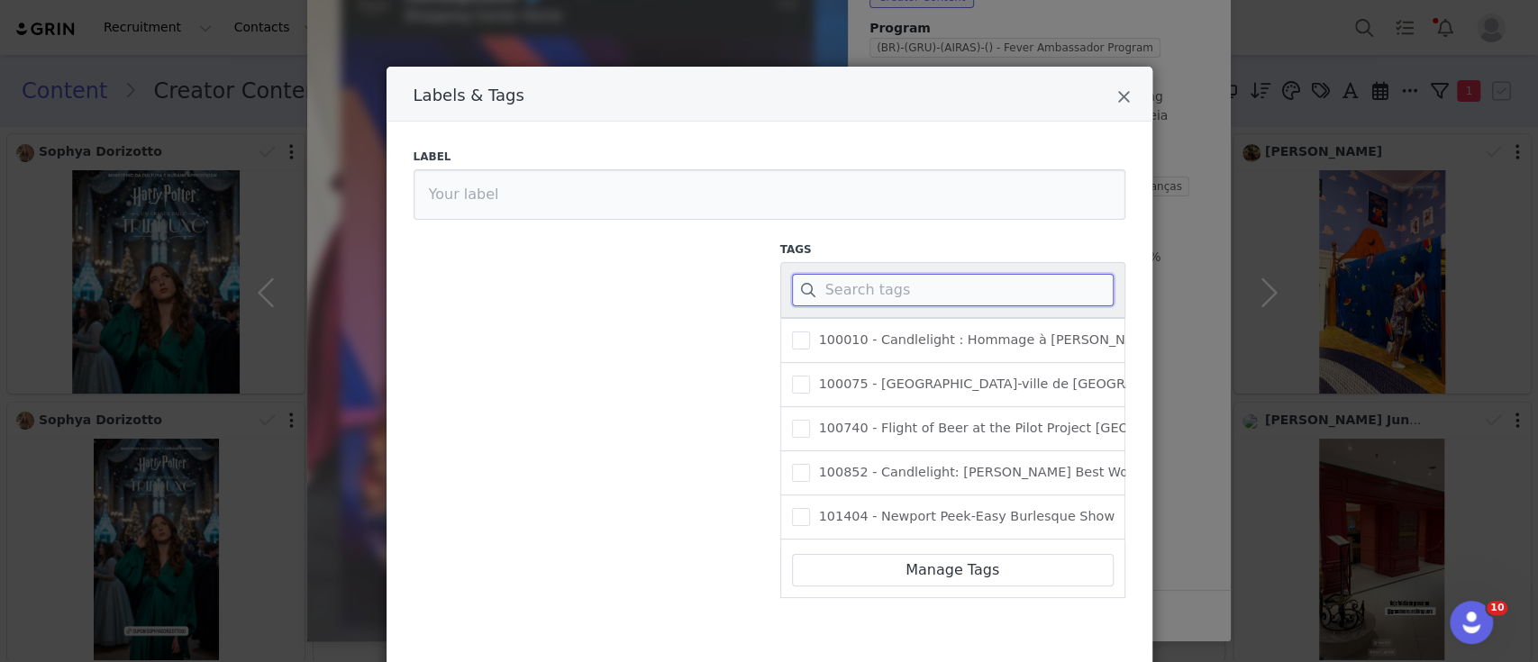
paste input "342974"
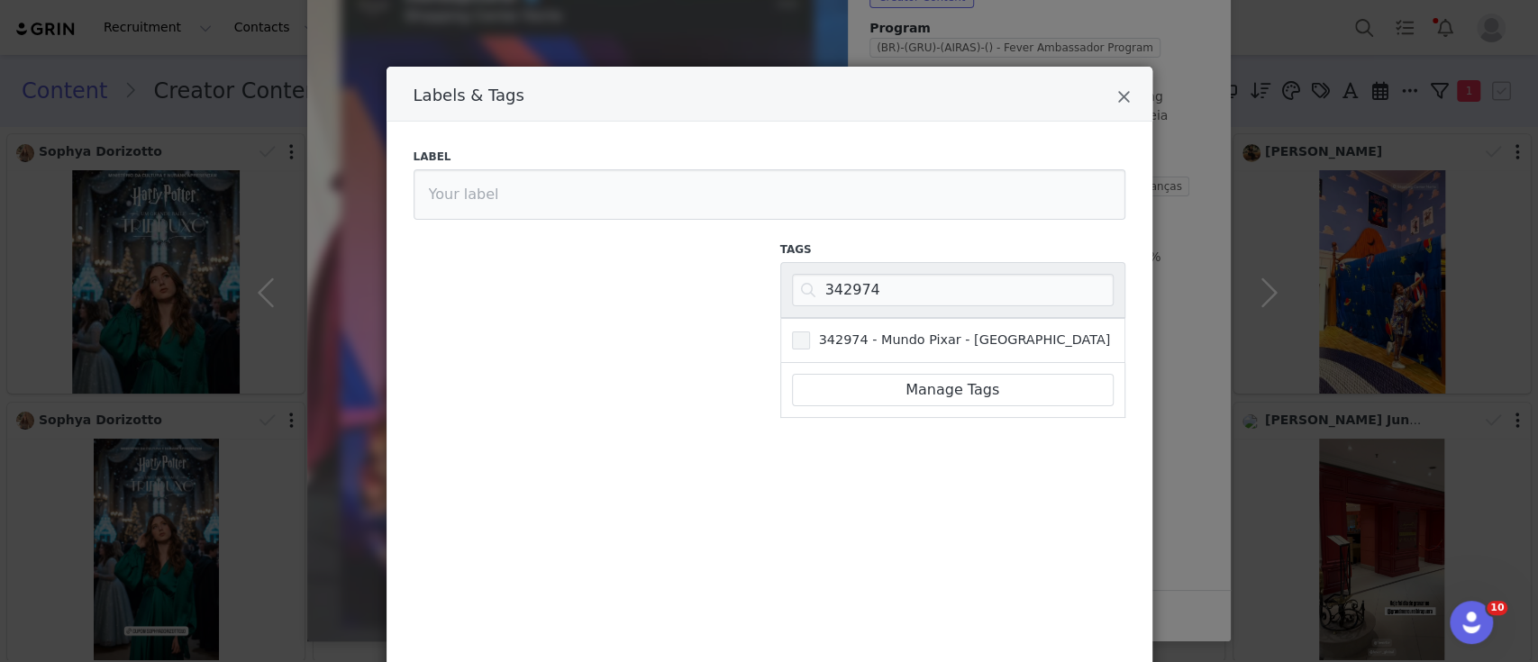
click at [796, 346] on span "Labels & Tags" at bounding box center [801, 341] width 18 height 18
click at [810, 332] on input "342974 - Mundo Pixar - [GEOGRAPHIC_DATA]" at bounding box center [810, 332] width 0 height 0
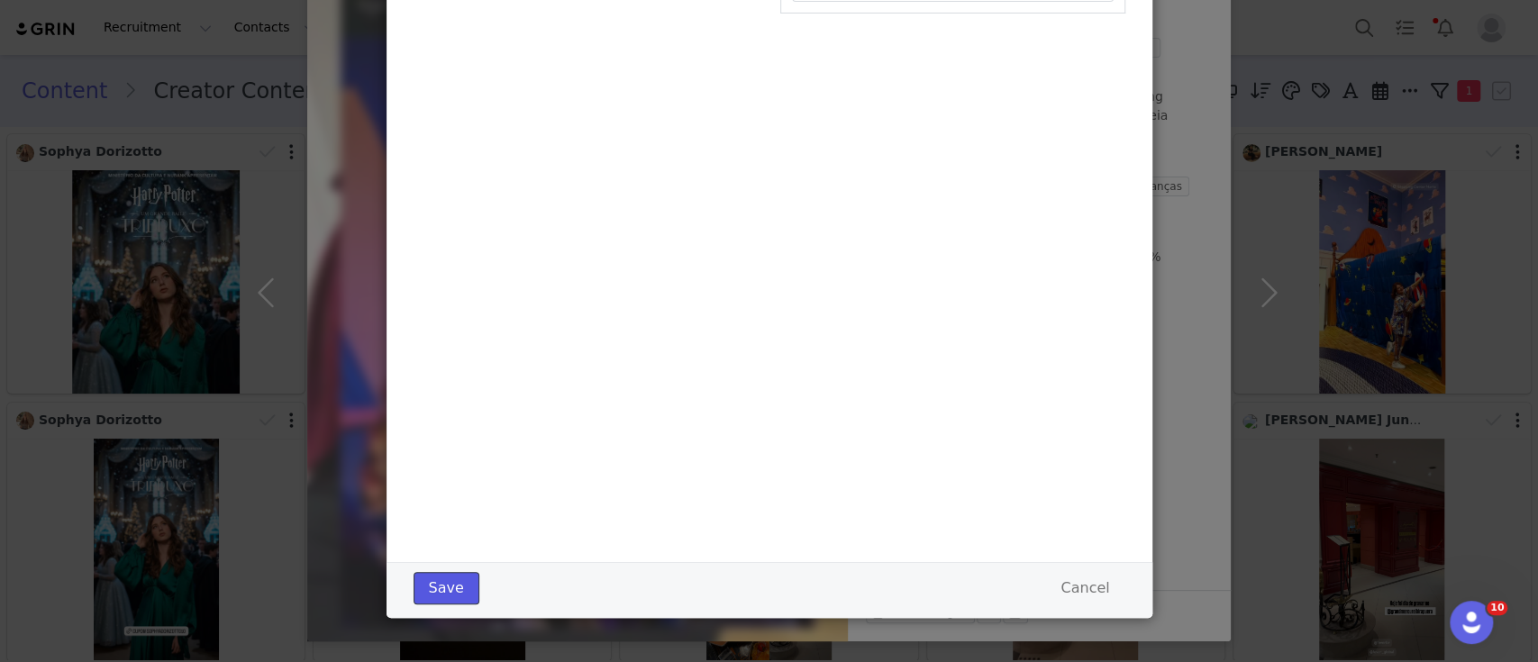
click at [422, 584] on button "Save" at bounding box center [447, 588] width 66 height 32
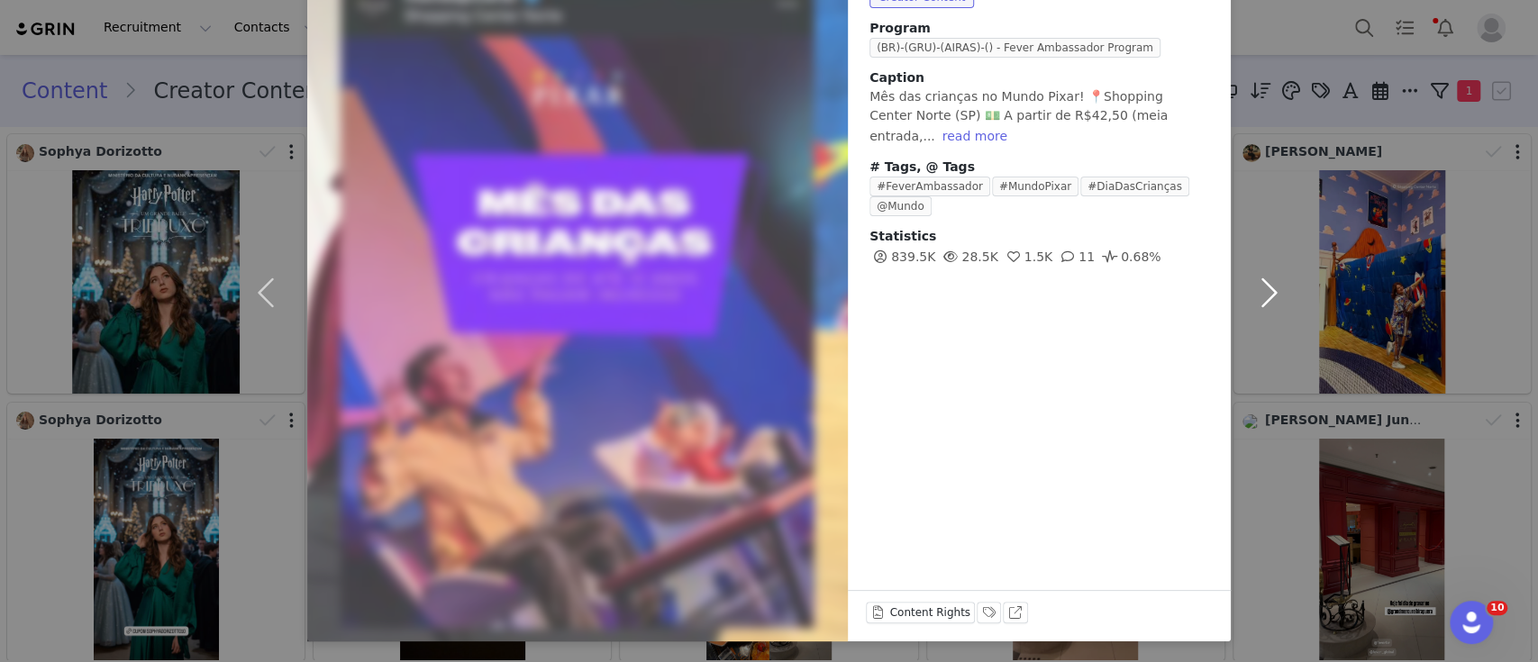
click at [1250, 289] on button "button" at bounding box center [1269, 292] width 76 height 698
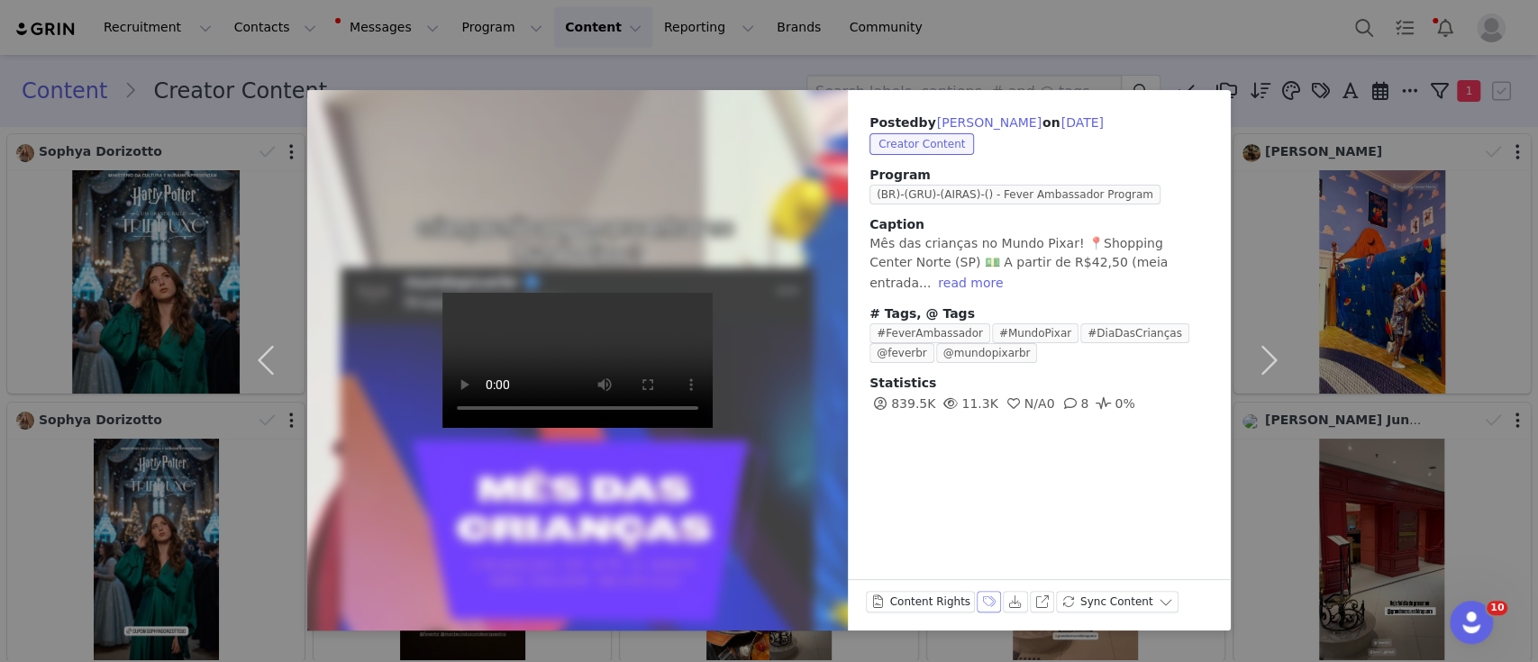
click at [983, 601] on button "Labels & Tags" at bounding box center [989, 602] width 25 height 22
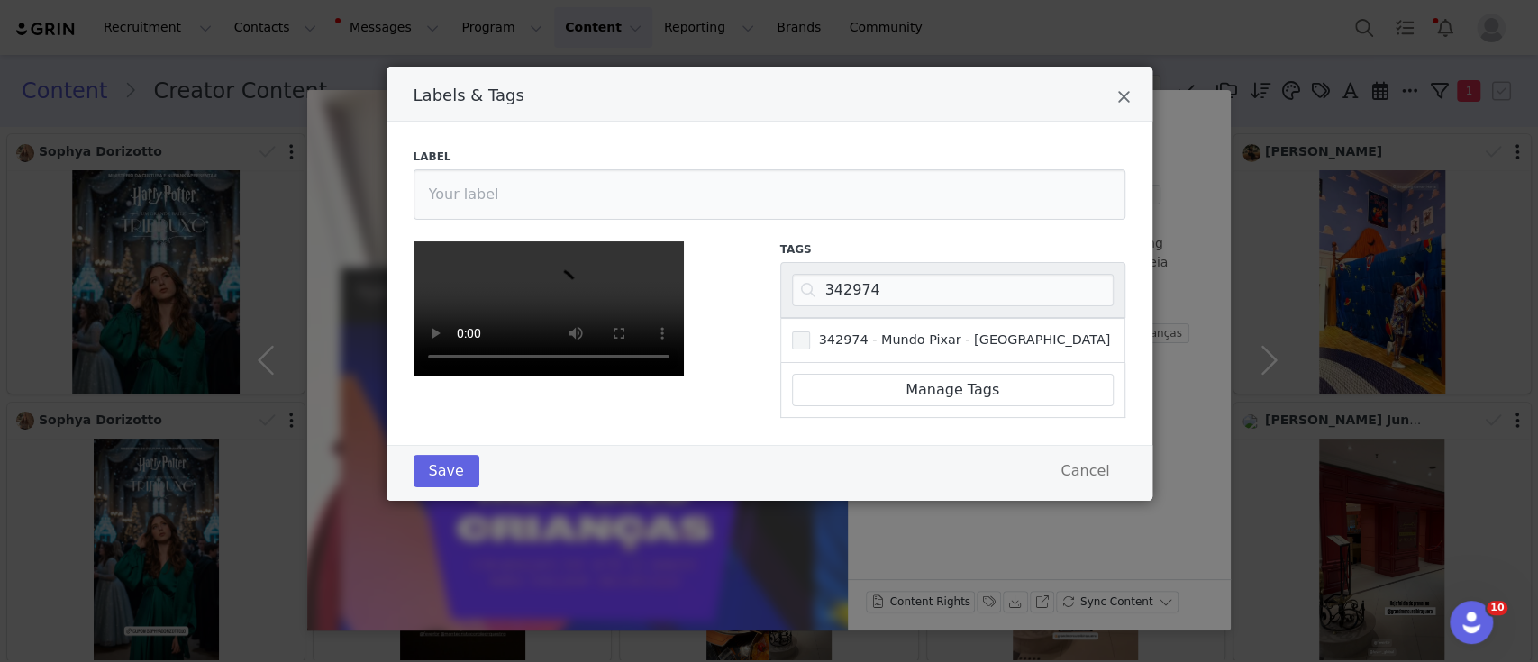
click at [792, 332] on span "Labels & Tags" at bounding box center [801, 341] width 18 height 18
click at [810, 332] on input "342974 - Mundo Pixar - [GEOGRAPHIC_DATA]" at bounding box center [810, 332] width 0 height 0
click at [450, 487] on button "Save" at bounding box center [447, 471] width 66 height 32
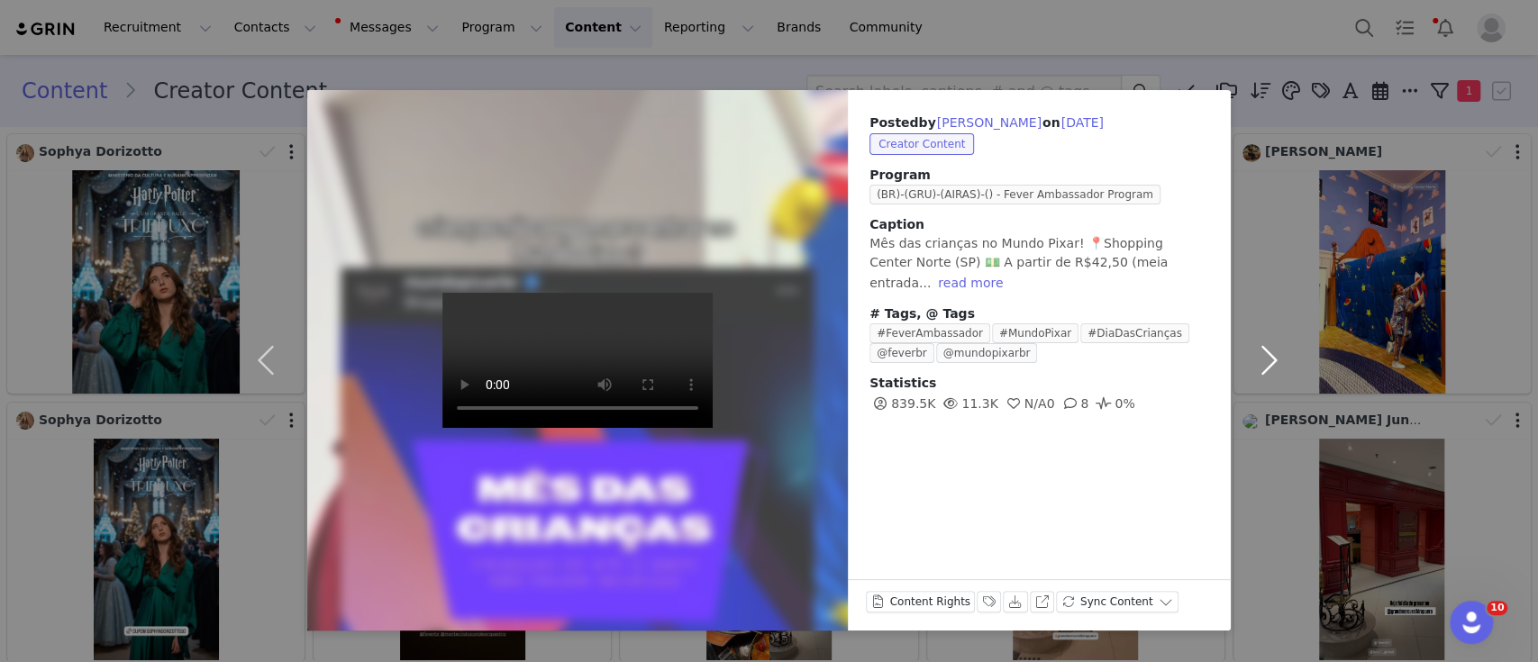
click at [1254, 356] on button "button" at bounding box center [1269, 360] width 76 height 541
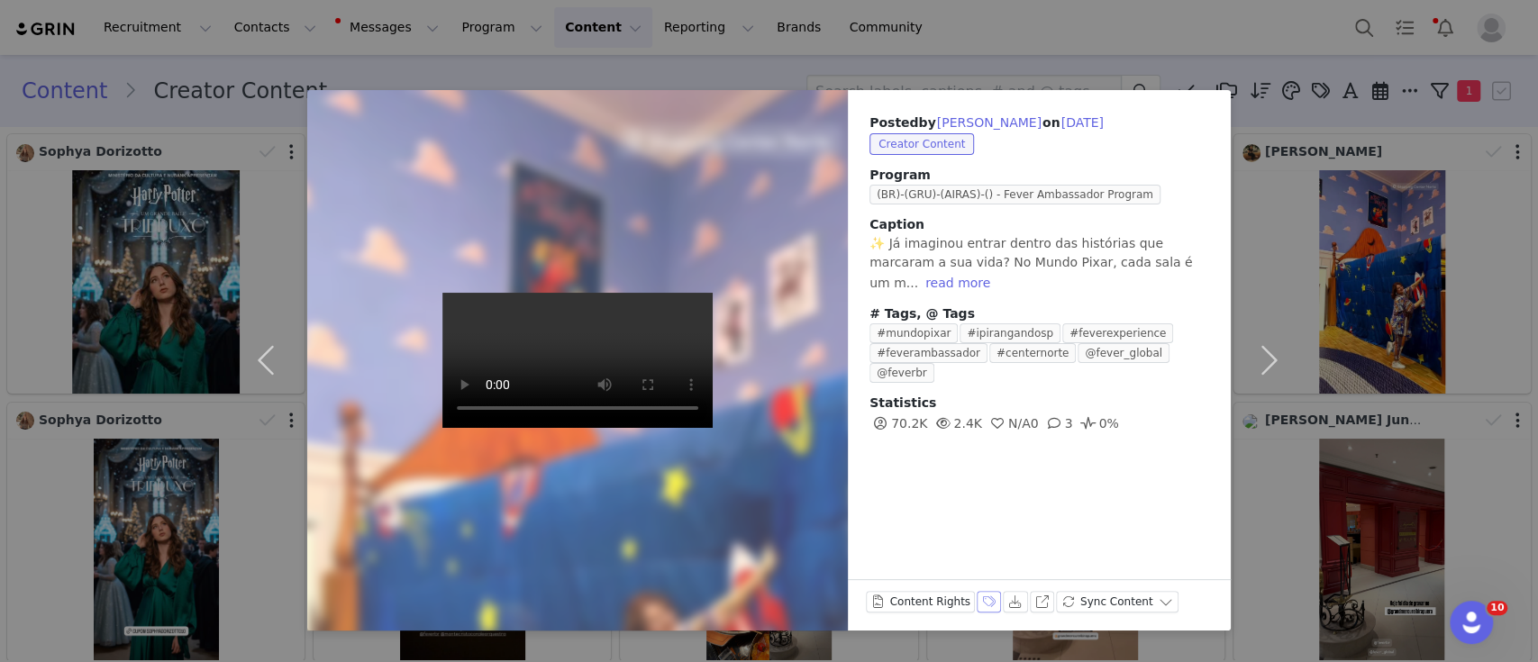
click at [978, 598] on button "Labels & Tags" at bounding box center [989, 602] width 25 height 22
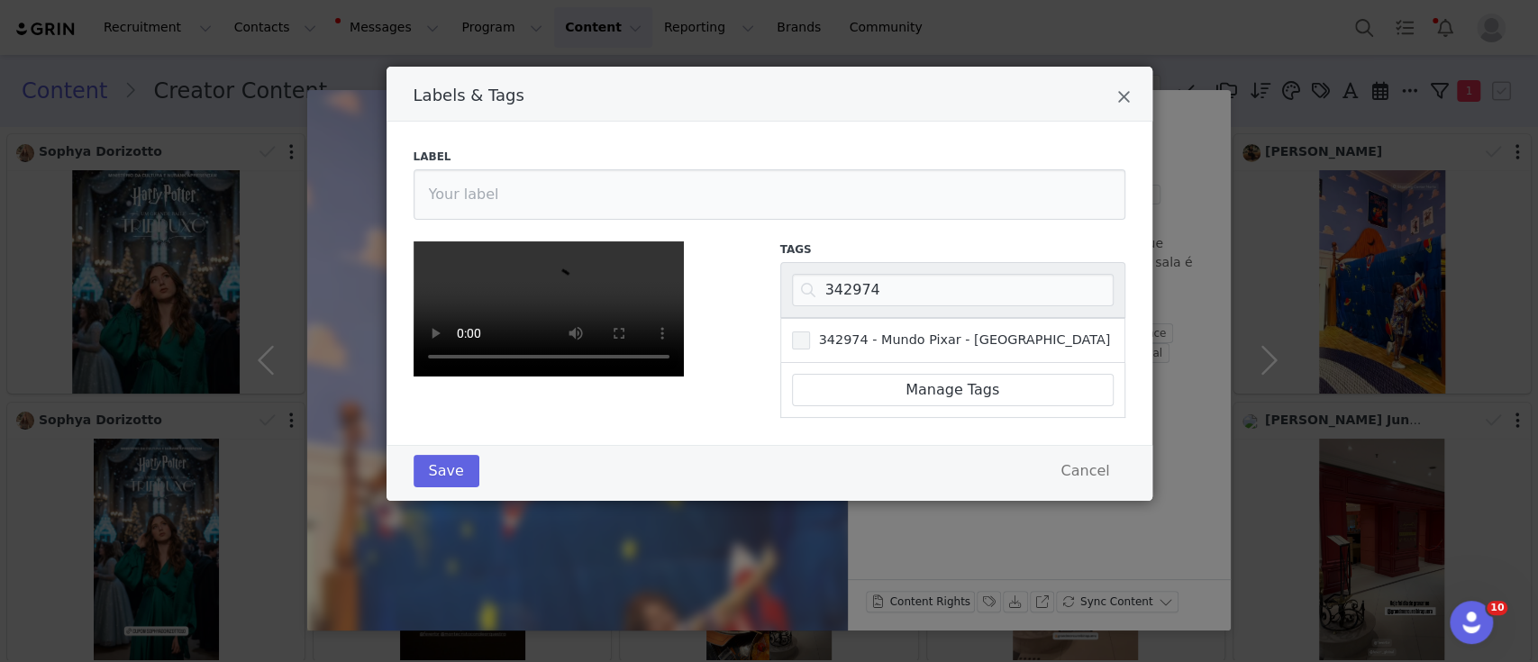
click at [797, 332] on span "Labels & Tags" at bounding box center [801, 341] width 18 height 18
click at [810, 332] on input "342974 - Mundo Pixar - [GEOGRAPHIC_DATA]" at bounding box center [810, 332] width 0 height 0
click at [423, 487] on button "Save" at bounding box center [447, 471] width 66 height 32
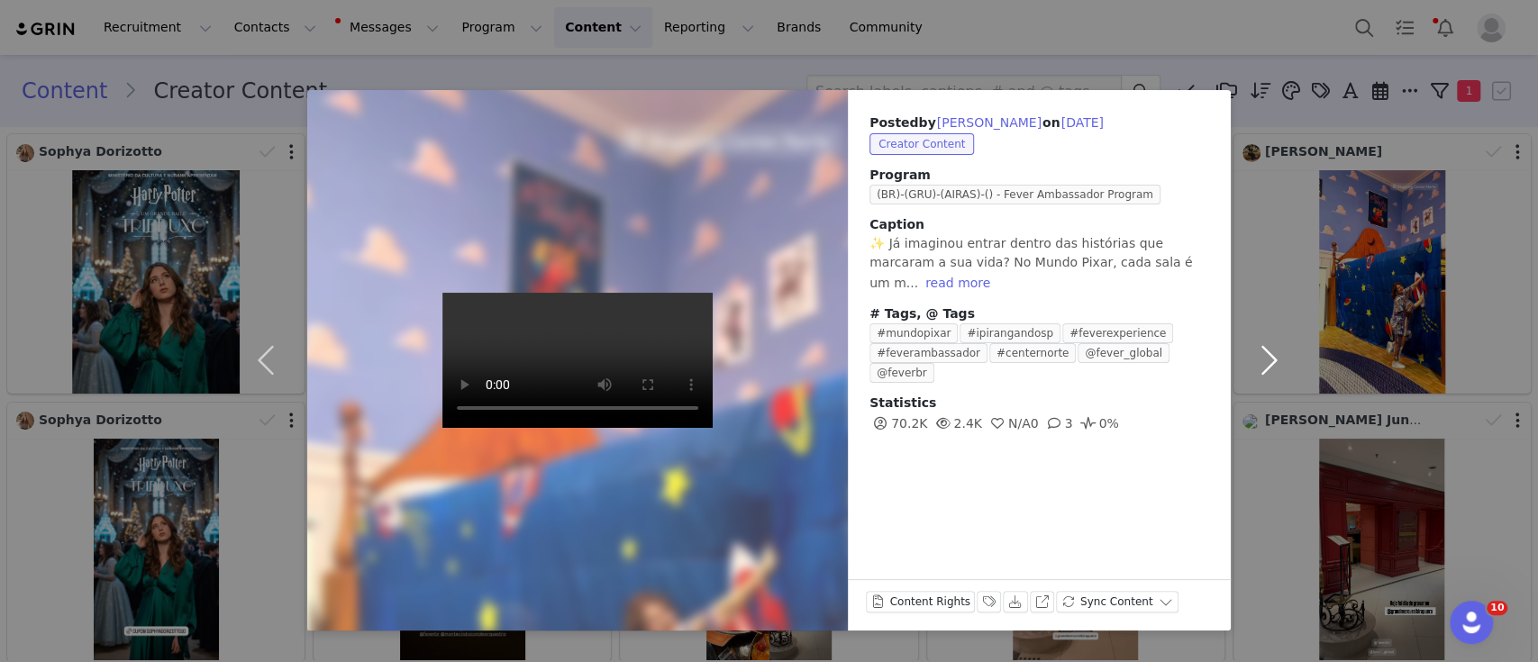
click at [1269, 354] on button "button" at bounding box center [1269, 360] width 76 height 541
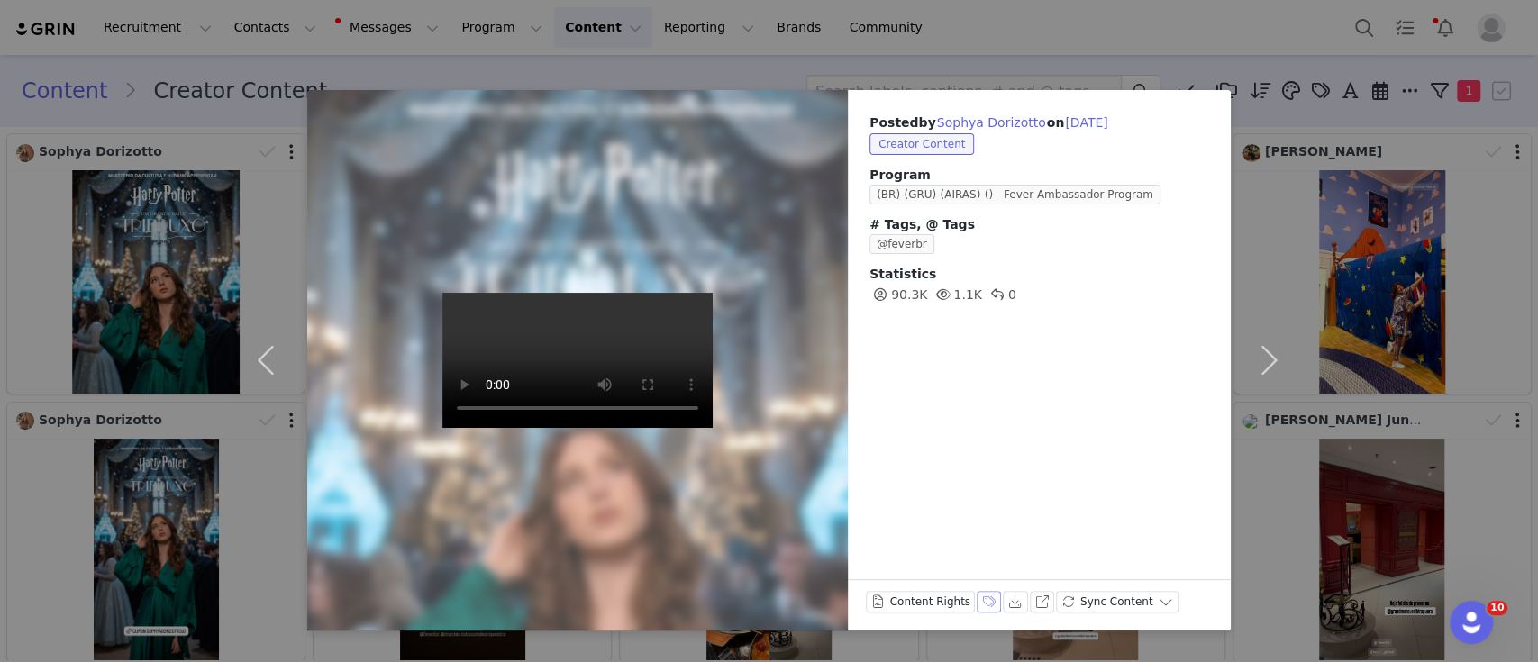
click at [978, 602] on button "Labels & Tags" at bounding box center [989, 602] width 25 height 22
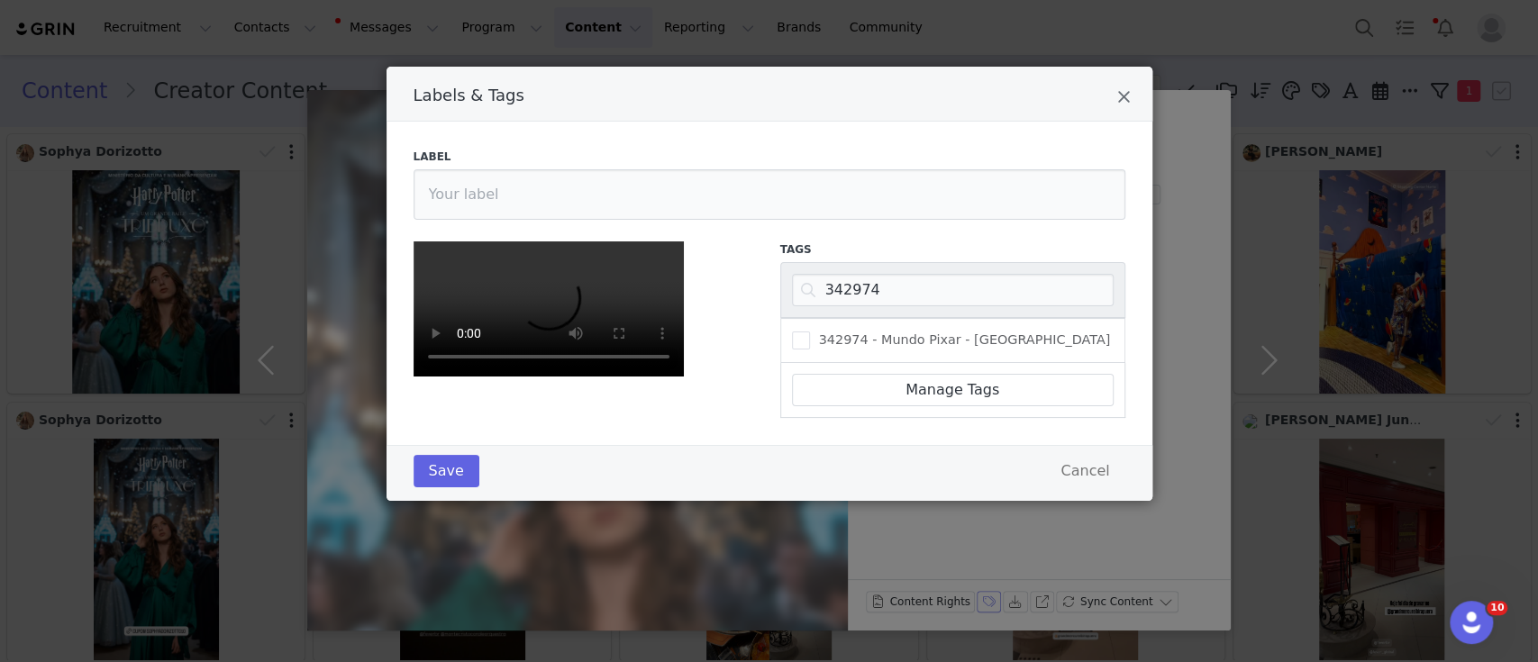
scroll to position [0, 0]
click at [883, 271] on div "342974" at bounding box center [952, 290] width 345 height 56
click at [855, 280] on input "342974" at bounding box center [953, 290] width 322 height 32
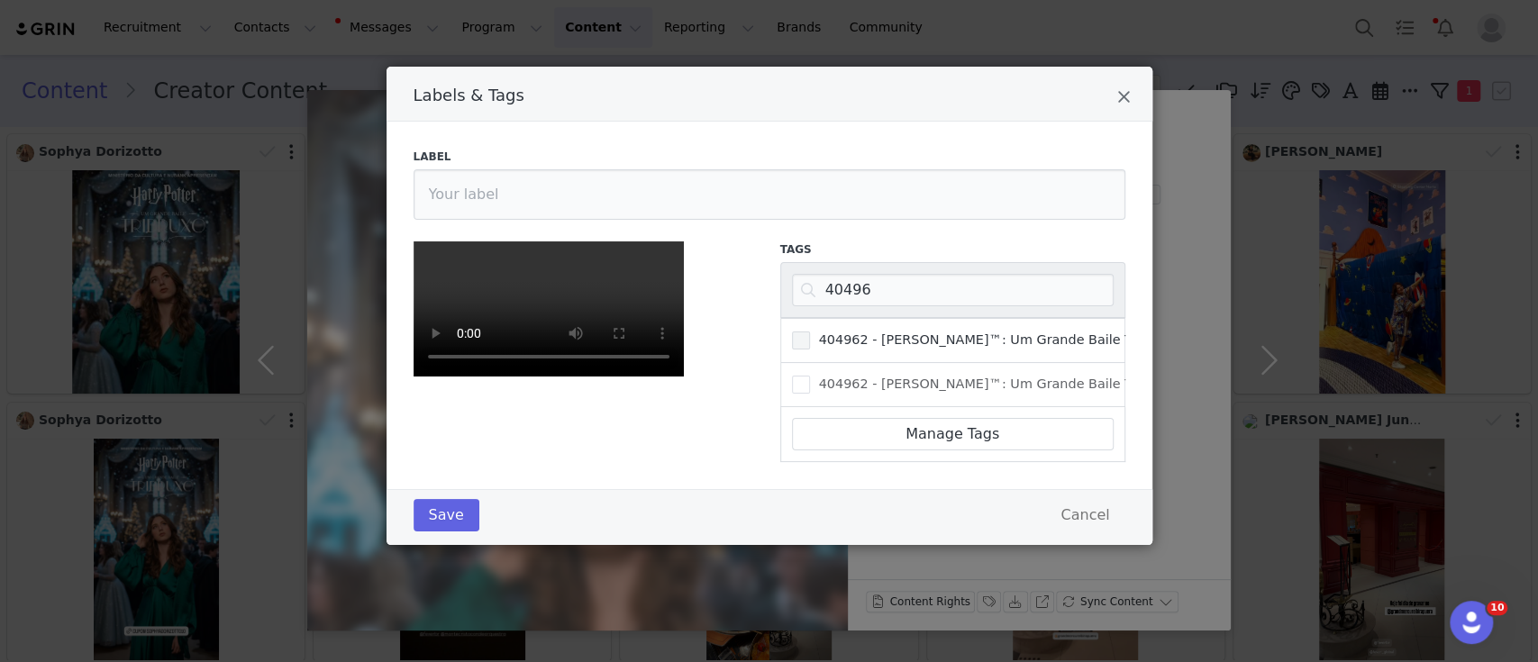
click at [792, 348] on span "Labels & Tags" at bounding box center [801, 341] width 18 height 18
click at [810, 332] on input "404962 - [PERSON_NAME]™: Um Grande Baile Tribruxo" at bounding box center [810, 332] width 0 height 0
click at [433, 532] on button "Save" at bounding box center [447, 515] width 66 height 32
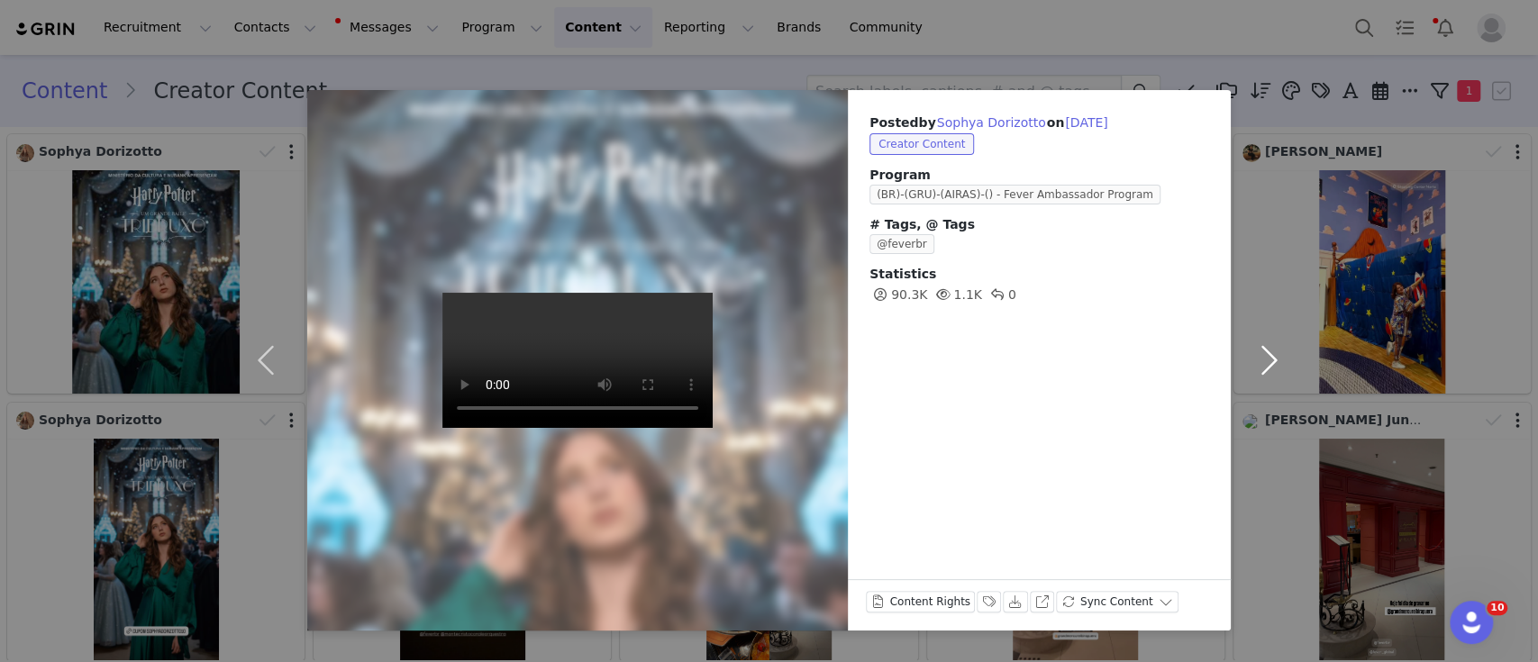
click at [1274, 350] on button "button" at bounding box center [1269, 360] width 76 height 541
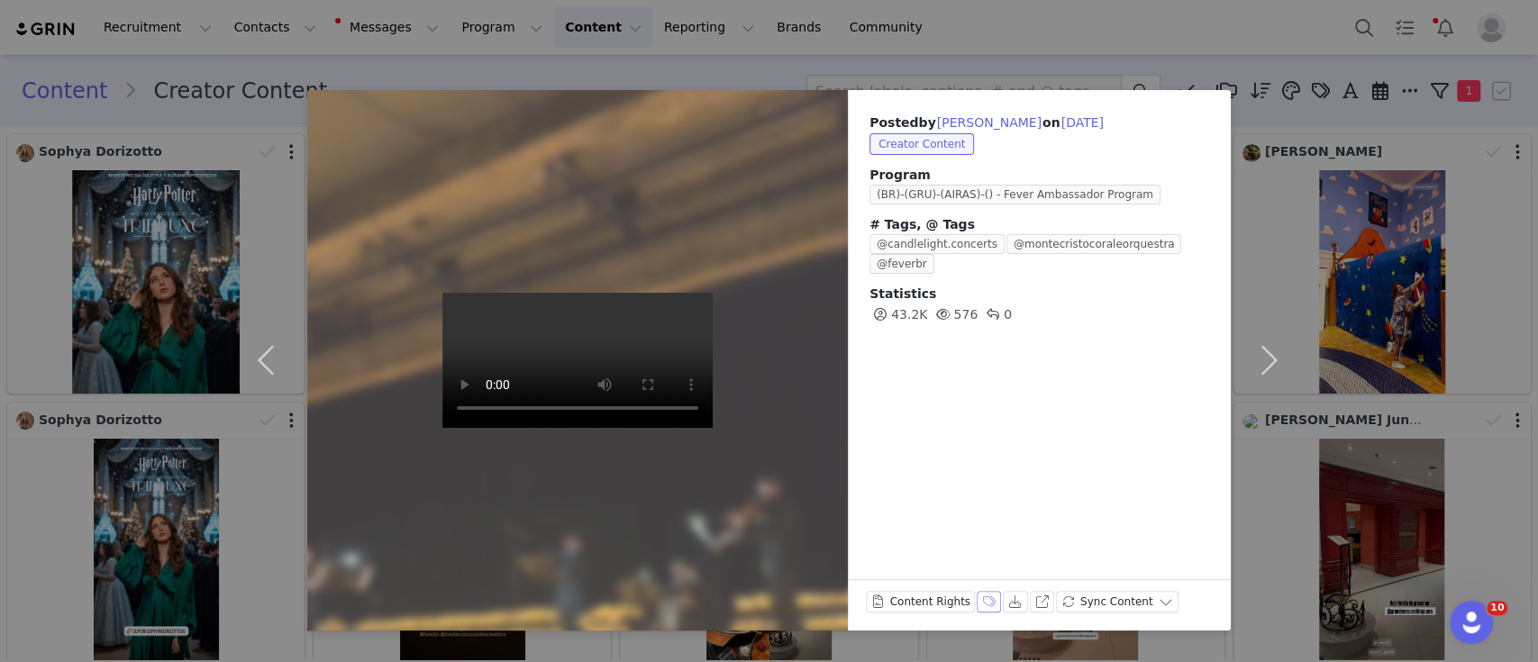
click at [977, 596] on button "Labels & Tags" at bounding box center [989, 602] width 25 height 22
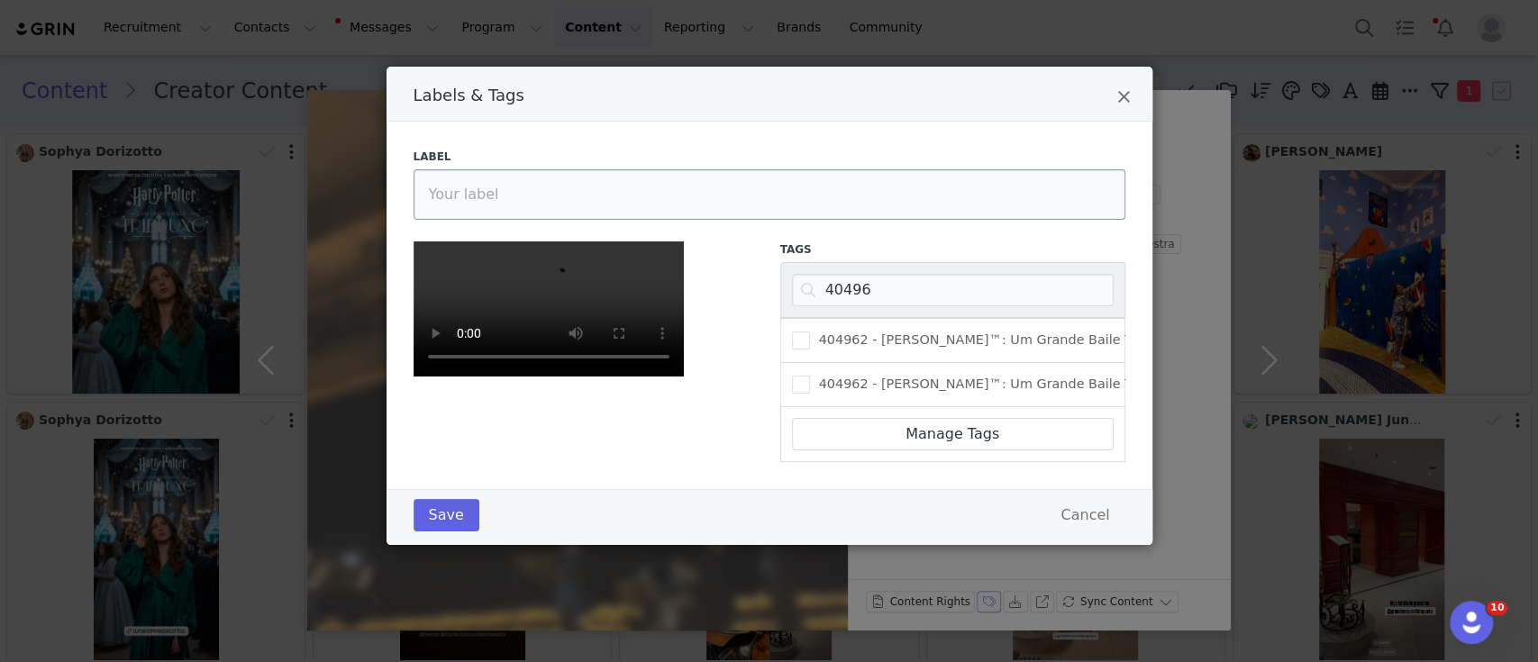
scroll to position [24, 0]
click at [832, 274] on input "40496" at bounding box center [953, 290] width 322 height 32
paste input "191915"
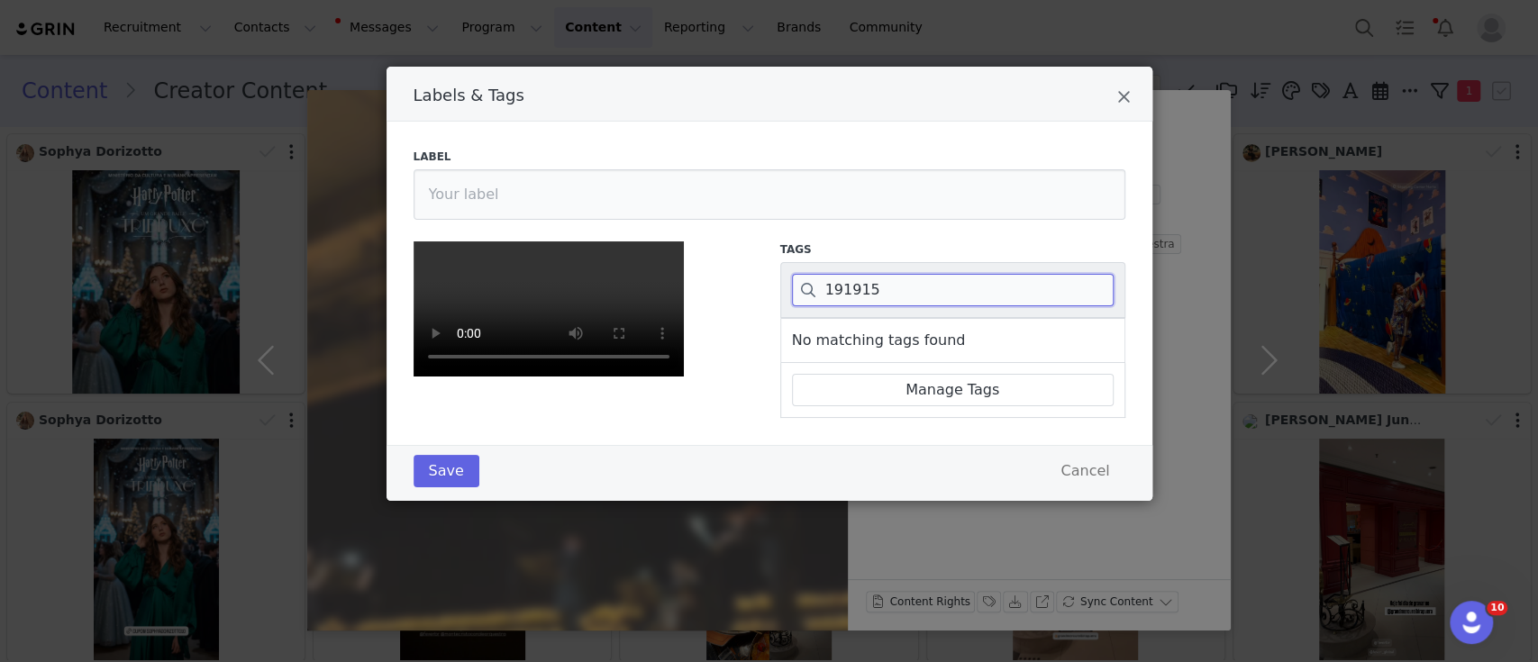
type input "191915"
click at [1117, 88] on icon "Close" at bounding box center [1124, 97] width 14 height 18
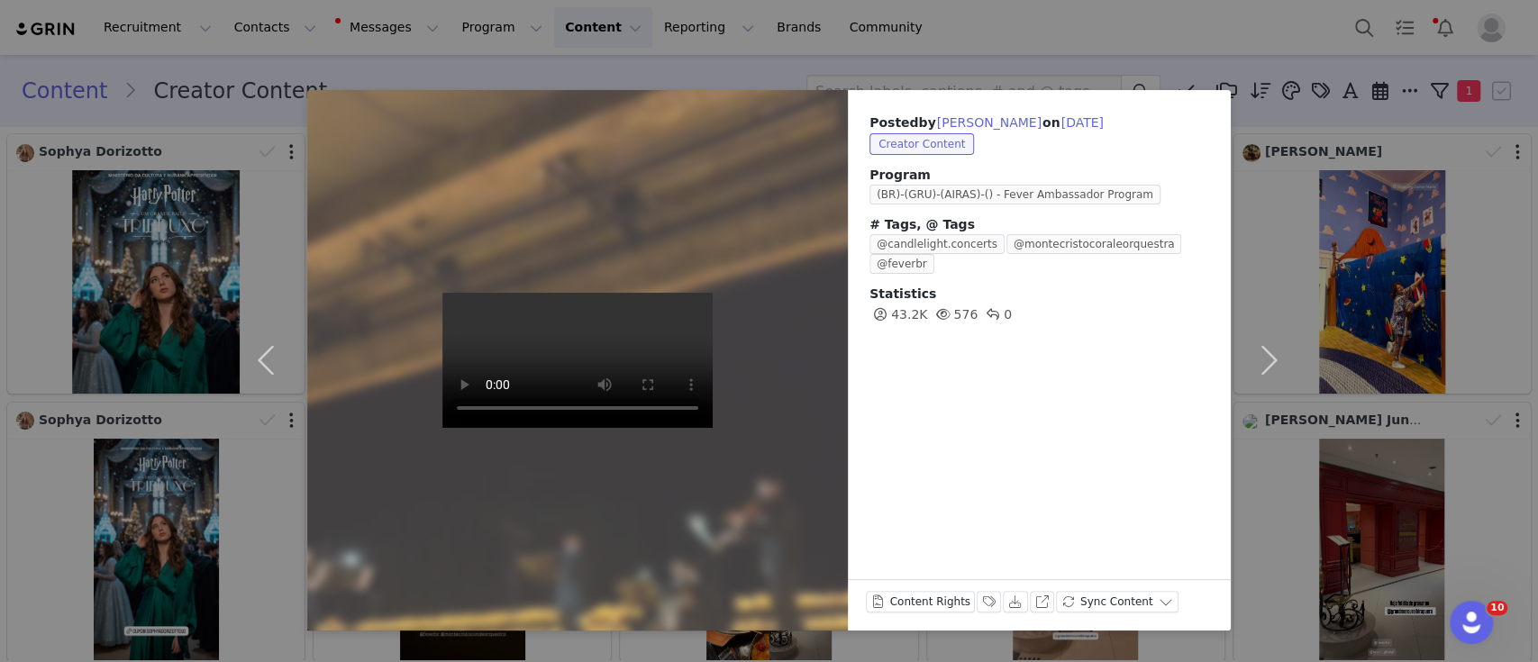
click at [1096, 29] on div "Posted by AMANDA OLIVEIRA on Sep 29, 2025 Creator Content Program (BR)-(GRU)-(A…" at bounding box center [769, 331] width 1538 height 662
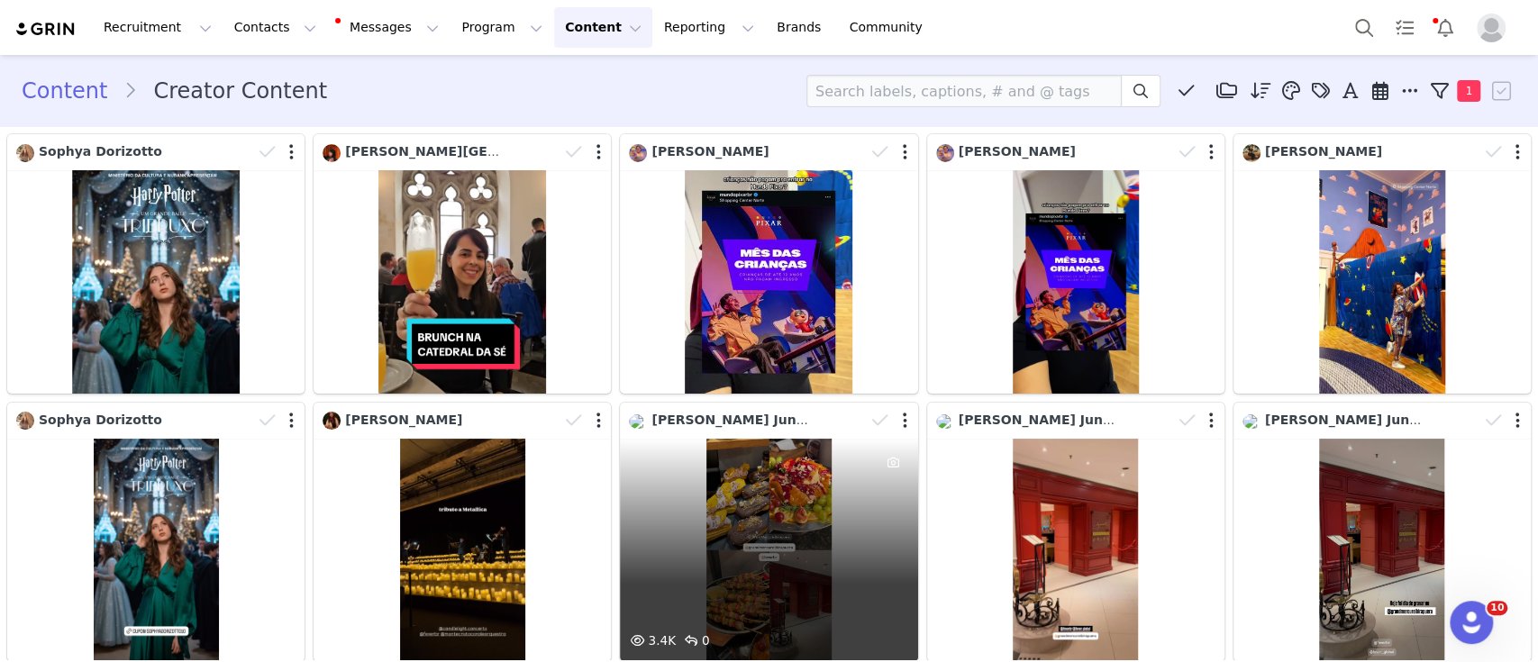
scroll to position [289, 0]
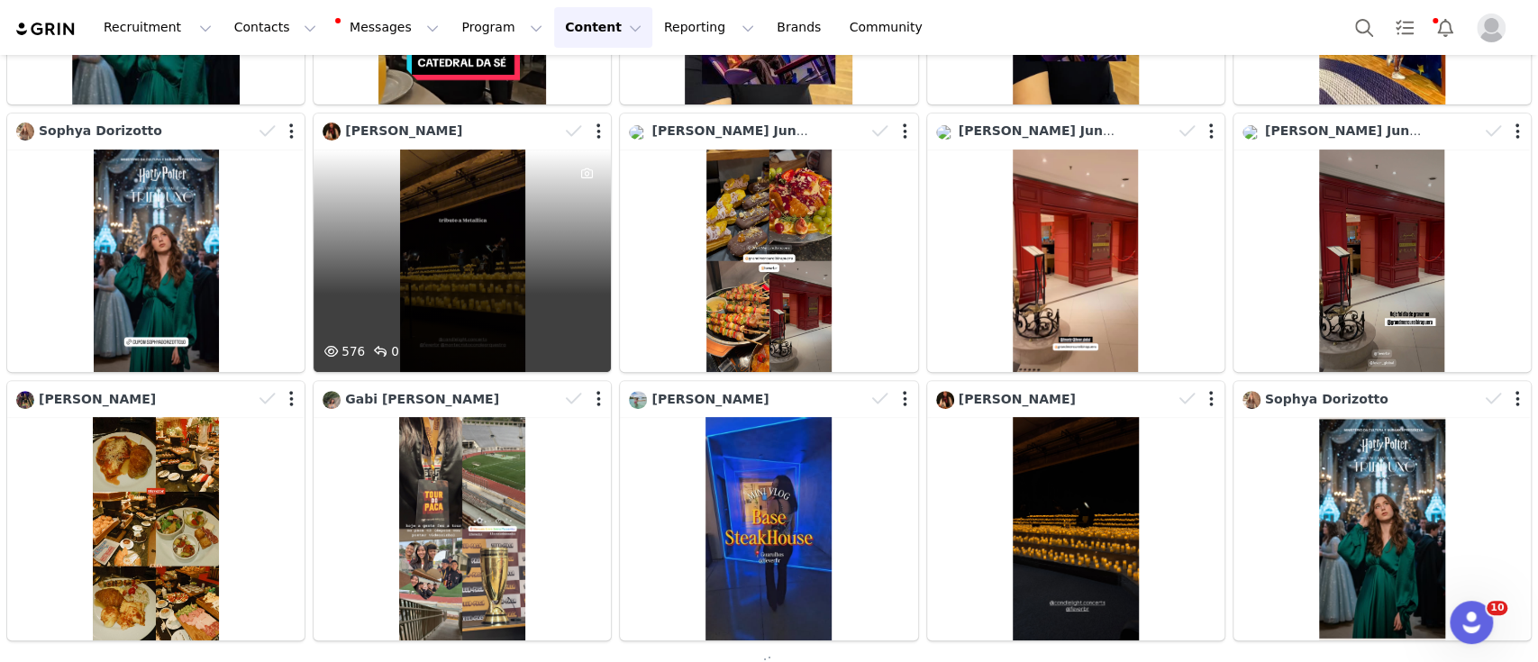
click at [461, 249] on div "576 0" at bounding box center [462, 261] width 297 height 223
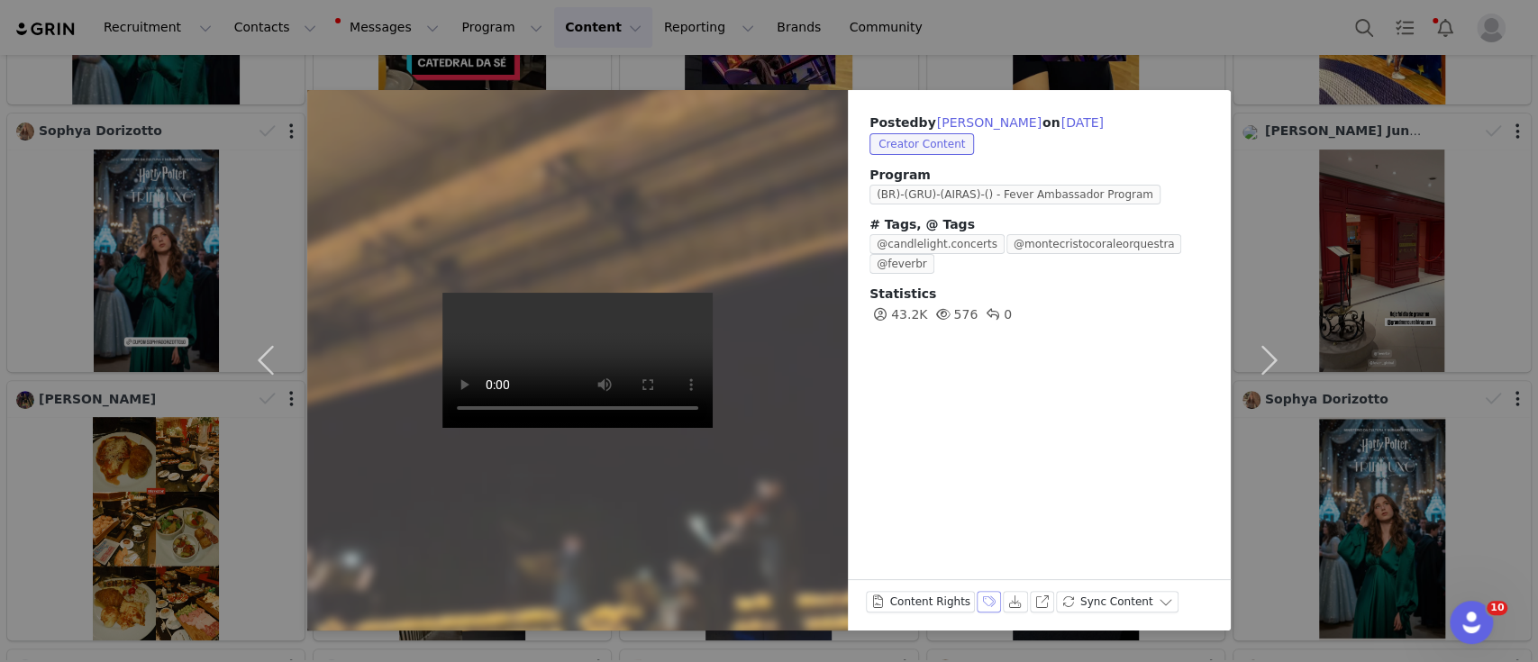
click at [977, 605] on button "Labels & Tags" at bounding box center [989, 602] width 25 height 22
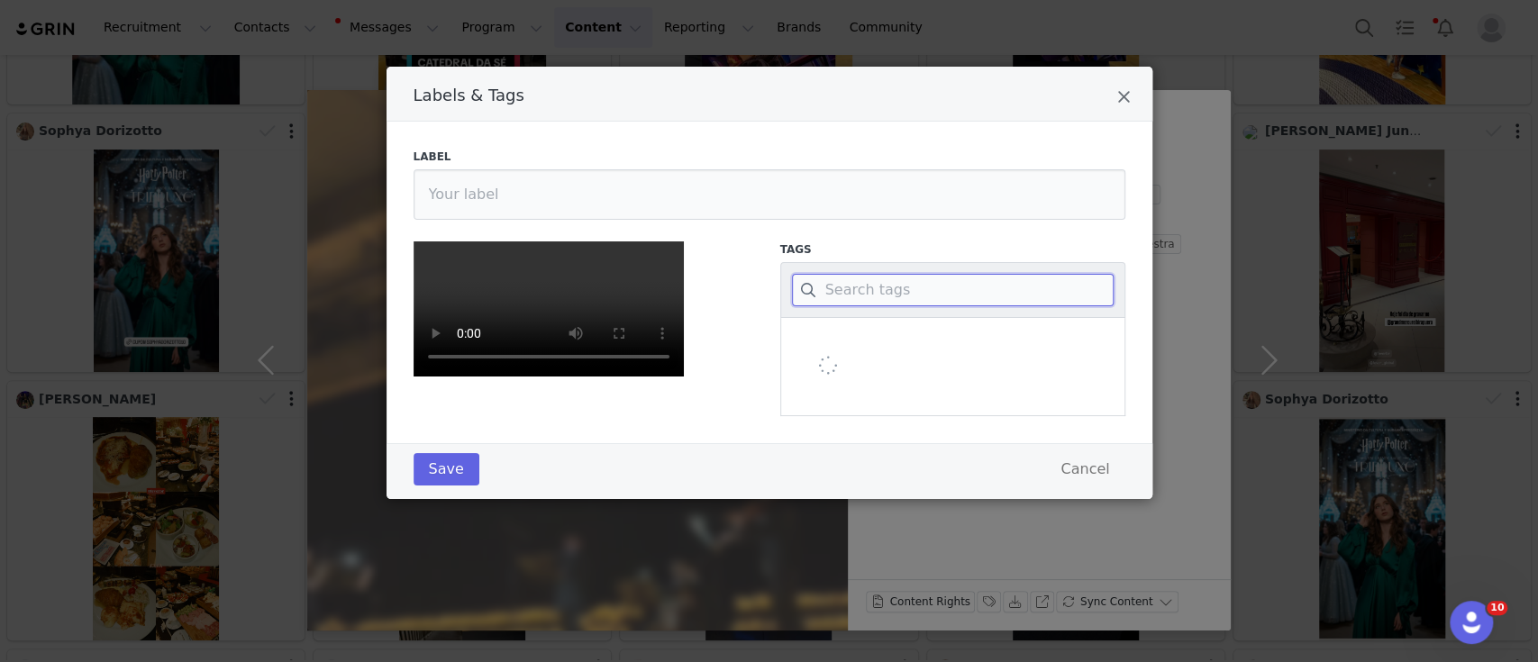
click at [850, 286] on input "Labels & Tags" at bounding box center [953, 290] width 322 height 32
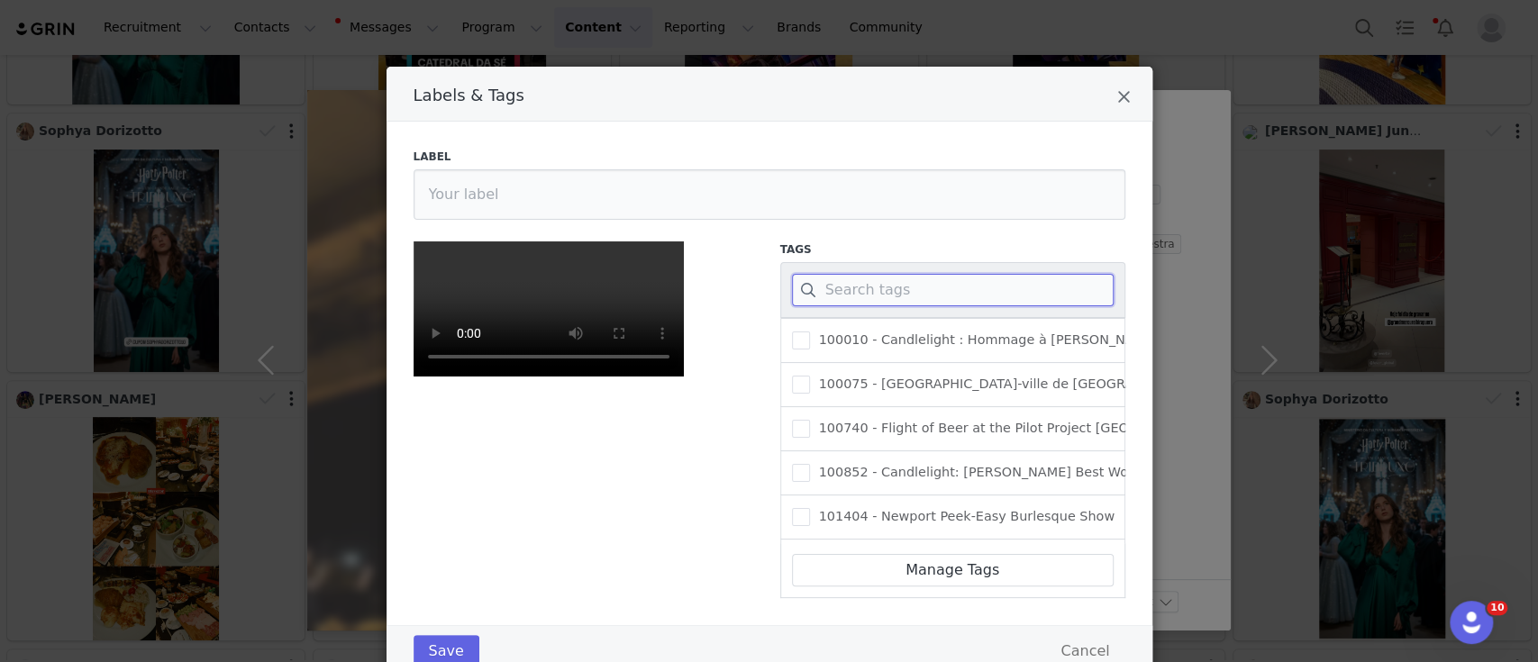
paste input "Candlelight: Tributo a Metallica"
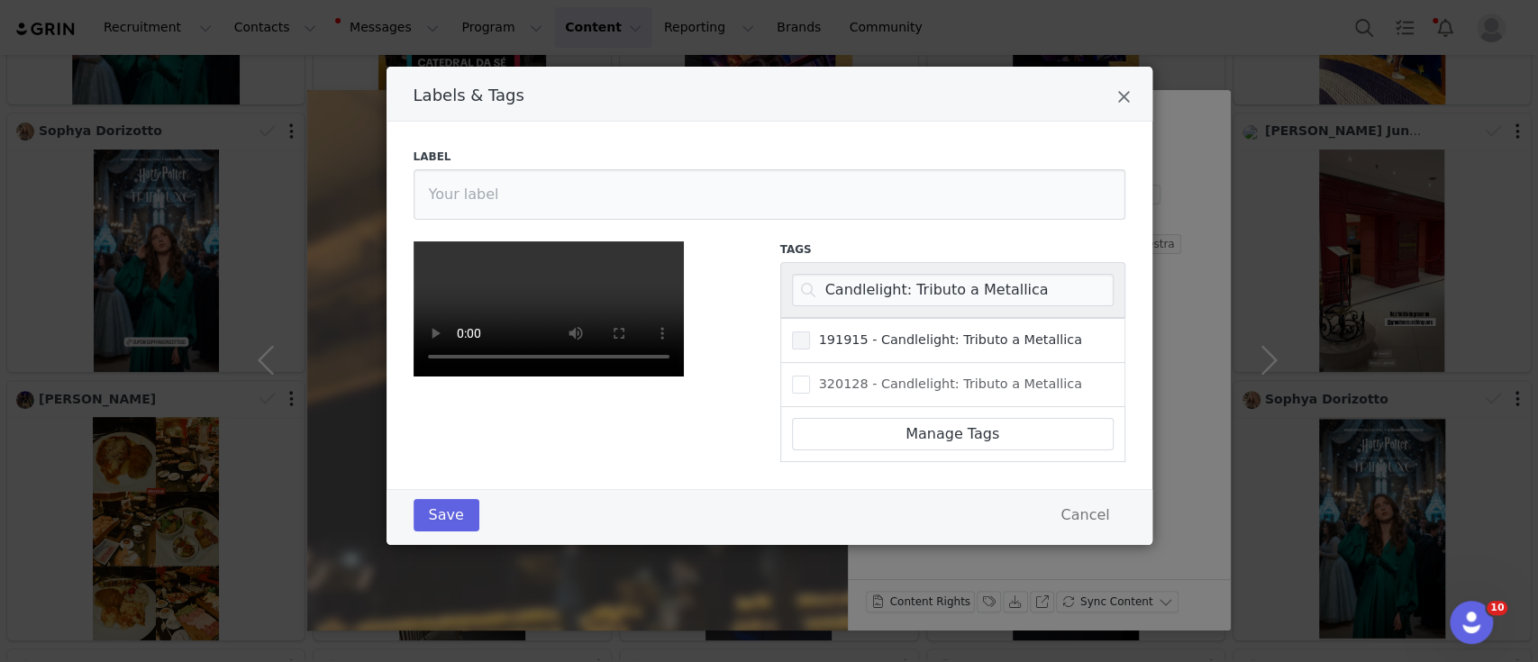
click at [810, 342] on span "191915 - Candlelight: Tributo a Metallica" at bounding box center [946, 340] width 272 height 17
click at [810, 332] on input "191915 - Candlelight: Tributo a Metallica" at bounding box center [810, 332] width 0 height 0
click at [450, 532] on button "Save" at bounding box center [447, 515] width 66 height 32
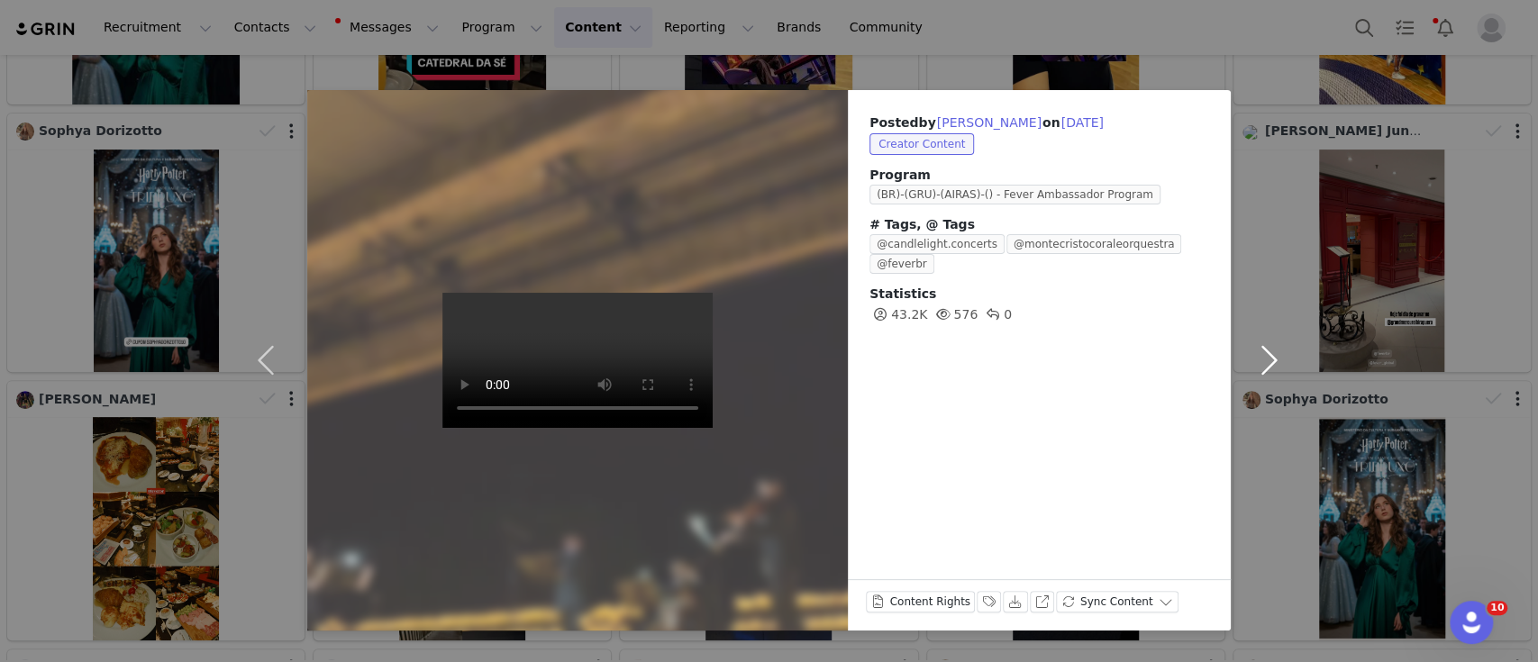
click at [1261, 357] on button "button" at bounding box center [1269, 360] width 76 height 541
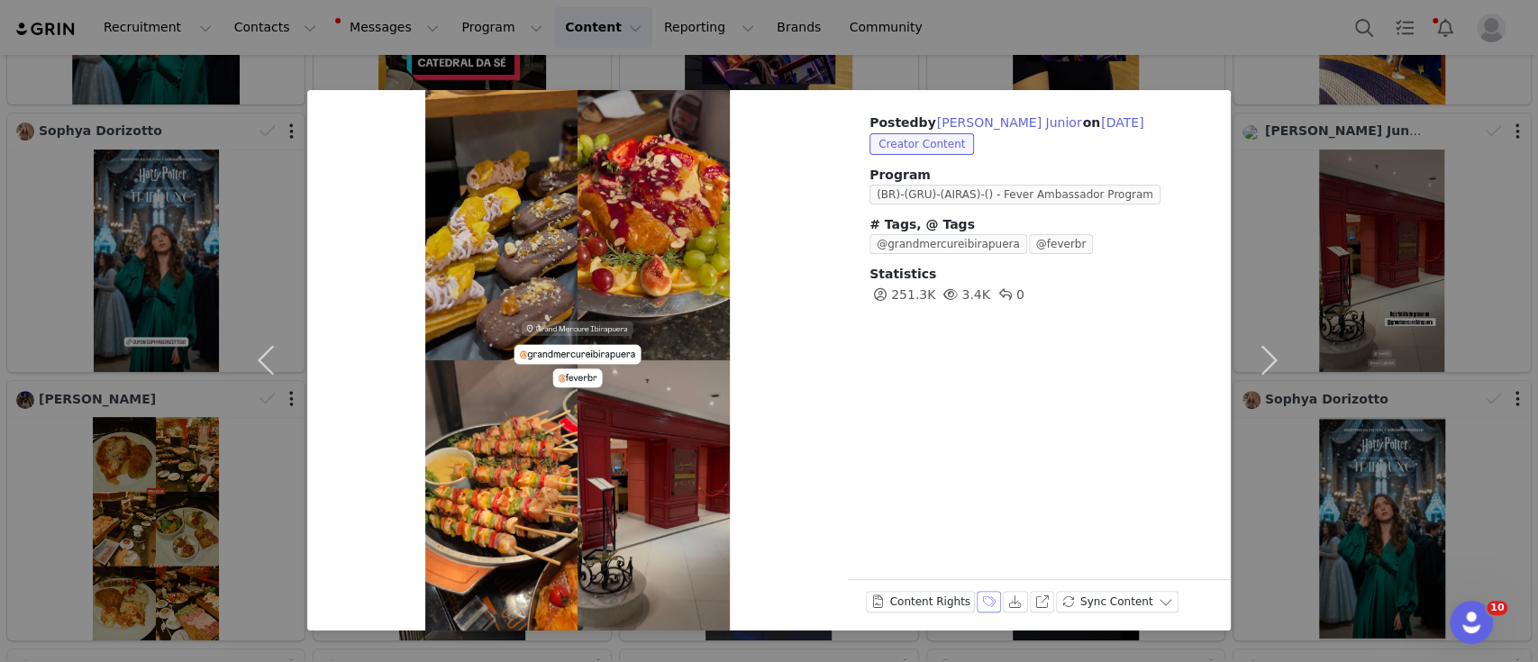
click at [978, 599] on button "Labels & Tags" at bounding box center [989, 602] width 25 height 22
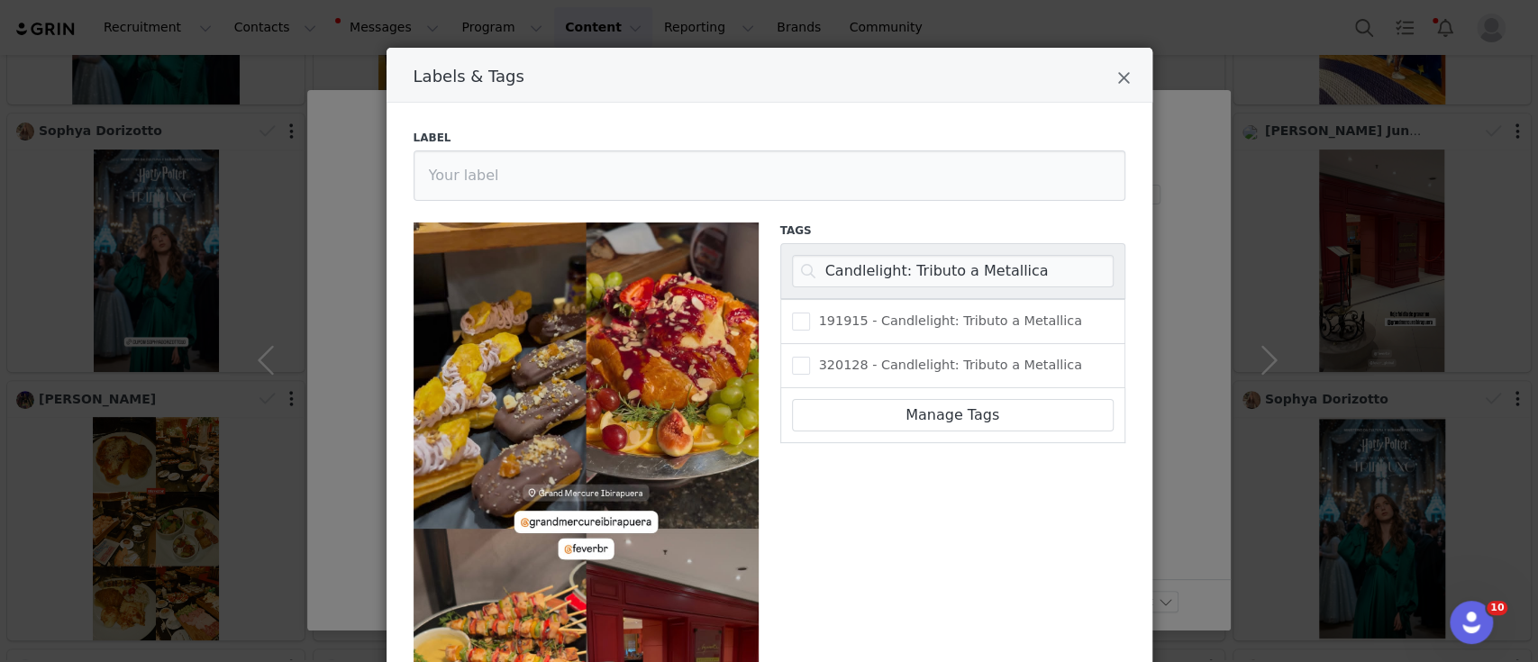
scroll to position [10, 0]
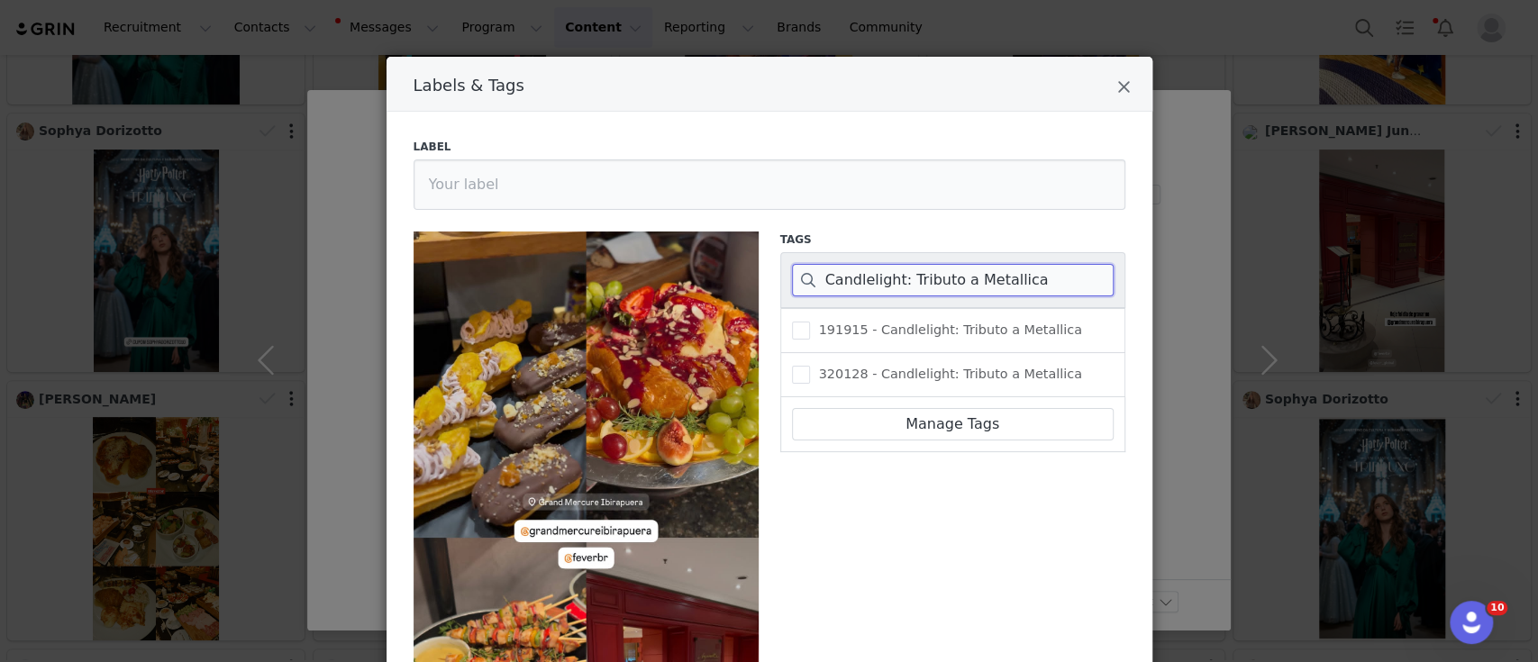
click at [846, 268] on input "Candlelight: Tributo a Metallica" at bounding box center [953, 280] width 322 height 32
paste input "398060"
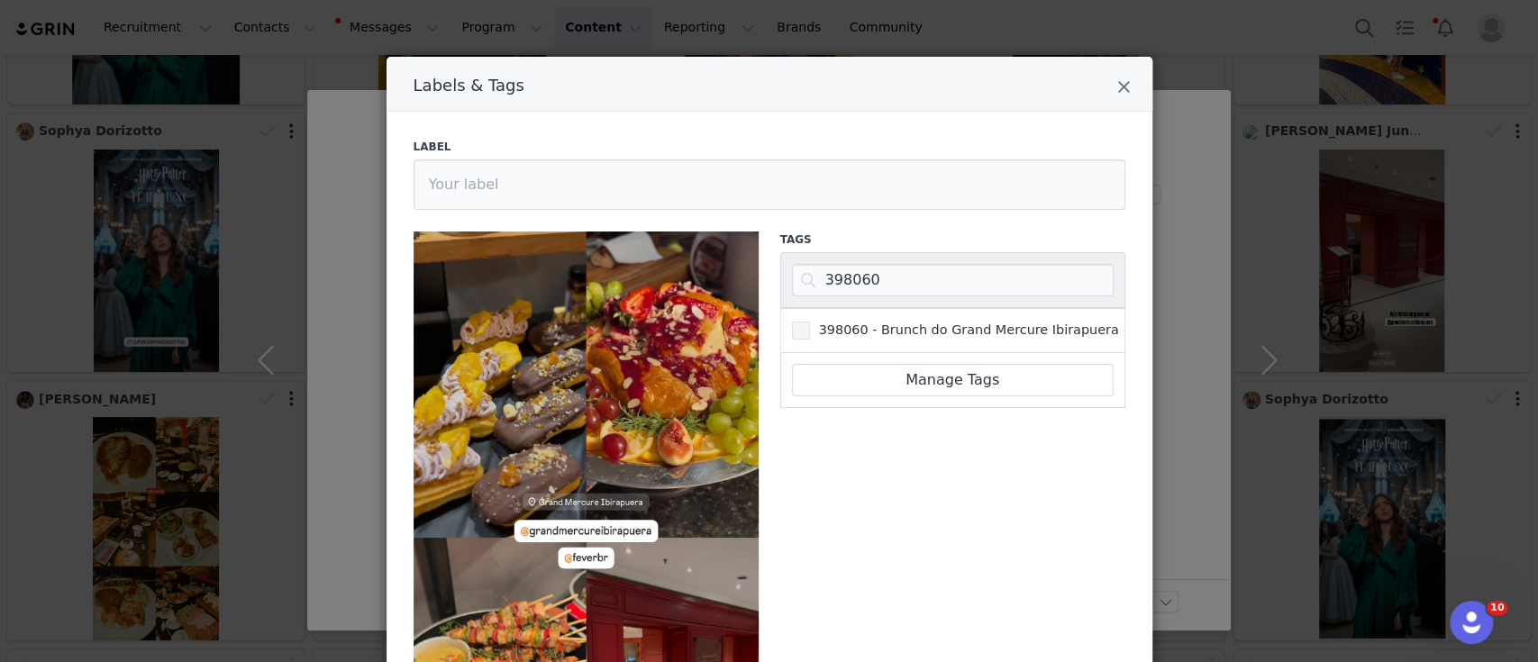
click at [810, 326] on span "398060 - Brunch do Grand Mercure Ibirapuera" at bounding box center [964, 330] width 309 height 17
click at [810, 322] on input "398060 - Brunch do Grand Mercure Ibirapuera" at bounding box center [810, 322] width 0 height 0
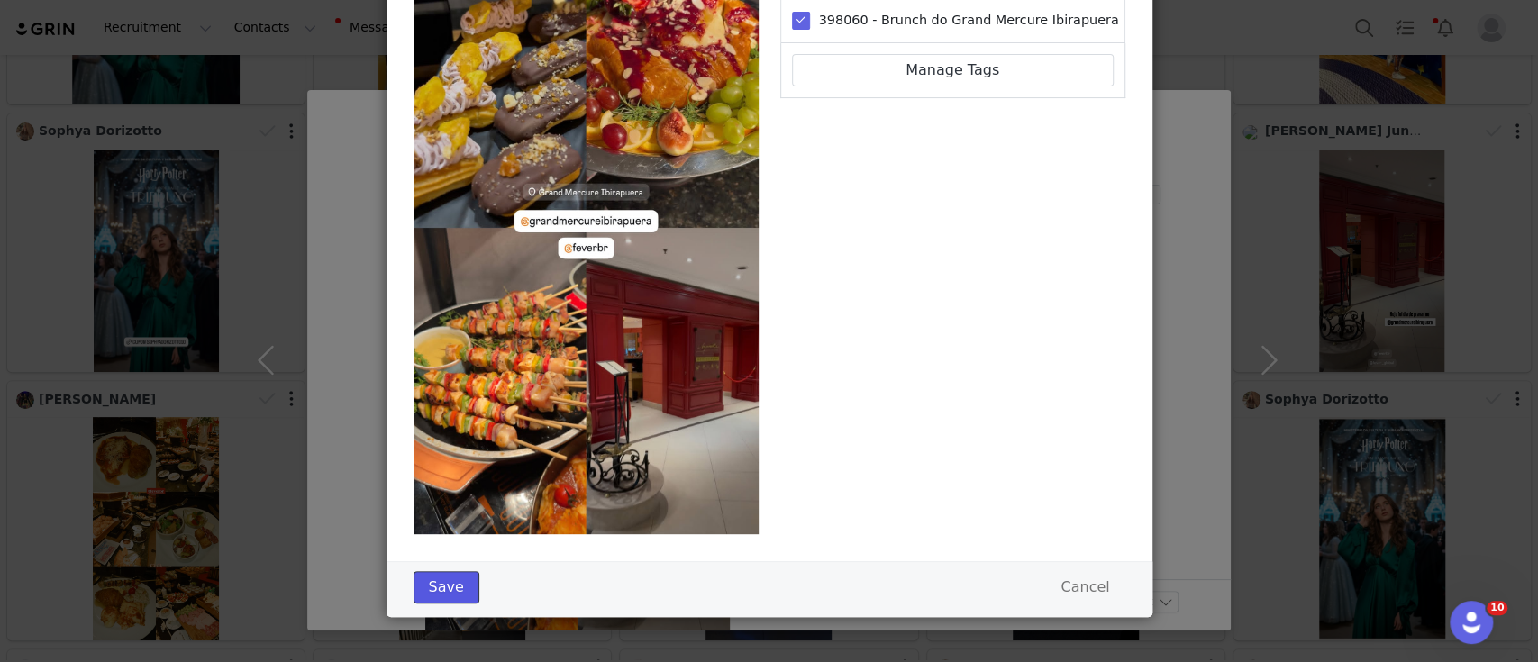
click at [445, 586] on button "Save" at bounding box center [447, 587] width 66 height 32
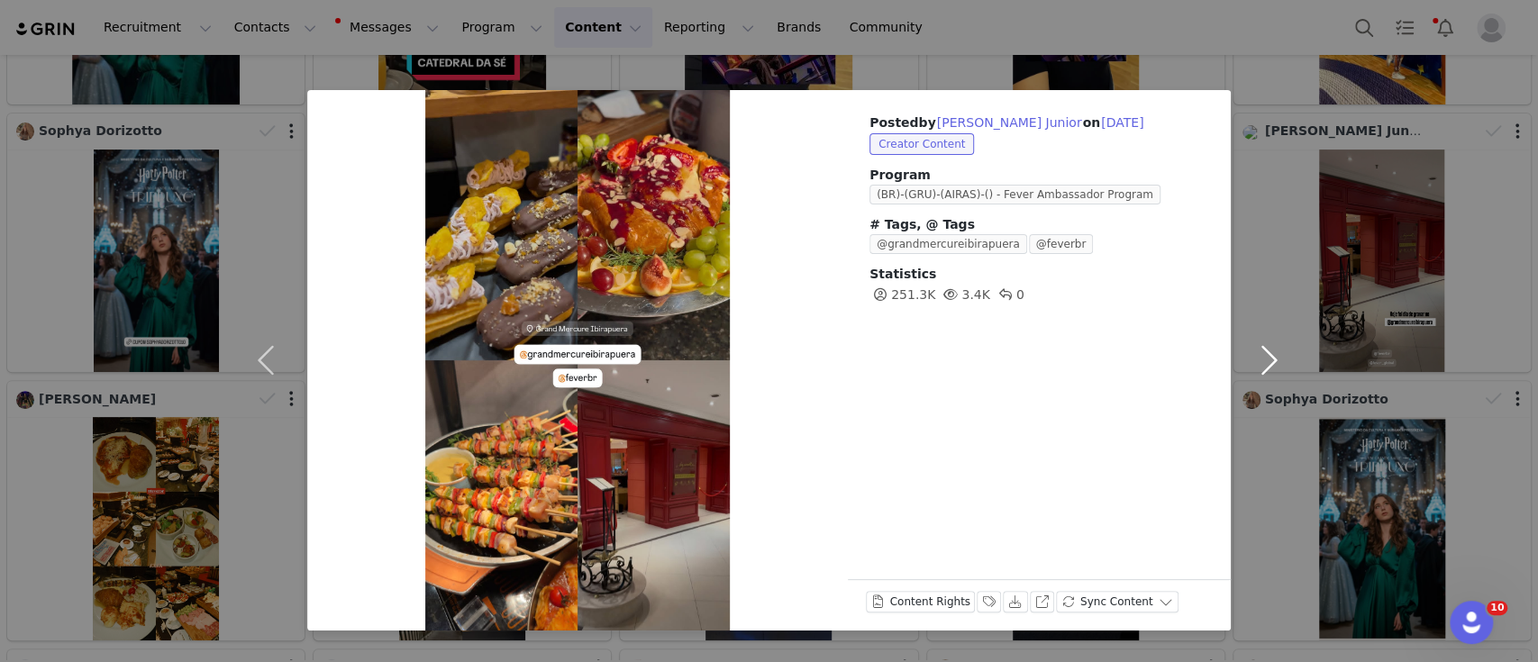
click at [1269, 350] on button "button" at bounding box center [1269, 360] width 76 height 541
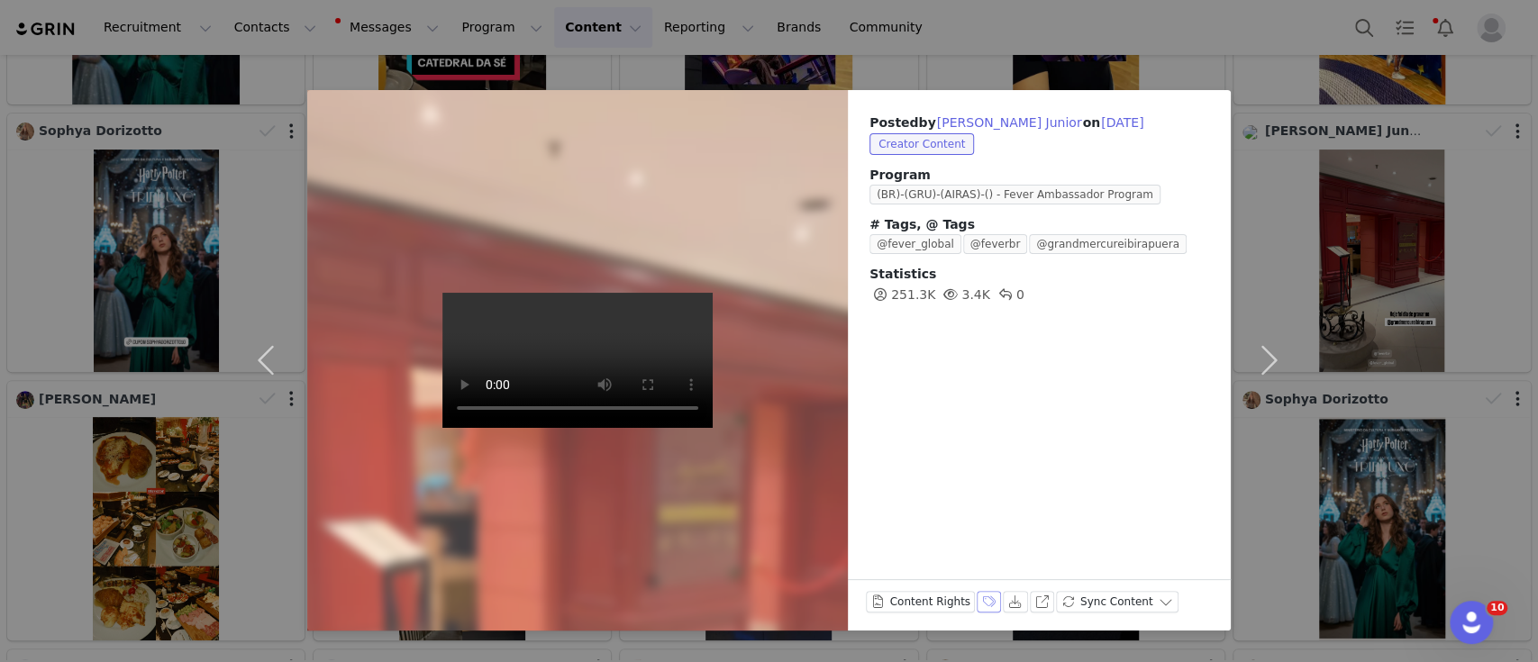
click at [979, 596] on button "Labels & Tags" at bounding box center [989, 602] width 25 height 22
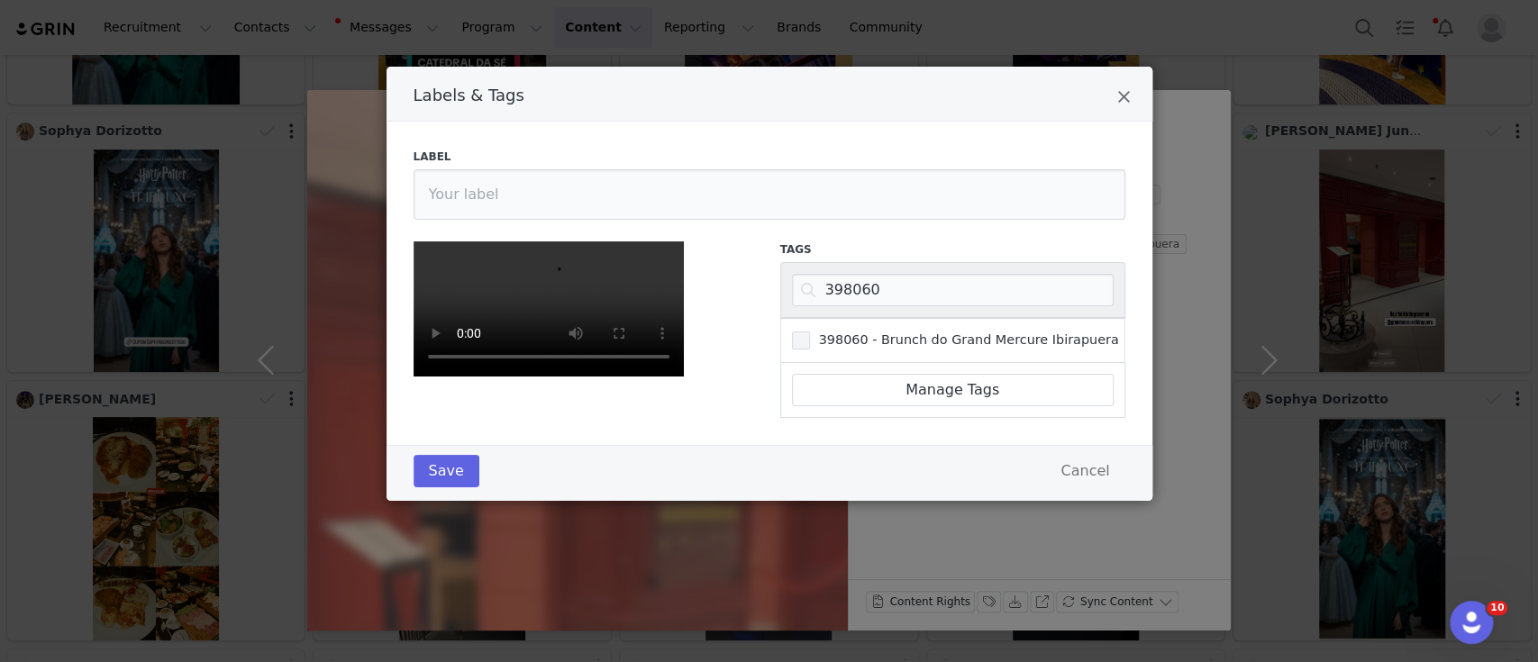
click at [799, 332] on span "Labels & Tags" at bounding box center [801, 341] width 18 height 18
click at [810, 332] on input "398060 - Brunch do Grand Mercure Ibirapuera" at bounding box center [810, 332] width 0 height 0
click at [442, 487] on button "Save" at bounding box center [447, 471] width 66 height 32
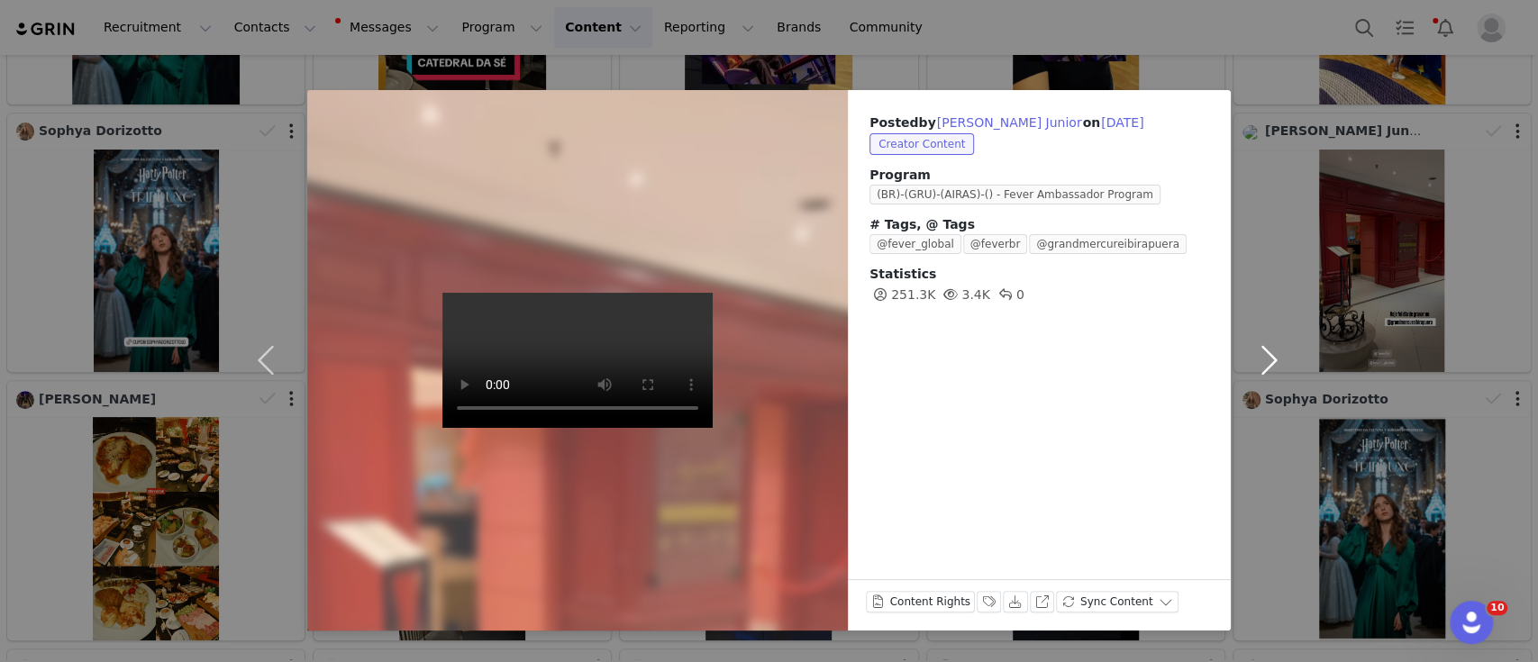
click at [1263, 360] on button "button" at bounding box center [1269, 360] width 76 height 541
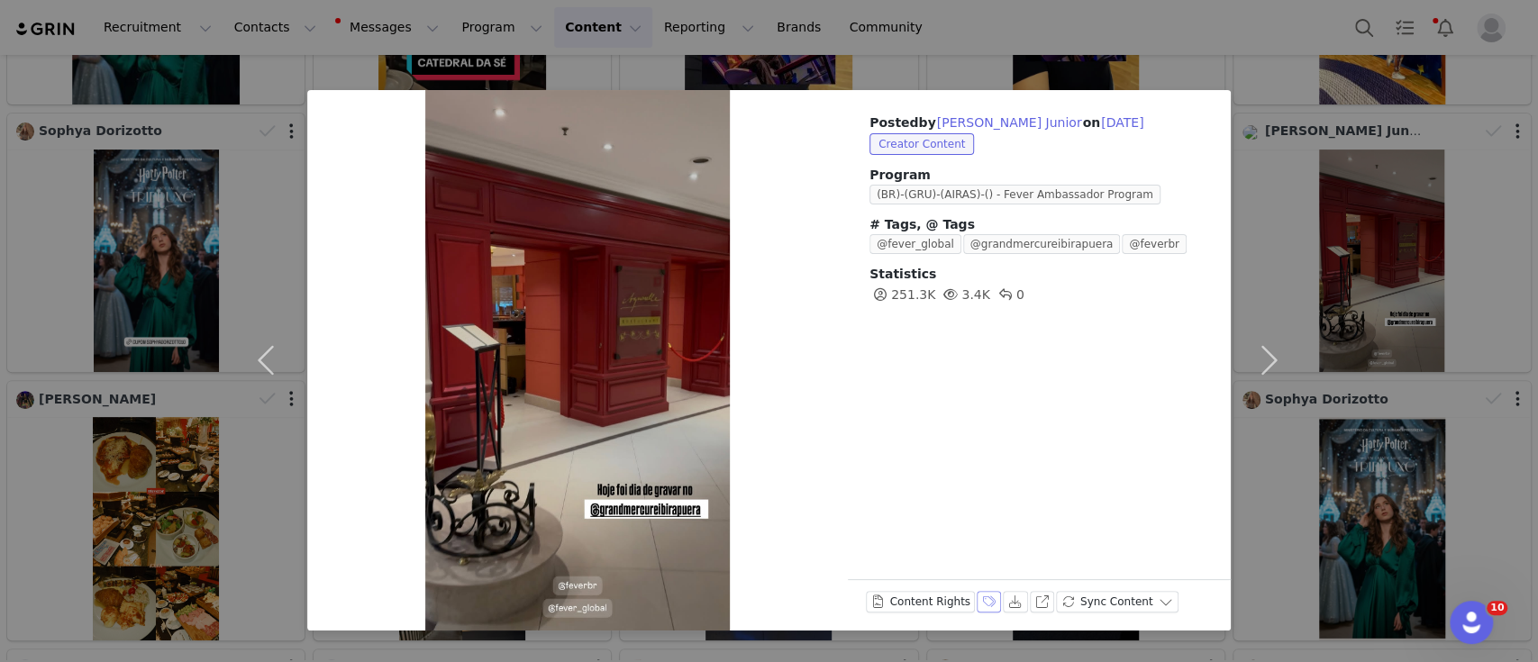
click at [977, 605] on button "Labels & Tags" at bounding box center [989, 602] width 25 height 22
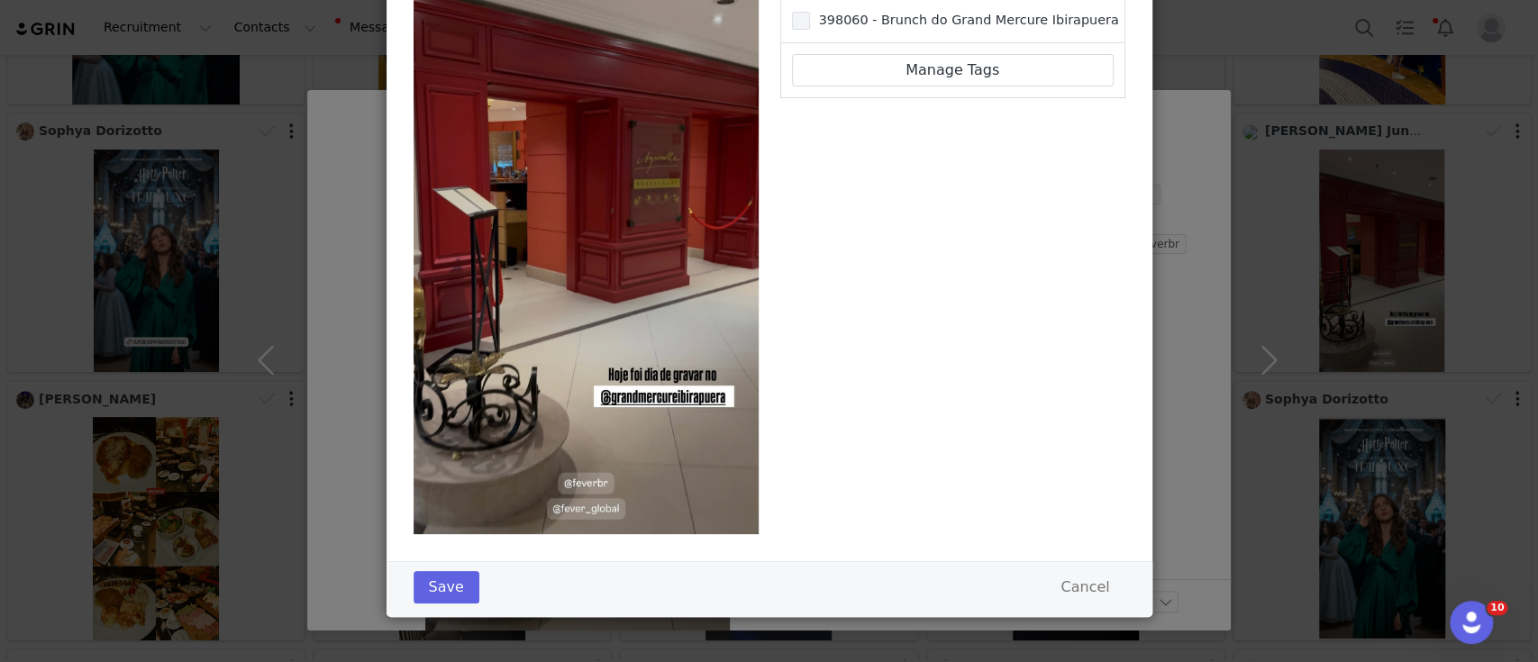
click at [810, 13] on span "398060 - Brunch do Grand Mercure Ibirapuera" at bounding box center [964, 20] width 309 height 17
click at [810, 12] on input "398060 - Brunch do Grand Mercure Ibirapuera" at bounding box center [810, 12] width 0 height 0
click at [420, 592] on button "Save" at bounding box center [447, 587] width 66 height 32
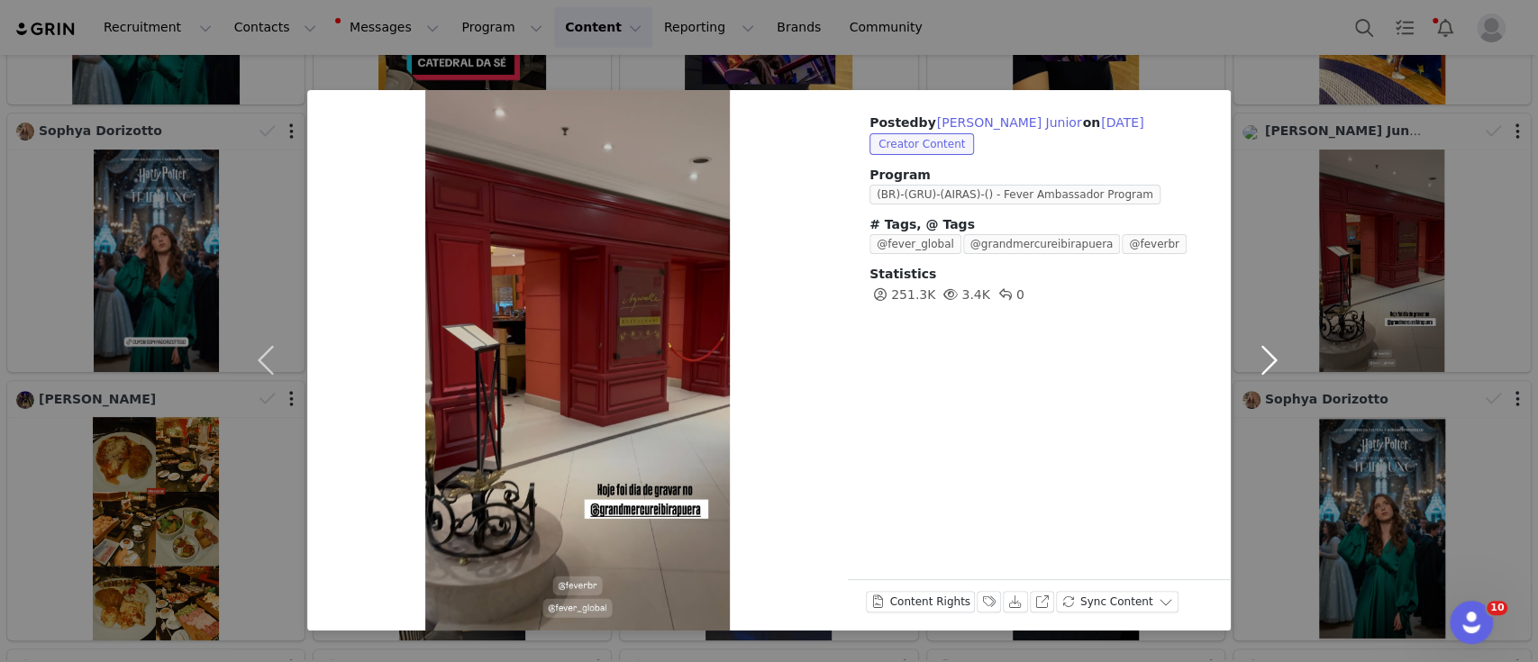
click at [1269, 357] on button "button" at bounding box center [1269, 360] width 76 height 541
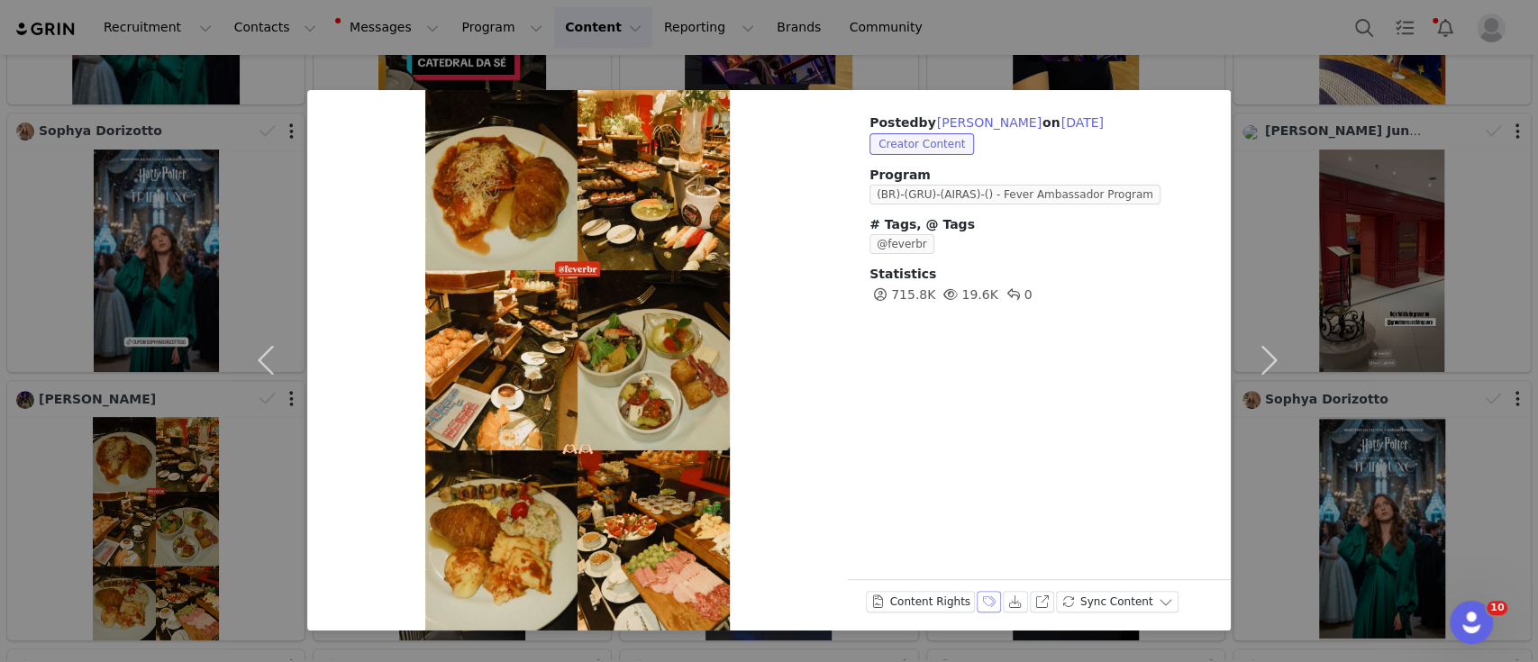
click at [980, 602] on button "Labels & Tags" at bounding box center [989, 602] width 25 height 22
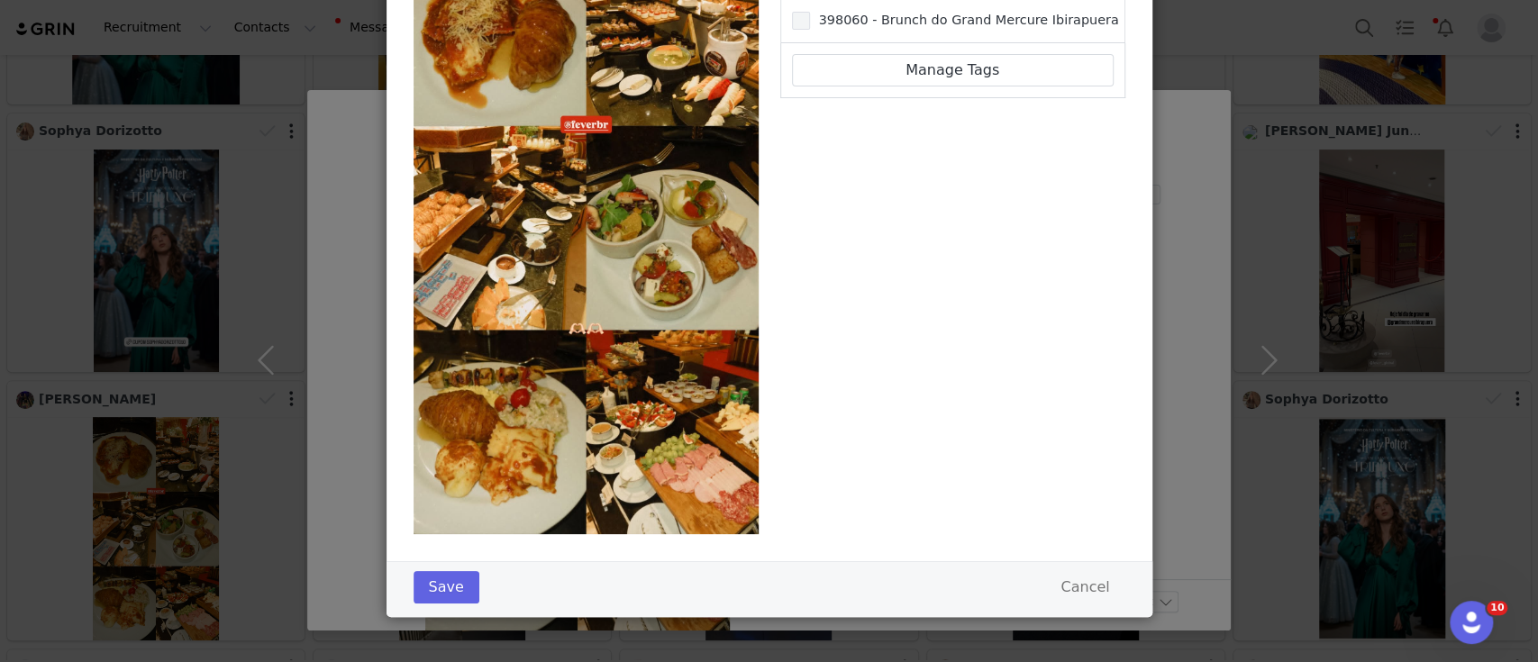
click at [810, 21] on span "398060 - Brunch do Grand Mercure Ibirapuera" at bounding box center [964, 20] width 309 height 17
click at [810, 12] on input "398060 - Brunch do Grand Mercure Ibirapuera" at bounding box center [810, 12] width 0 height 0
click at [428, 584] on button "Save" at bounding box center [447, 587] width 66 height 32
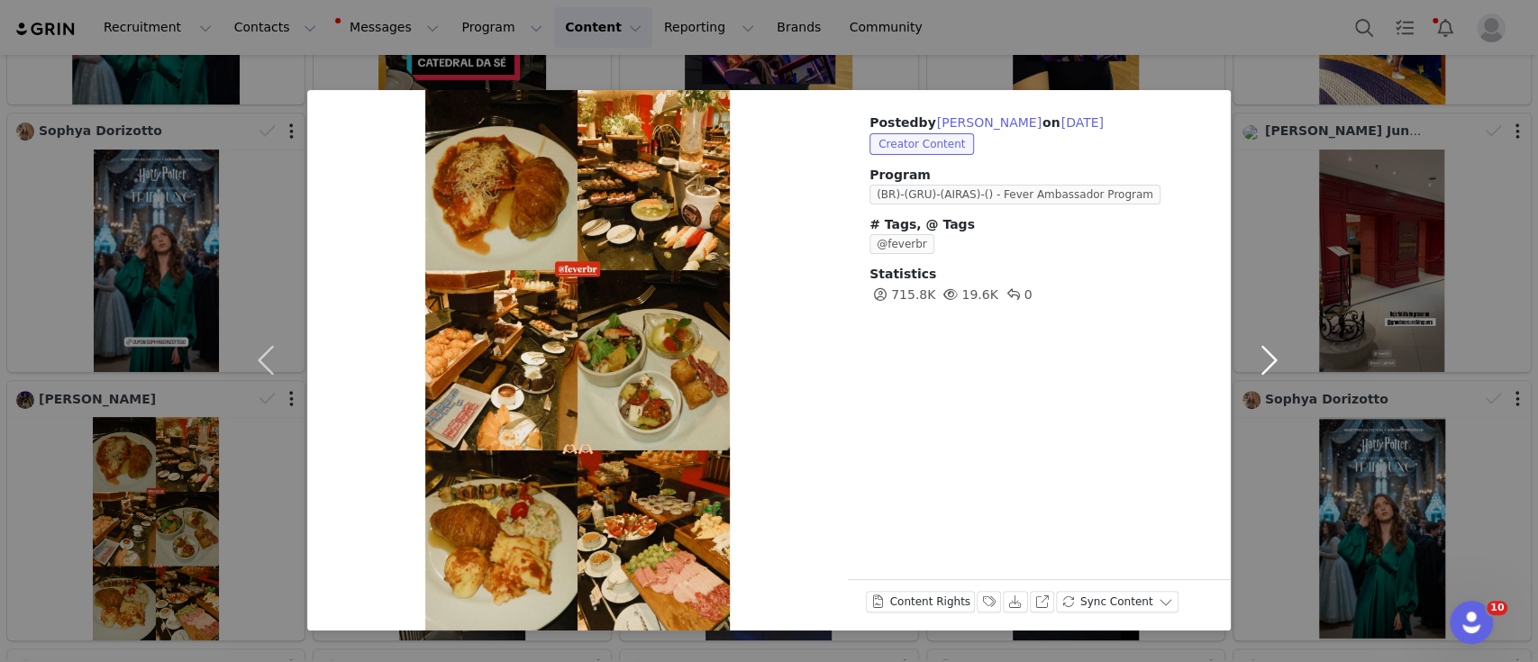
click at [1261, 362] on button "button" at bounding box center [1269, 360] width 76 height 541
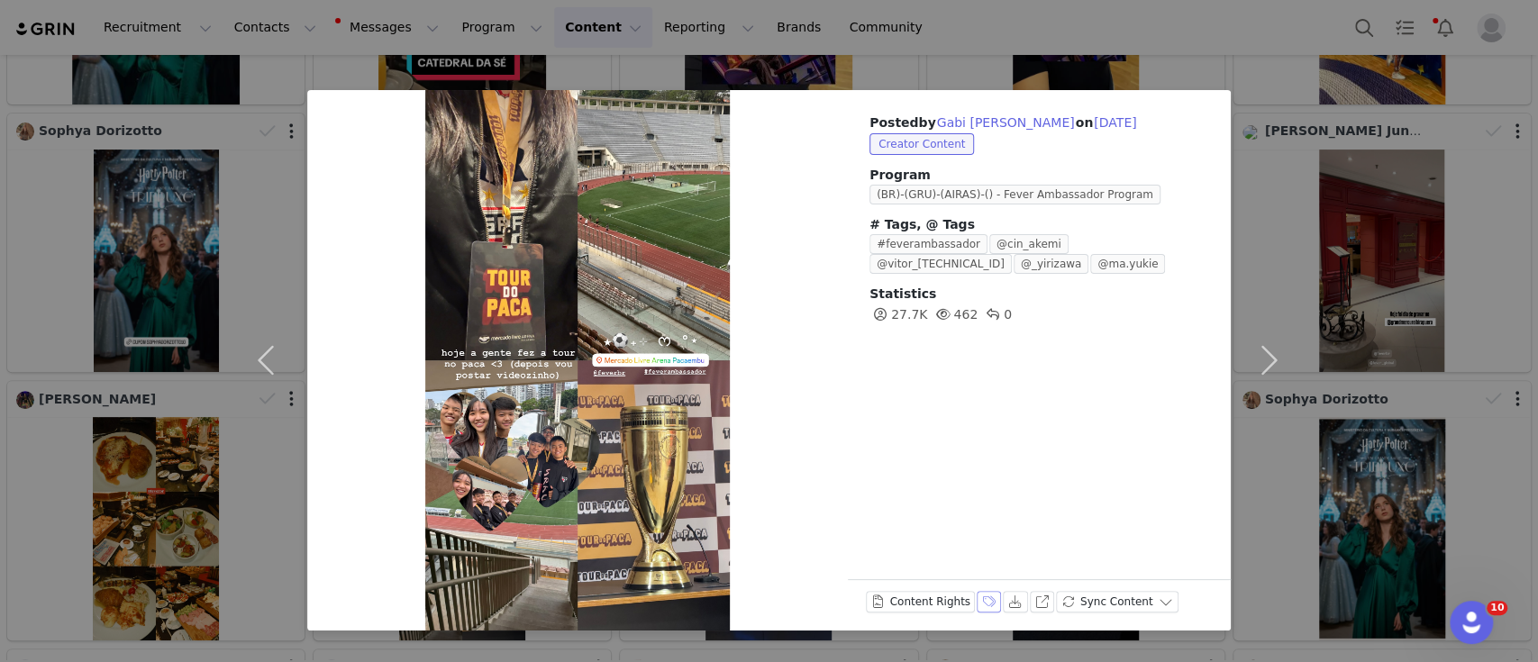
click at [982, 602] on button "Labels & Tags" at bounding box center [989, 602] width 25 height 22
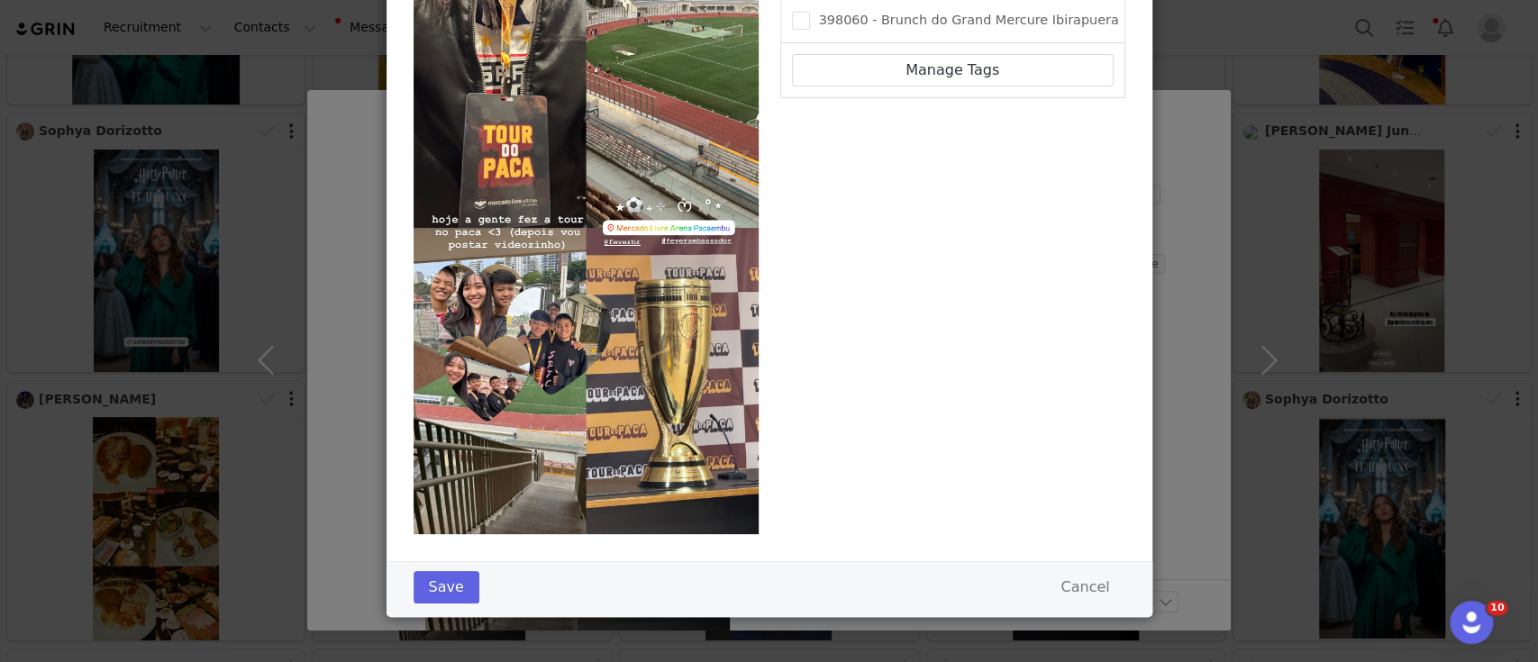
scroll to position [86, 0]
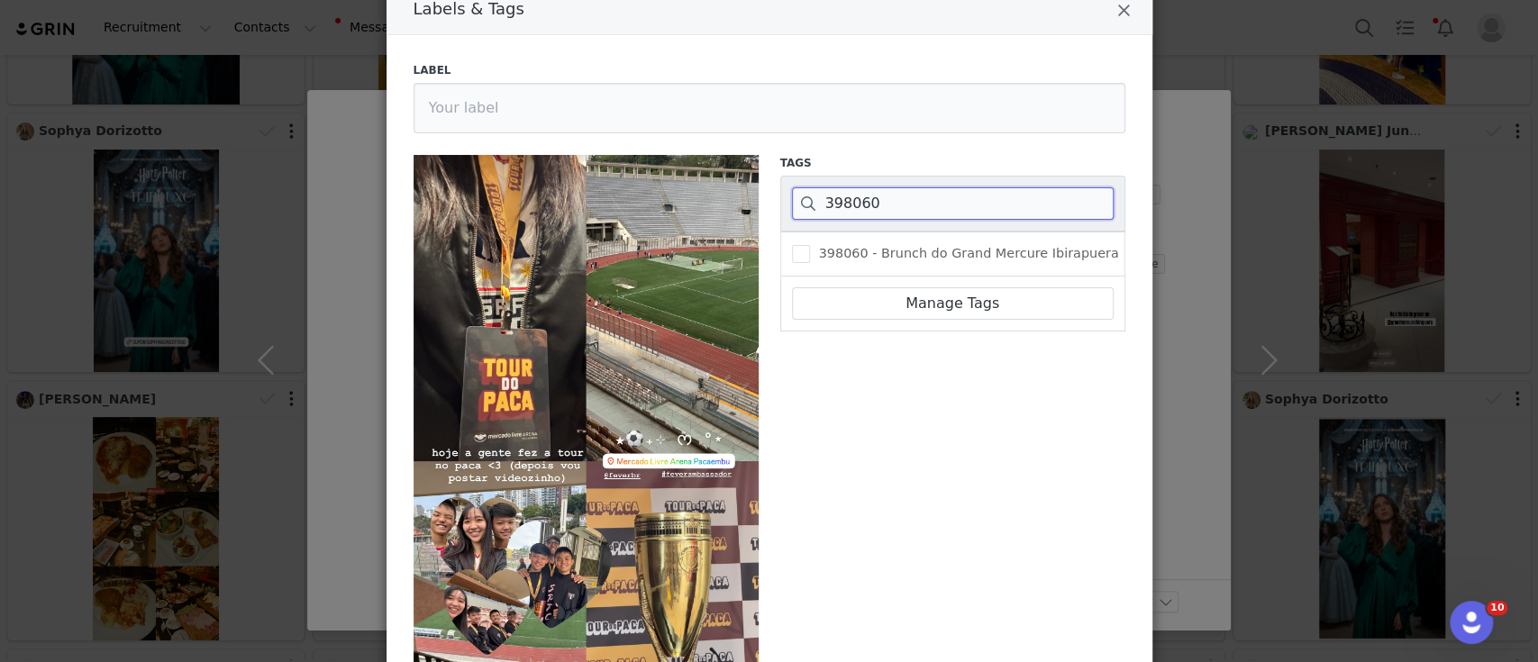
click at [826, 205] on input "398060" at bounding box center [953, 203] width 322 height 32
paste input "4628"
click at [796, 260] on span "Labels & Tags" at bounding box center [801, 254] width 18 height 18
click at [810, 245] on input "394628 - Tour do Paca" at bounding box center [810, 245] width 0 height 0
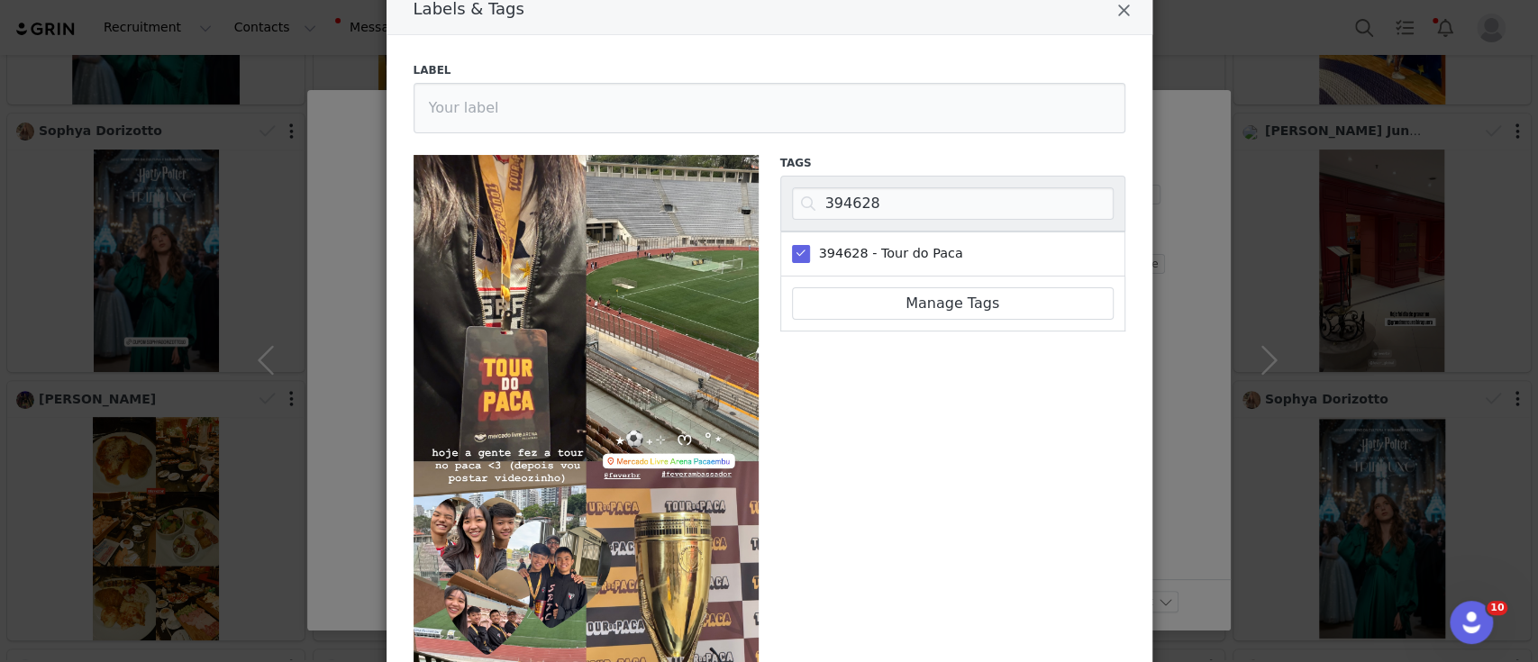
scroll to position [320, 0]
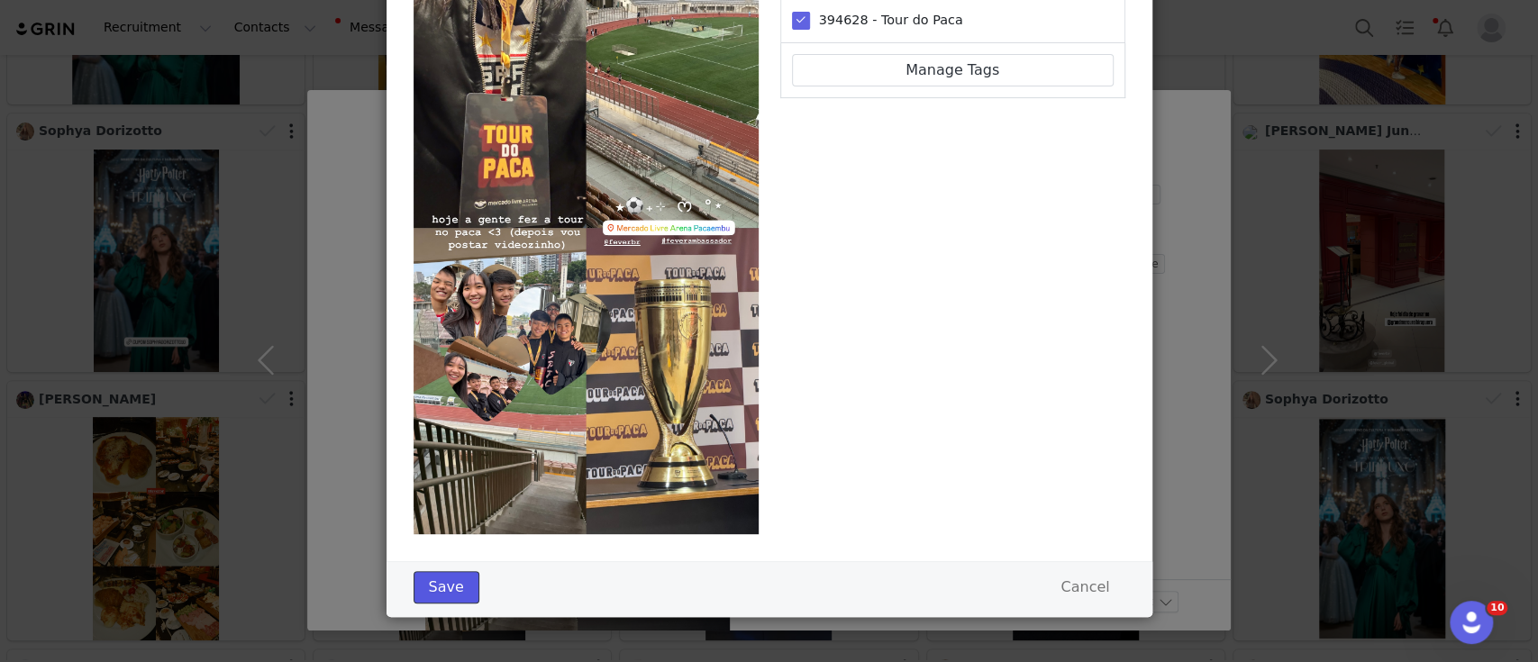
click at [461, 575] on button "Save" at bounding box center [447, 587] width 66 height 32
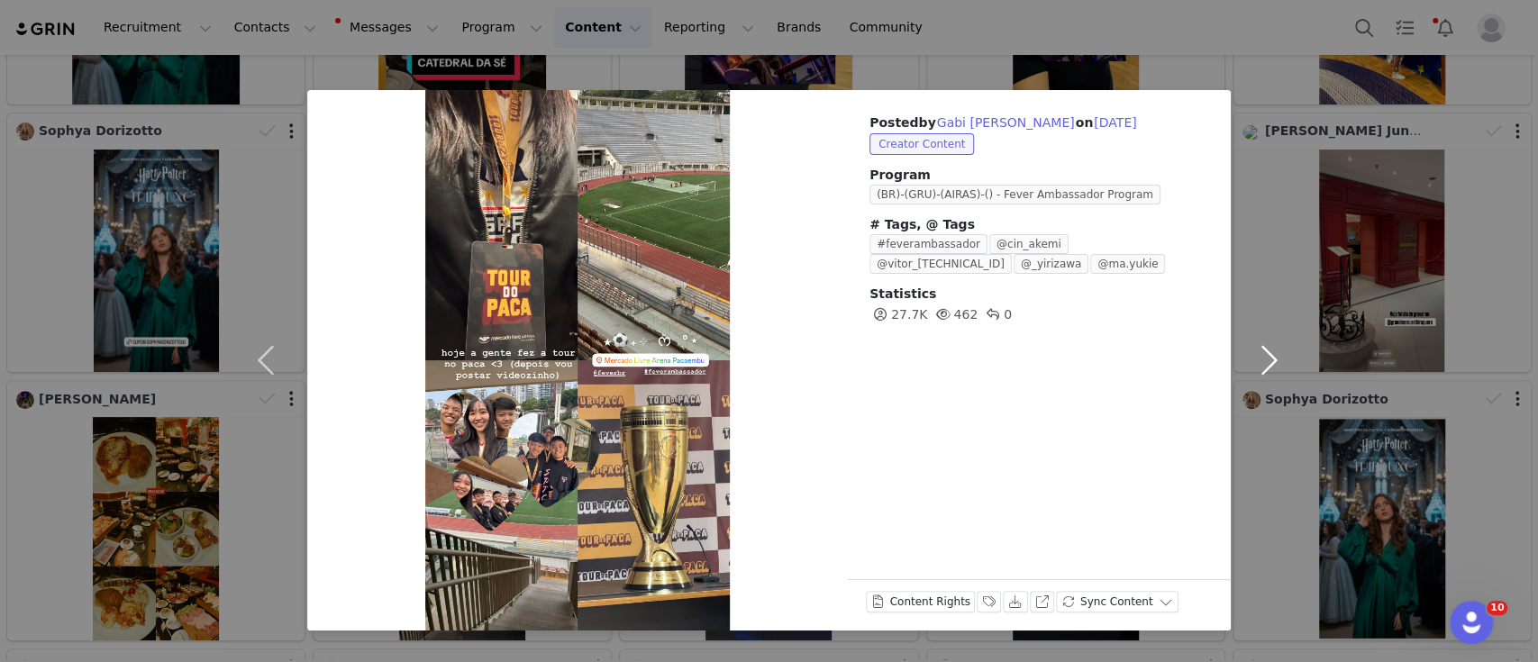
click at [1261, 359] on button "button" at bounding box center [1269, 360] width 76 height 541
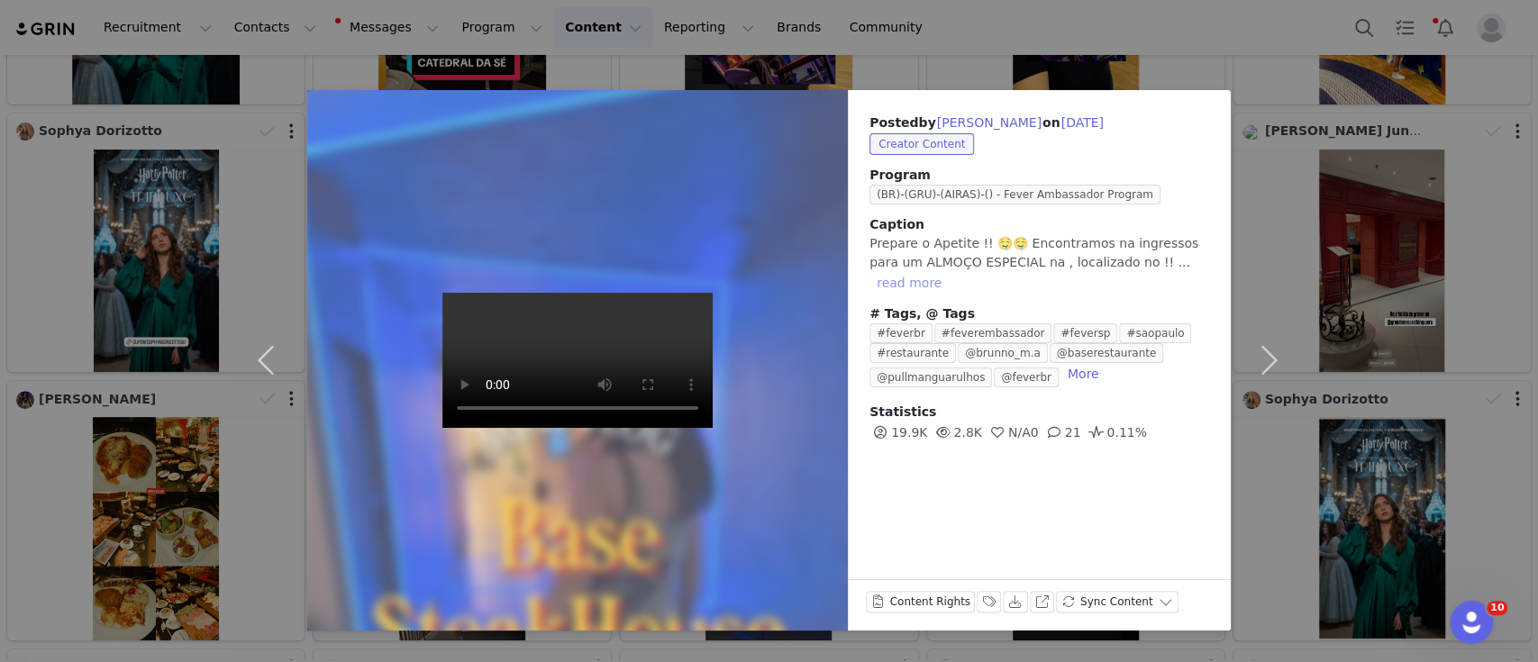
click at [949, 273] on button "read more" at bounding box center [908, 283] width 79 height 22
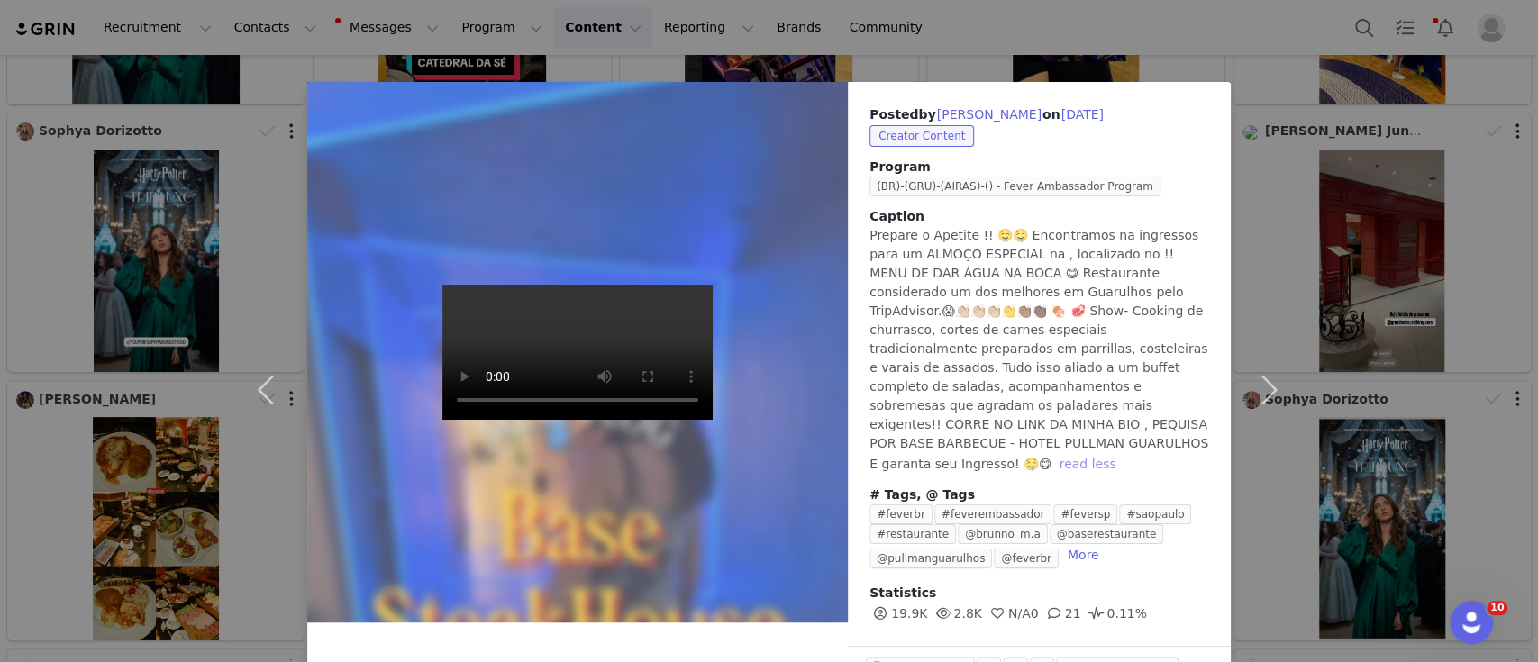
scroll to position [44, 0]
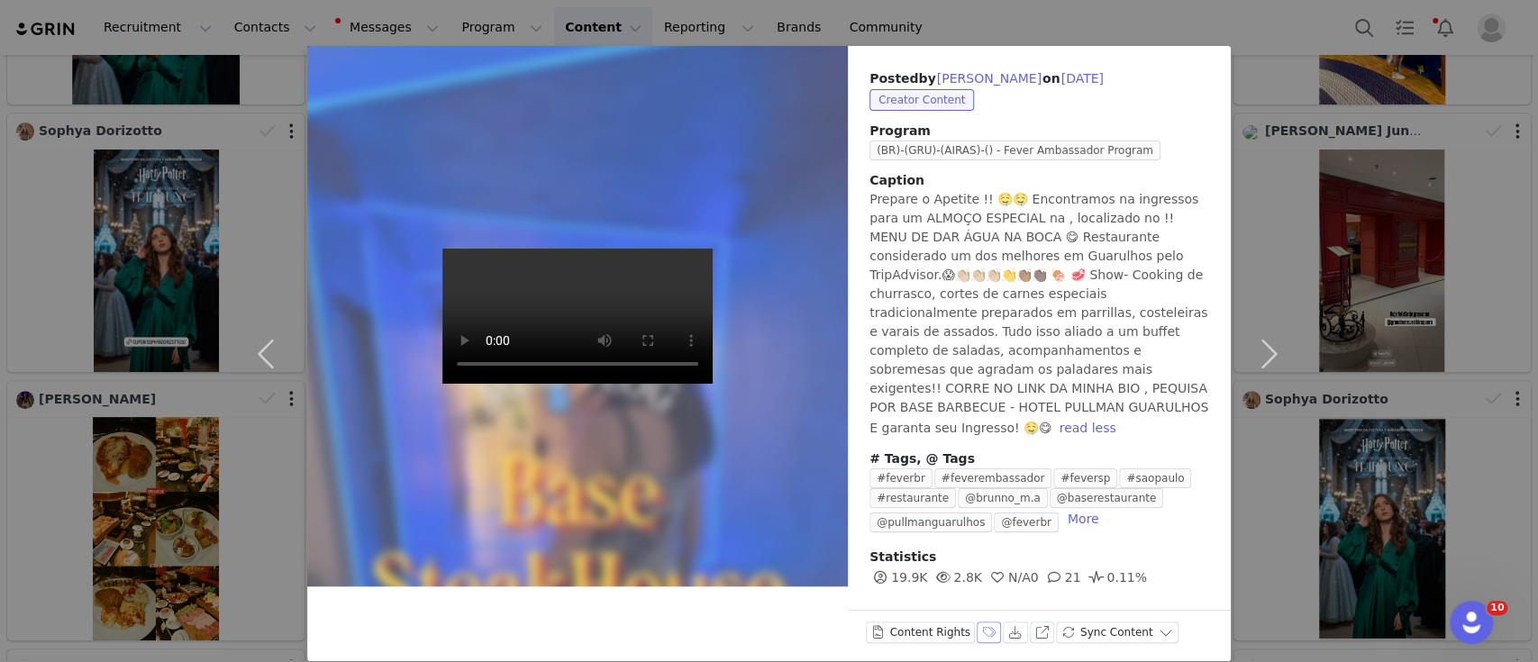
click at [977, 622] on button "Labels & Tags" at bounding box center [989, 633] width 25 height 22
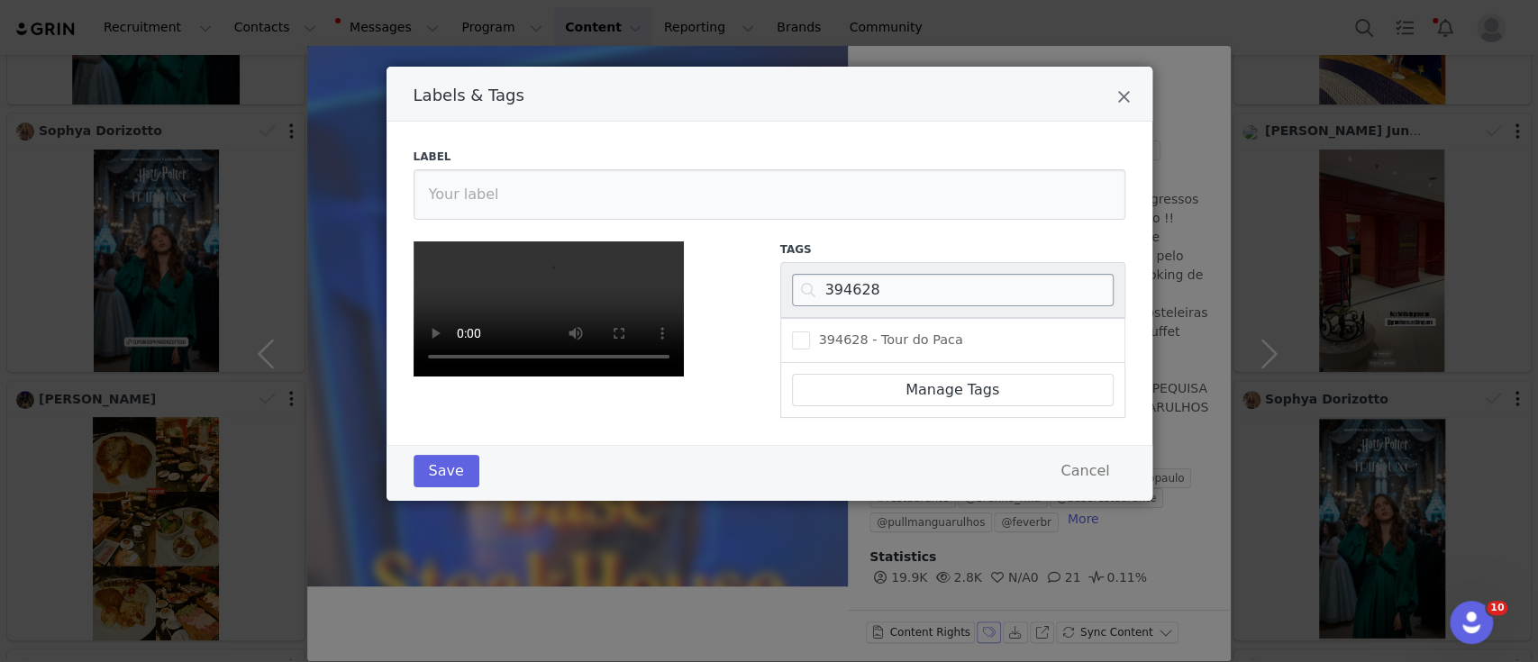
scroll to position [154, 0]
click at [841, 274] on input "394628" at bounding box center [953, 290] width 322 height 32
paste input "139689"
type input "139689"
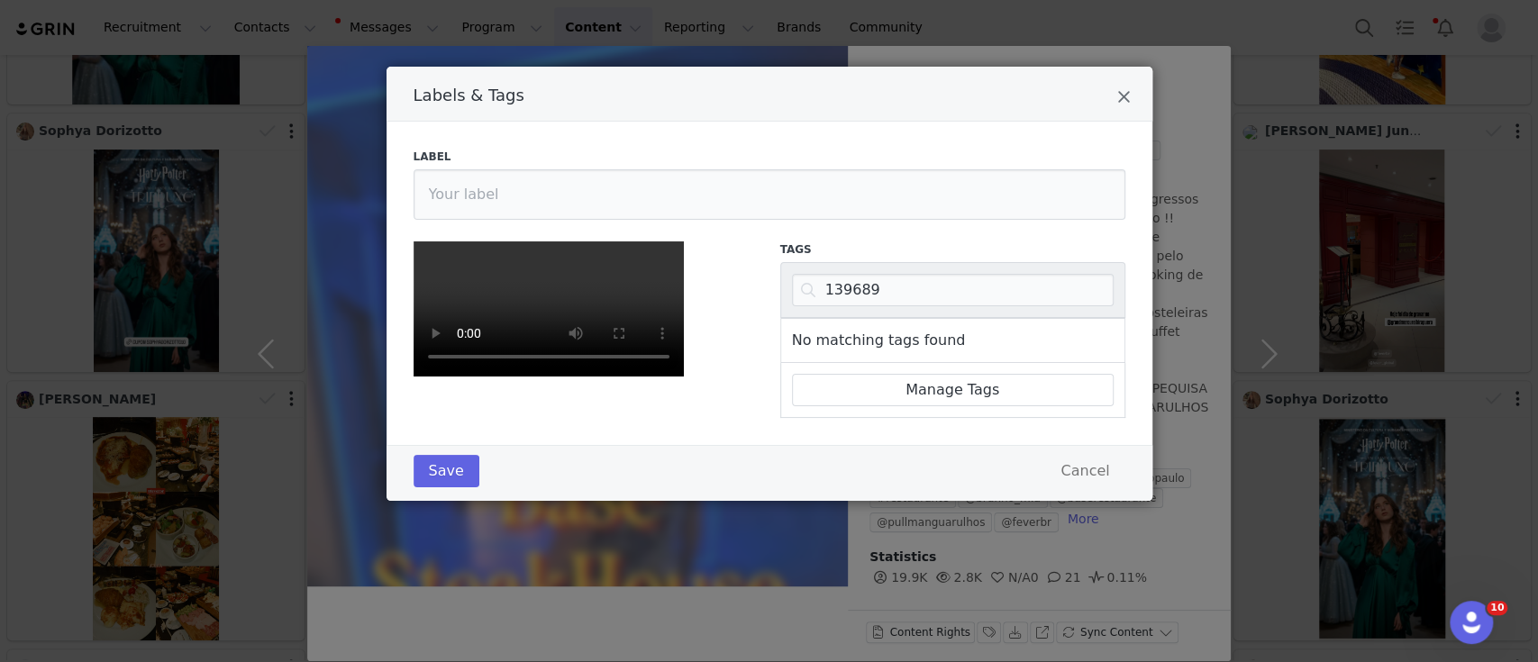
click at [1189, 32] on div "Labels & Tags Label Tags 139689 No matching tags found Manage Tags Save Cancel" at bounding box center [769, 331] width 1538 height 662
click at [1179, 27] on div "Labels & Tags Label Tags 139689 No matching tags found Manage Tags Save Cancel" at bounding box center [769, 331] width 1538 height 662
click at [1306, 234] on div "Labels & Tags Label Tags 139689 No matching tags found Manage Tags Save Cancel" at bounding box center [769, 331] width 1538 height 662
click at [1117, 97] on icon "Close" at bounding box center [1124, 97] width 14 height 18
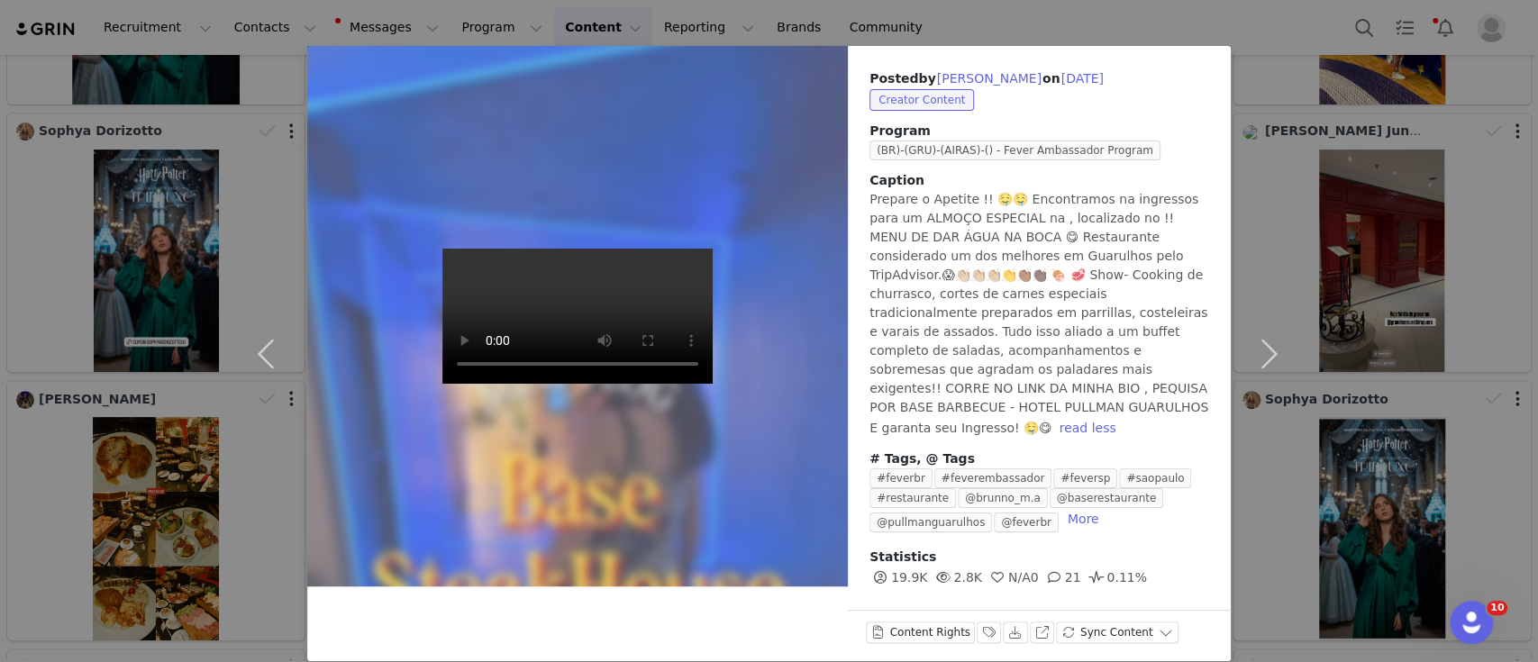
click at [1251, 14] on div "Posted by DAYANE FERREIRA on Sep 28, 2025 Creator Content Program (BR)-(GRU)-(A…" at bounding box center [769, 331] width 1538 height 662
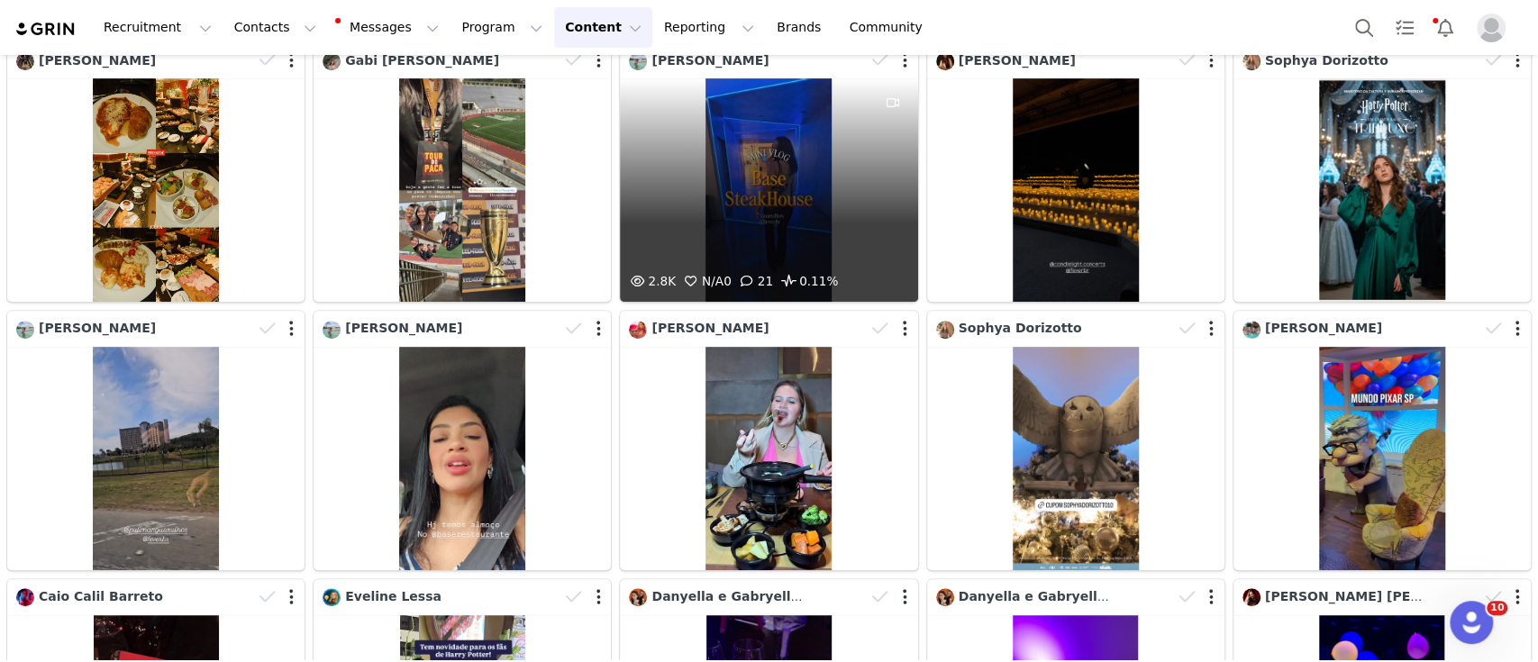
scroll to position [632, 0]
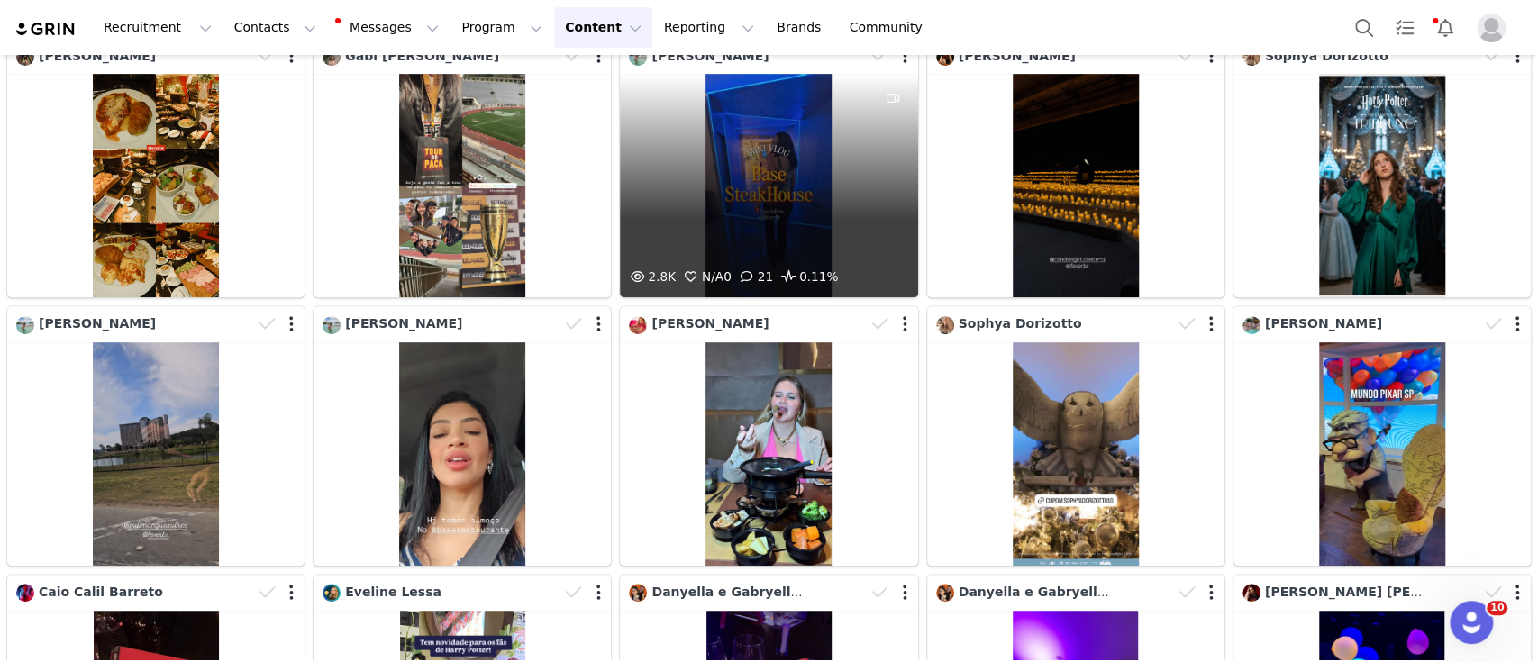
click at [778, 184] on div "2.8K N/A 0 21 0.11%" at bounding box center [768, 185] width 297 height 223
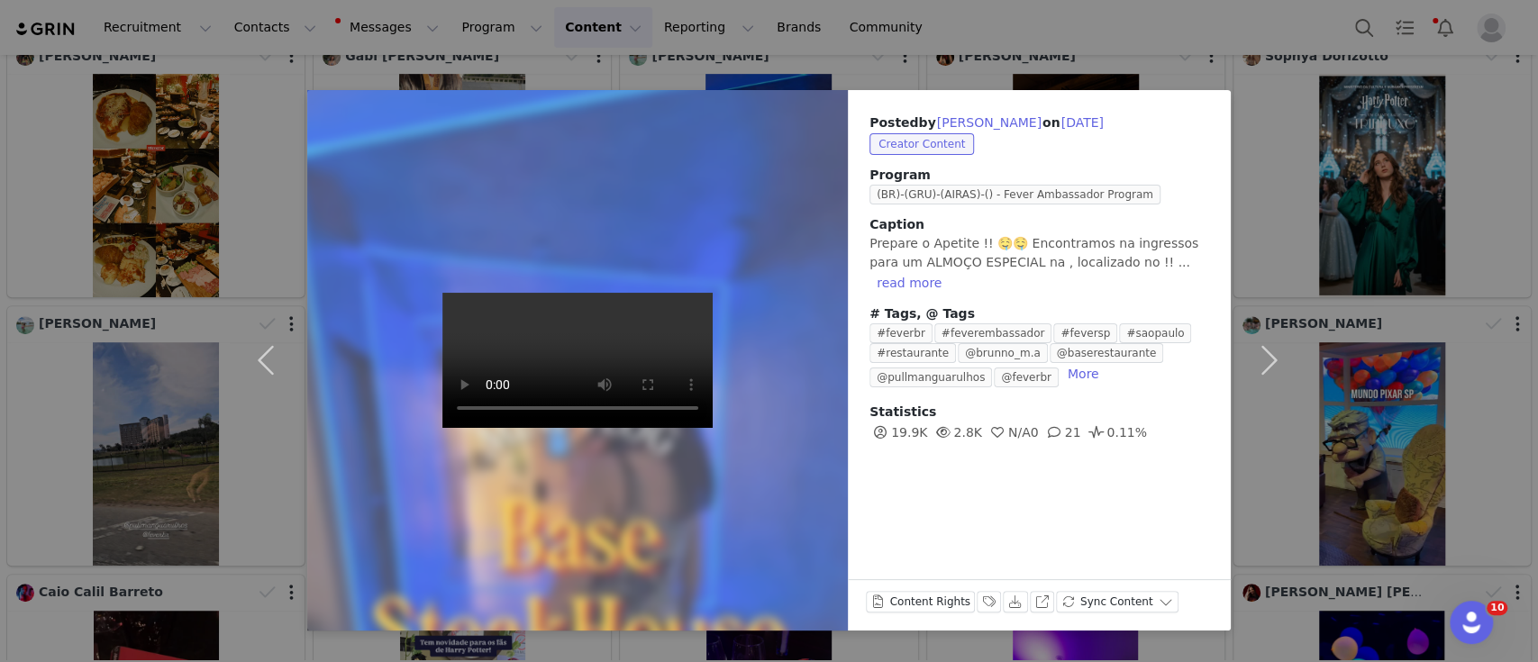
click at [982, 588] on div "Content Rights Labels & Tags Download View on Instagram Sync Content" at bounding box center [1039, 604] width 383 height 51
click at [979, 599] on button "Labels & Tags" at bounding box center [989, 602] width 25 height 22
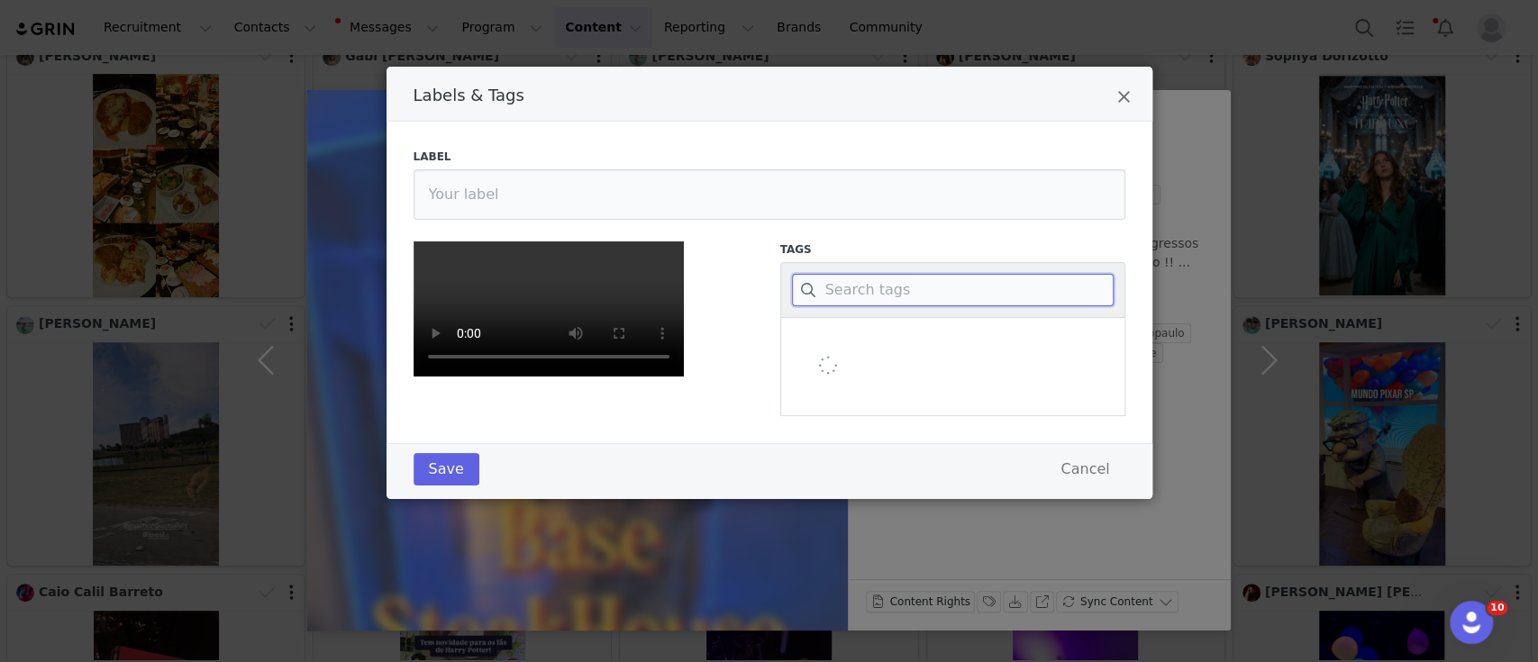
click at [825, 290] on input "Labels & Tags" at bounding box center [953, 290] width 322 height 32
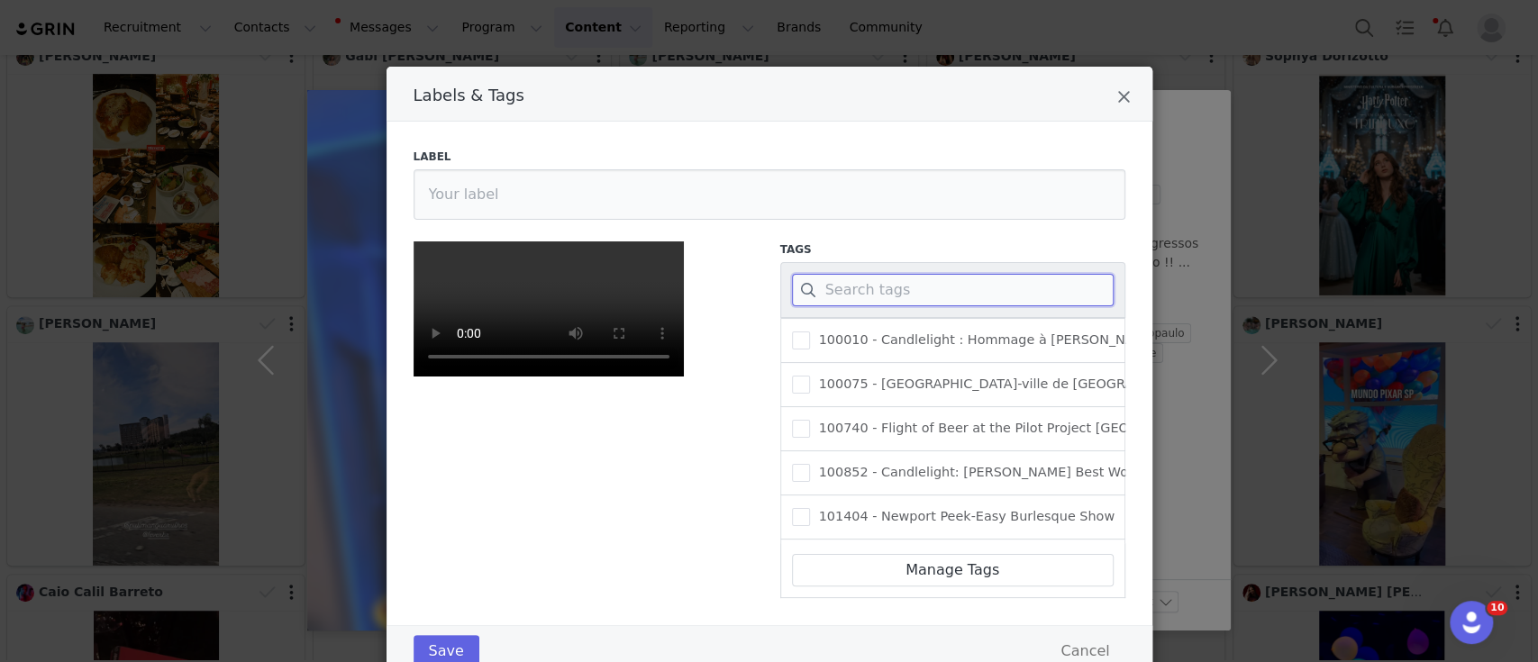
paste input "Degustação de vinhos na Base Steakhouse - Hotel [GEOGRAPHIC_DATA]"
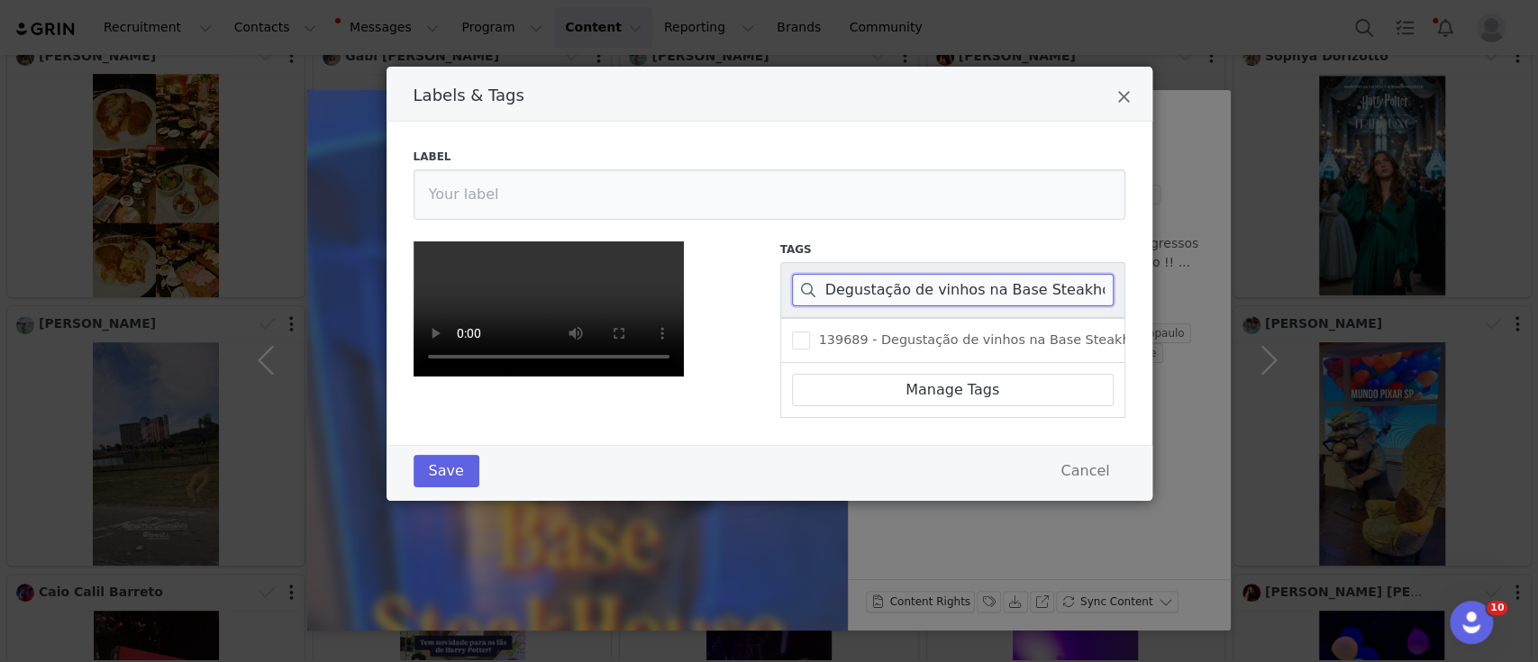
scroll to position [0, 161]
type input "Degustação de vinhos na Base Steakhouse - Hotel [GEOGRAPHIC_DATA]"
click at [794, 332] on span "Labels & Tags" at bounding box center [801, 341] width 18 height 18
click at [810, 332] on input "139689 - Degustação de vinhos na Base Steakhouse - [GEOGRAPHIC_DATA]" at bounding box center [810, 332] width 0 height 0
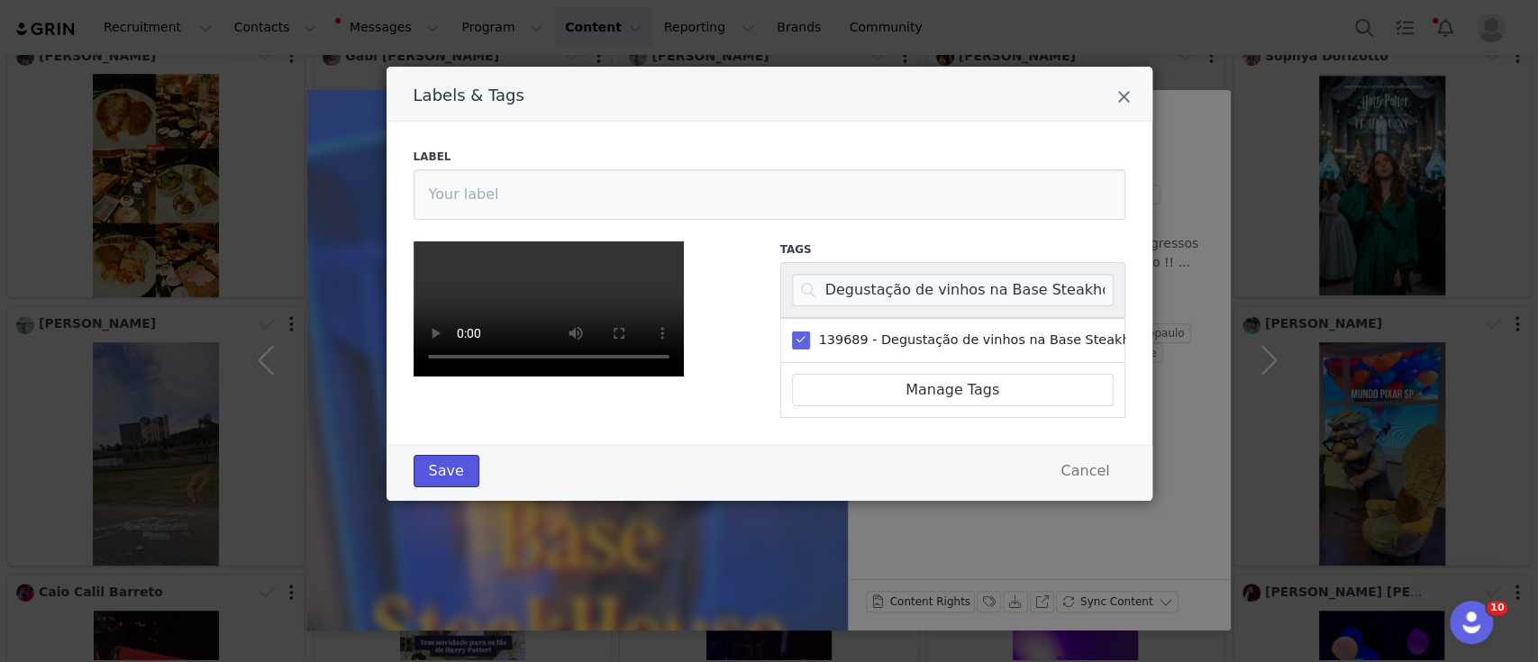
click at [437, 487] on button "Save" at bounding box center [447, 471] width 66 height 32
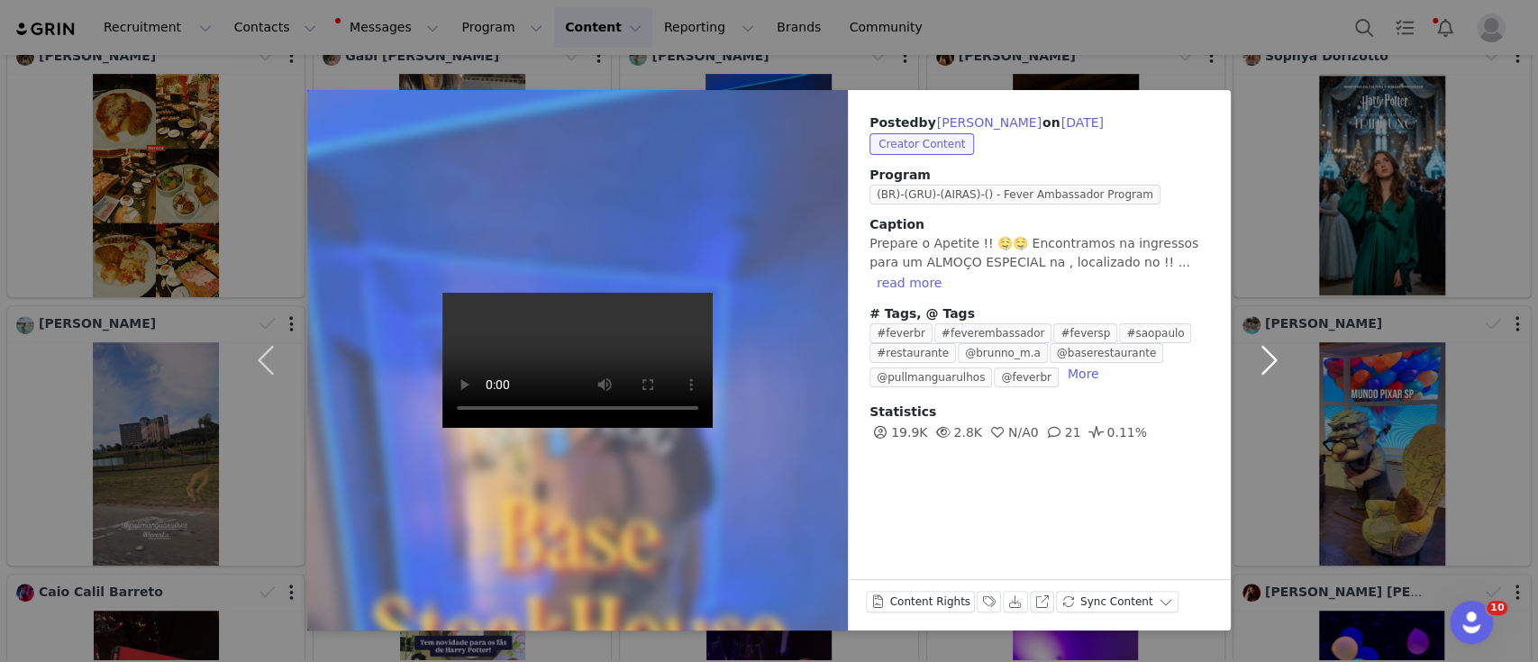
click at [1270, 365] on button "button" at bounding box center [1269, 360] width 76 height 541
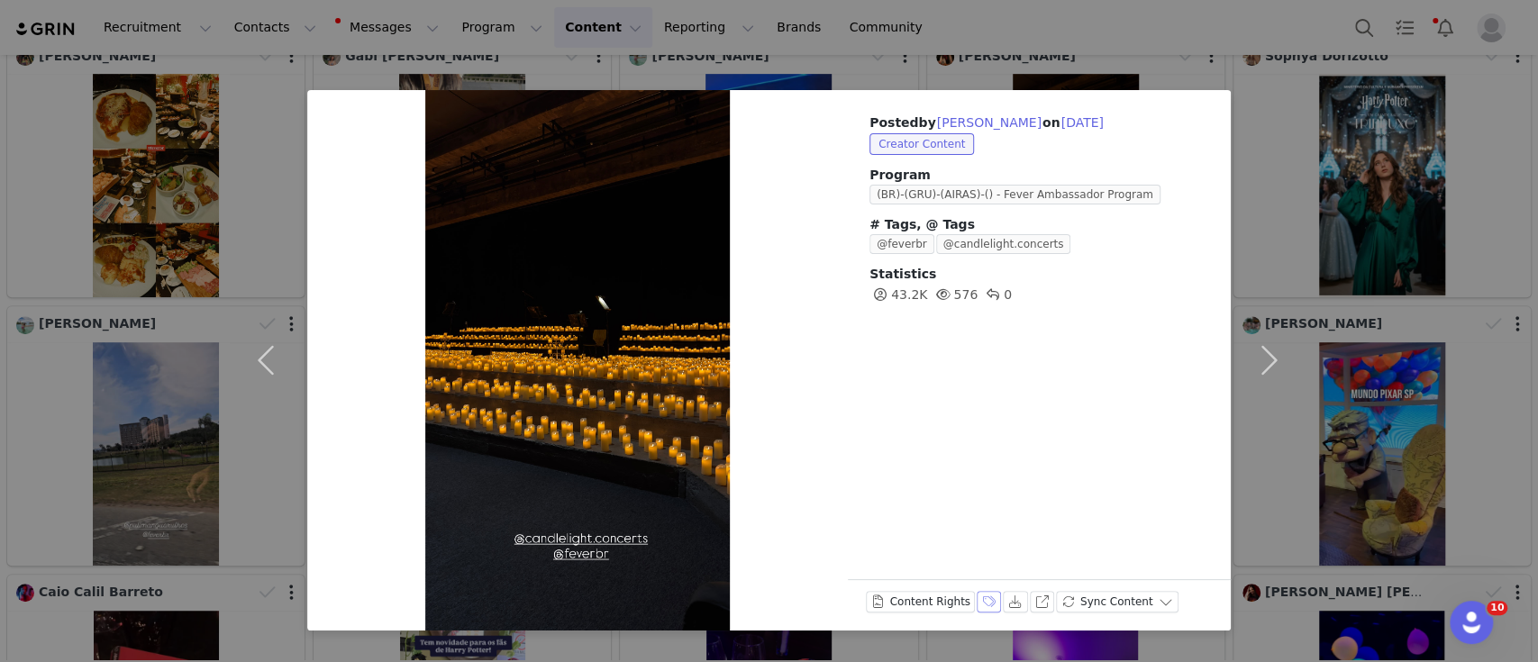
click at [983, 605] on button "Labels & Tags" at bounding box center [989, 602] width 25 height 22
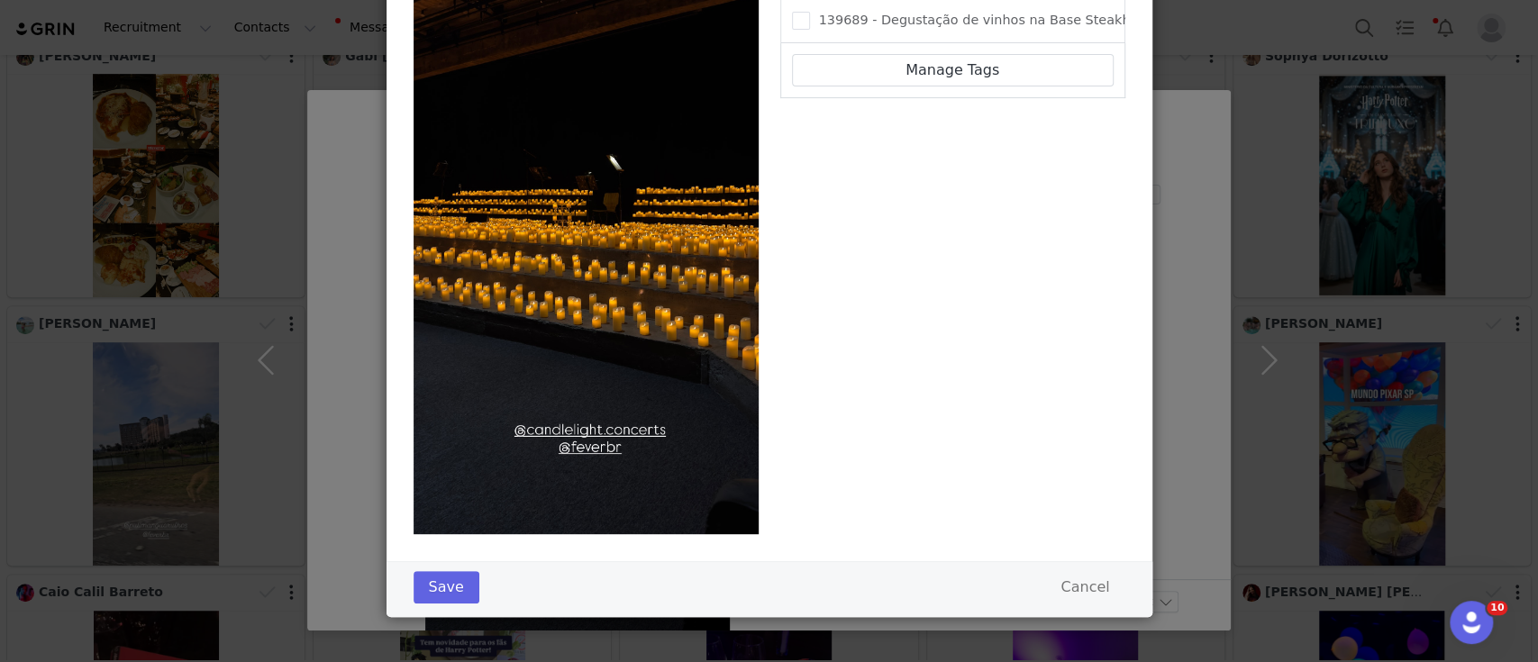
scroll to position [0, 0]
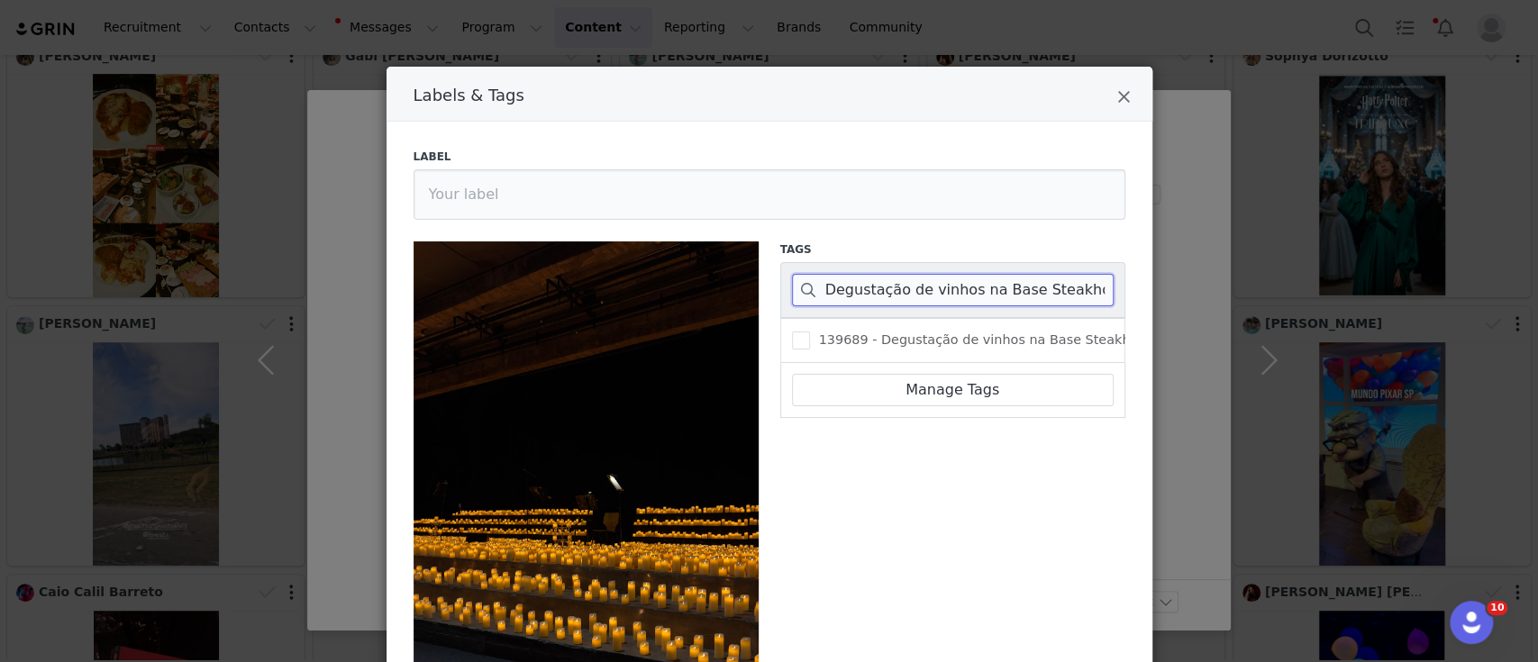
click at [841, 296] on input "Degustação de vinhos na Base Steakhouse - Hotel [GEOGRAPHIC_DATA]" at bounding box center [953, 290] width 322 height 32
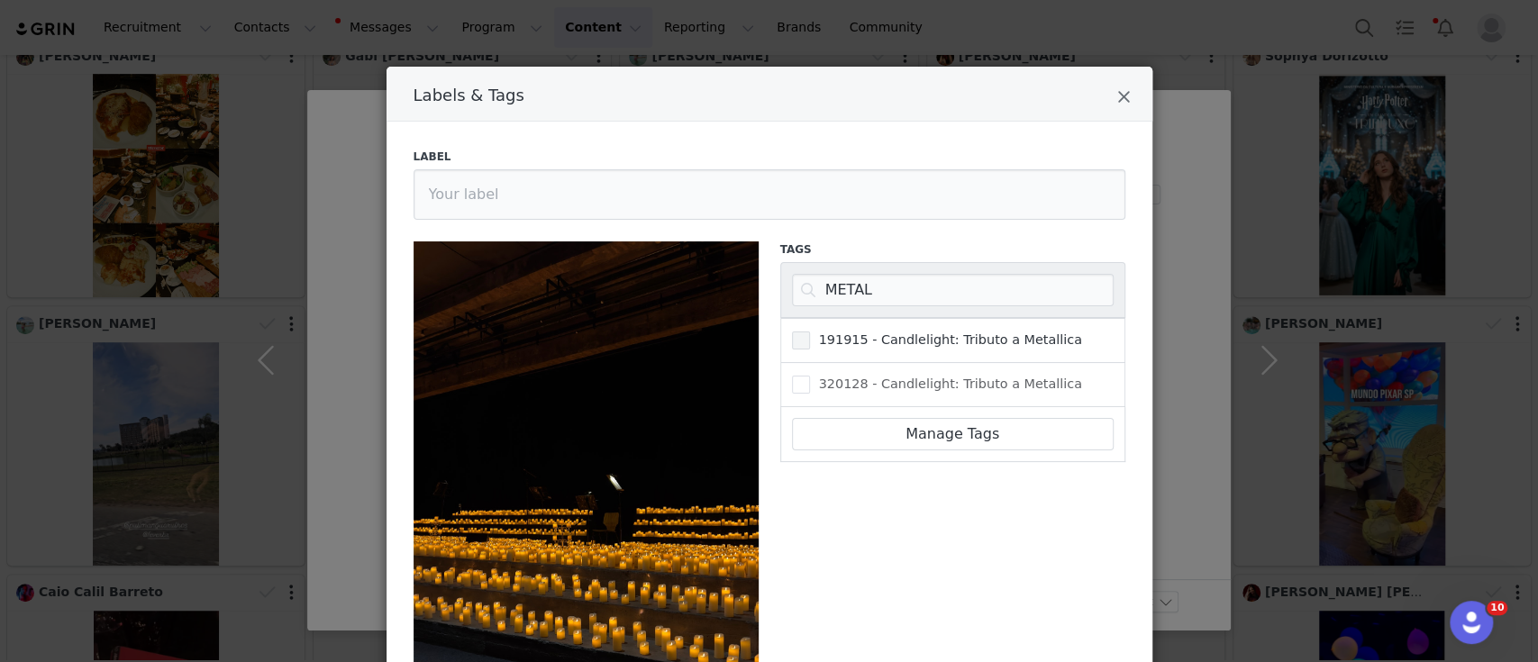
click at [796, 344] on span "Labels & Tags" at bounding box center [801, 341] width 18 height 18
click at [810, 332] on input "191915 - Candlelight: Tributo a Metallica" at bounding box center [810, 332] width 0 height 0
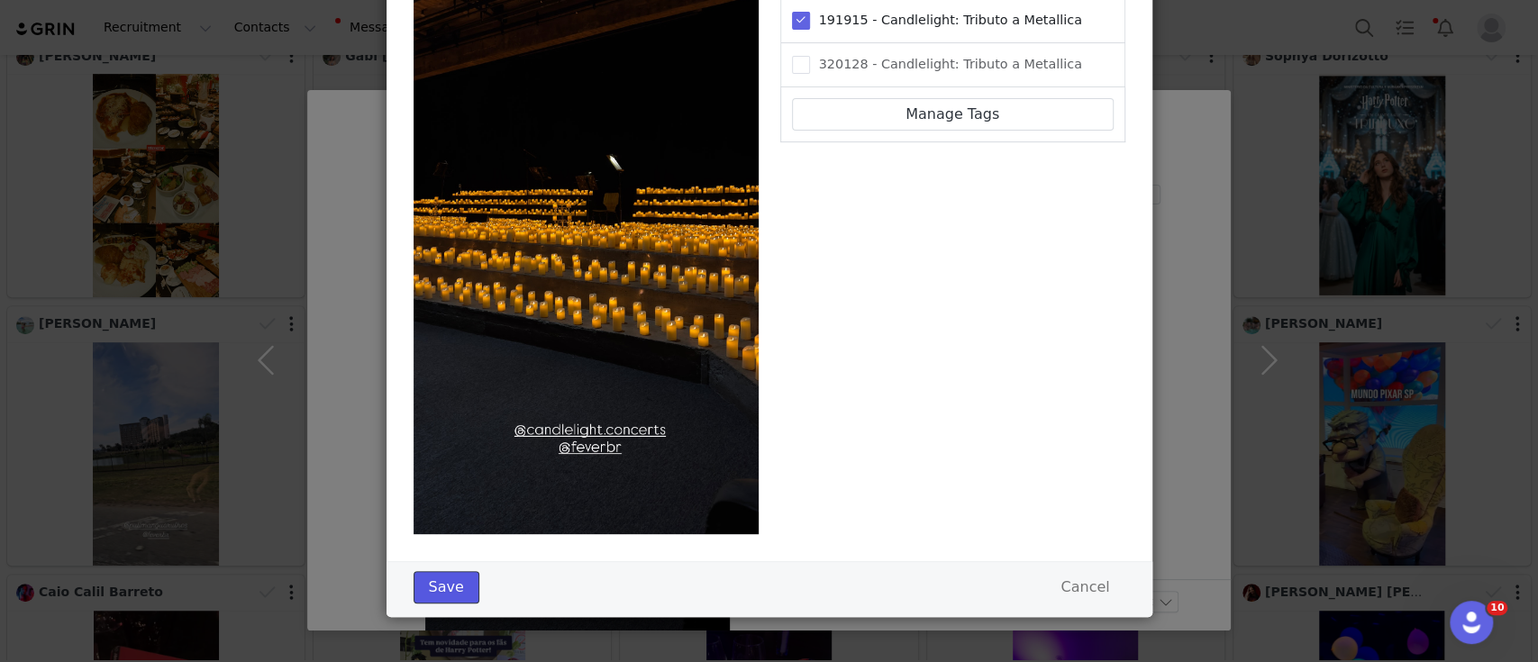
click at [430, 587] on button "Save" at bounding box center [447, 587] width 66 height 32
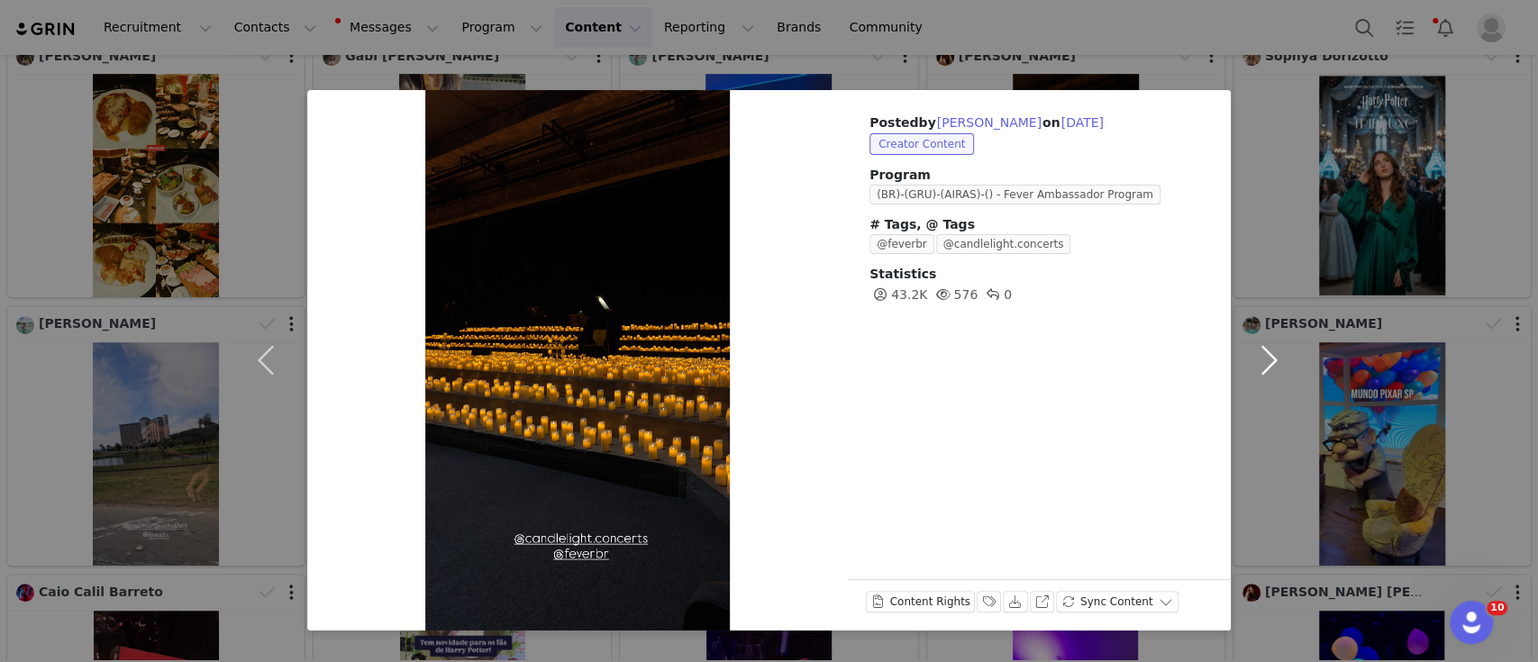
click at [1265, 359] on button "button" at bounding box center [1269, 360] width 76 height 541
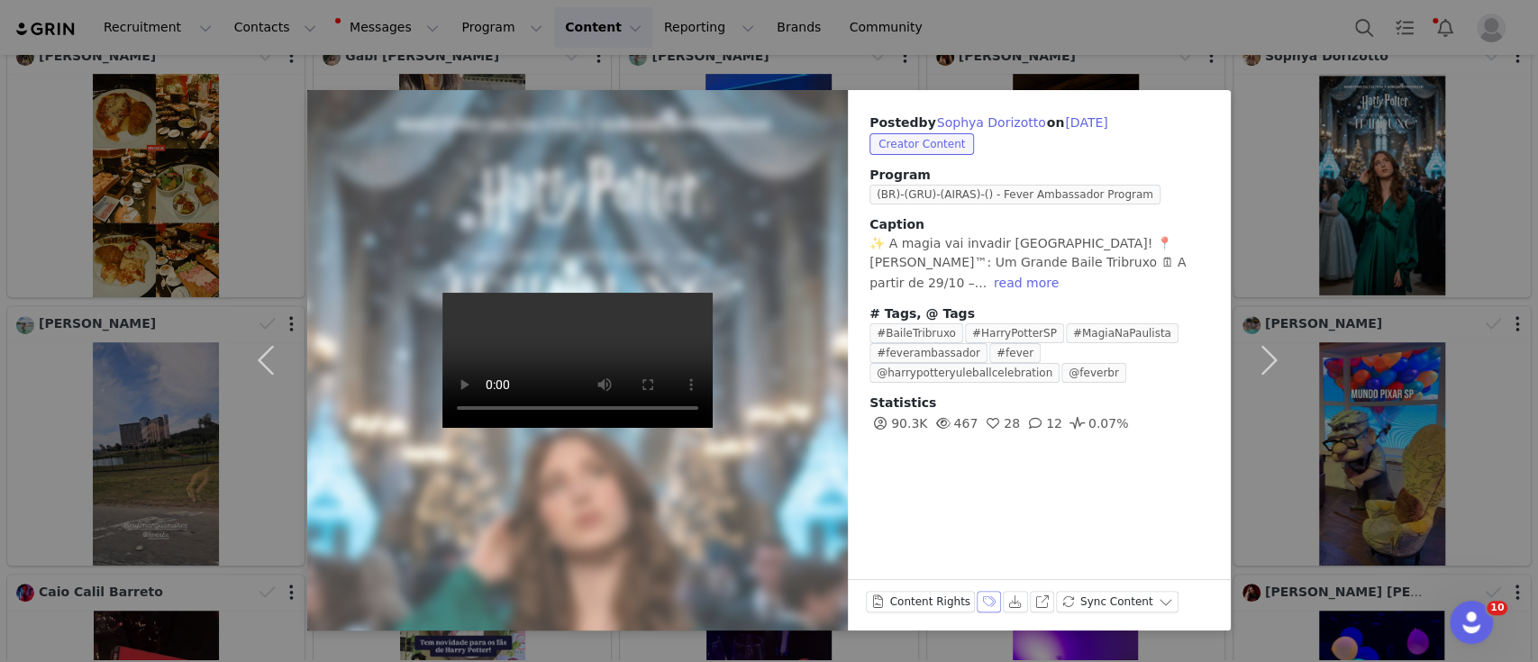
click at [977, 597] on button "Labels & Tags" at bounding box center [989, 602] width 25 height 22
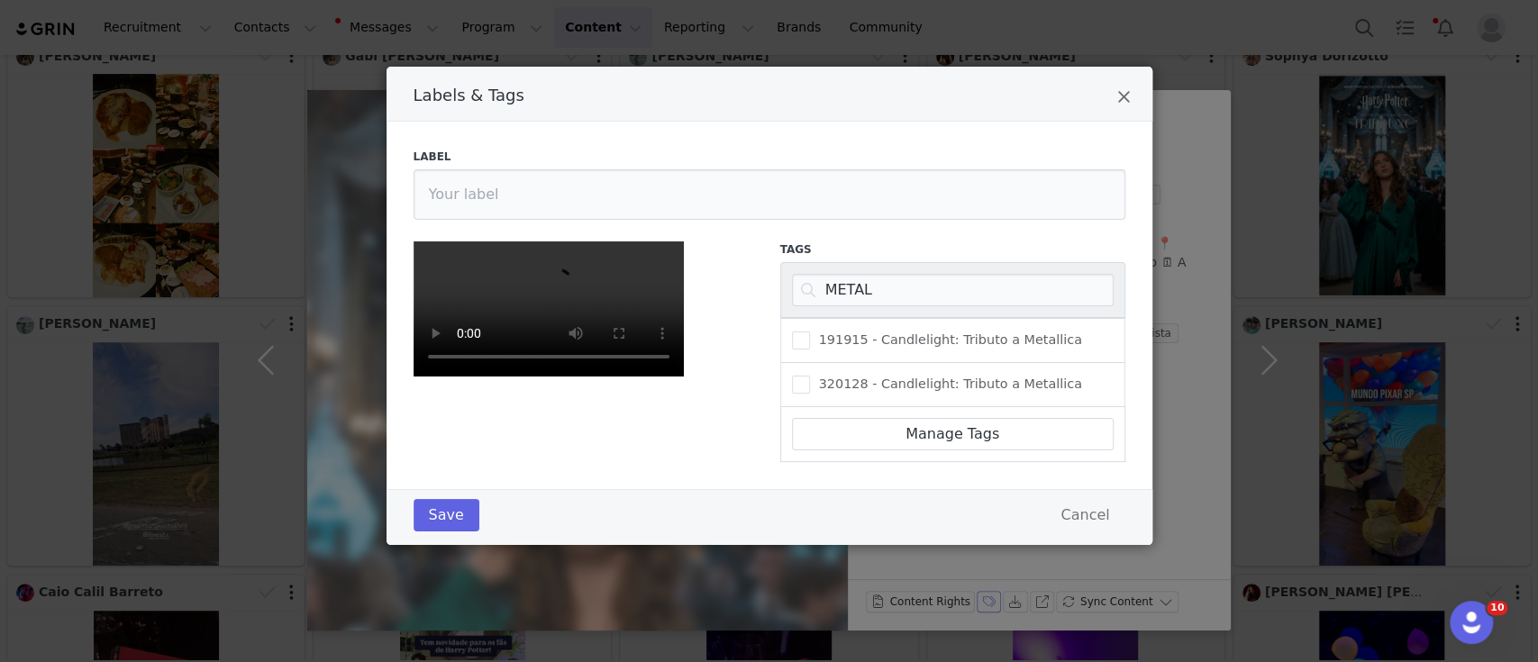
scroll to position [0, 0]
click at [879, 291] on input "METAL" at bounding box center [953, 290] width 322 height 32
paste input "404962"
click at [810, 339] on span "404962 - [PERSON_NAME]™: Um Grande Baile Tribruxo" at bounding box center [993, 340] width 367 height 17
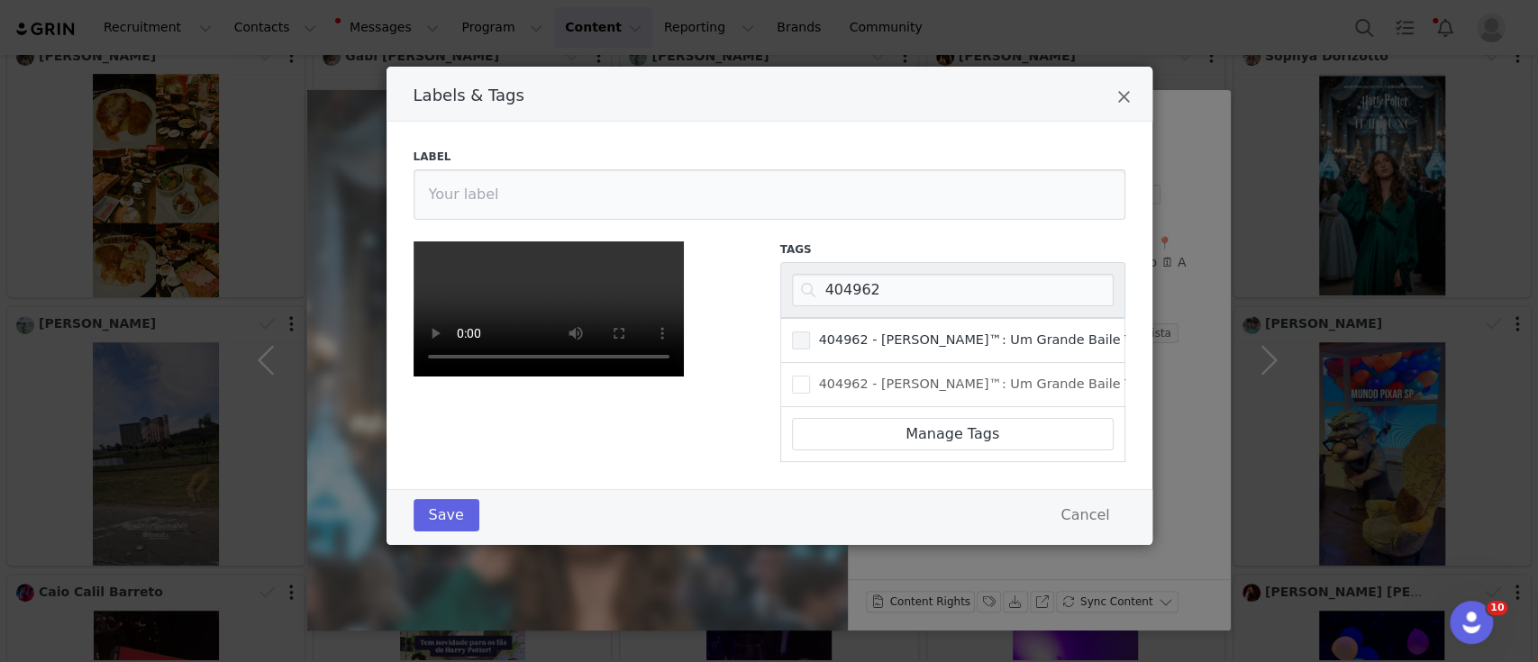
click at [810, 332] on input "404962 - [PERSON_NAME]™: Um Grande Baile Tribruxo" at bounding box center [810, 332] width 0 height 0
click at [445, 532] on button "Save" at bounding box center [447, 515] width 66 height 32
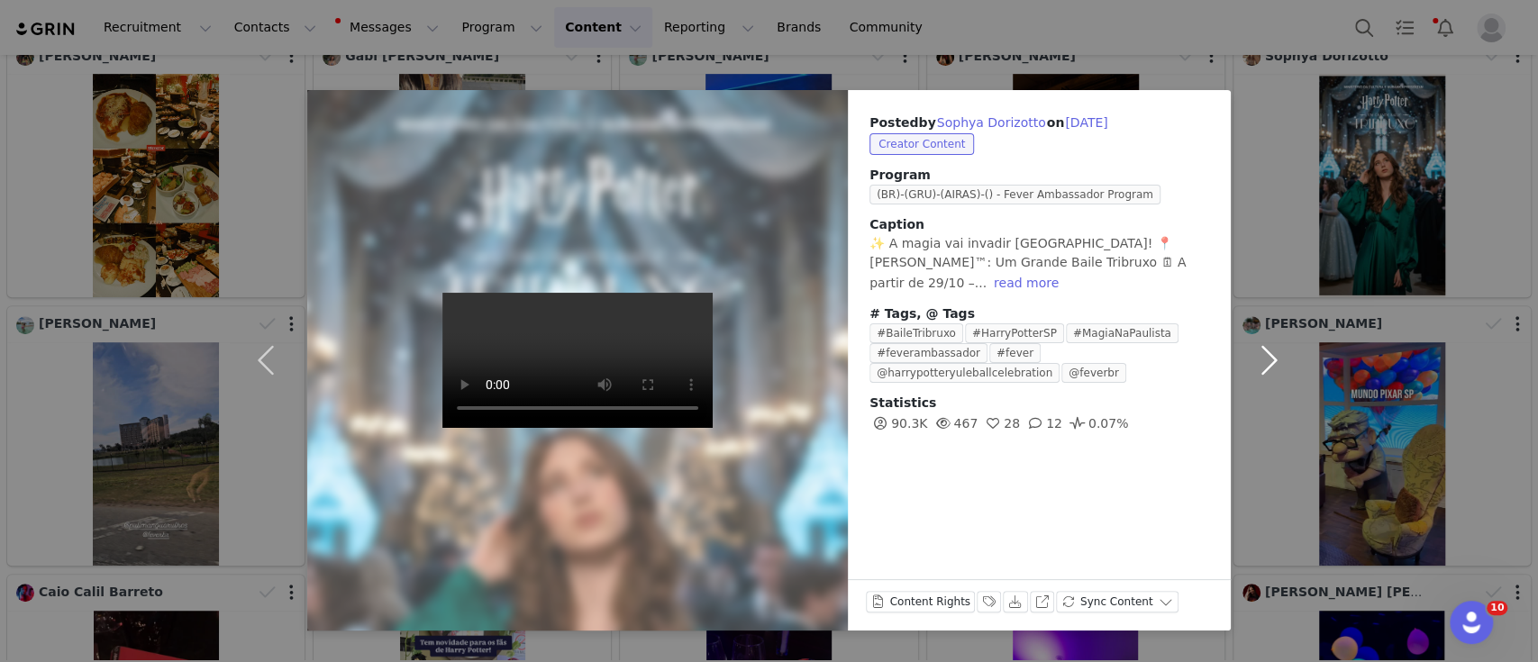
click at [1281, 370] on button "button" at bounding box center [1269, 360] width 76 height 541
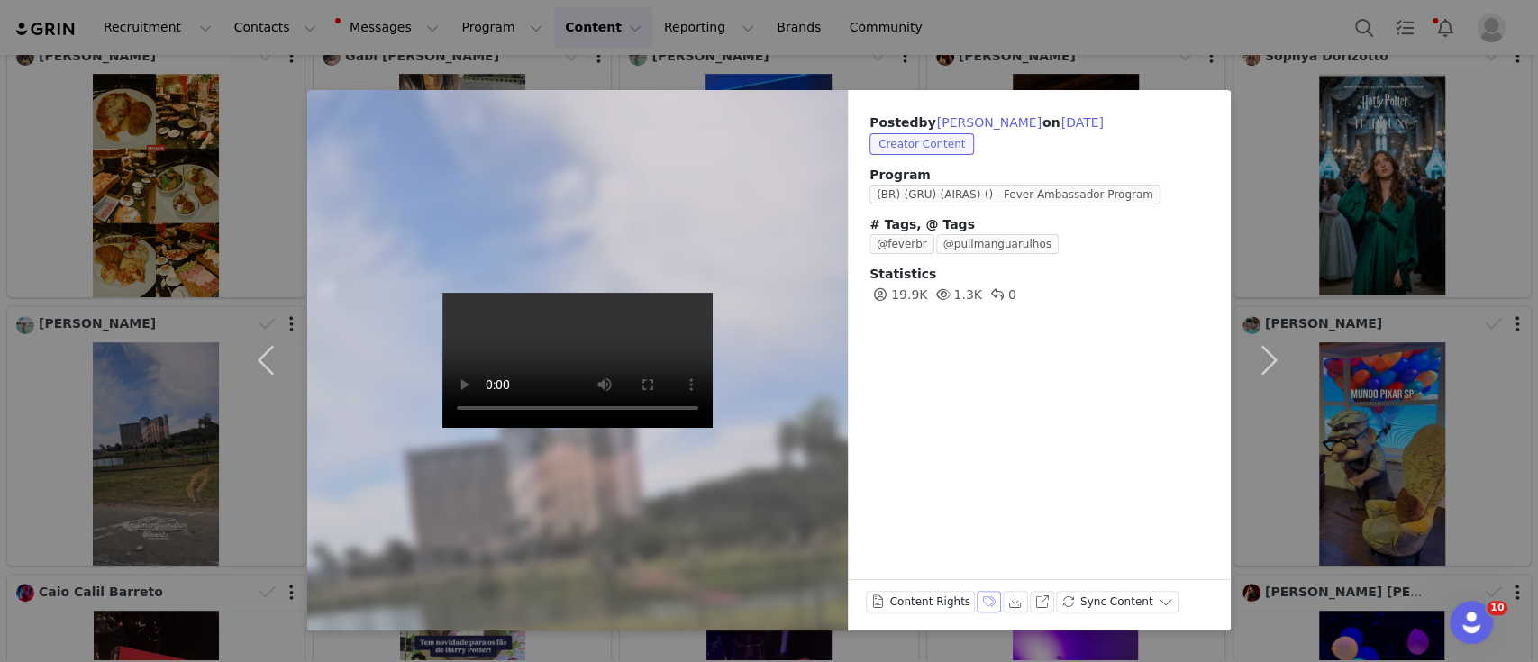
click at [983, 608] on button "Labels & Tags" at bounding box center [989, 602] width 25 height 22
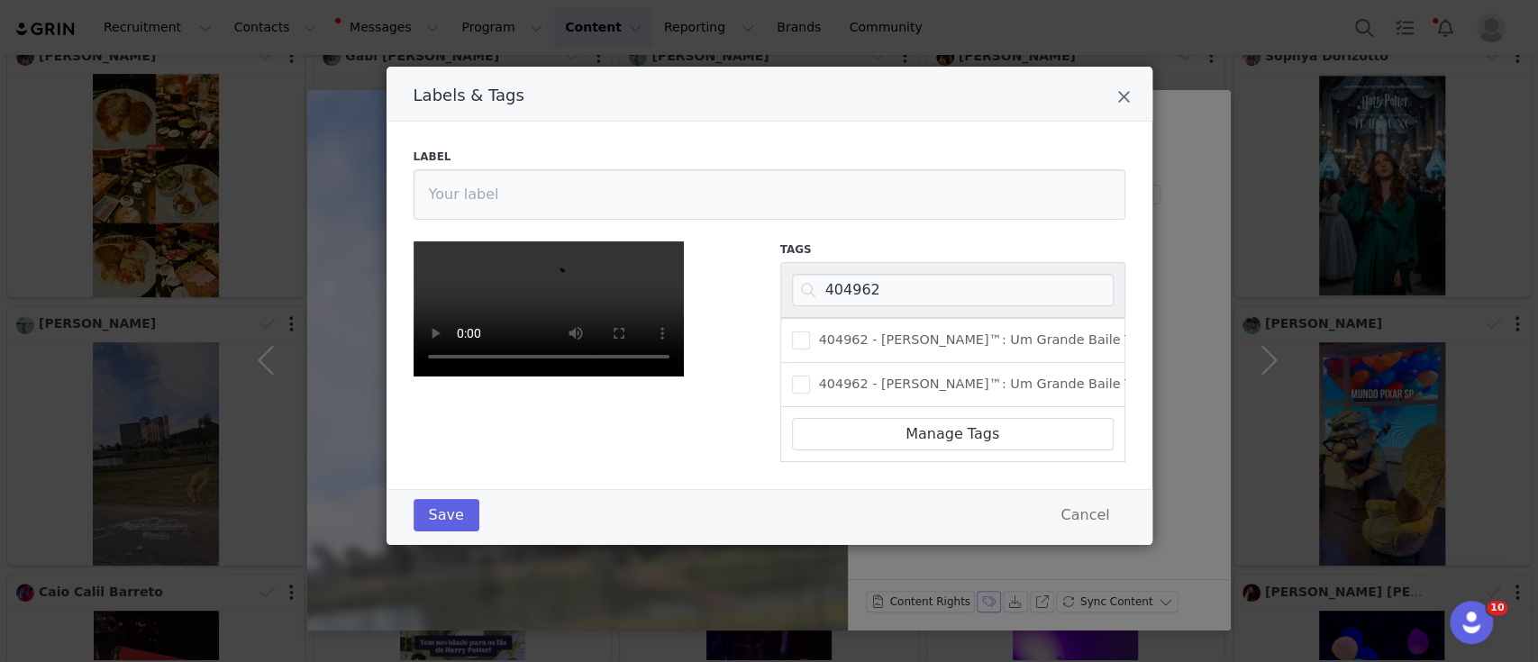
scroll to position [0, 0]
click at [887, 294] on input "404962" at bounding box center [953, 290] width 322 height 32
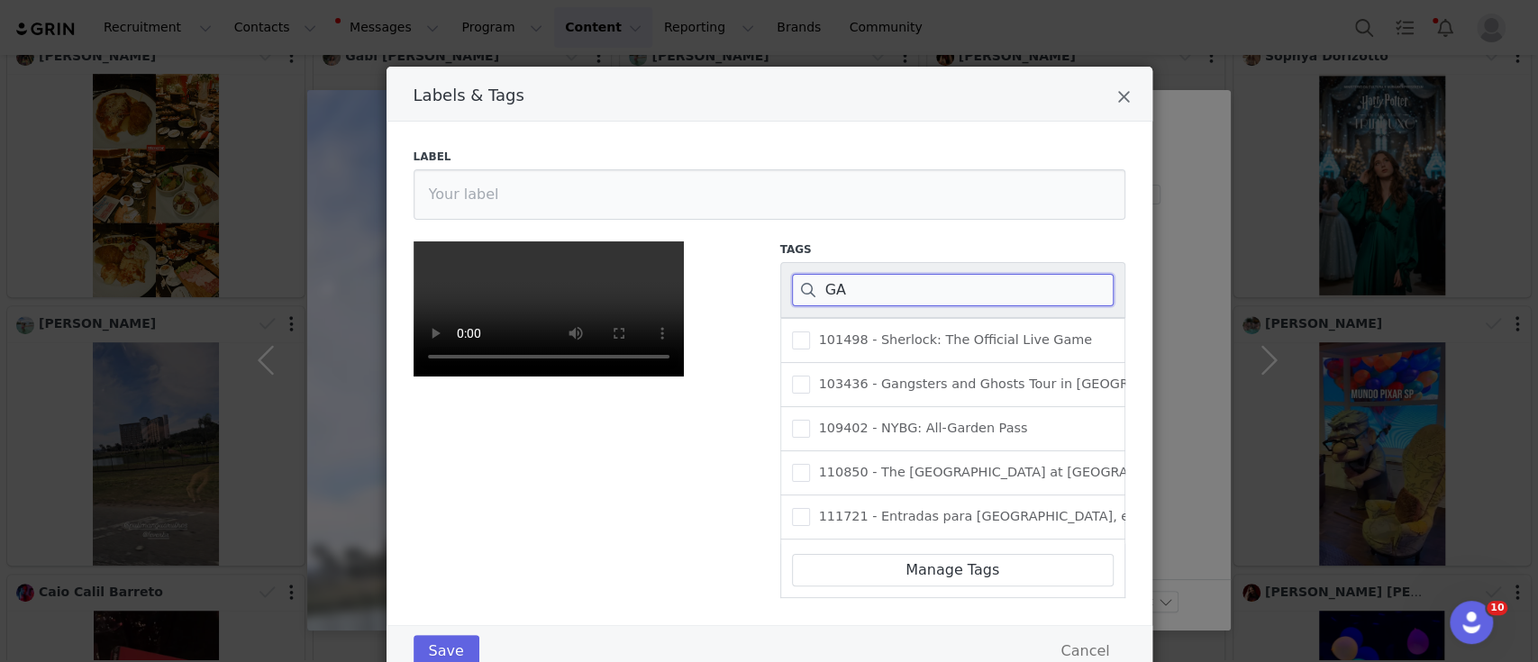
type input "G"
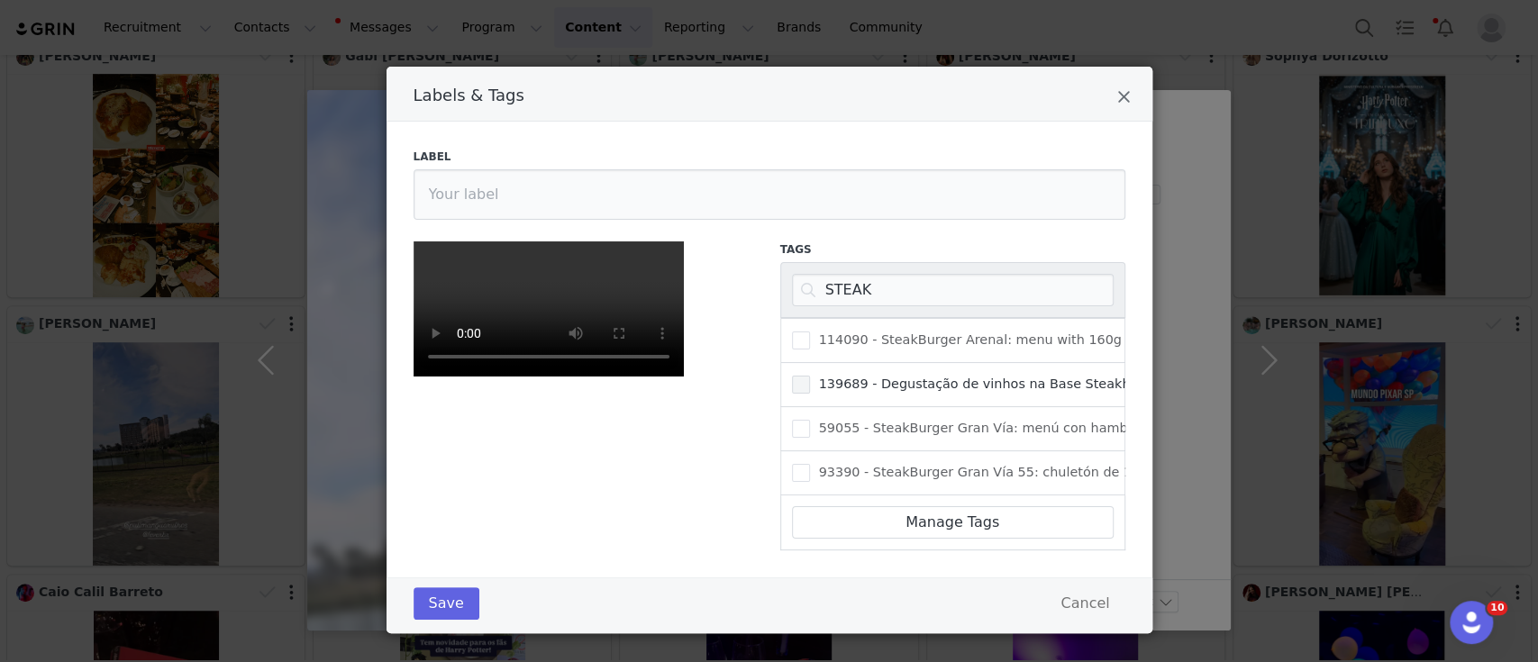
click at [793, 383] on span "Labels & Tags" at bounding box center [801, 385] width 18 height 18
click at [810, 376] on input "139689 - Degustação de vinhos na Base Steakhouse - [GEOGRAPHIC_DATA]" at bounding box center [810, 376] width 0 height 0
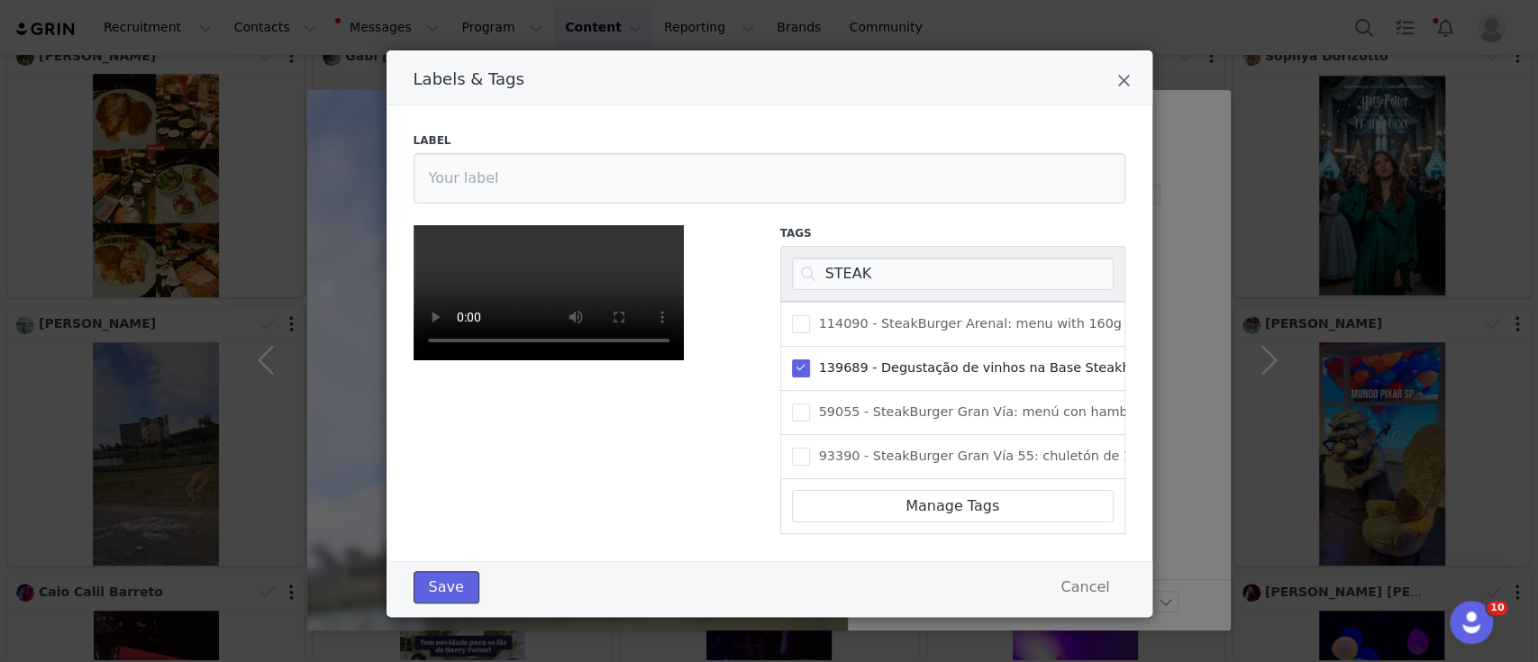
click at [444, 571] on button "Save" at bounding box center [447, 587] width 66 height 32
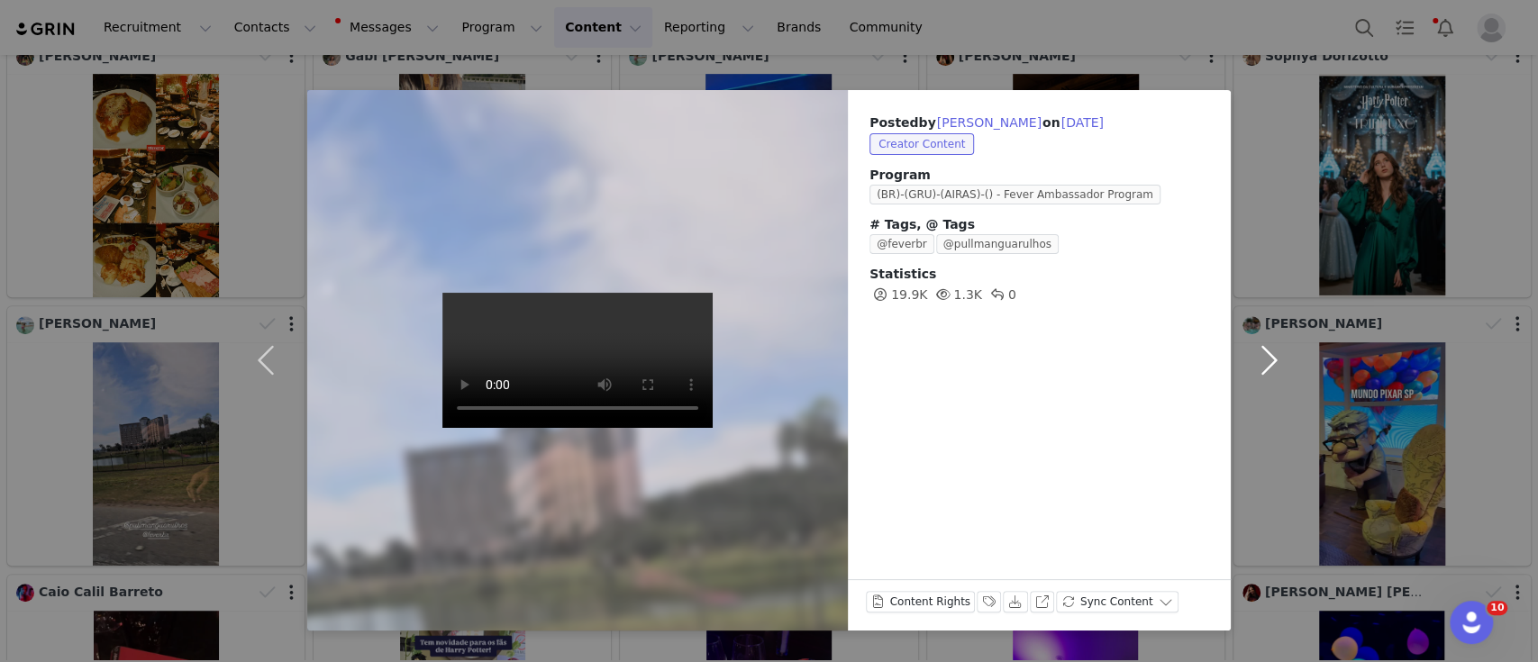
click at [1263, 362] on button "button" at bounding box center [1269, 360] width 76 height 541
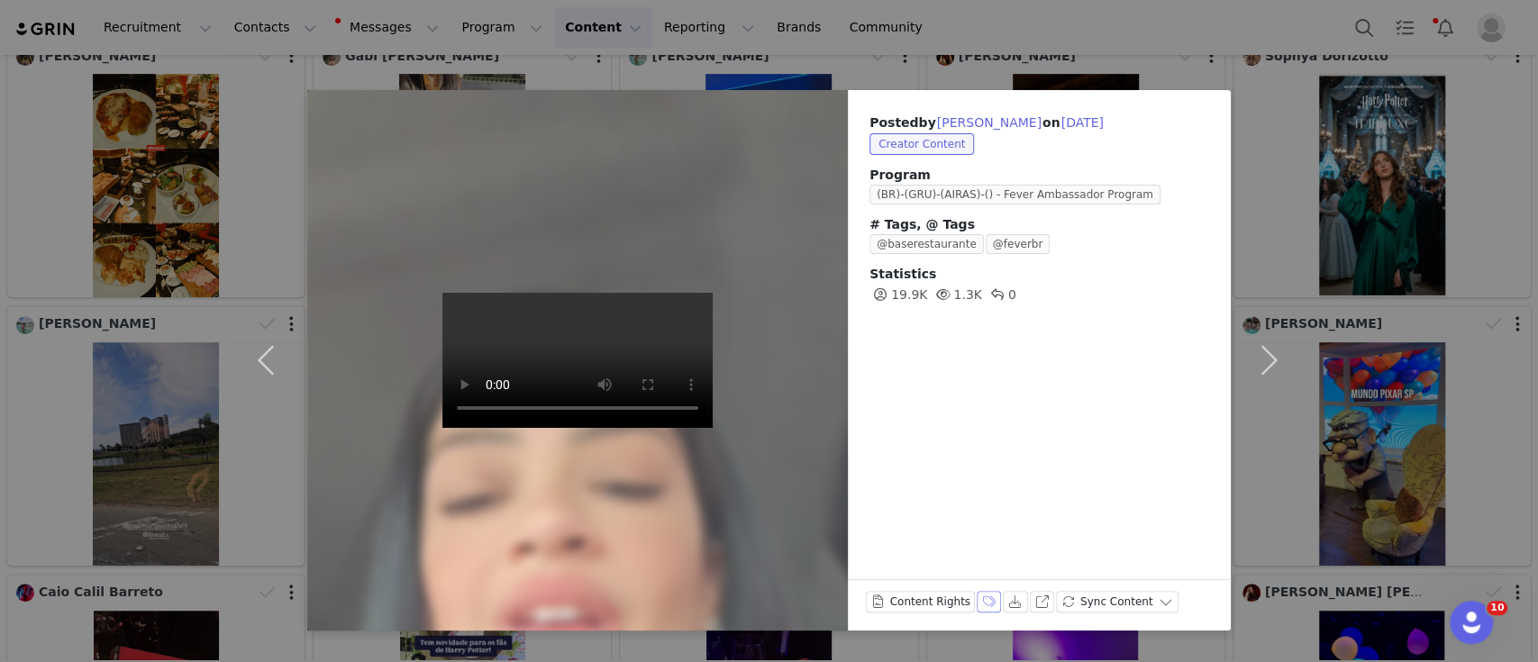
click at [984, 598] on button "Labels & Tags" at bounding box center [989, 602] width 25 height 22
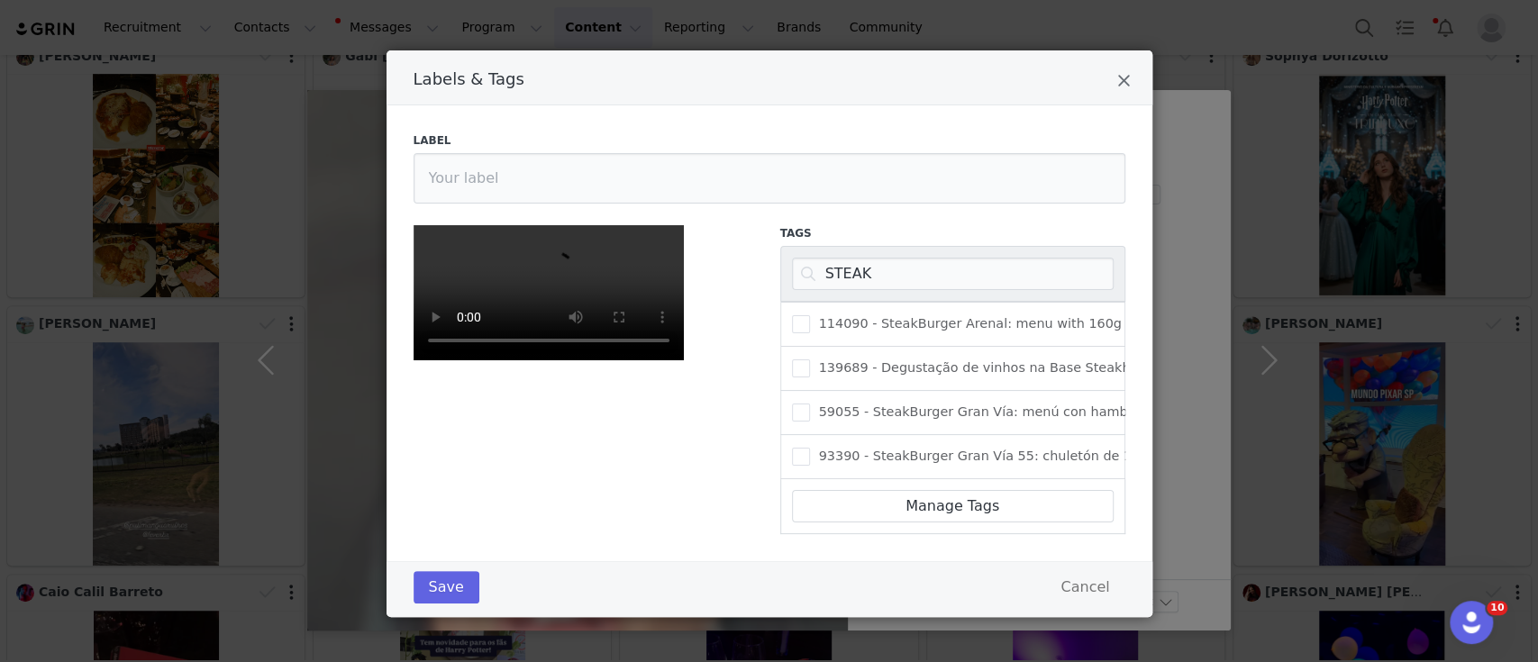
scroll to position [0, 0]
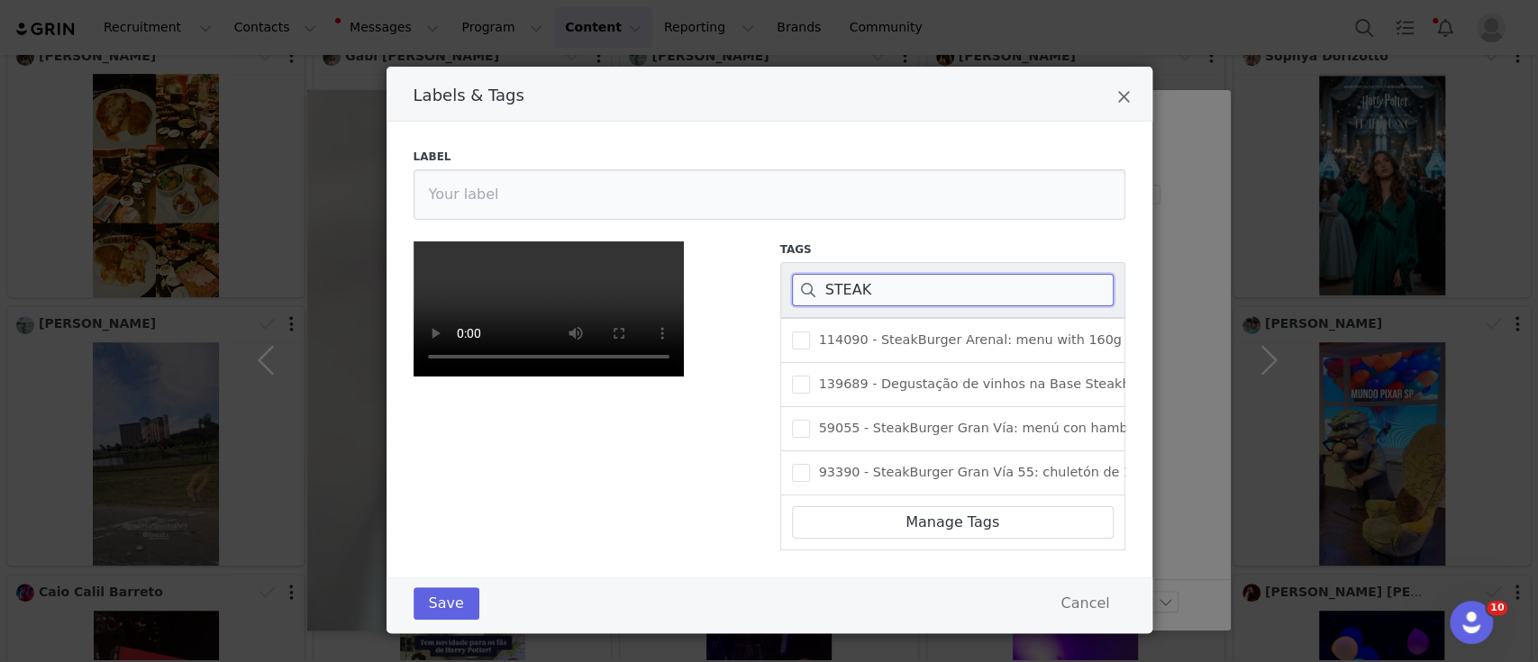
click at [890, 286] on input "STEAK" at bounding box center [953, 290] width 322 height 32
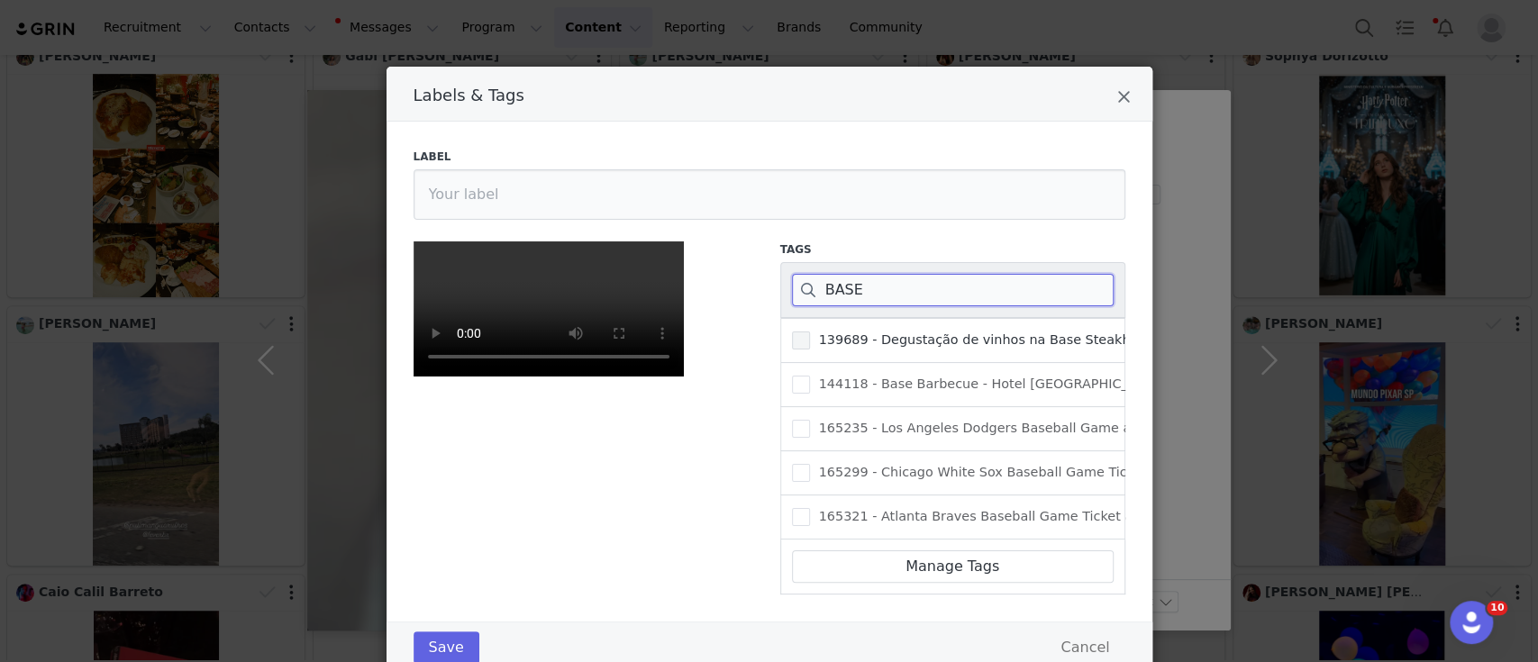
type input "BASE"
click at [793, 342] on span "Labels & Tags" at bounding box center [801, 341] width 18 height 18
click at [810, 332] on input "139689 - Degustação de vinhos na Base Steakhouse - [GEOGRAPHIC_DATA]" at bounding box center [810, 332] width 0 height 0
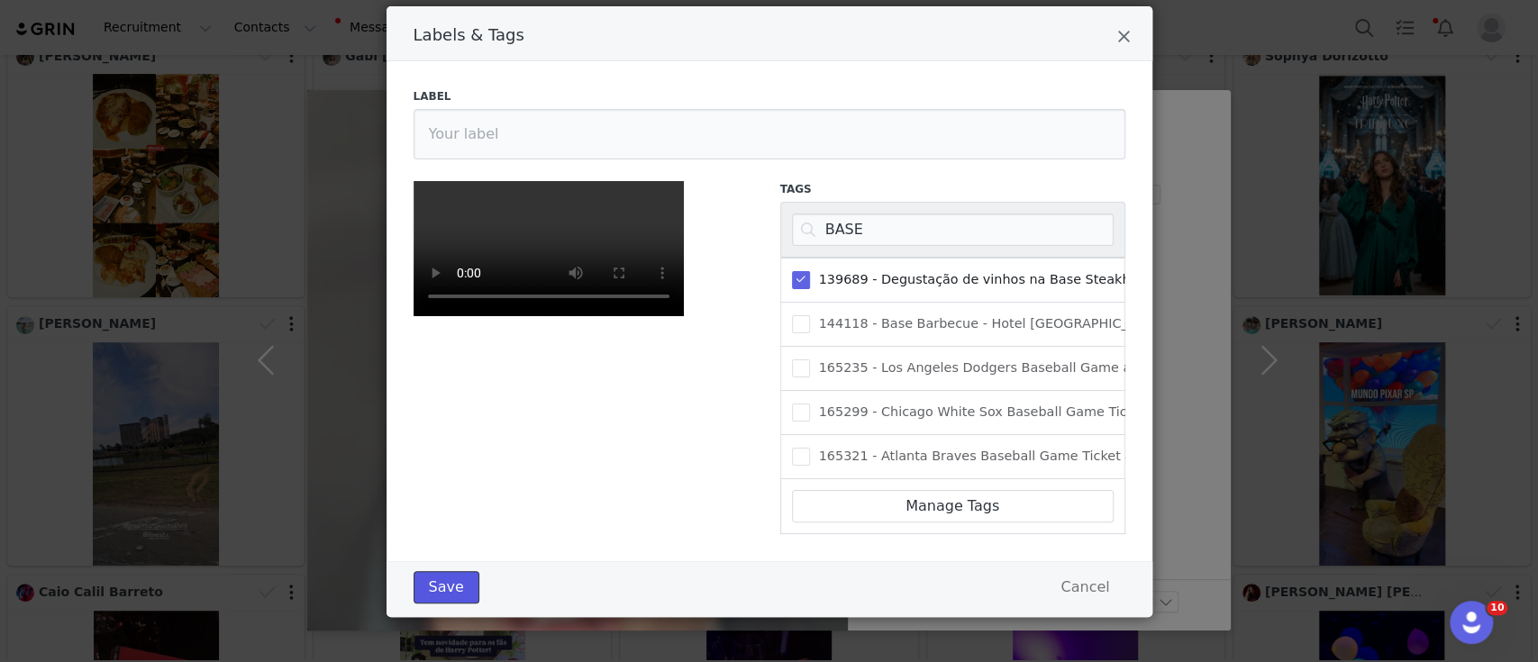
click at [440, 599] on button "Save" at bounding box center [447, 587] width 66 height 32
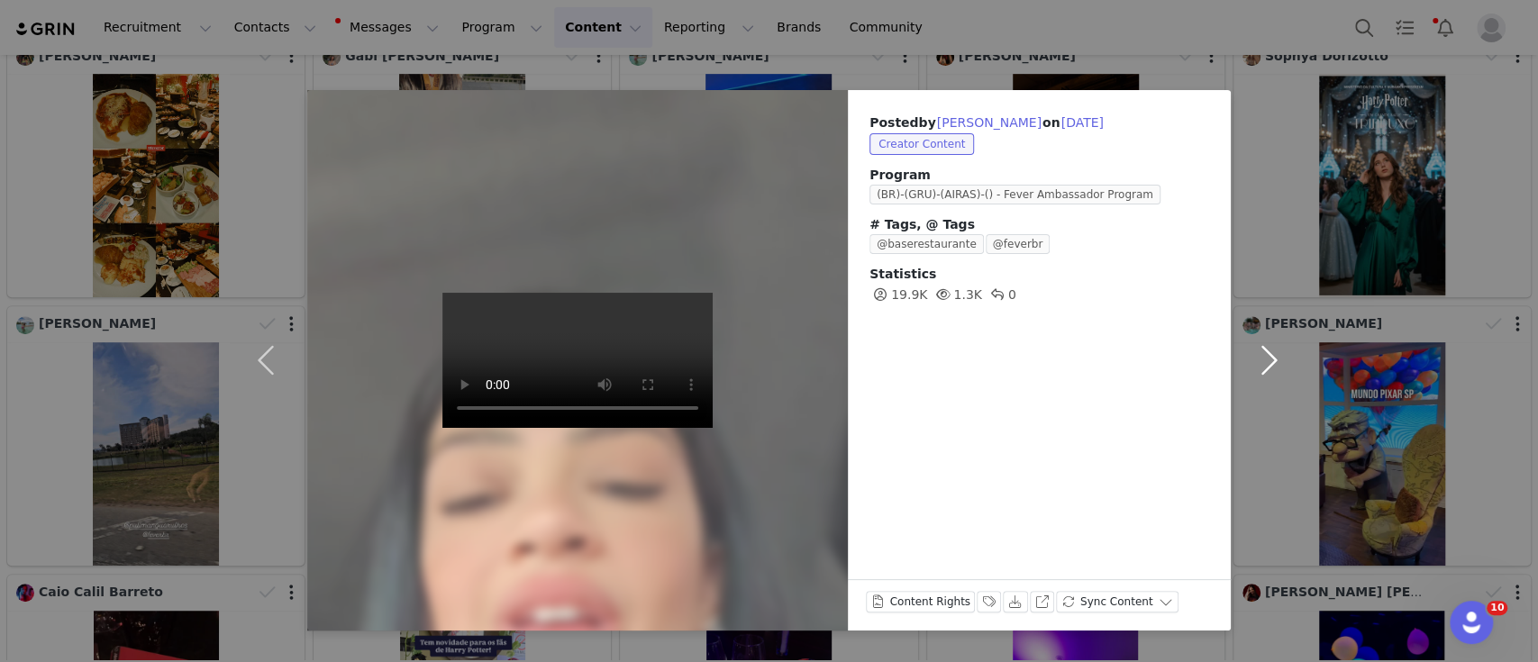
click at [1272, 350] on button "button" at bounding box center [1269, 360] width 76 height 541
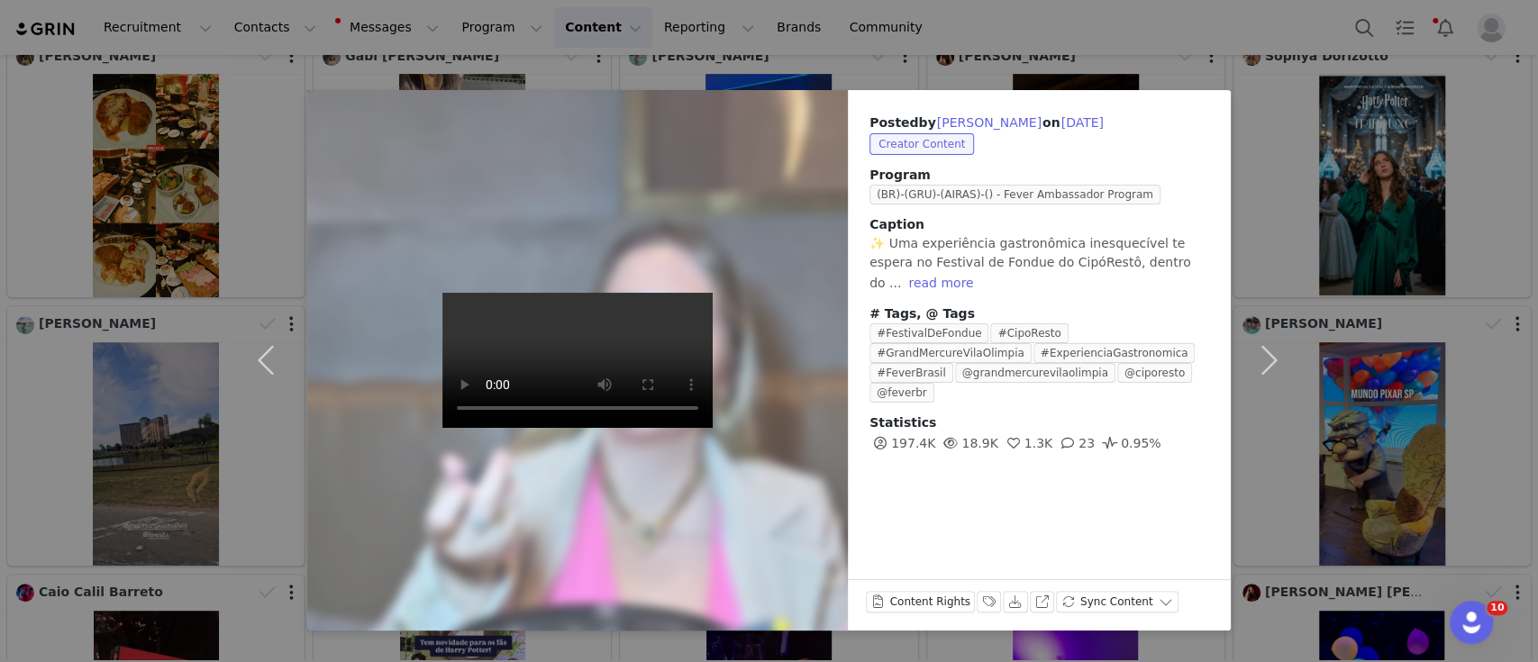
click at [1032, 34] on div "Posted by Tami Ferreira on Sep 28, 2025 Creator Content Program (BR)-(GRU)-(AIR…" at bounding box center [769, 331] width 1538 height 662
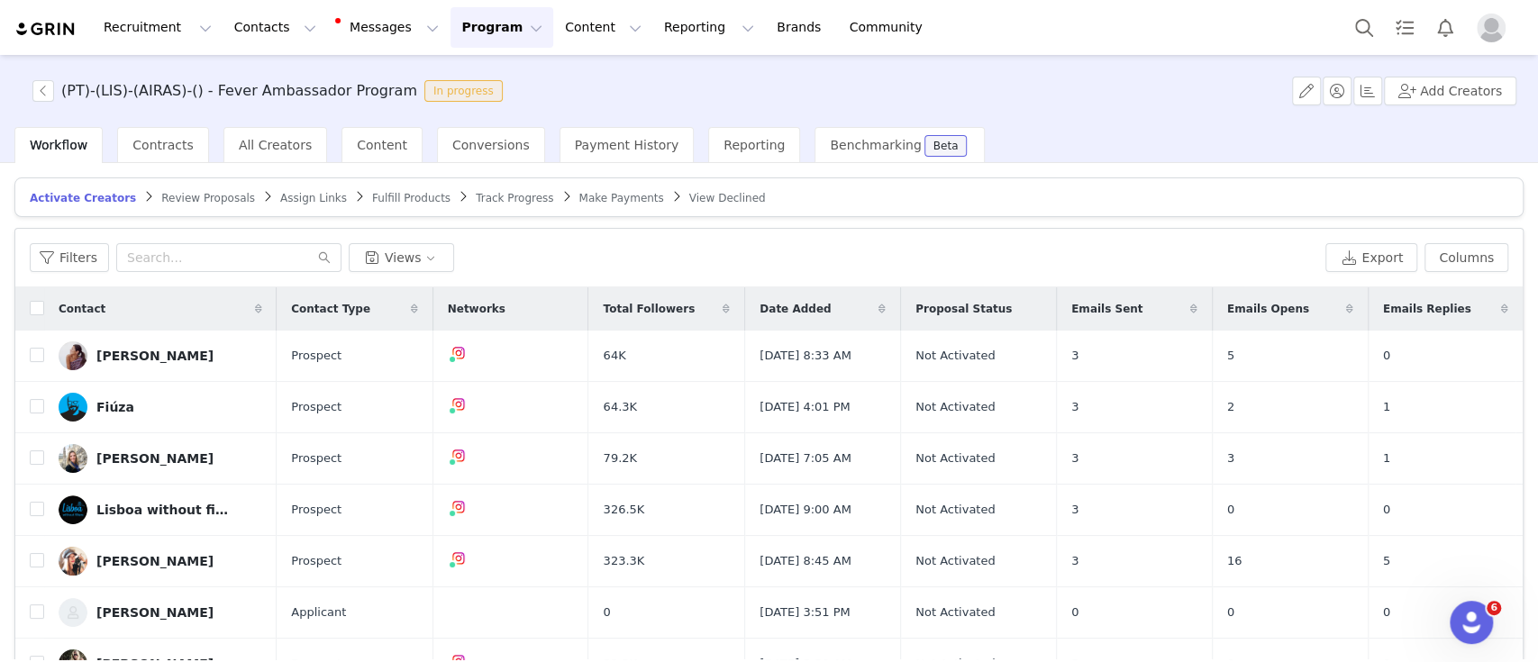
click at [207, 198] on span "Review Proposals" at bounding box center [208, 198] width 94 height 13
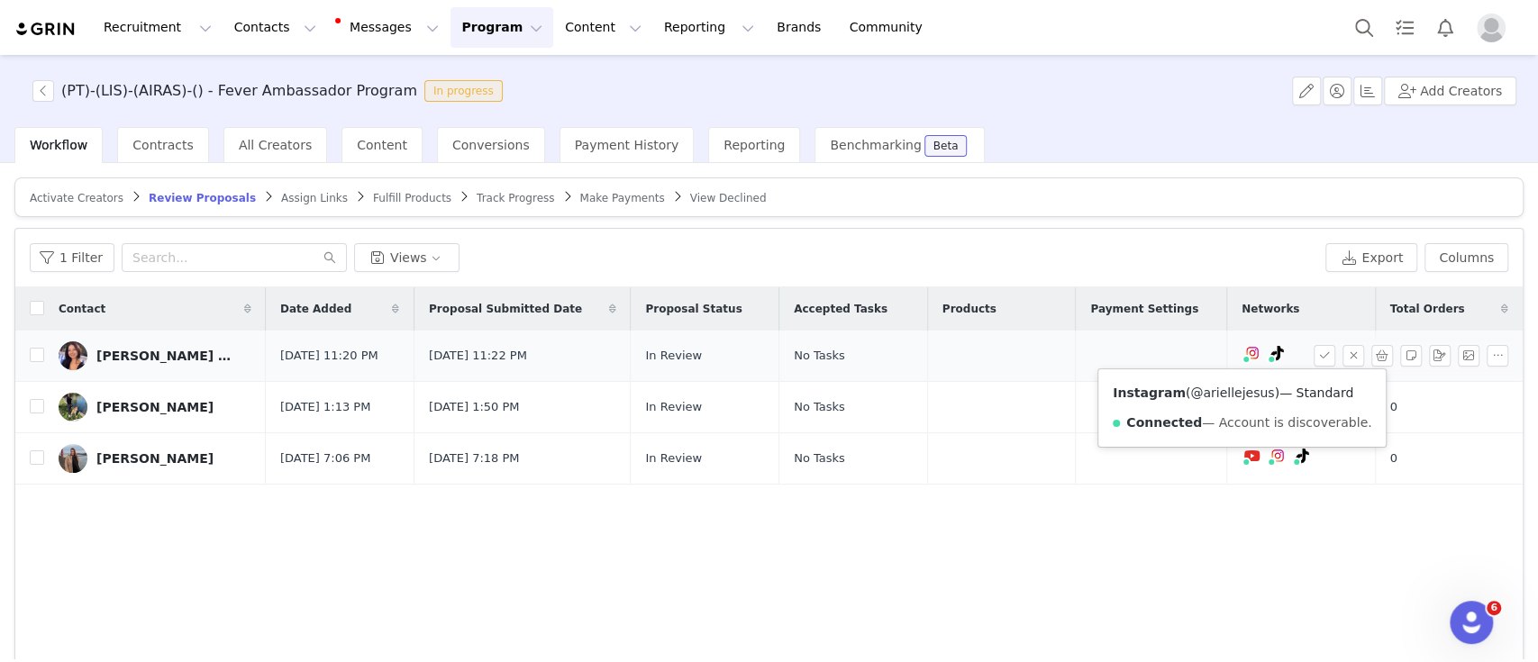
click at [1218, 386] on link "@ariellejesus" at bounding box center [1232, 393] width 84 height 14
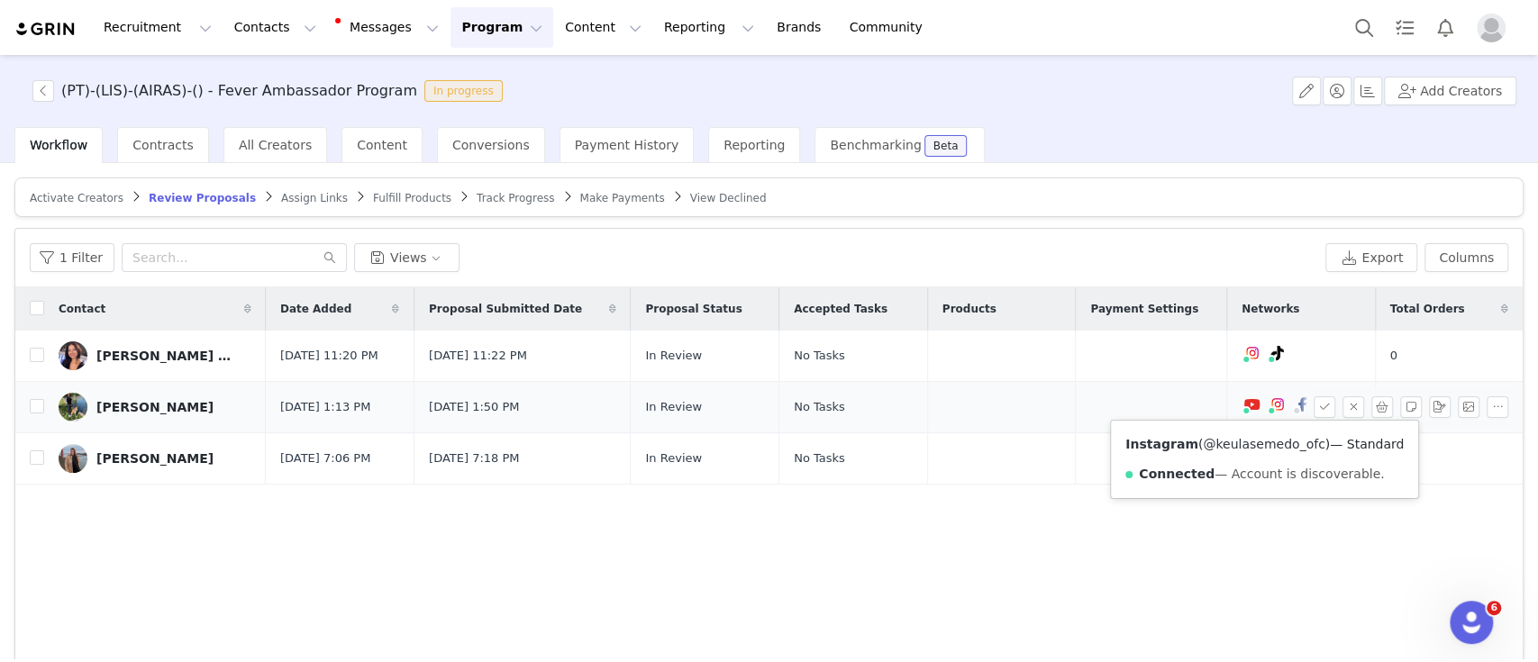
click at [1250, 441] on link "@keulasemedo_ofc" at bounding box center [1264, 444] width 122 height 14
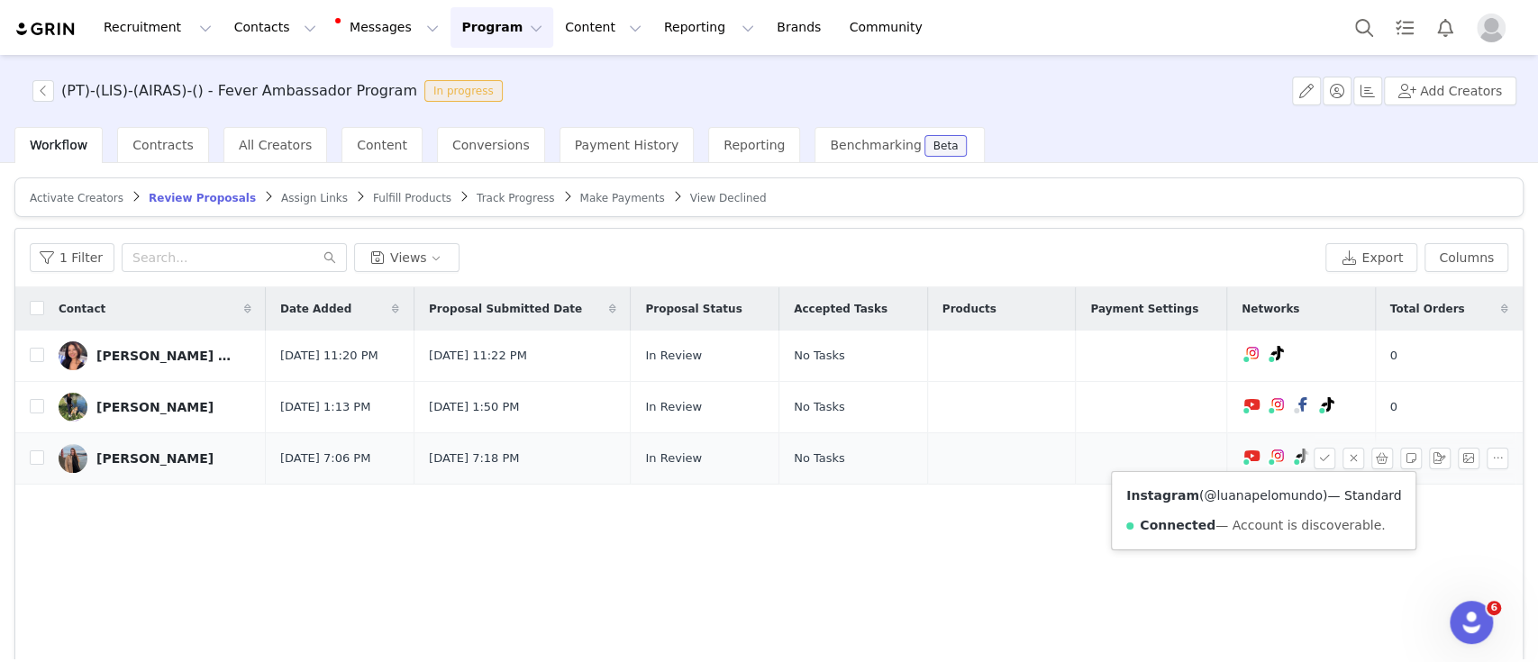
click at [1252, 490] on link "@luanapelomundo" at bounding box center [1263, 495] width 119 height 14
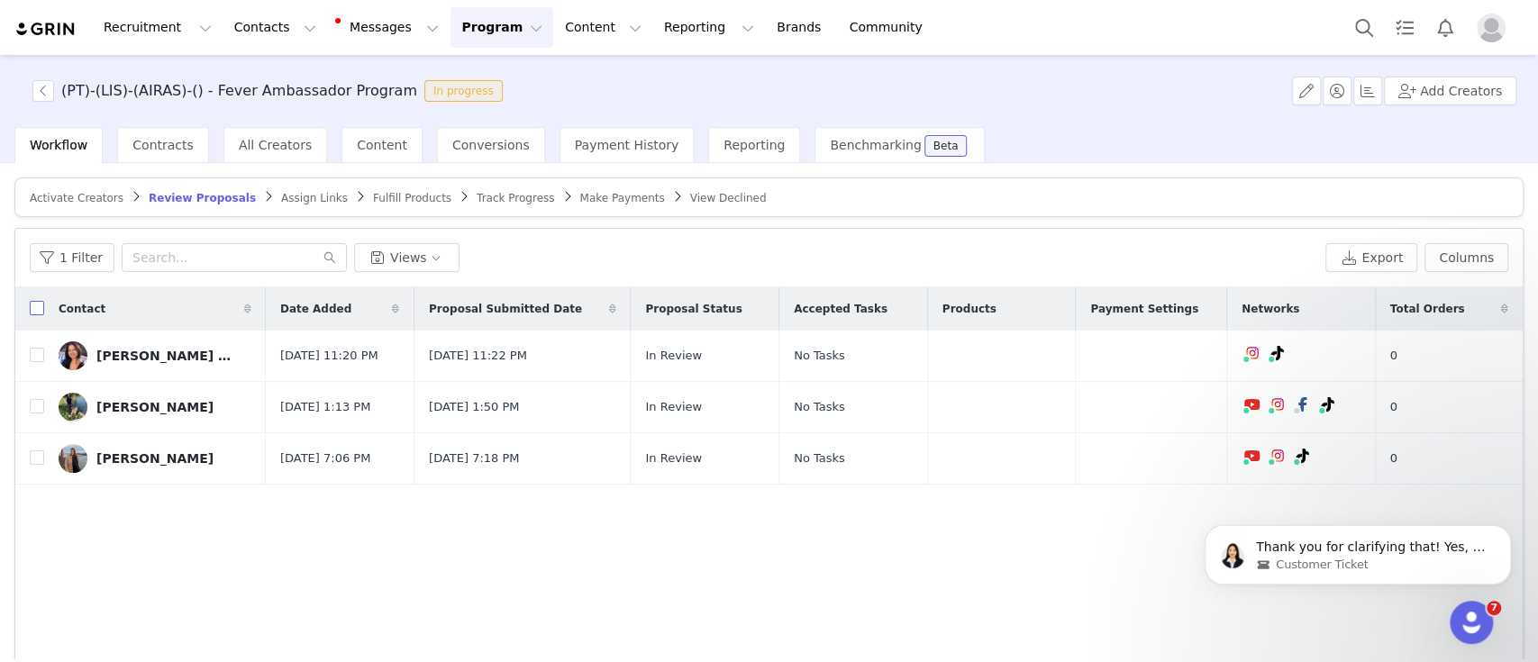
click at [43, 307] on input "checkbox" at bounding box center [37, 308] width 14 height 14
checkbox input "true"
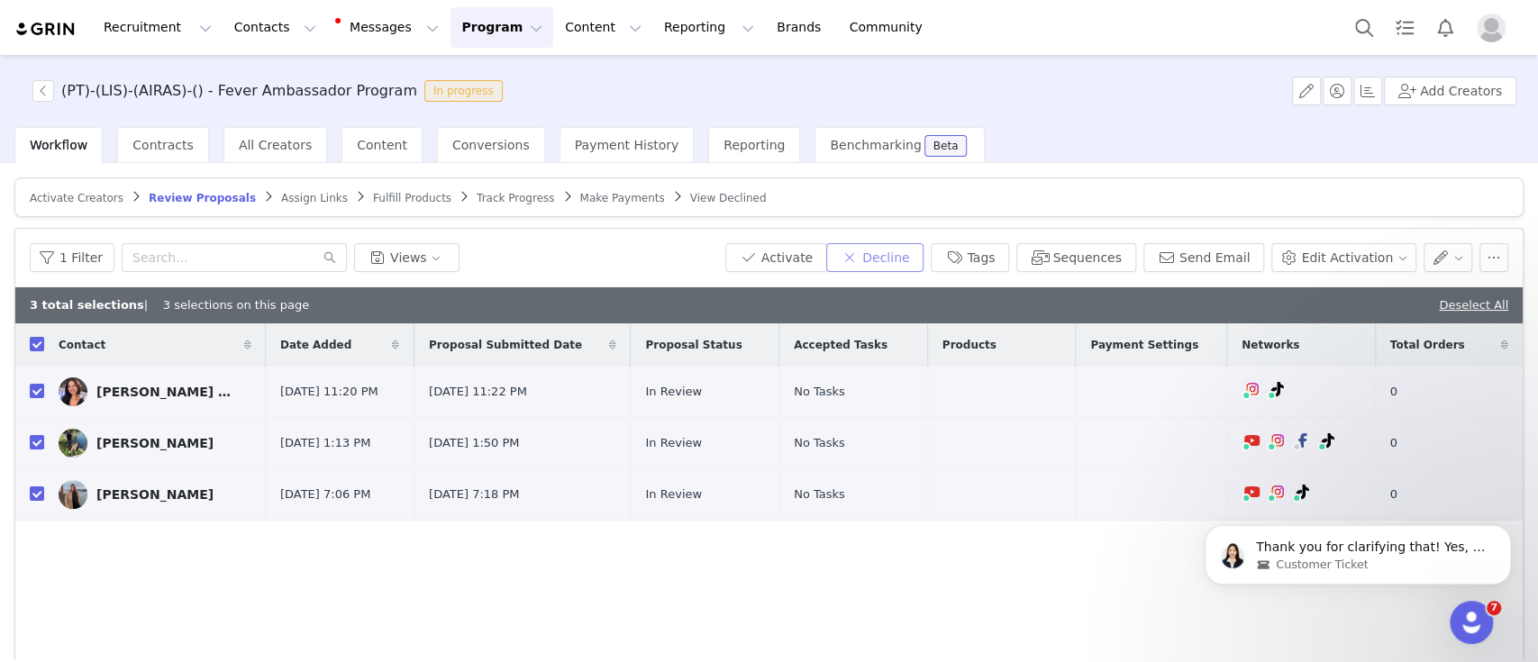
click at [873, 247] on button "Decline" at bounding box center [874, 257] width 97 height 29
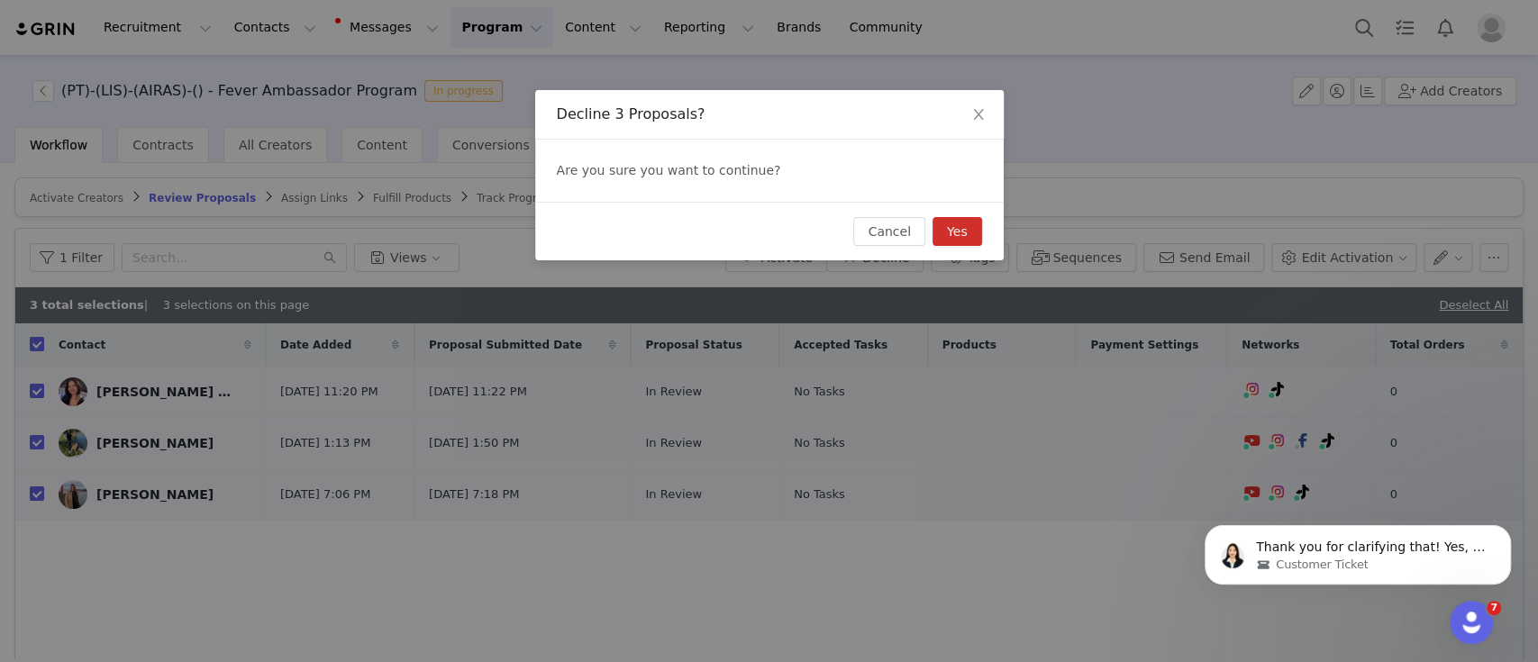
click at [950, 234] on button "Yes" at bounding box center [957, 231] width 50 height 29
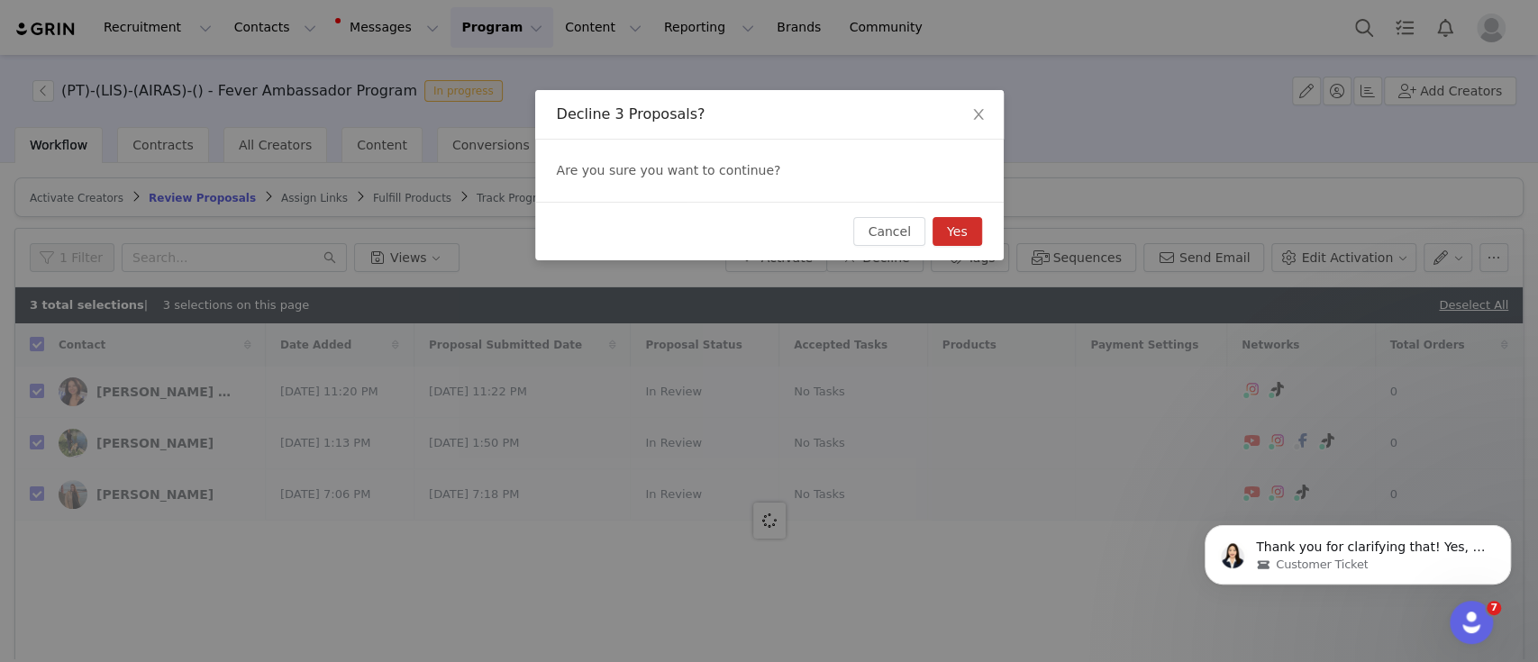
checkbox input "false"
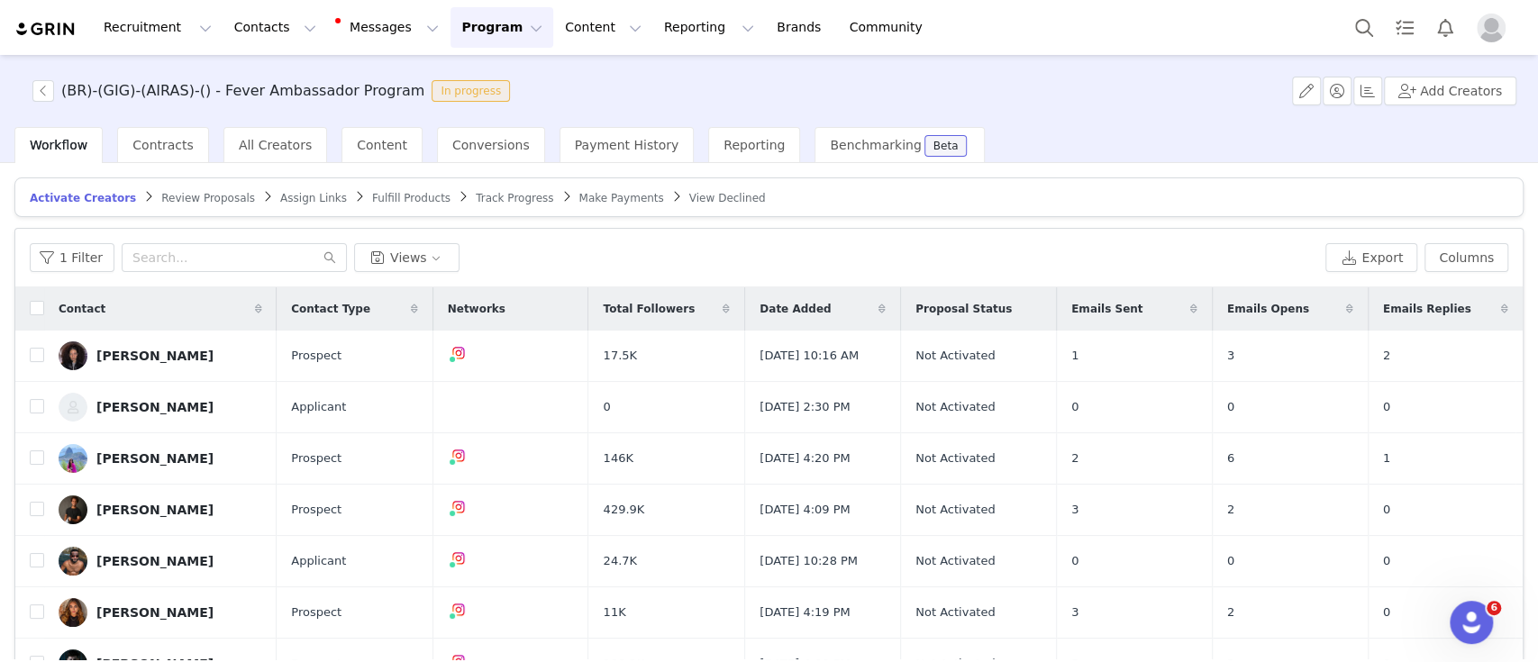
click at [184, 197] on span "Review Proposals" at bounding box center [208, 198] width 94 height 13
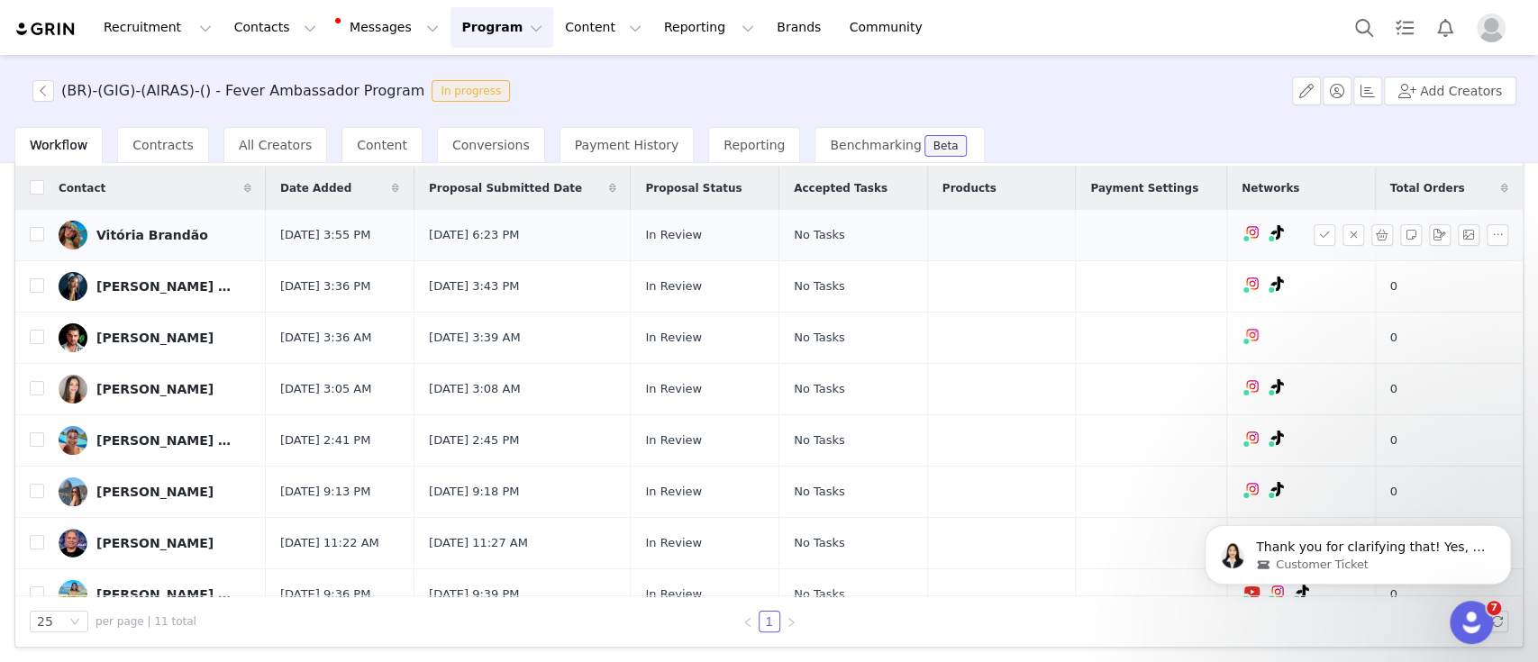
scroll to position [177, 0]
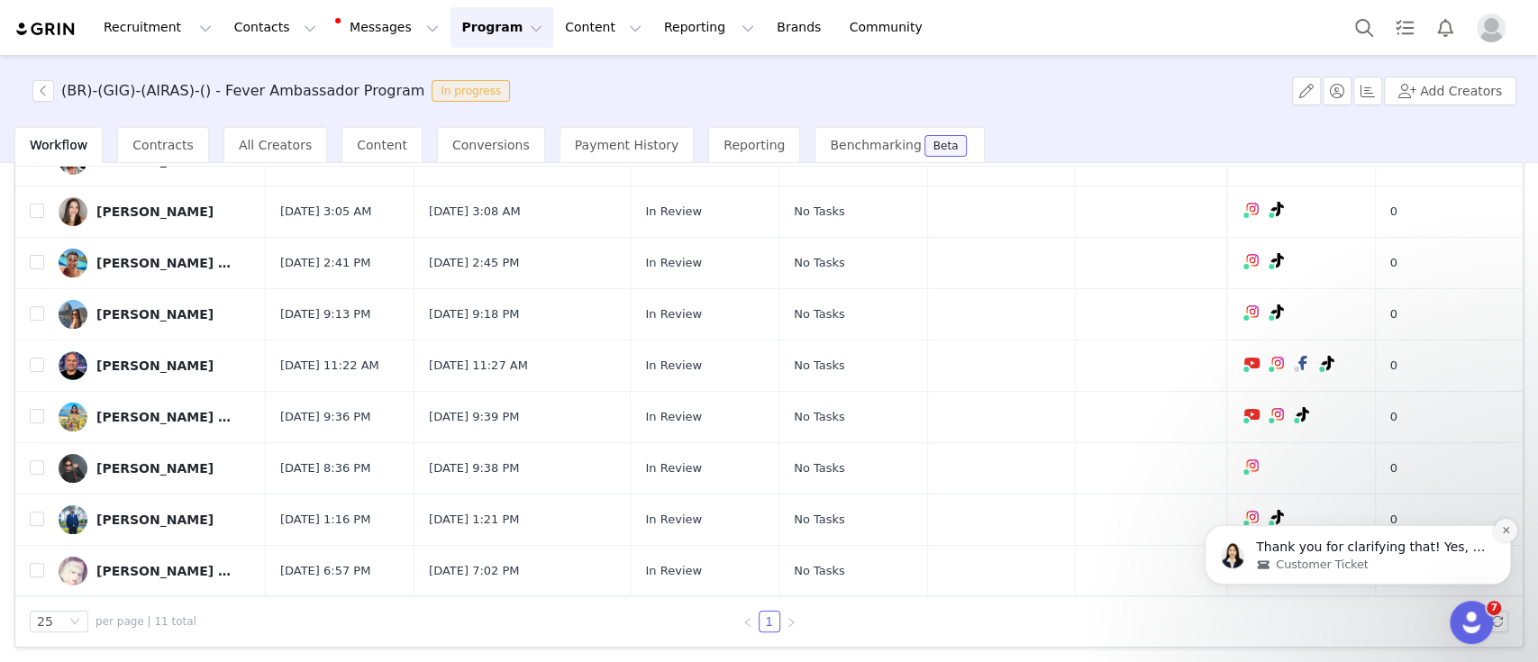
click at [1505, 528] on icon "Dismiss notification" at bounding box center [1506, 530] width 10 height 10
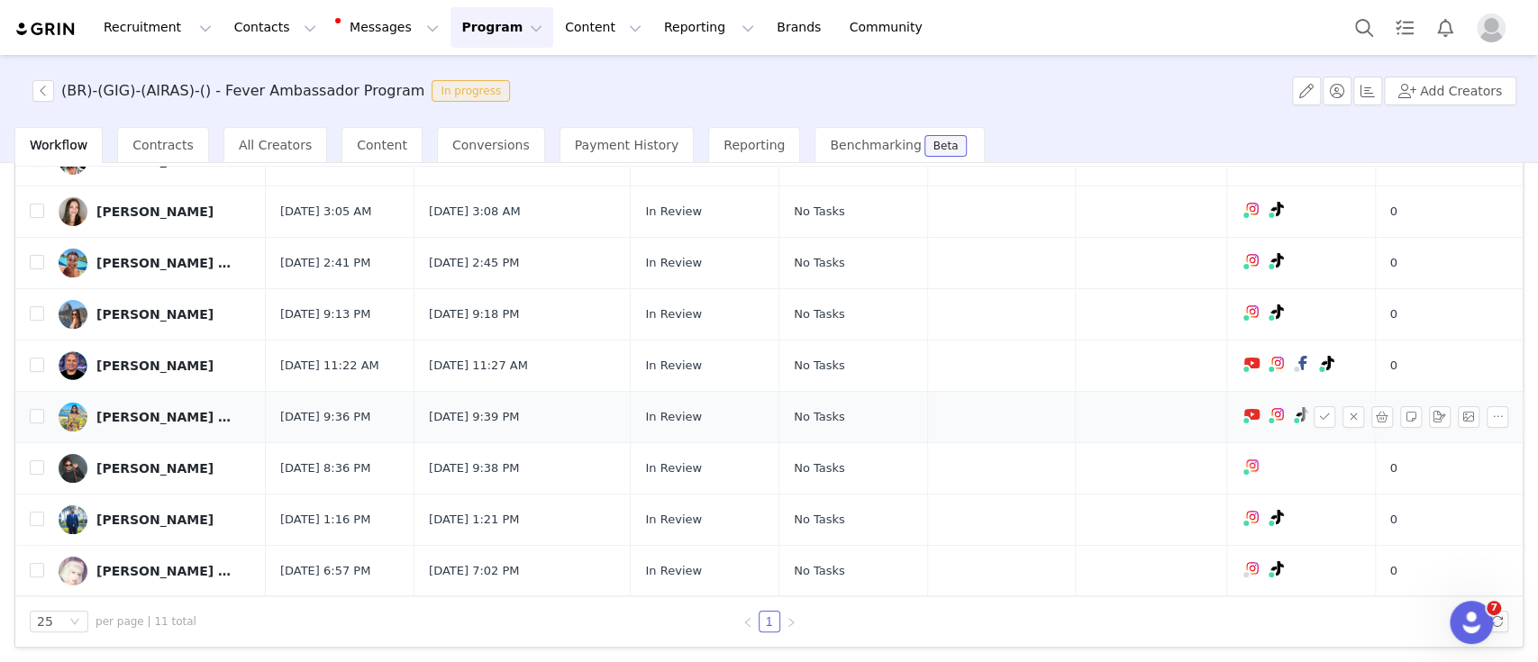
scroll to position [0, 0]
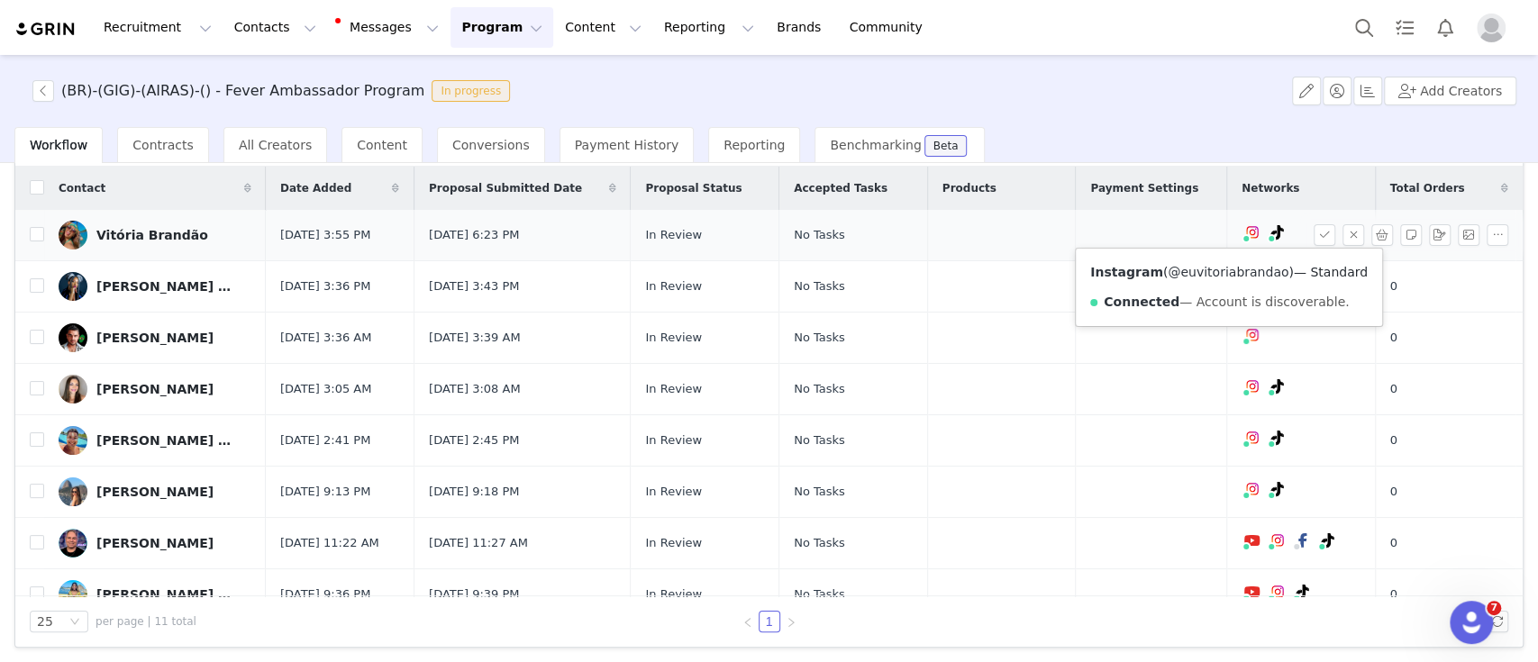
click at [1208, 268] on link "@euvitoriabrandao" at bounding box center [1228, 272] width 121 height 14
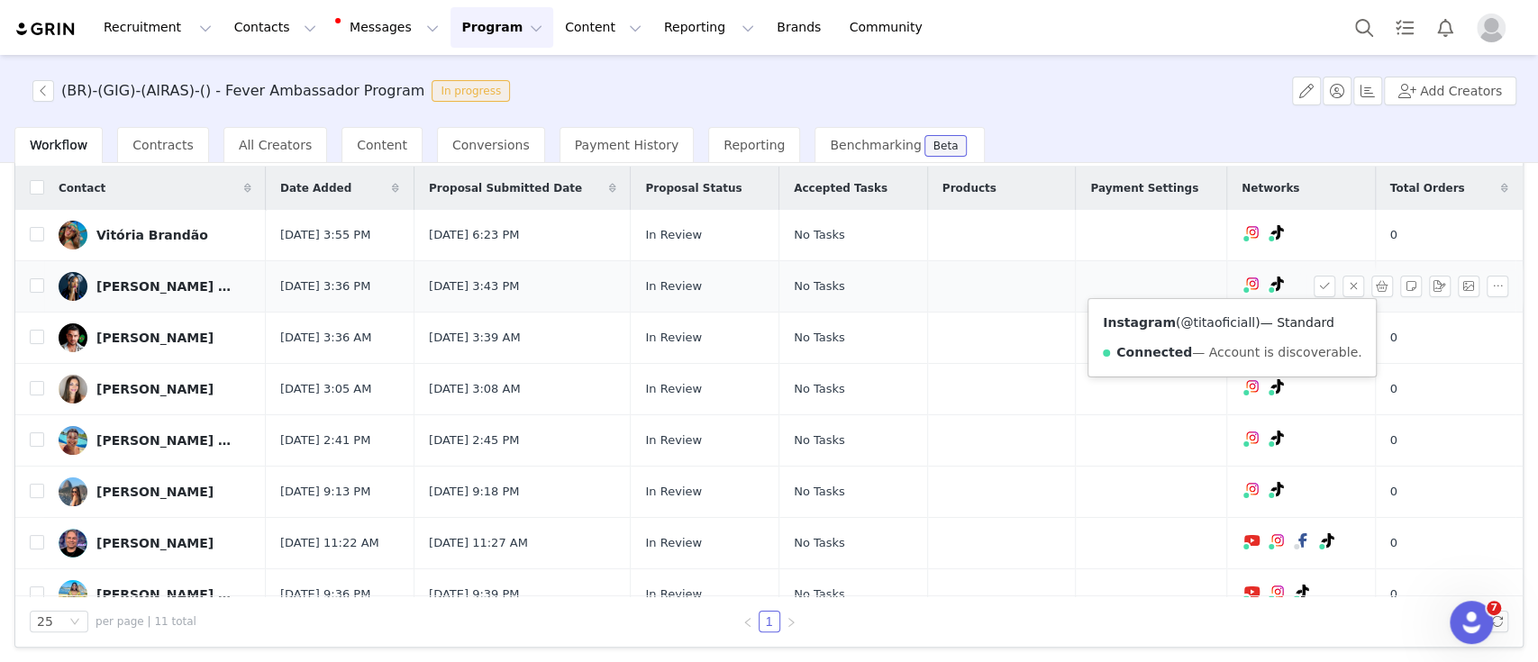
click at [1211, 321] on link "@titaoficiall" at bounding box center [1217, 322] width 75 height 14
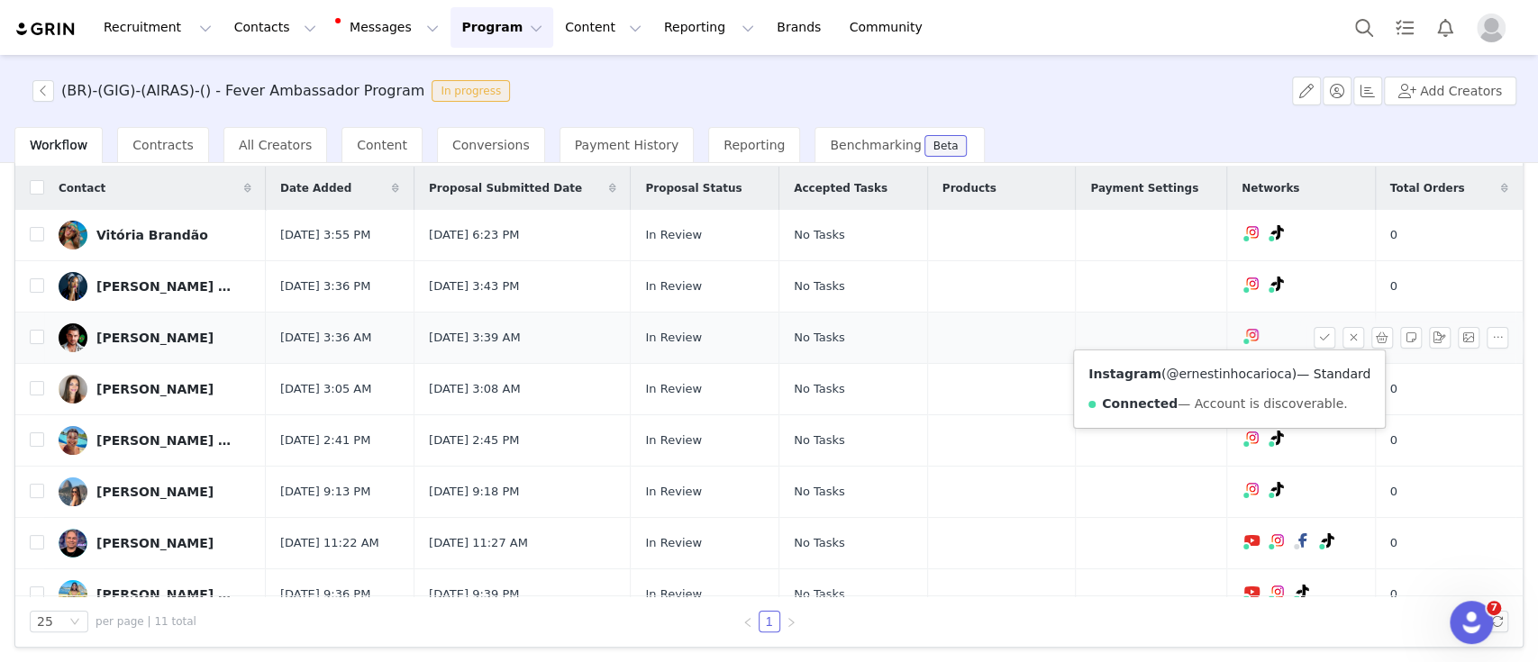
click at [1210, 370] on link "@ernestinhocarioca" at bounding box center [1228, 374] width 125 height 14
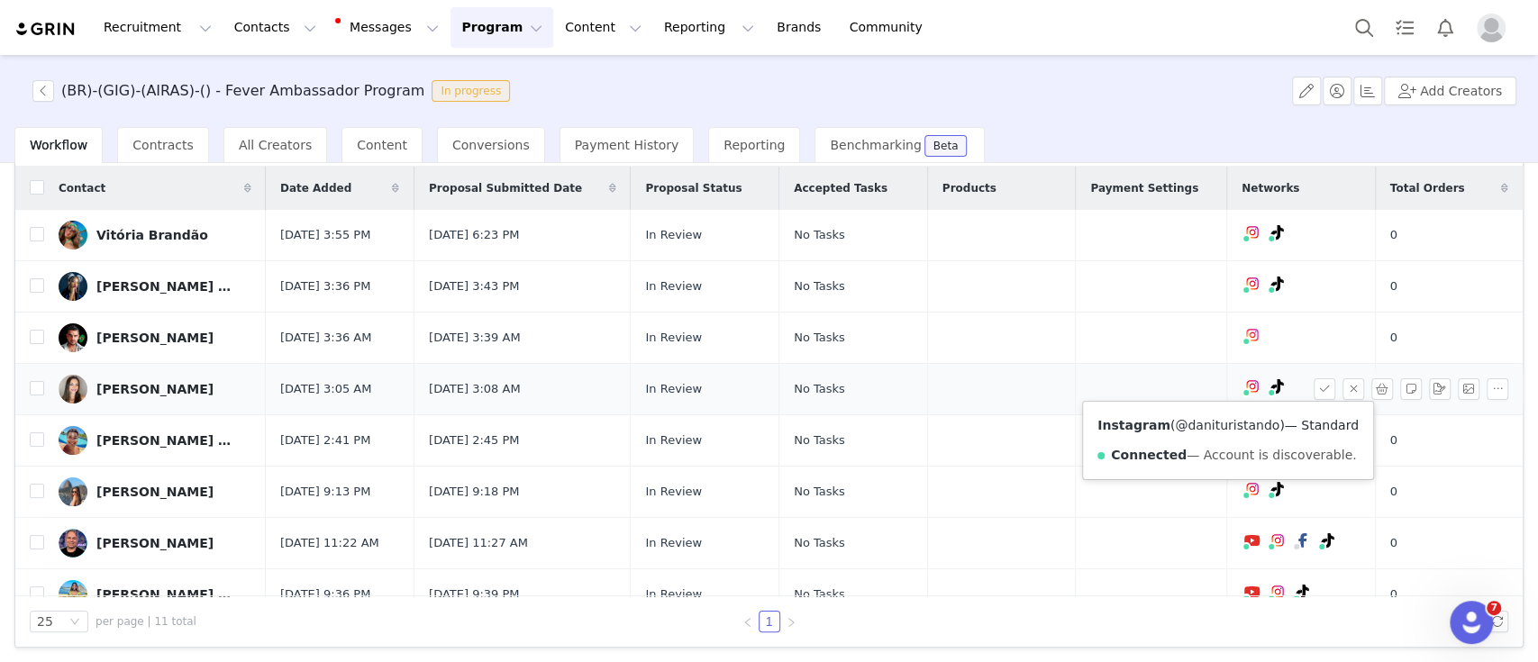
click at [1204, 421] on link "@danituristando" at bounding box center [1227, 425] width 105 height 14
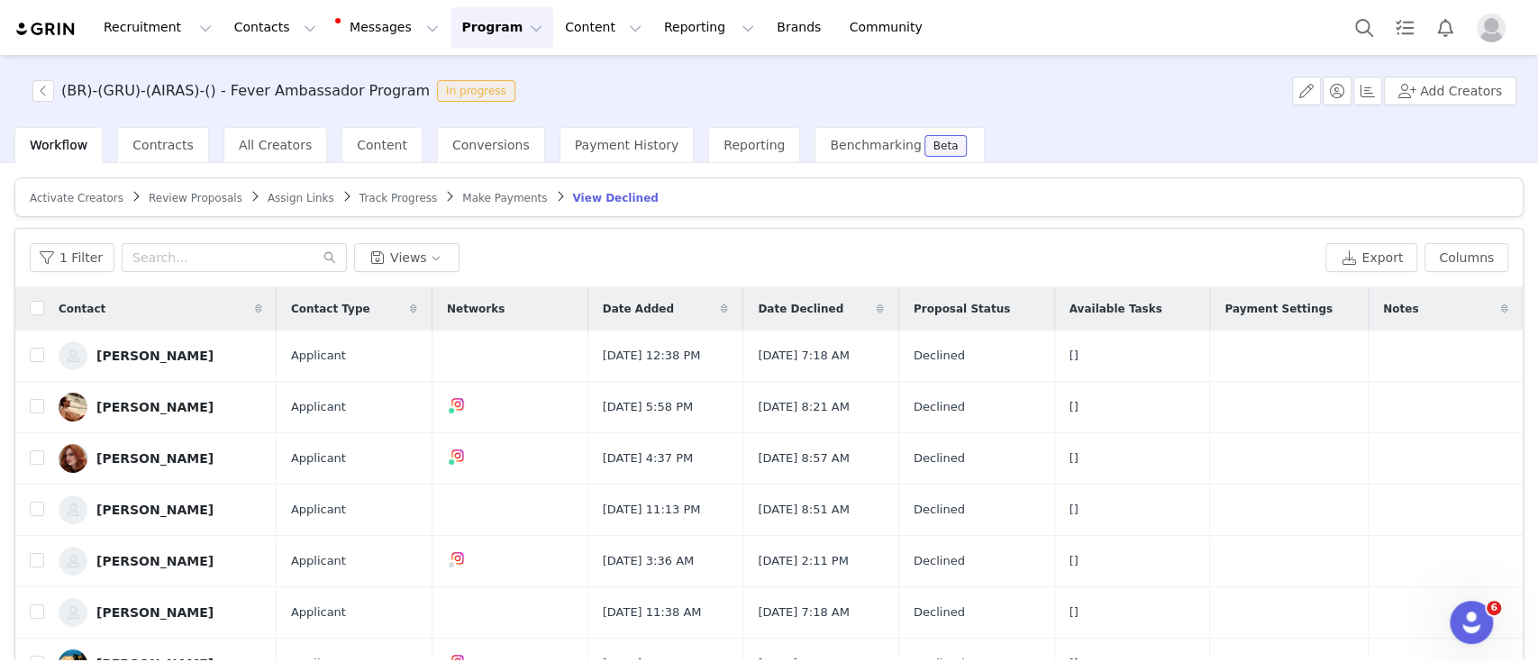
click at [183, 201] on span "Review Proposals" at bounding box center [196, 198] width 94 height 13
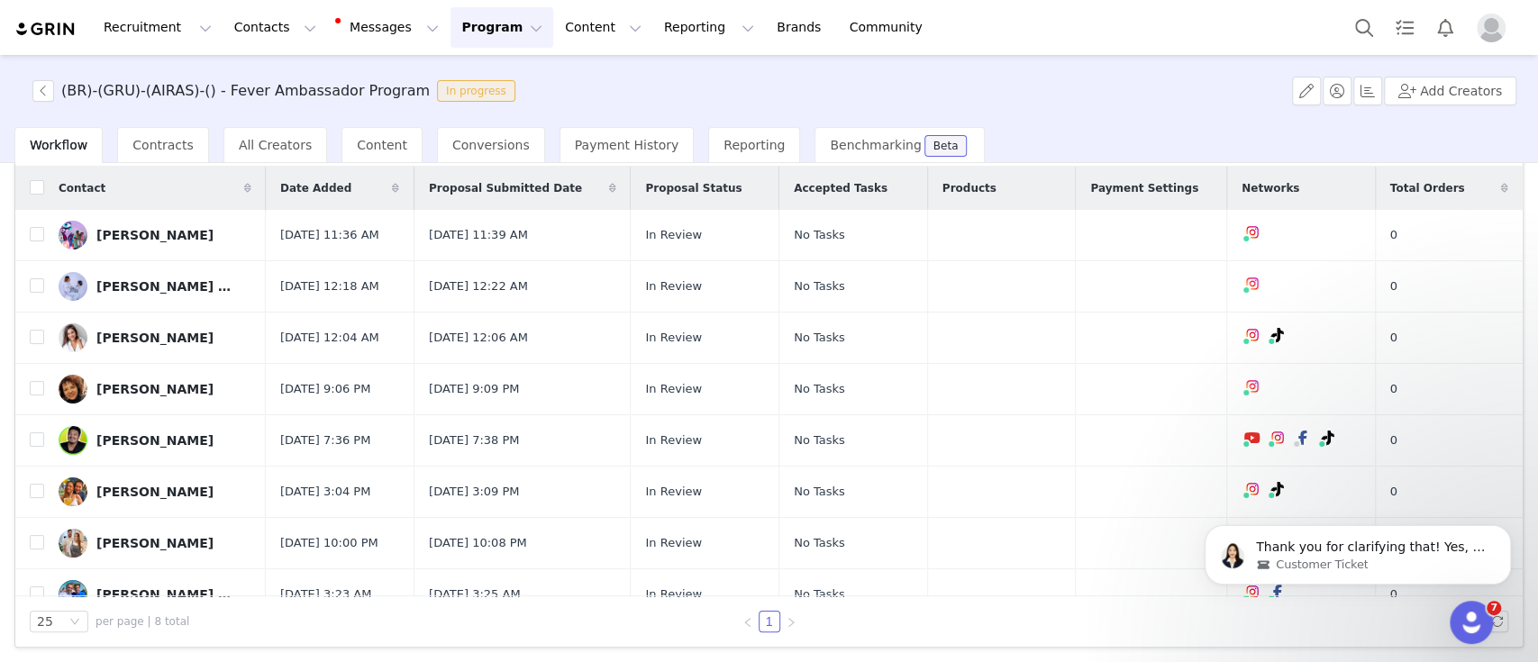
scroll to position [23, 0]
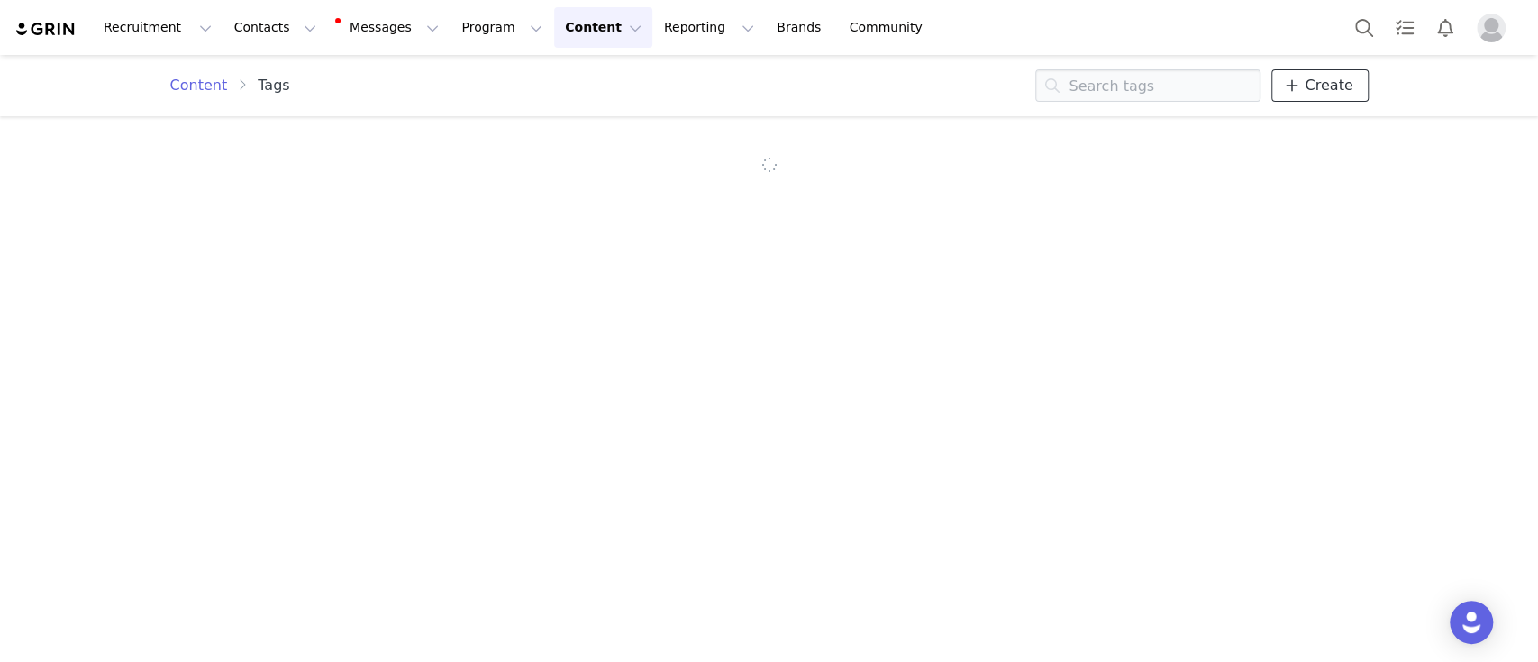
click at [1302, 90] on span at bounding box center [1291, 86] width 22 height 22
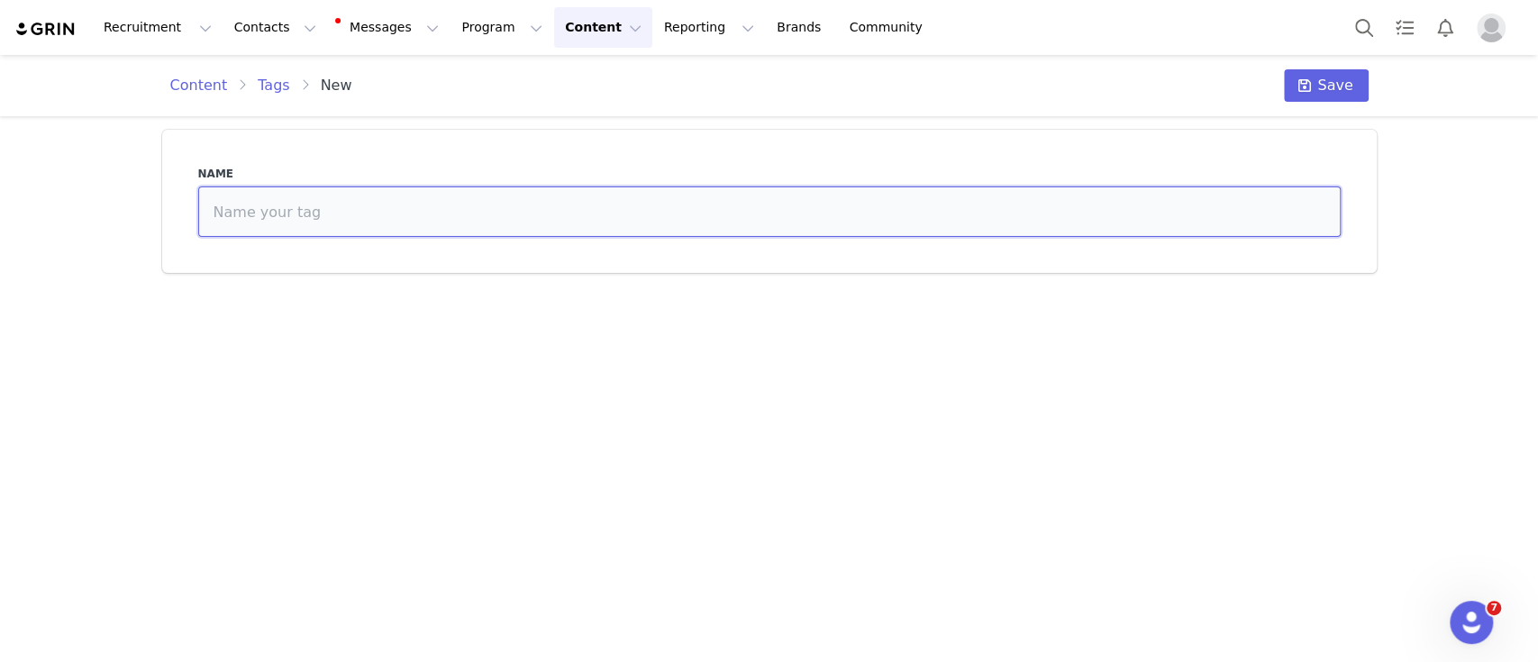
click at [638, 192] on input at bounding box center [769, 211] width 1142 height 50
paste input "437471"
paste input "Chaves: A exposição - [GEOGRAPHIC_DATA]"
click at [231, 219] on input "437471 - [PERSON_NAME]: A exposição - [GEOGRAPHIC_DATA]" at bounding box center [769, 211] width 1142 height 50
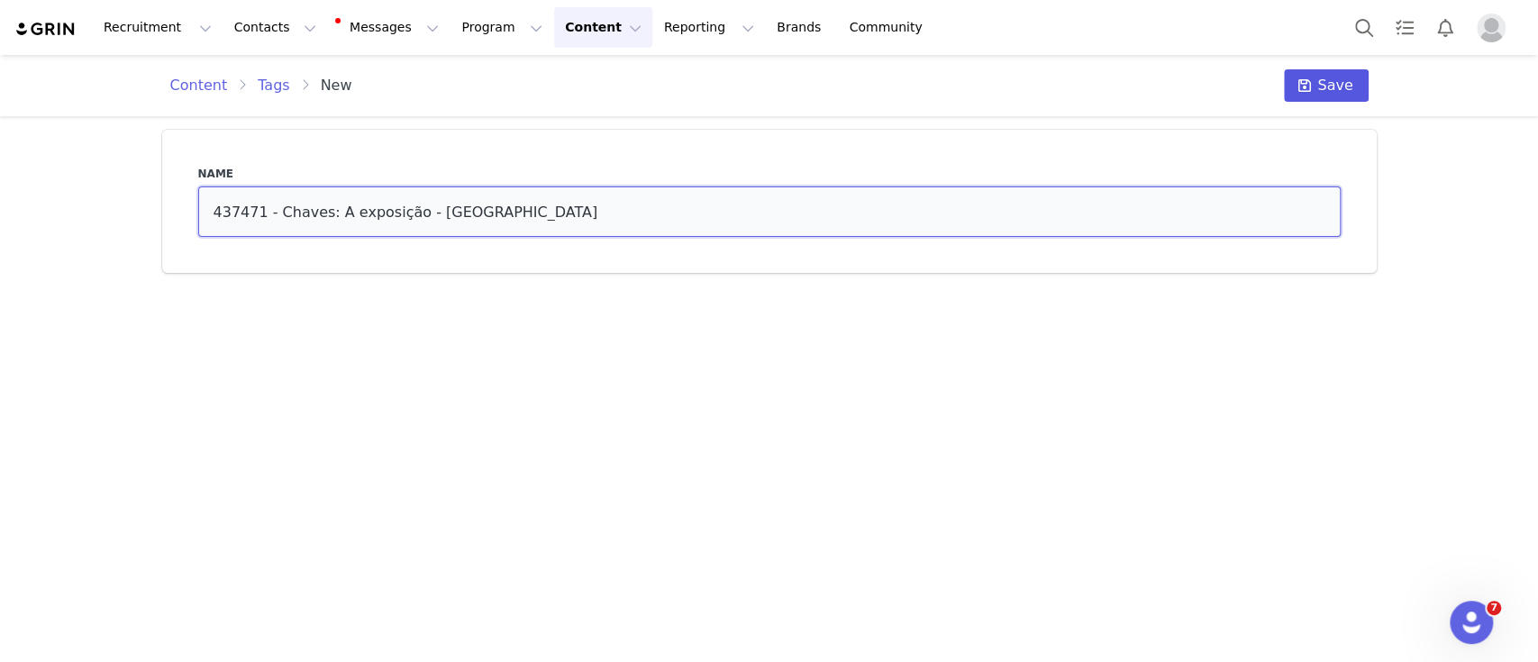
type input "437471 - [PERSON_NAME]: A exposição - [GEOGRAPHIC_DATA]"
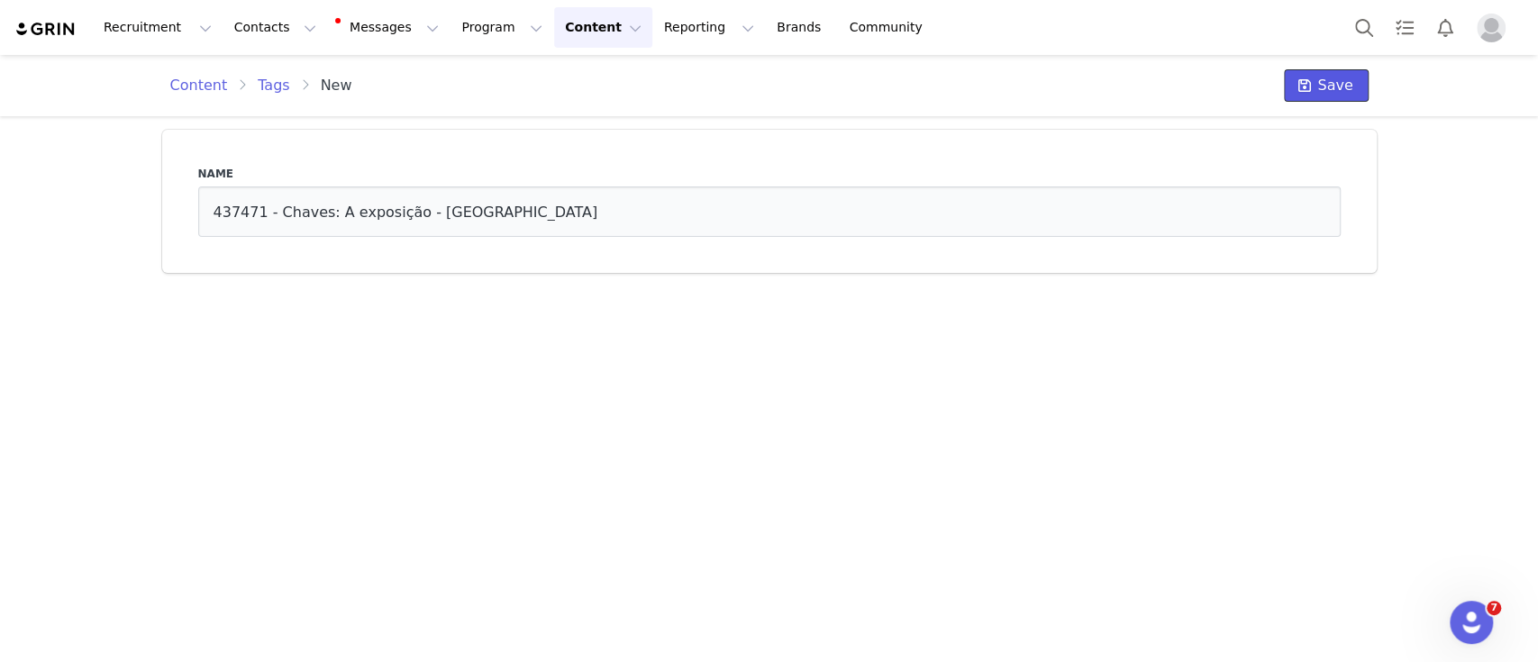
click at [1321, 87] on button "Save" at bounding box center [1326, 85] width 84 height 32
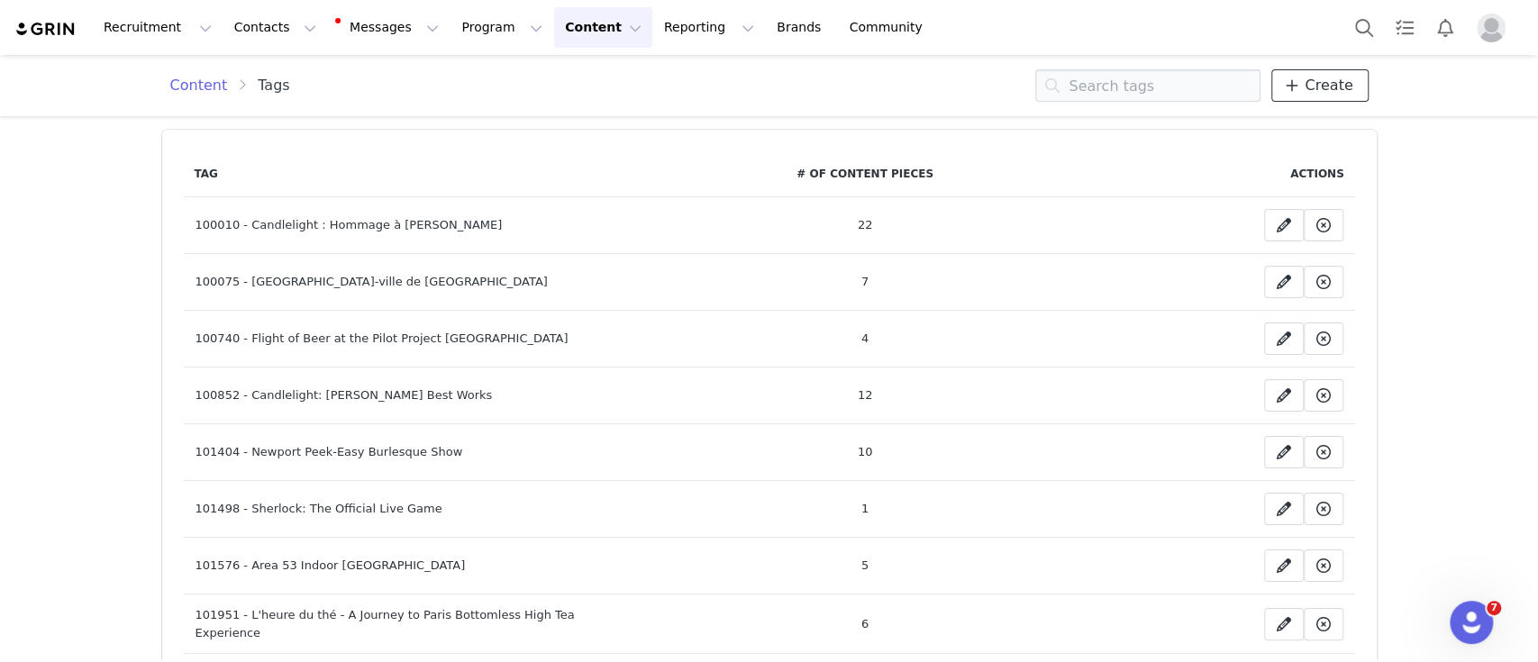
click at [1305, 94] on span "Create" at bounding box center [1329, 86] width 48 height 22
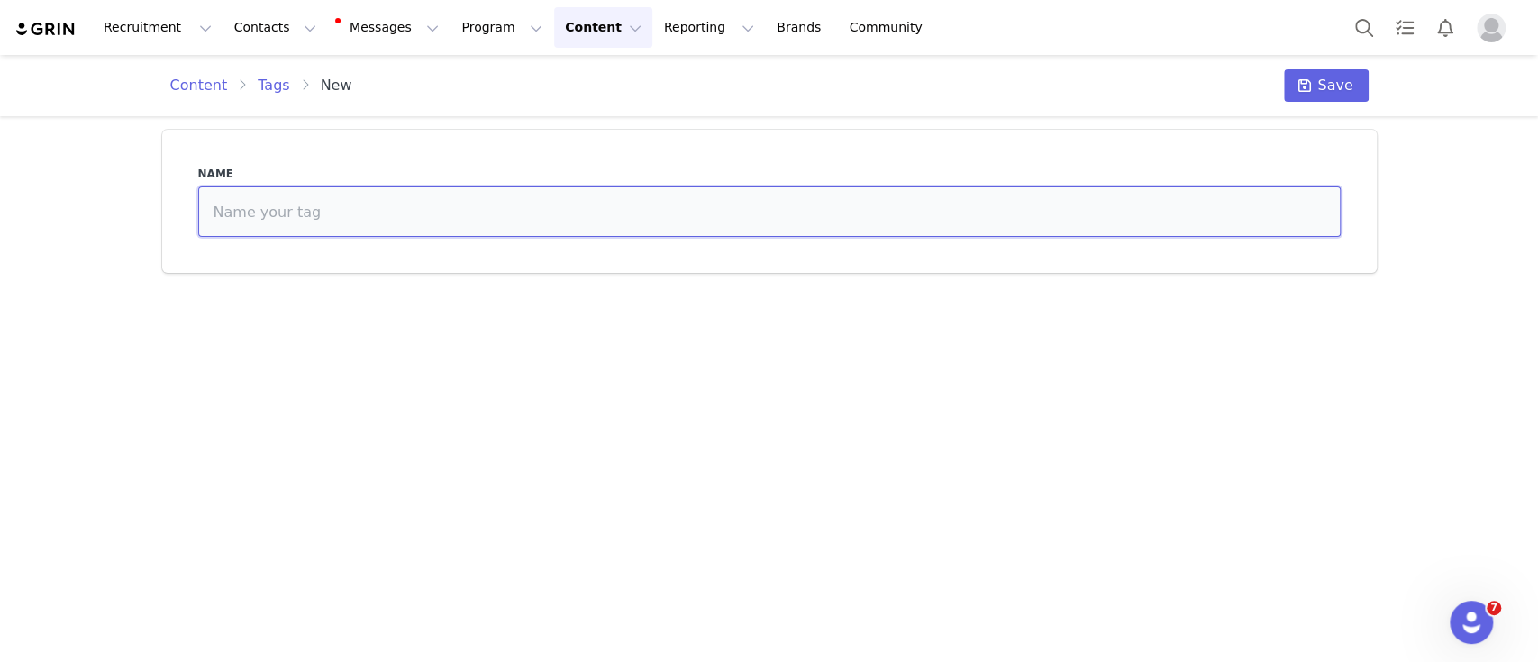
click at [470, 208] on input at bounding box center [769, 211] width 1142 height 50
paste input "191915"
paste input "Candlelight: Tributo a Metallica"
type input "191915 - Candlelight: Tributo a Metallica"
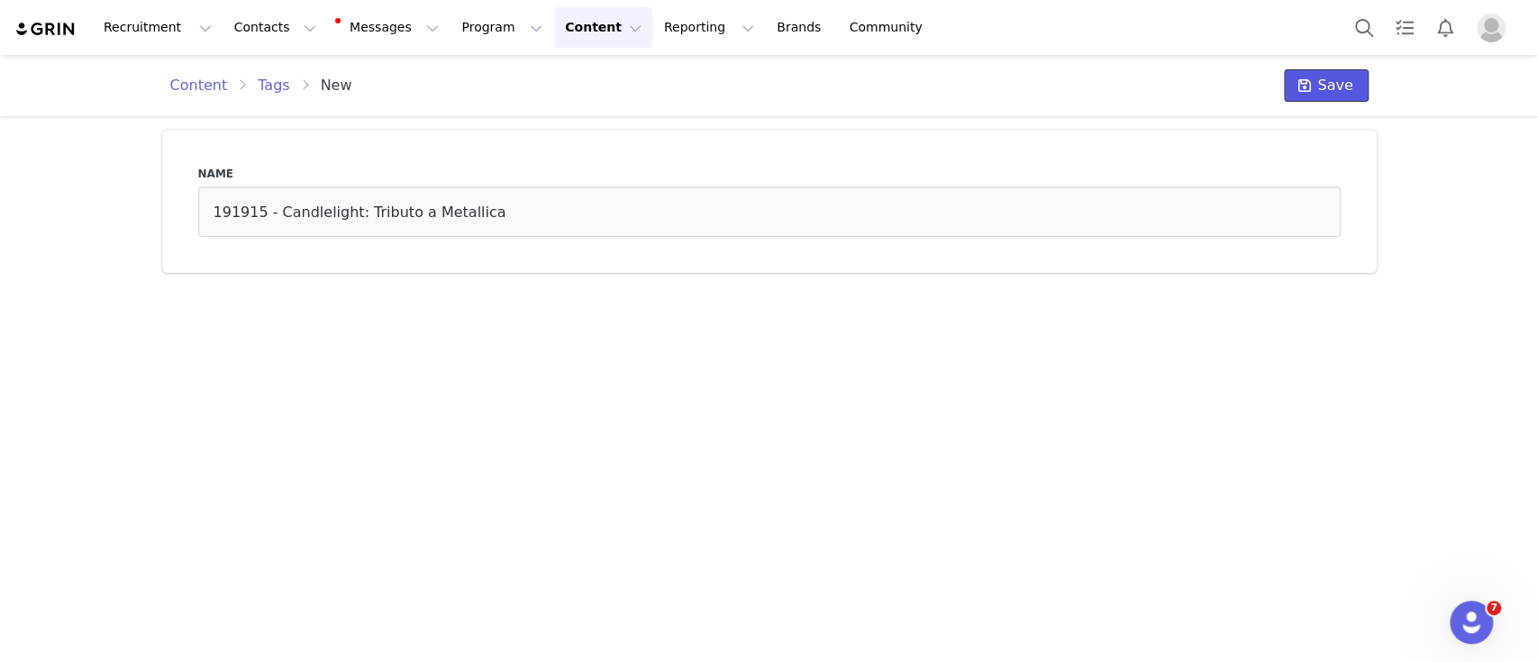
click at [1343, 89] on span "Save" at bounding box center [1334, 86] width 35 height 22
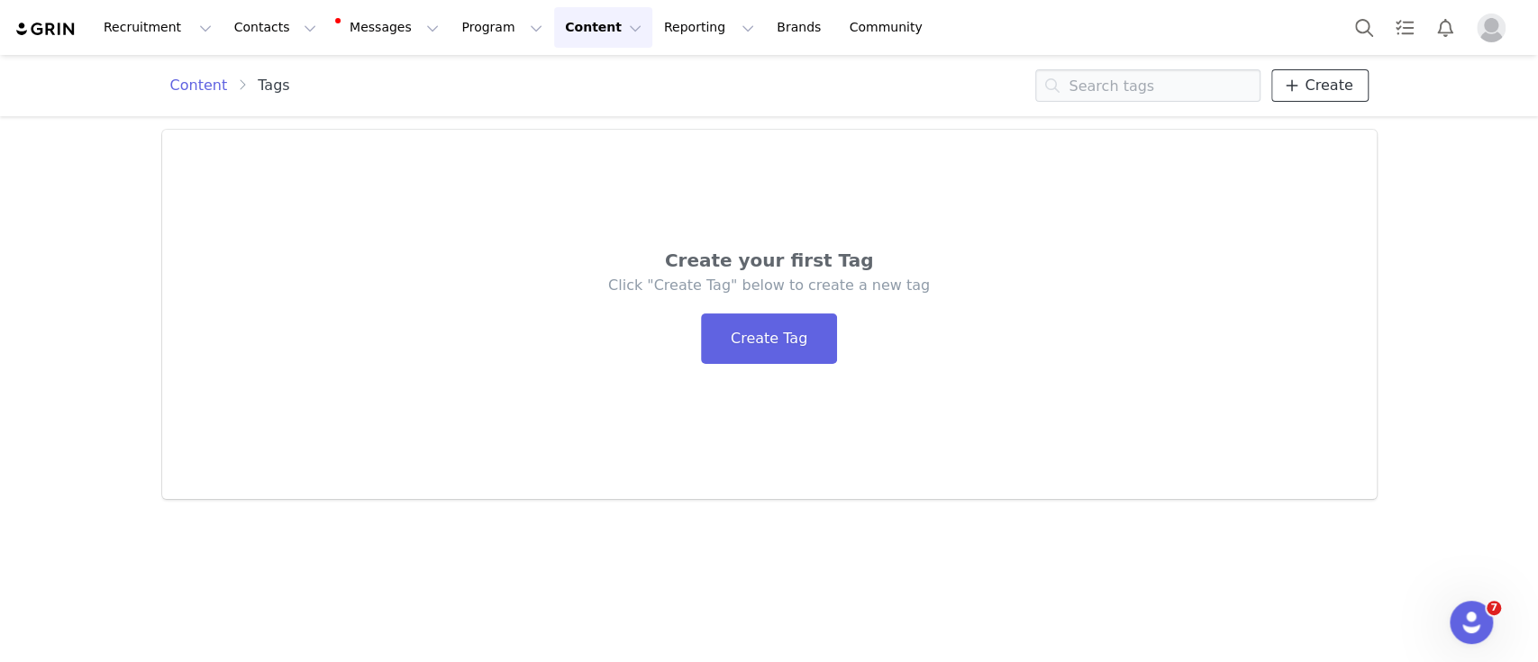
click at [1337, 82] on span "Create" at bounding box center [1329, 86] width 48 height 22
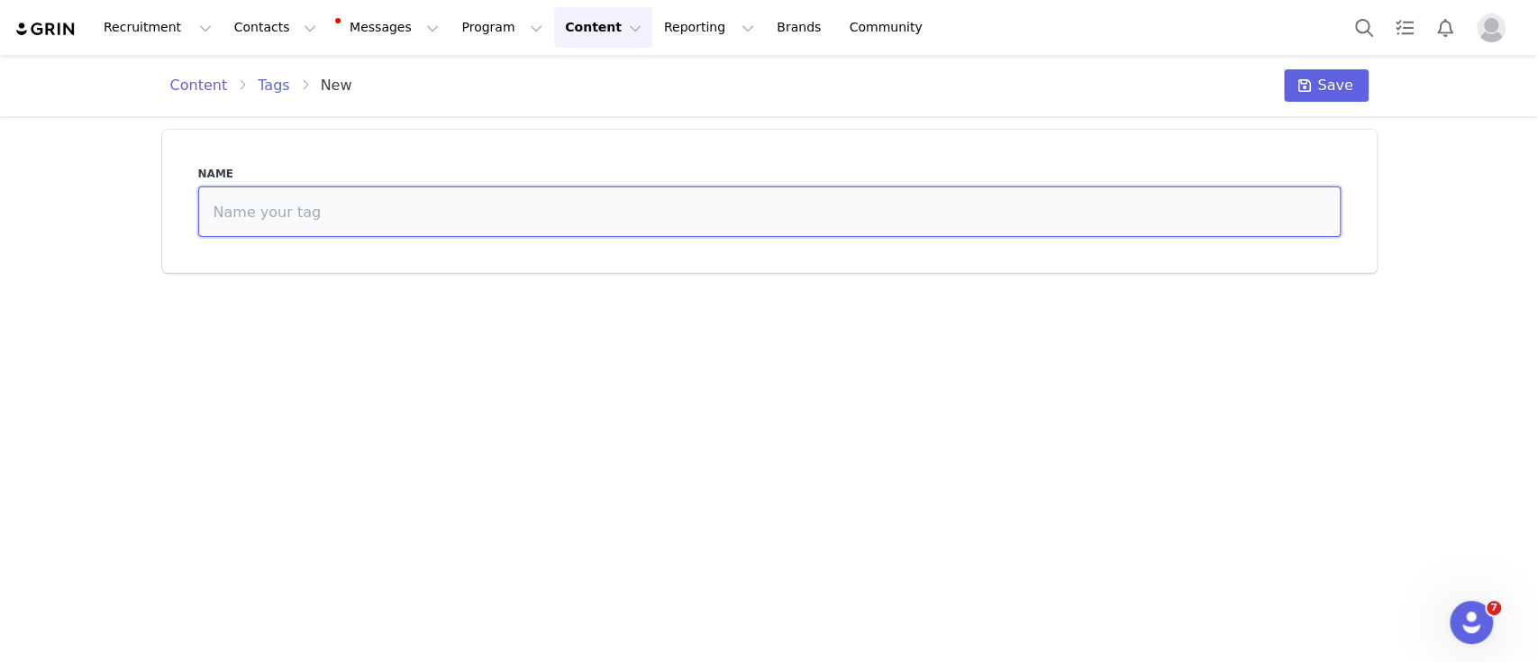
click at [699, 207] on input at bounding box center [769, 211] width 1142 height 50
paste input "139689"
paste input "Degustação de vinhos na Base Steakhouse - Hotel [GEOGRAPHIC_DATA]"
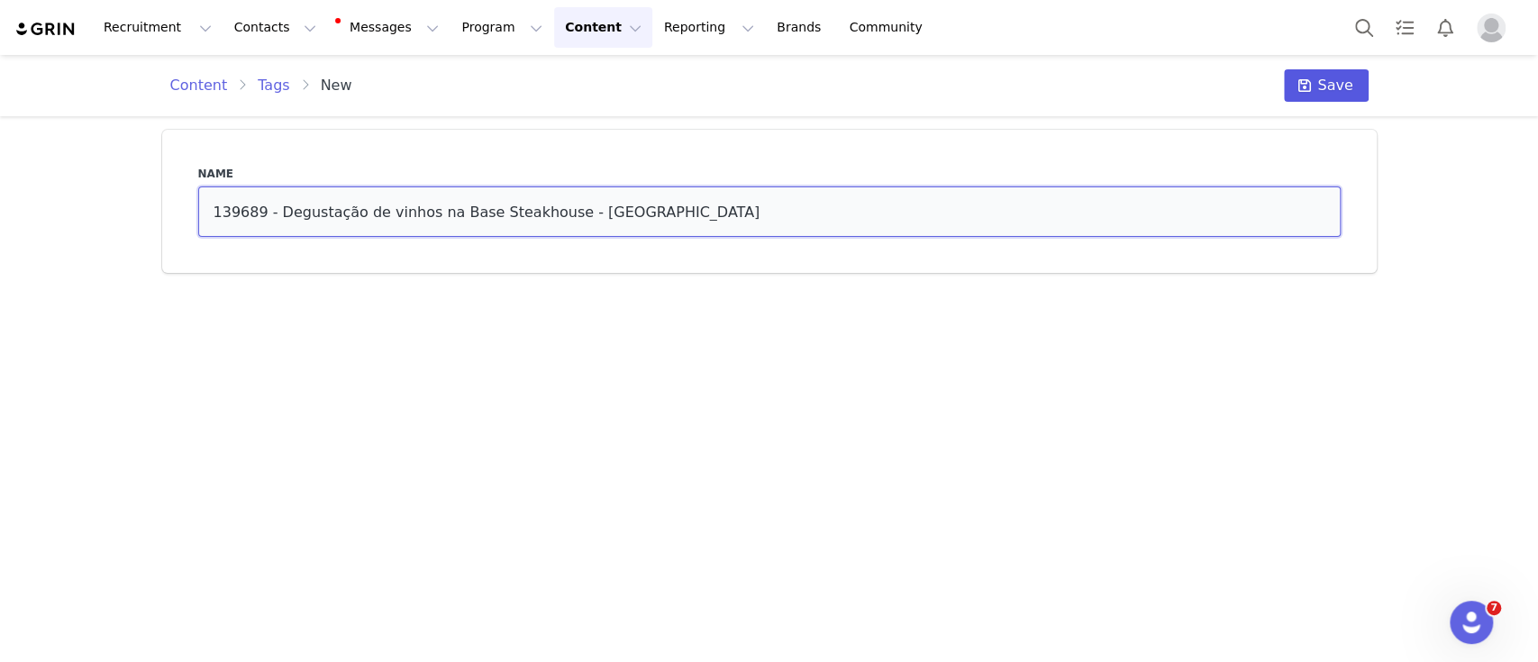
type input "139689 - Degustação de vinhos na Base Steakhouse - [GEOGRAPHIC_DATA]"
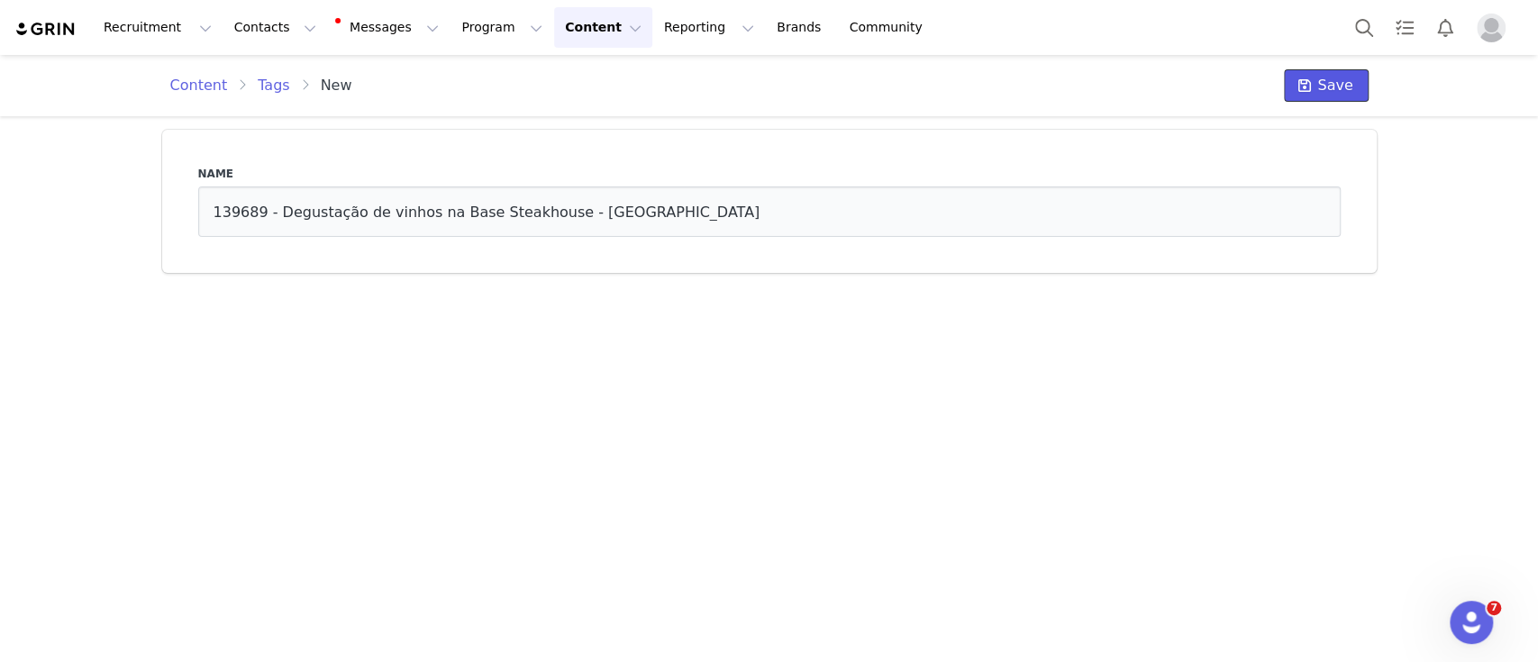
click at [1323, 86] on span "Save" at bounding box center [1334, 86] width 35 height 22
